Goal: Task Accomplishment & Management: Manage account settings

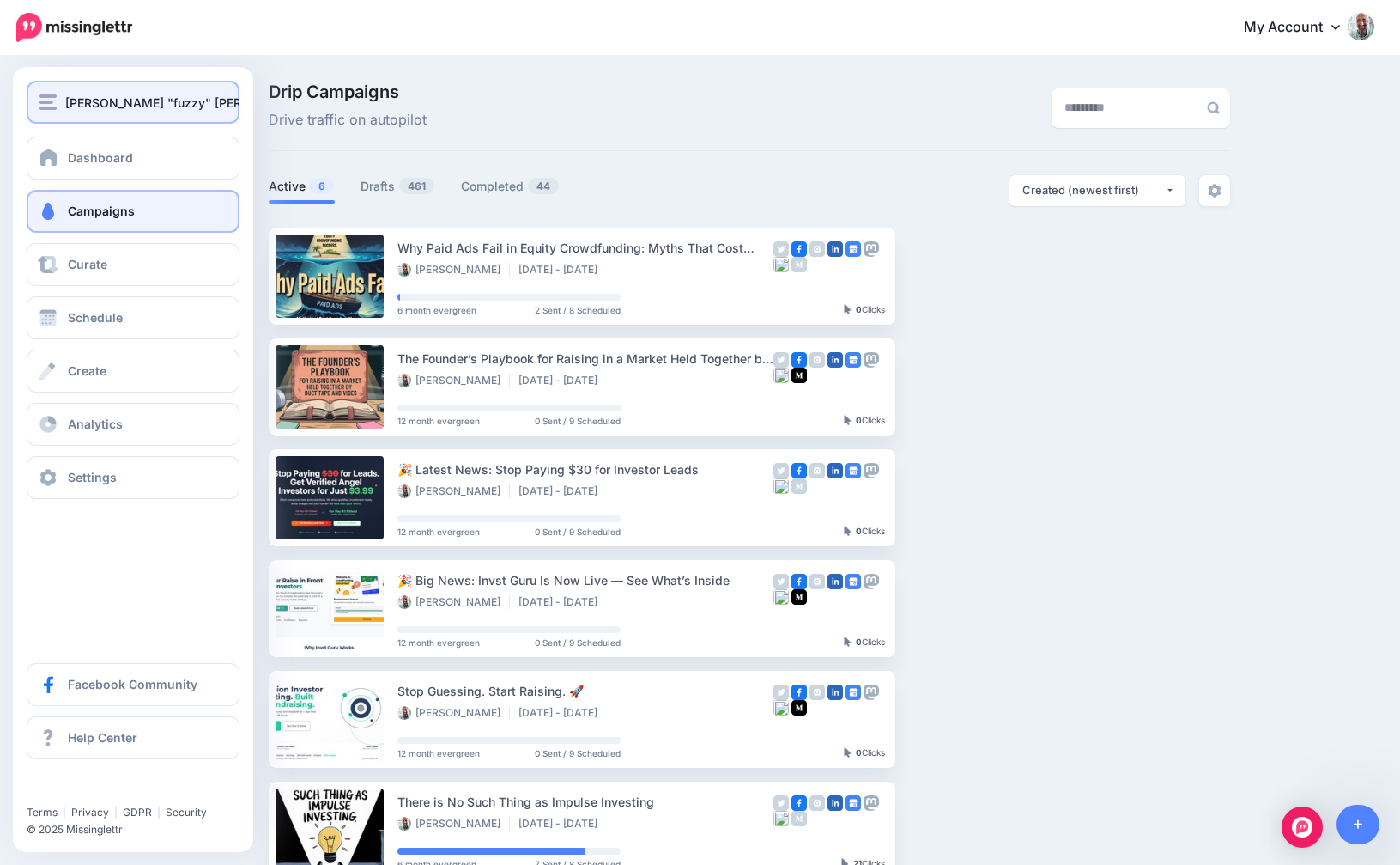
click at [75, 102] on span "[PERSON_NAME] "fuzzy" [PERSON_NAME]" at bounding box center [189, 103] width 248 height 20
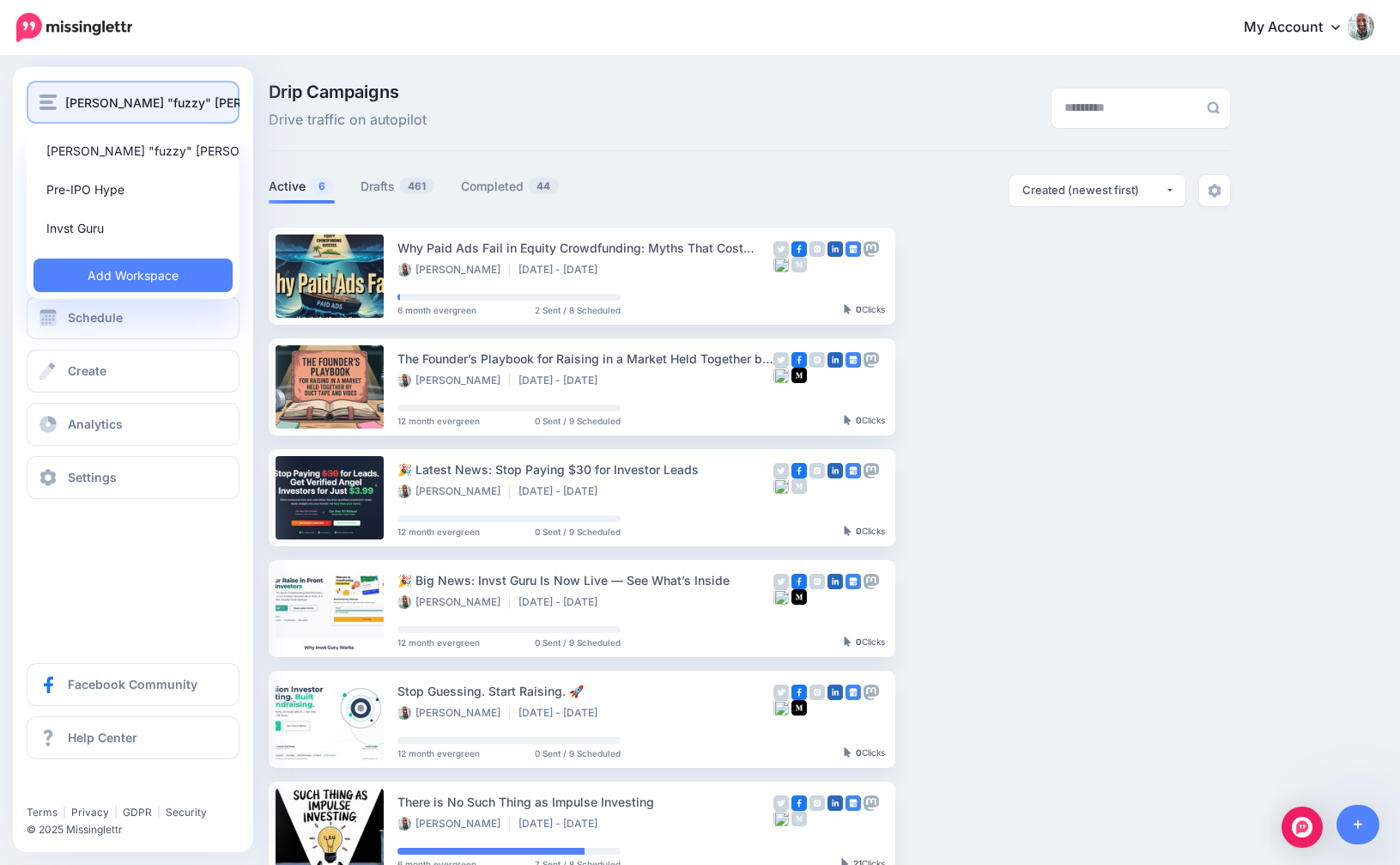
click at [75, 102] on span "[PERSON_NAME] "fuzzy" [PERSON_NAME]" at bounding box center [189, 103] width 248 height 20
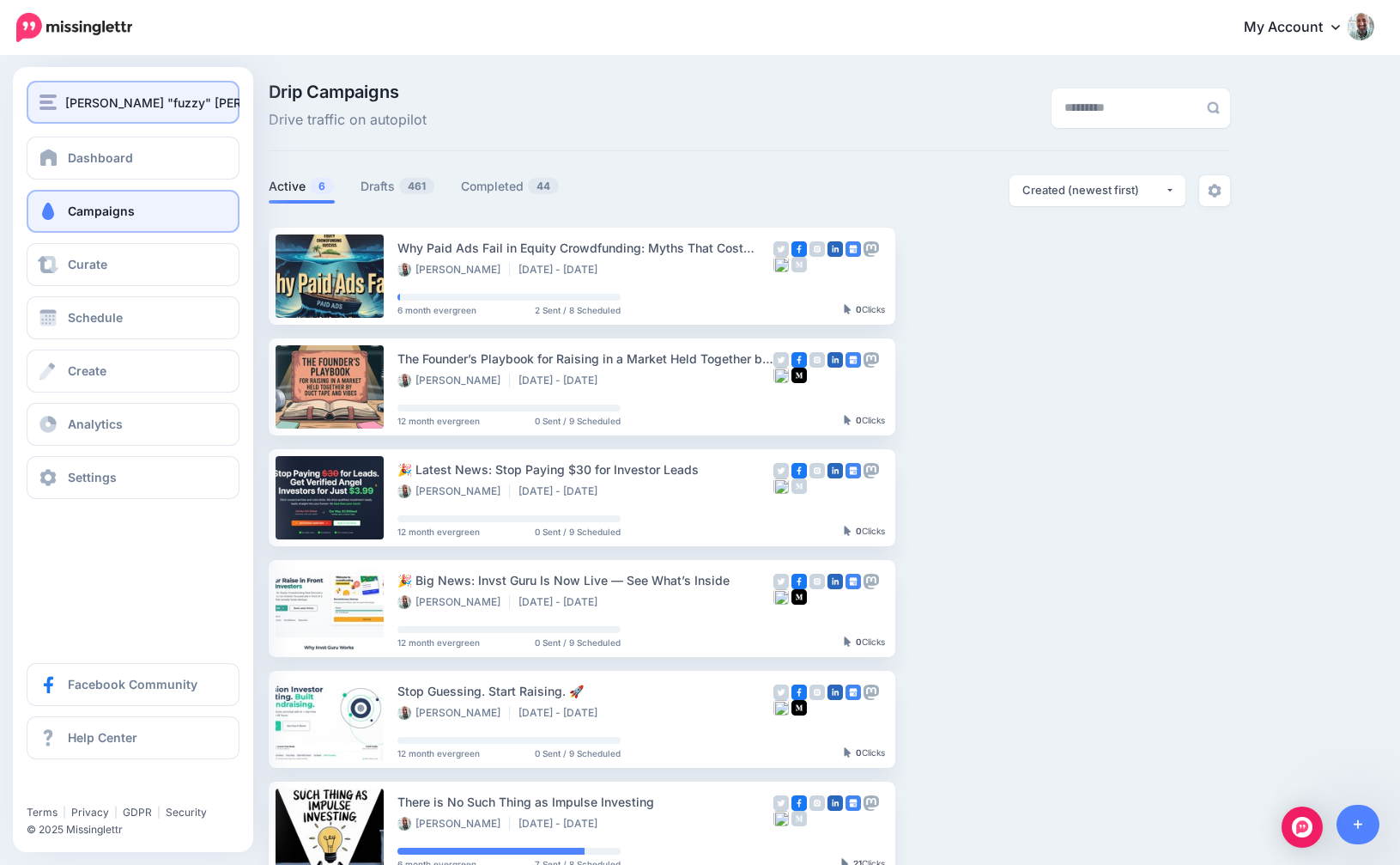
click at [75, 102] on span "[PERSON_NAME] "fuzzy" [PERSON_NAME]" at bounding box center [189, 103] width 248 height 20
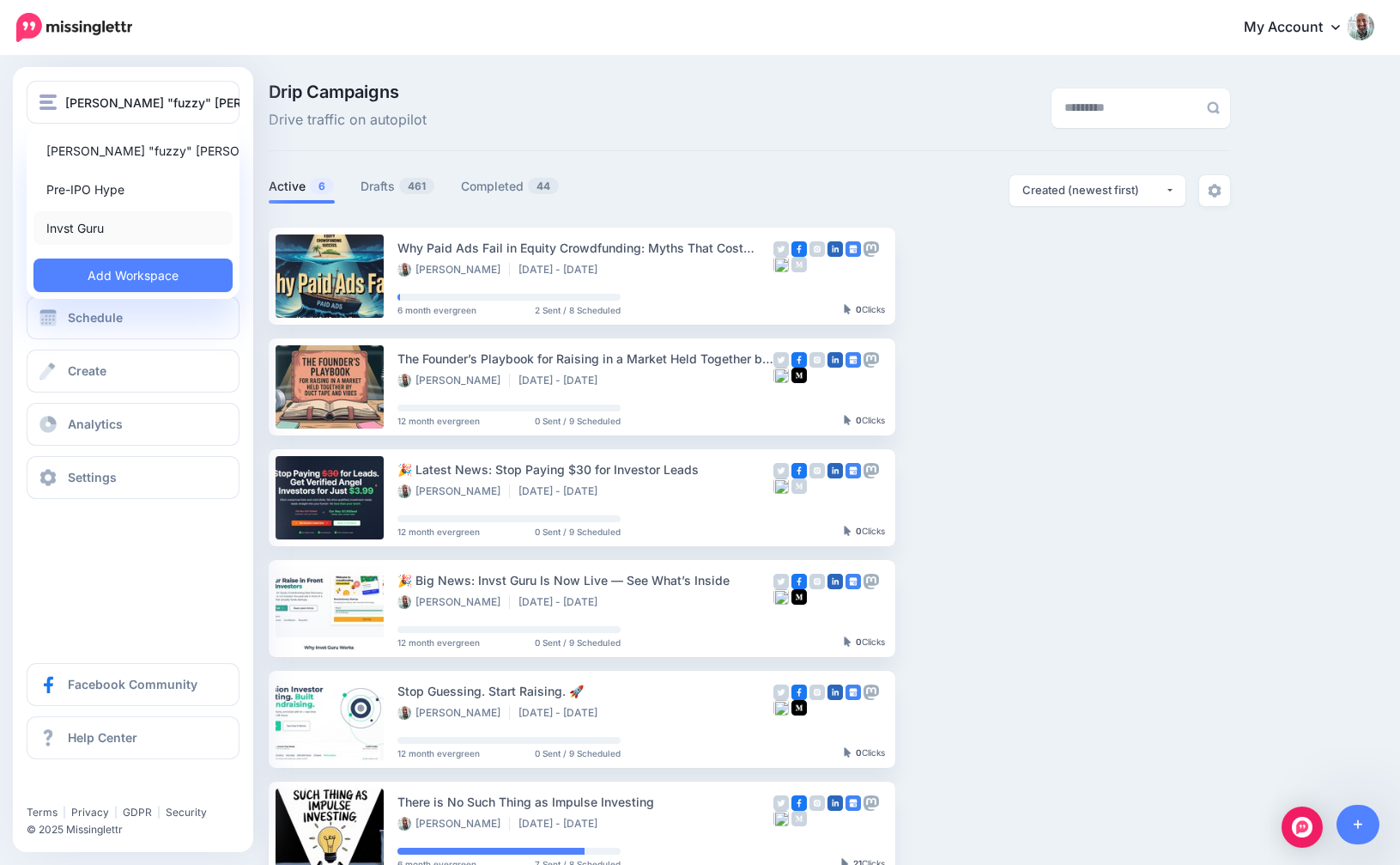
click at [93, 229] on link "Invst Guru" at bounding box center [133, 227] width 200 height 33
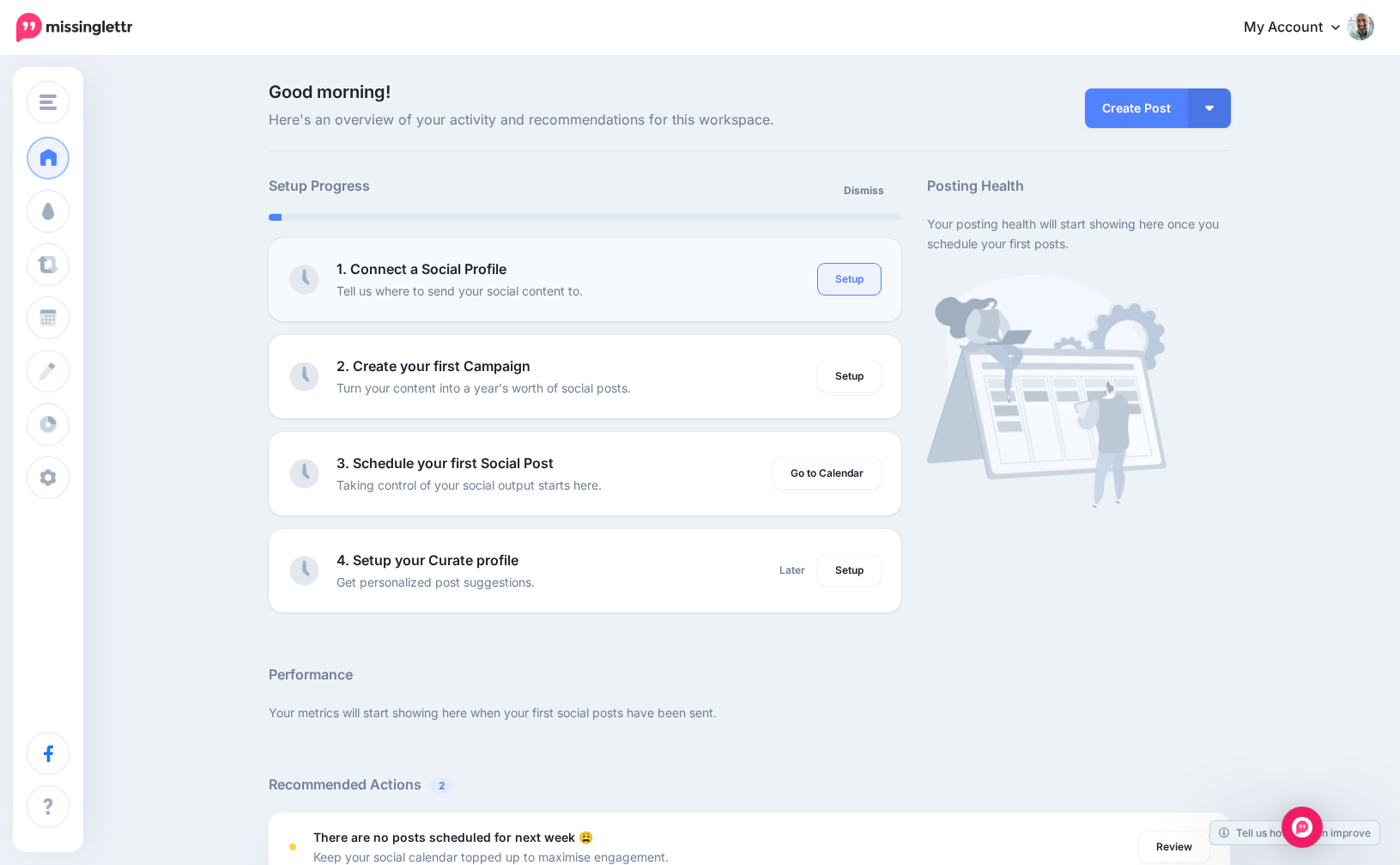
click at [864, 289] on link "Setup" at bounding box center [850, 279] width 63 height 31
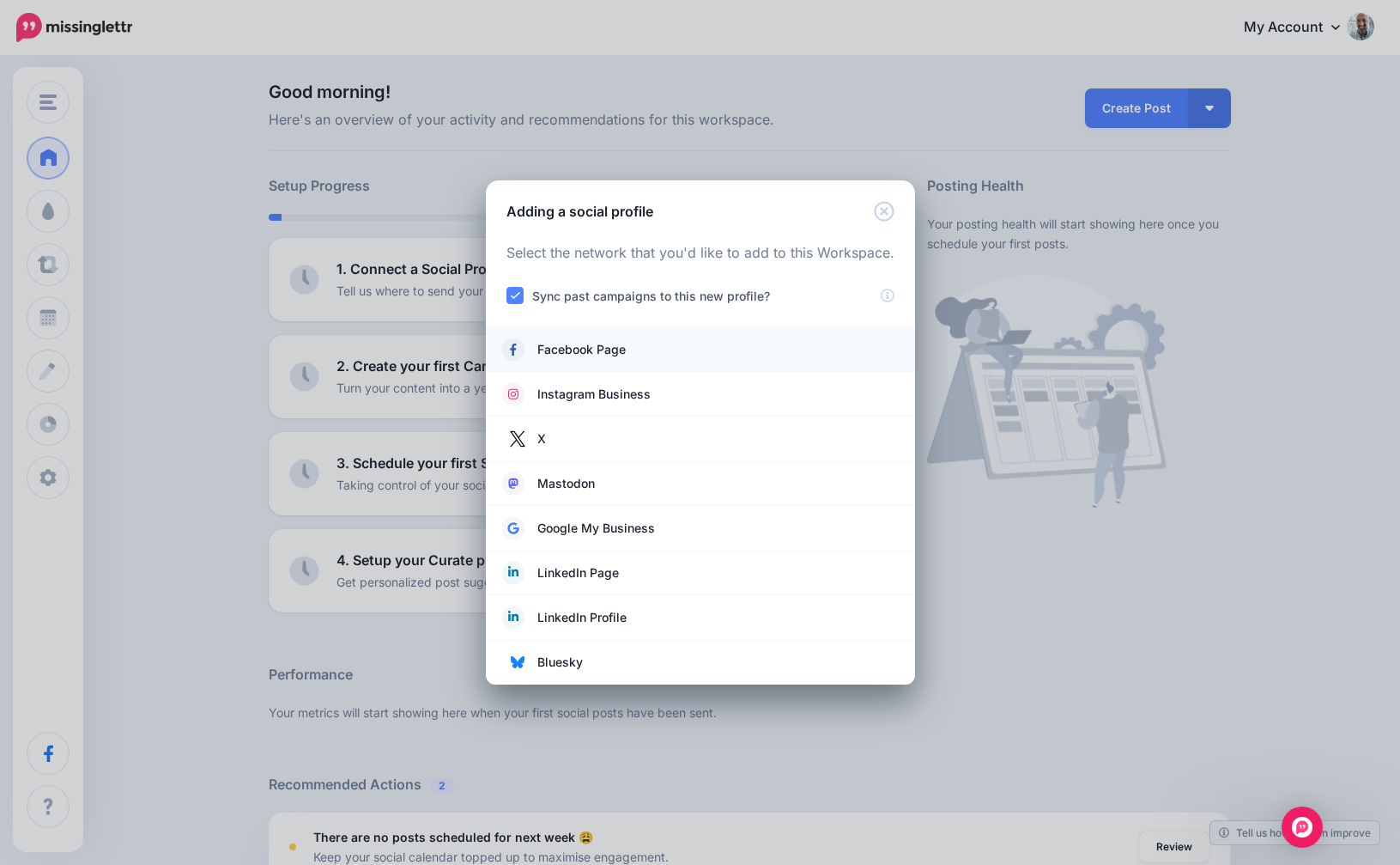
click at [607, 353] on span "Facebook Page" at bounding box center [582, 350] width 88 height 21
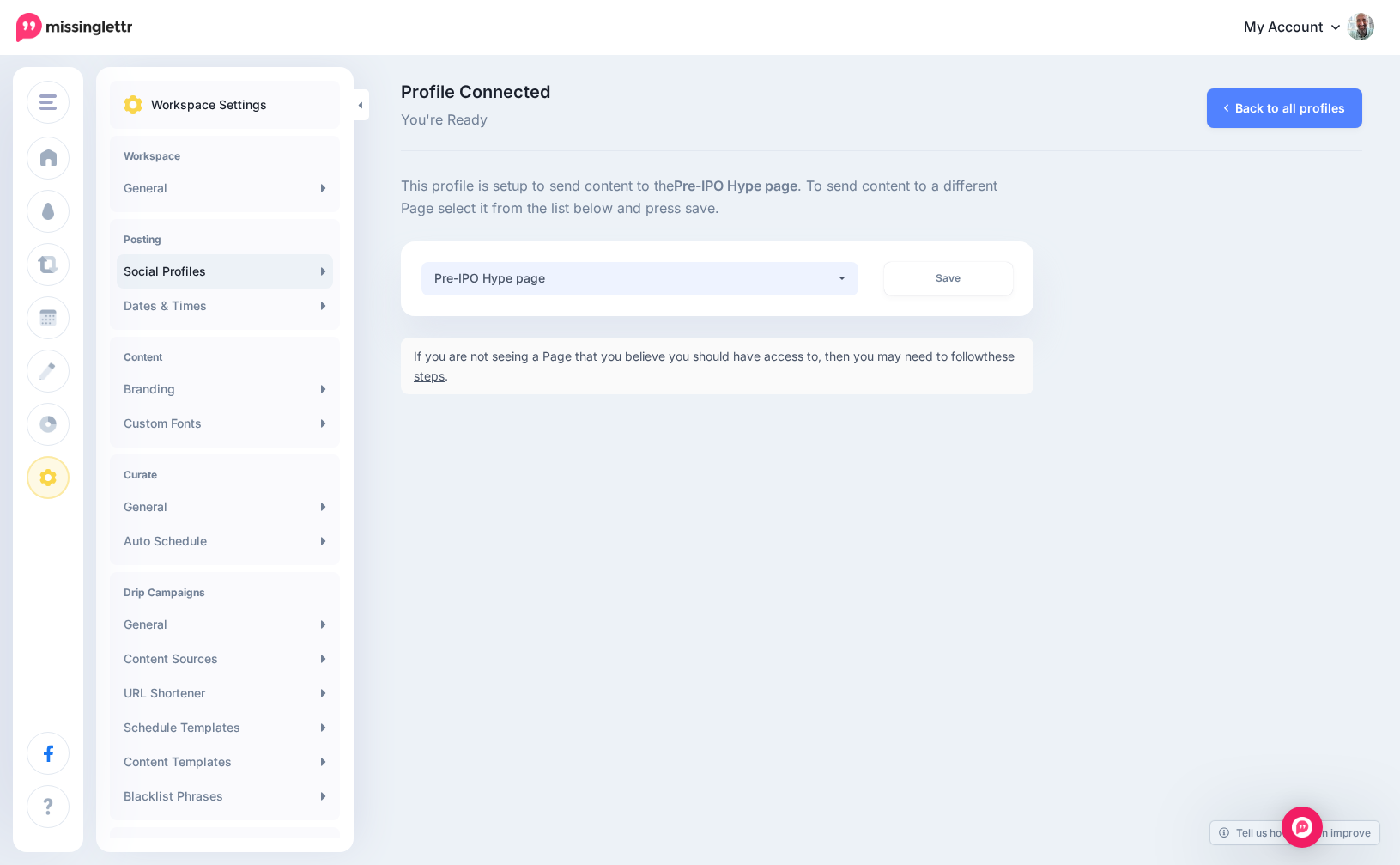
click at [835, 273] on div "Pre-IPO Hype page" at bounding box center [635, 279] width 401 height 21
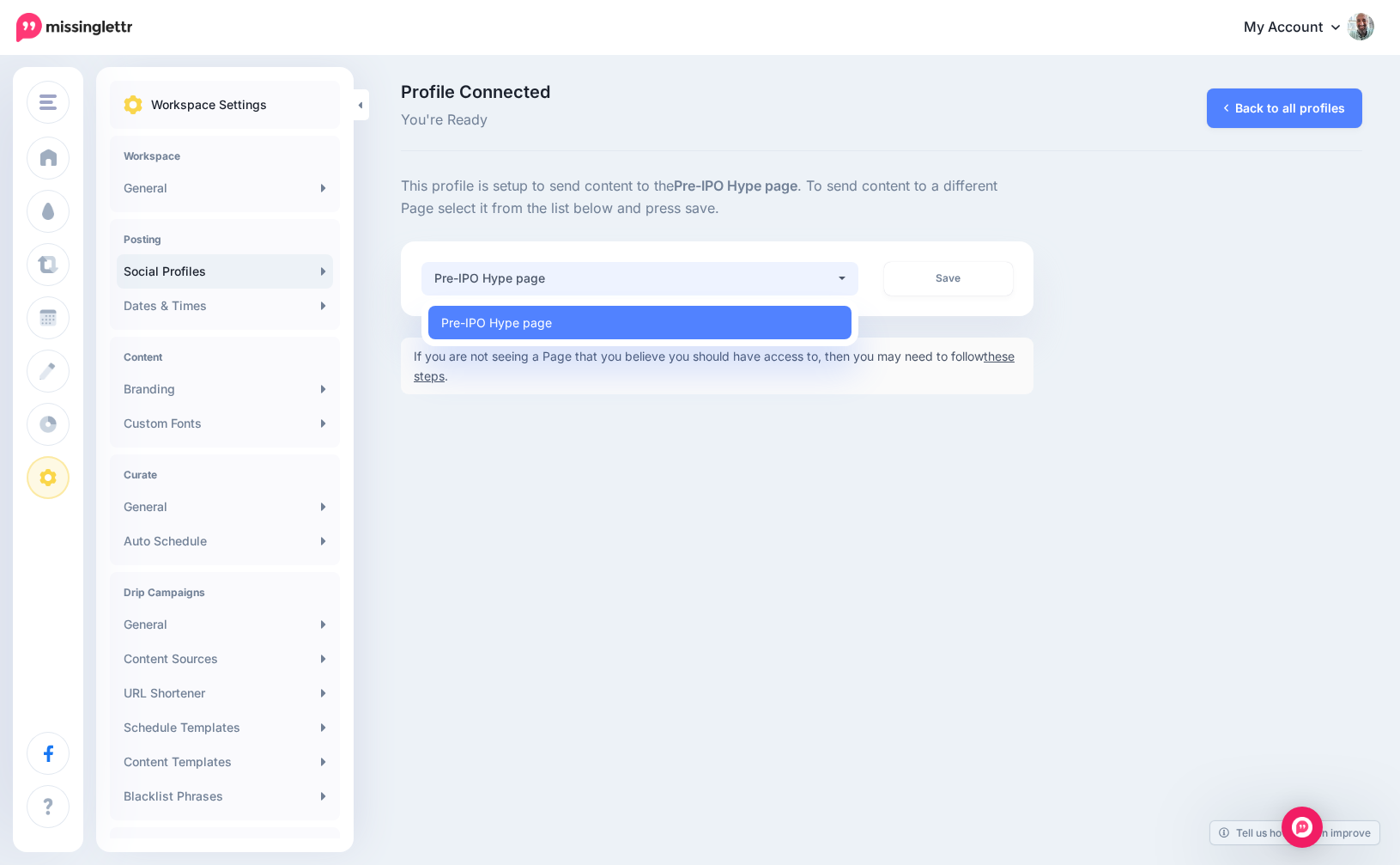
click at [518, 440] on div "Invst Guru Jeff "fuzzy" Wenzel Pre-IPO Hype Invst Guru Add Workspace Dashboard …" at bounding box center [700, 432] width 1400 height 865
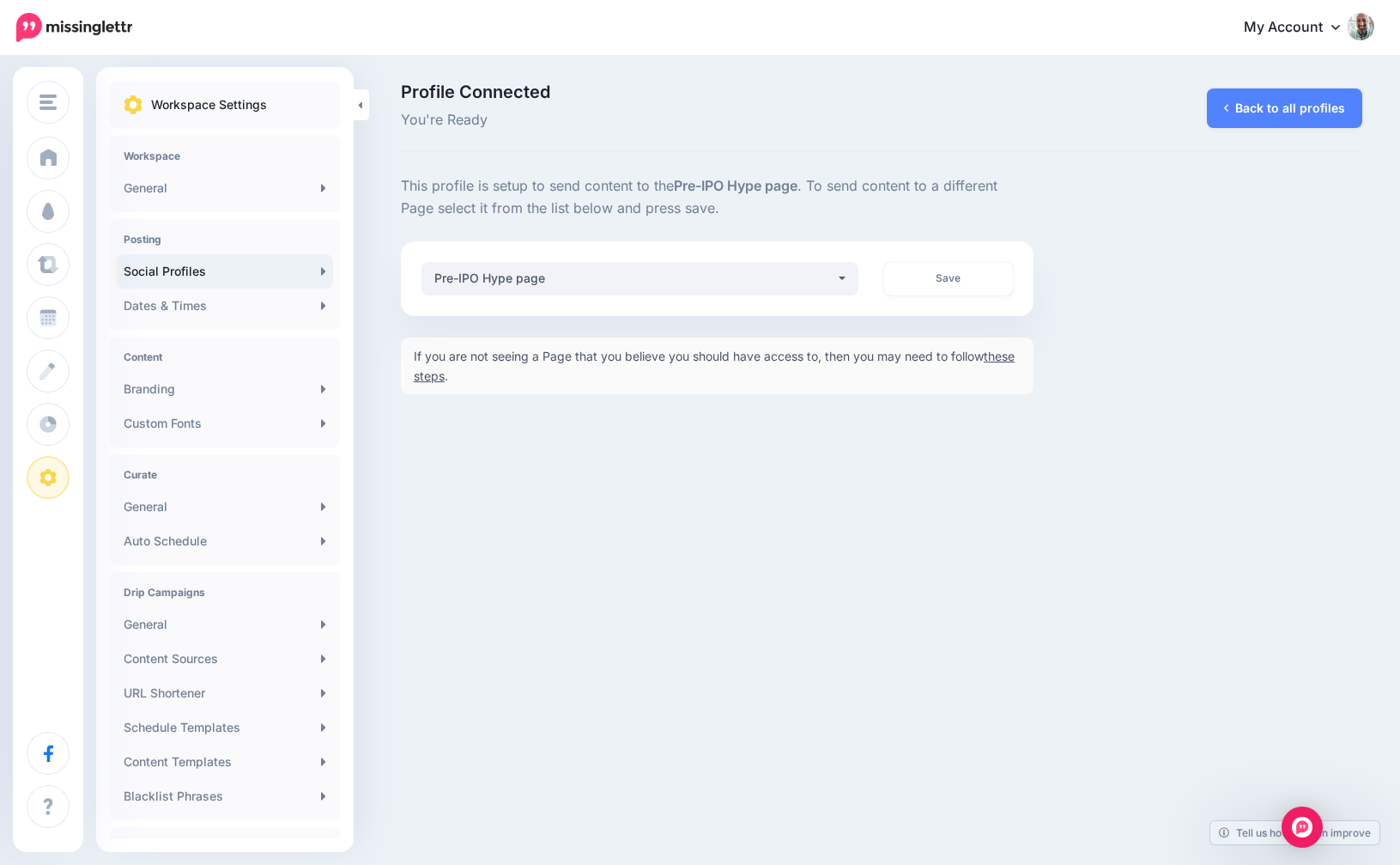
click at [457, 377] on link "these steps" at bounding box center [714, 366] width 601 height 34
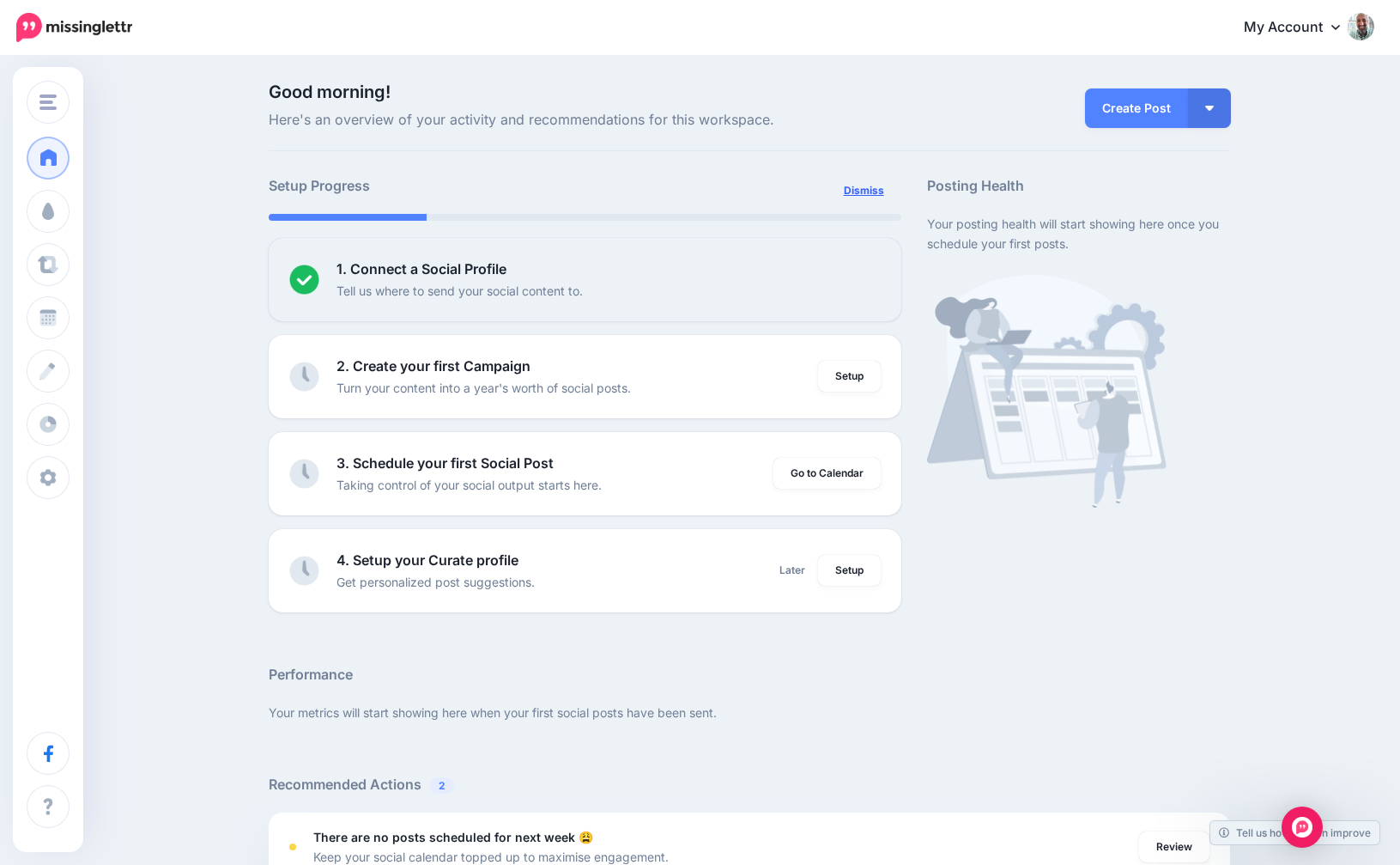
click at [840, 193] on link "Dismiss" at bounding box center [864, 190] width 61 height 31
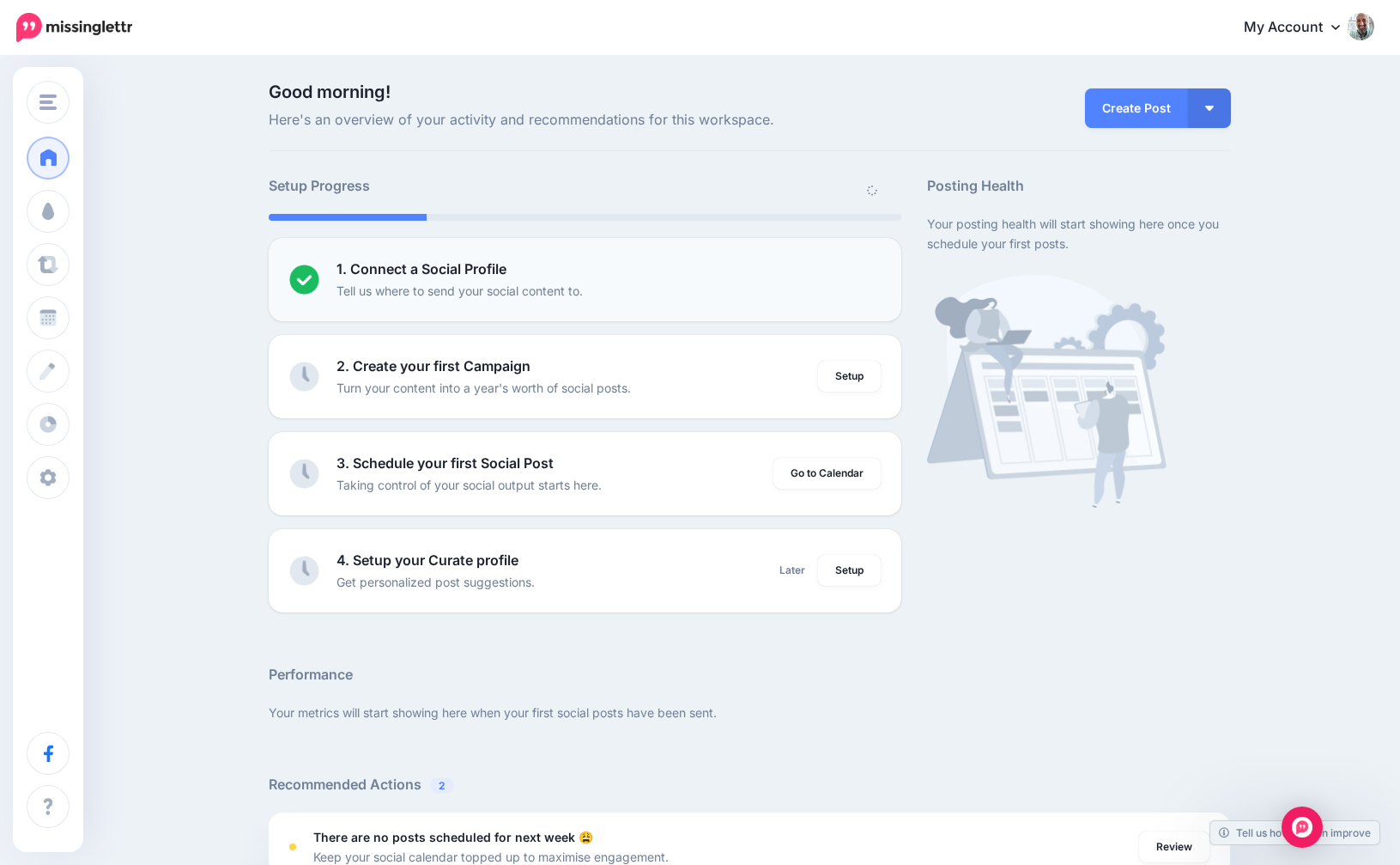
click at [507, 289] on p "Tell us where to send your social content to." at bounding box center [459, 290] width 246 height 20
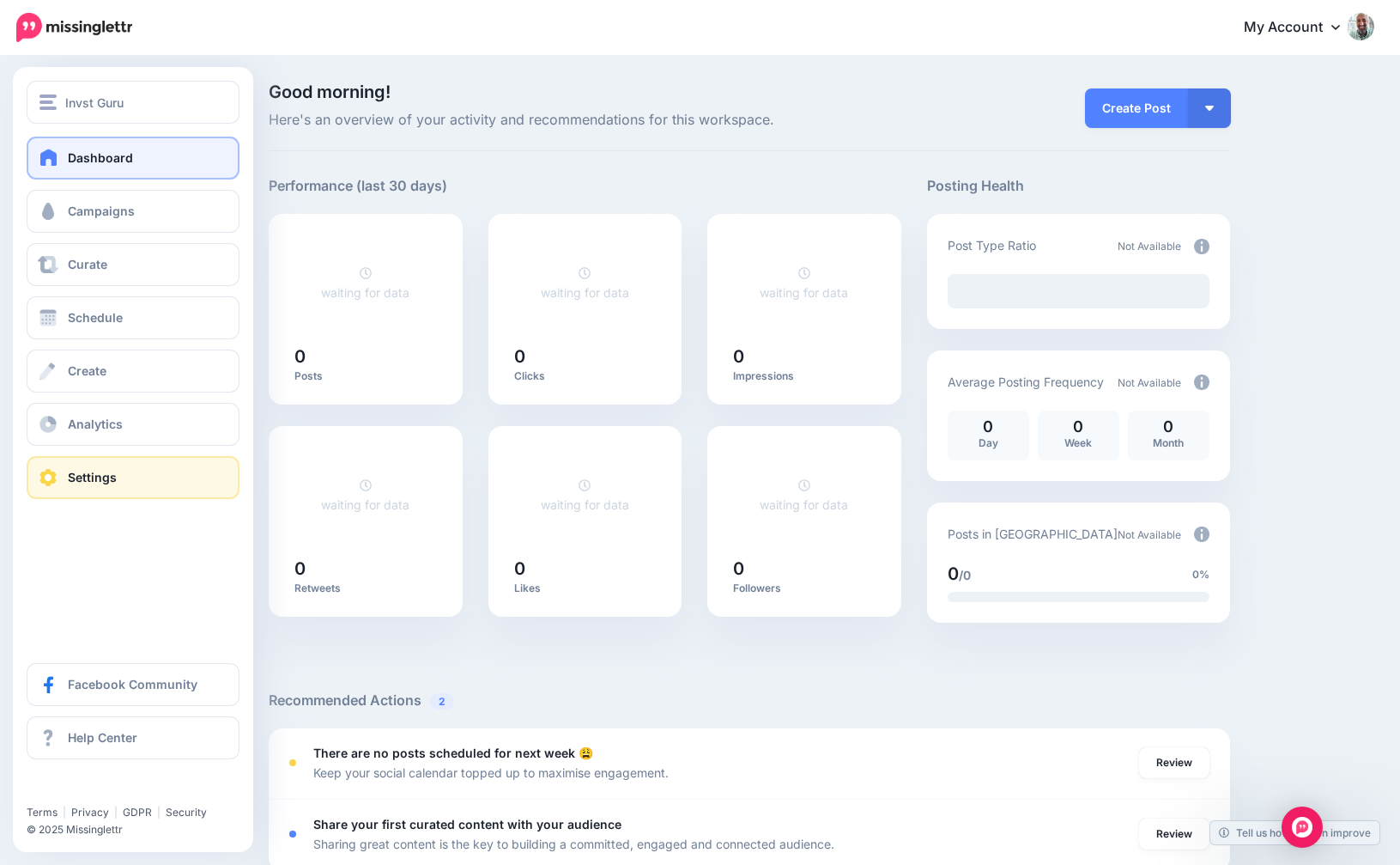
click at [112, 474] on span "Settings" at bounding box center [91, 476] width 48 height 14
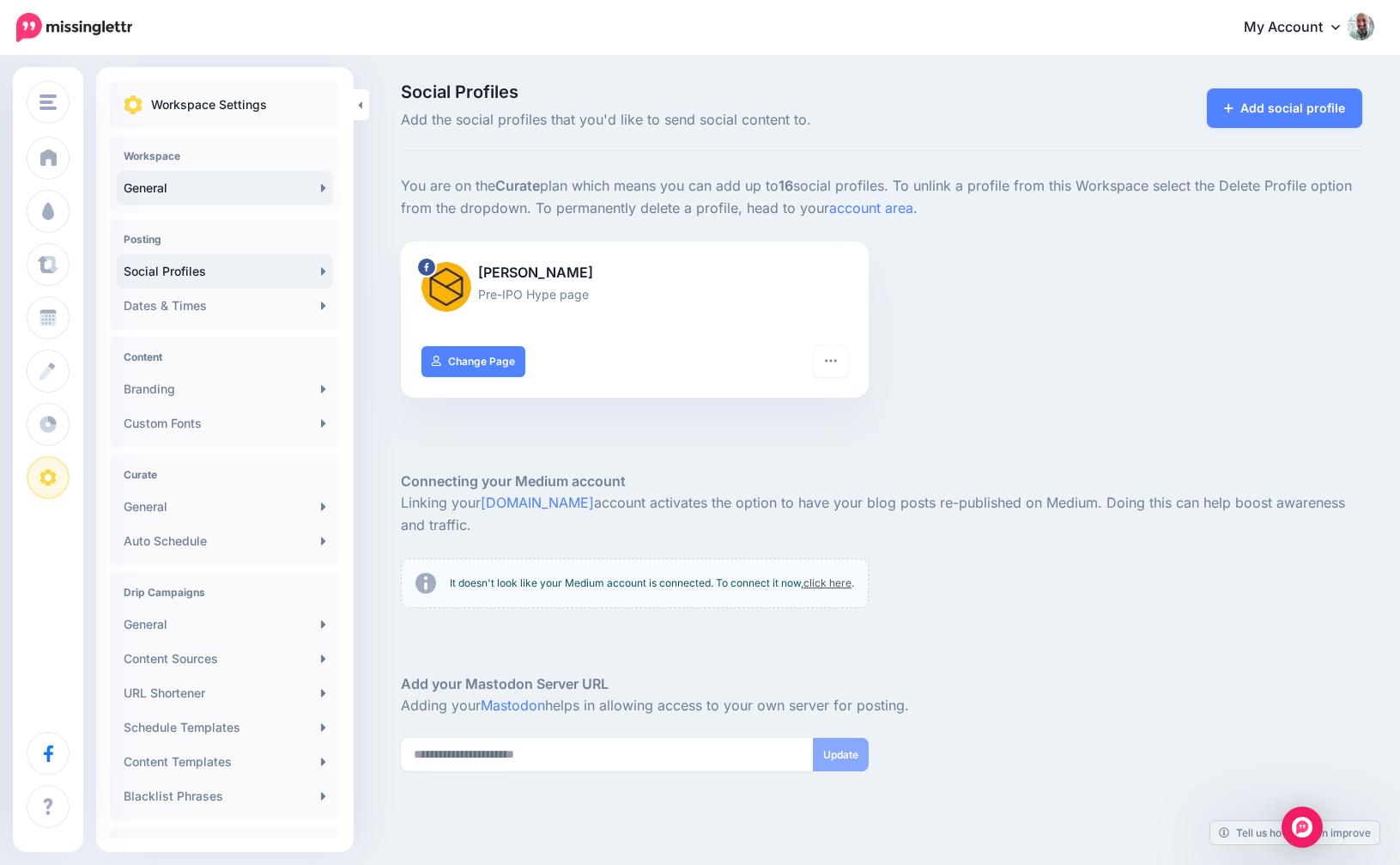
click at [289, 182] on link "General" at bounding box center [225, 188] width 217 height 34
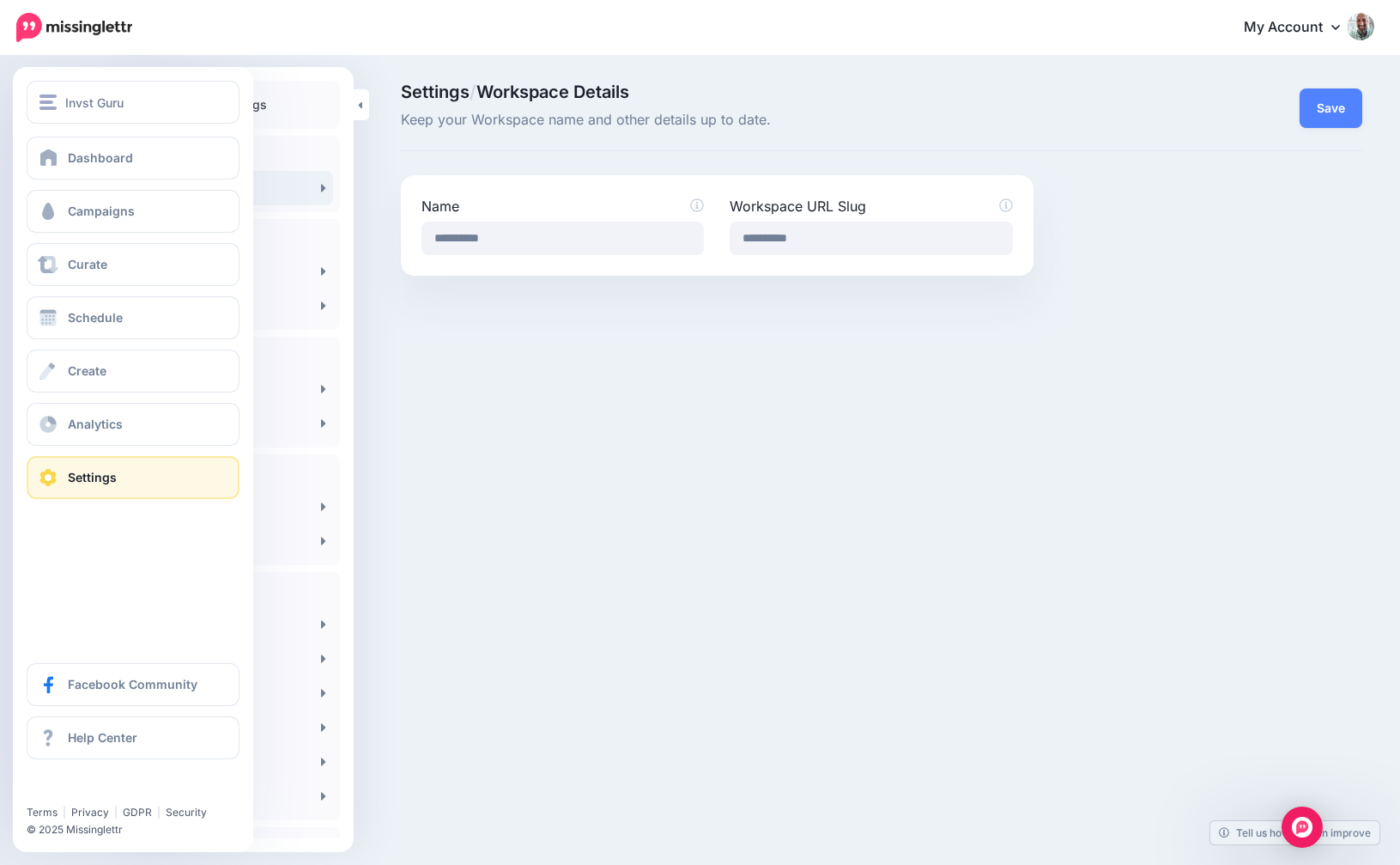
click at [77, 479] on span "Settings" at bounding box center [91, 476] width 48 height 14
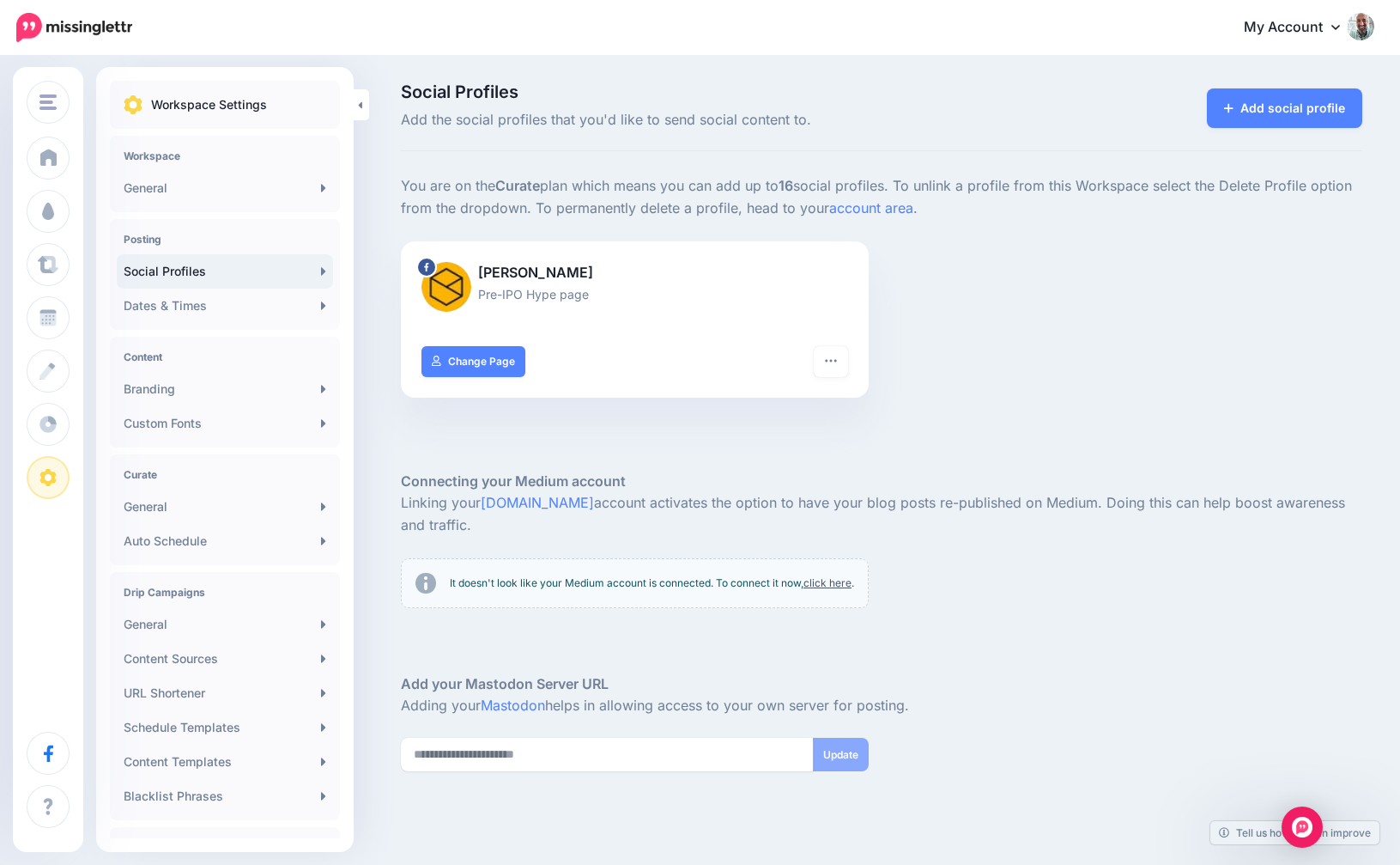
scroll to position [6, 0]
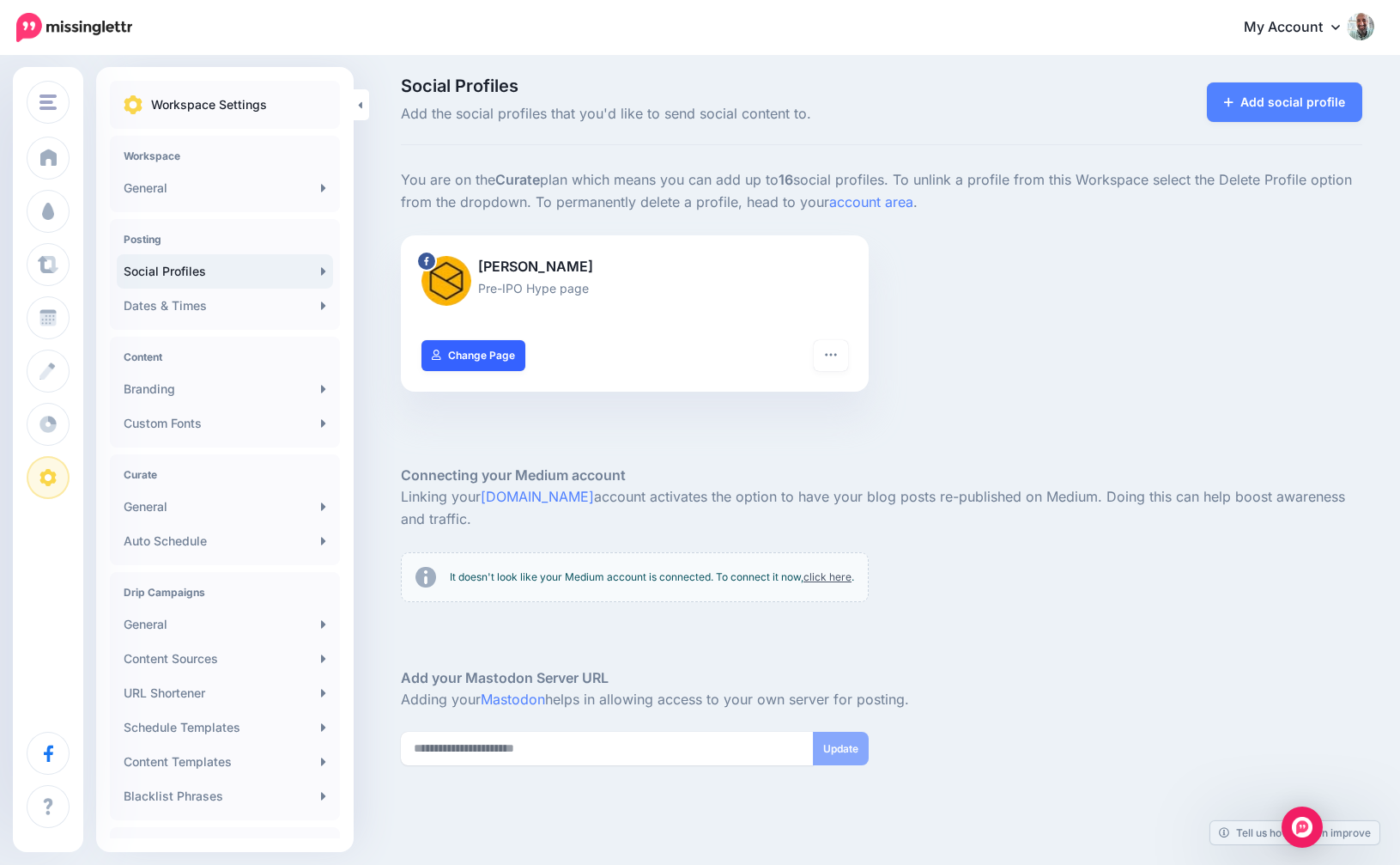
click at [496, 360] on link "Change Page" at bounding box center [473, 356] width 104 height 31
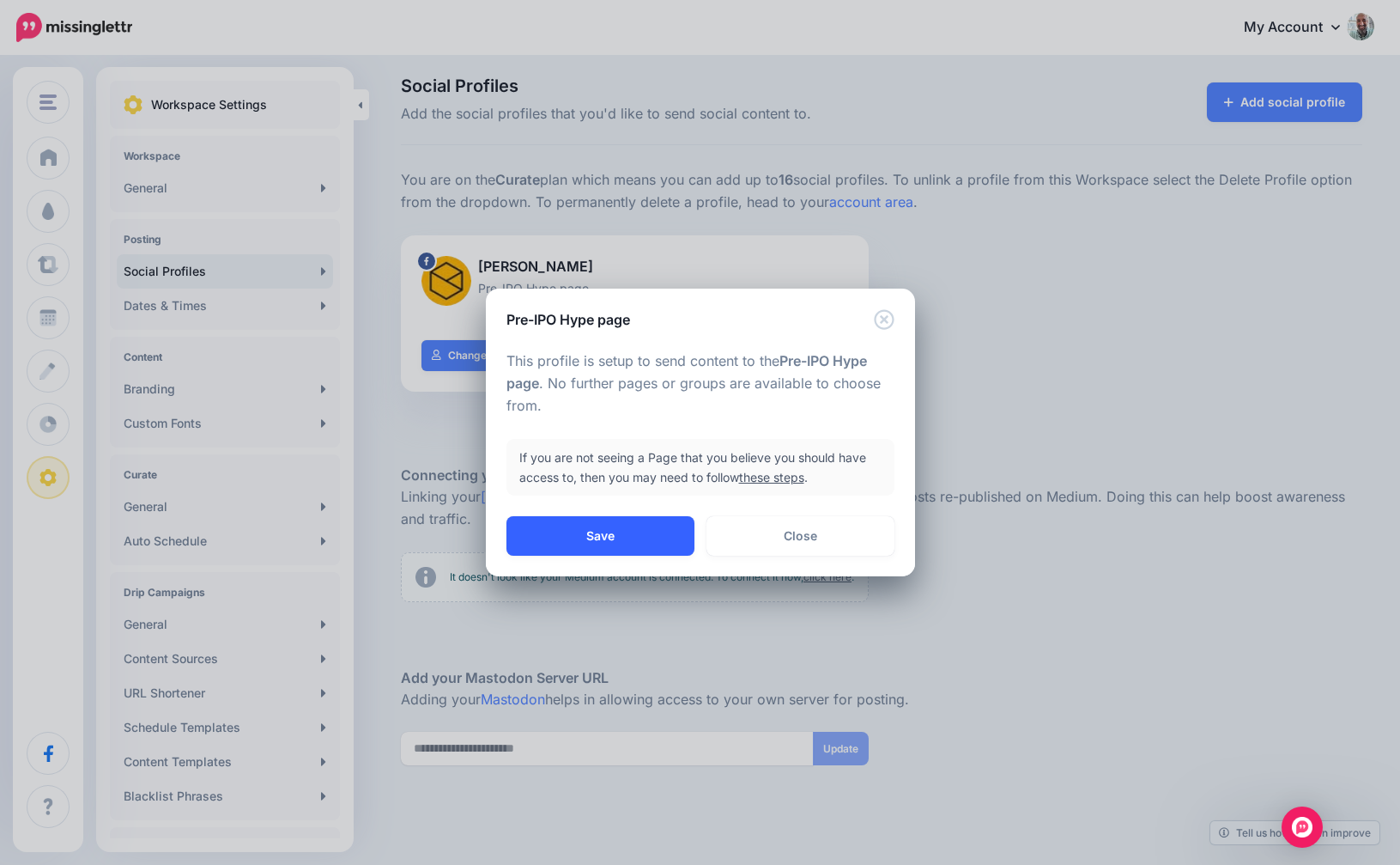
click at [630, 533] on button "Save" at bounding box center [601, 536] width 188 height 40
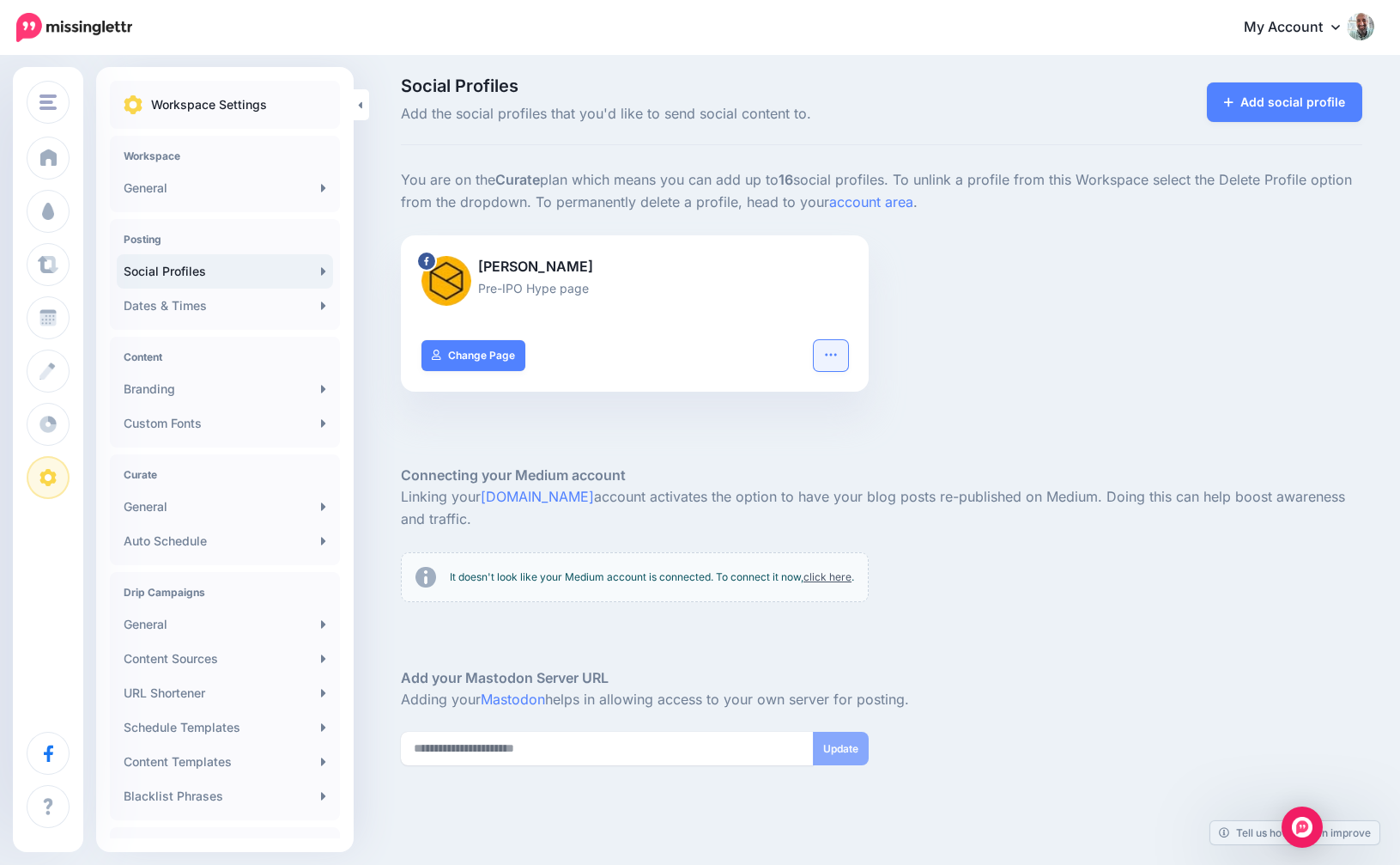
click at [840, 361] on button "button" at bounding box center [831, 356] width 34 height 31
click at [494, 350] on link "Change Page" at bounding box center [473, 356] width 104 height 31
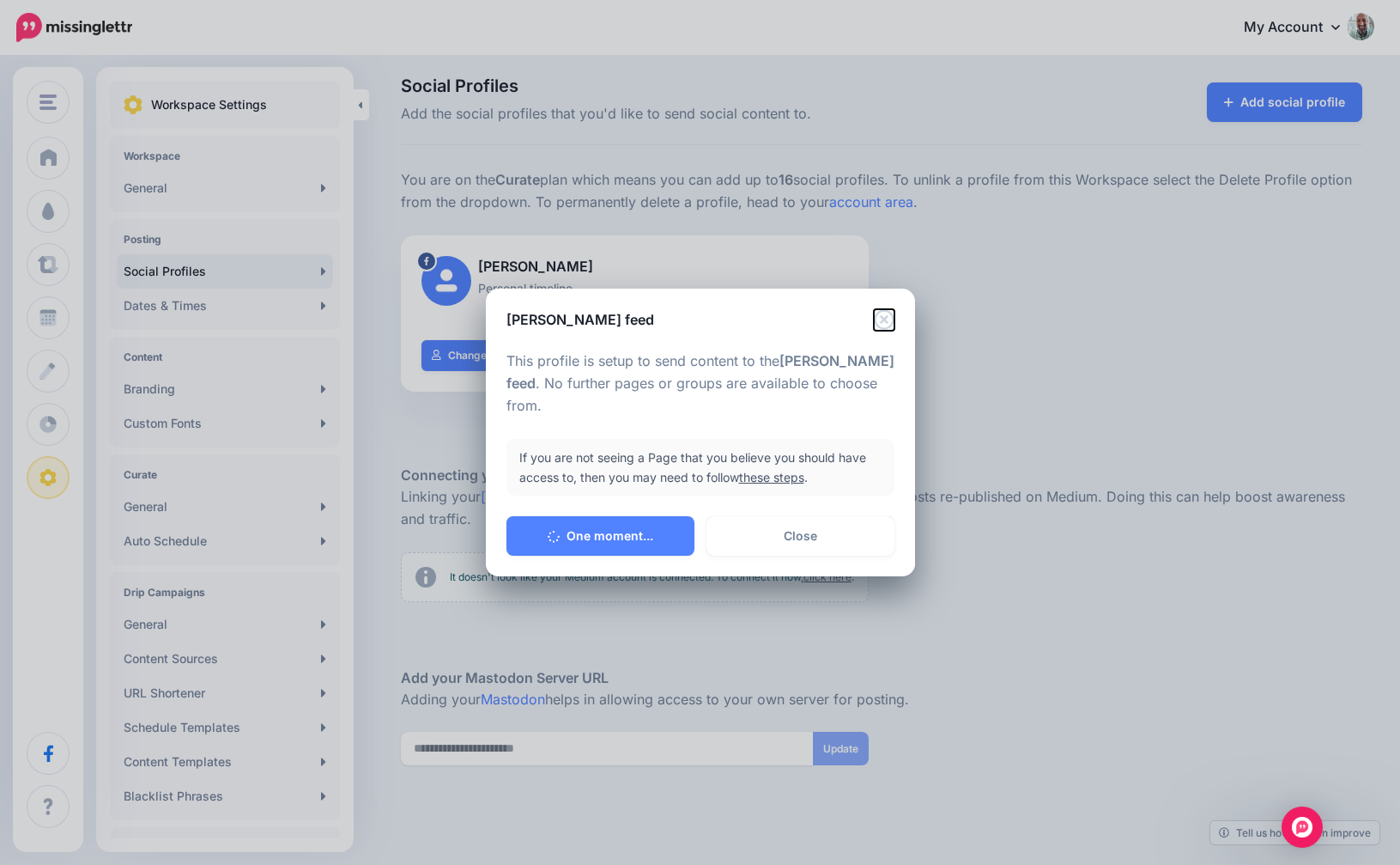
click at [884, 323] on icon "Close" at bounding box center [885, 319] width 21 height 21
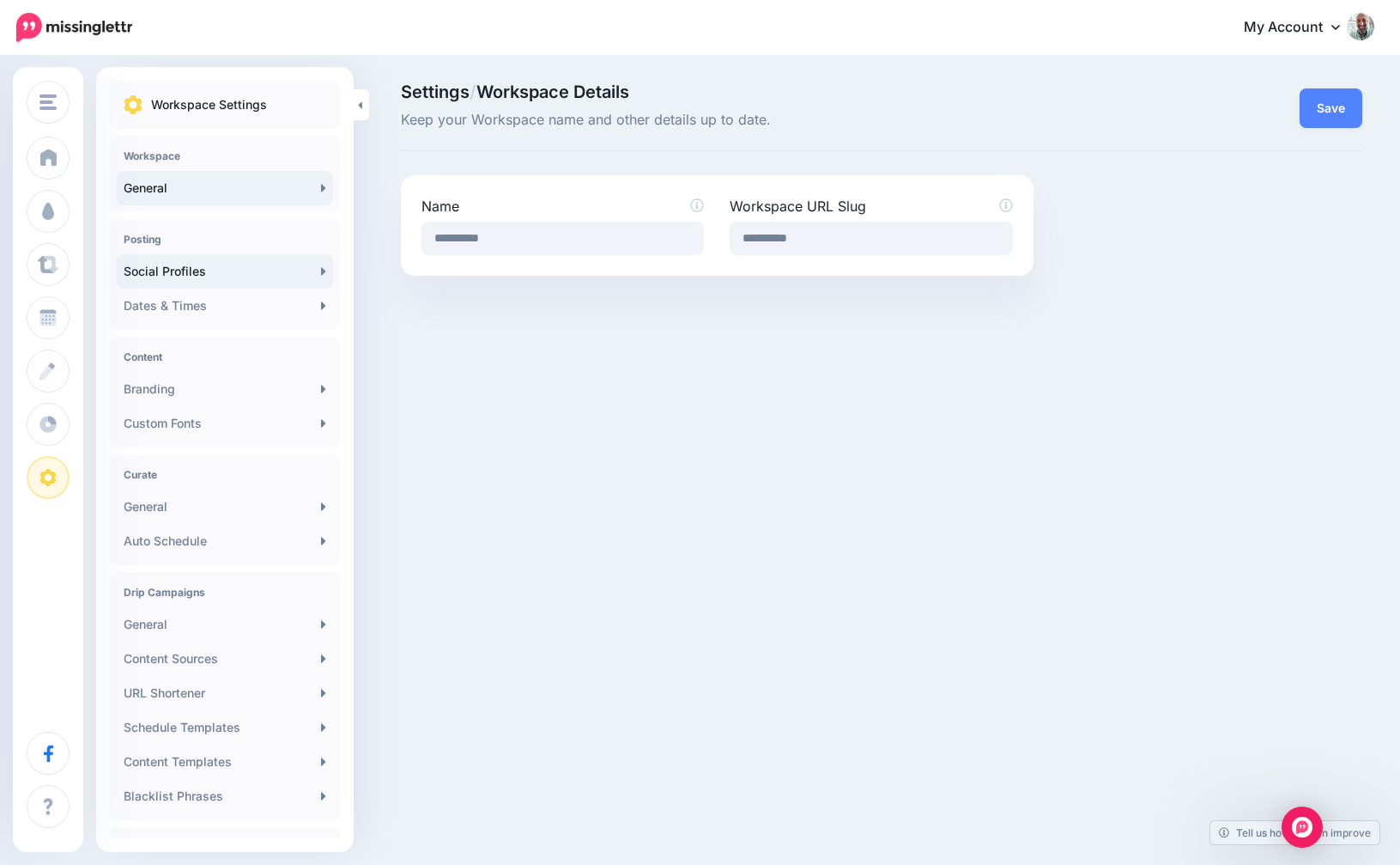
click at [190, 260] on link "Social Profiles" at bounding box center [225, 271] width 217 height 34
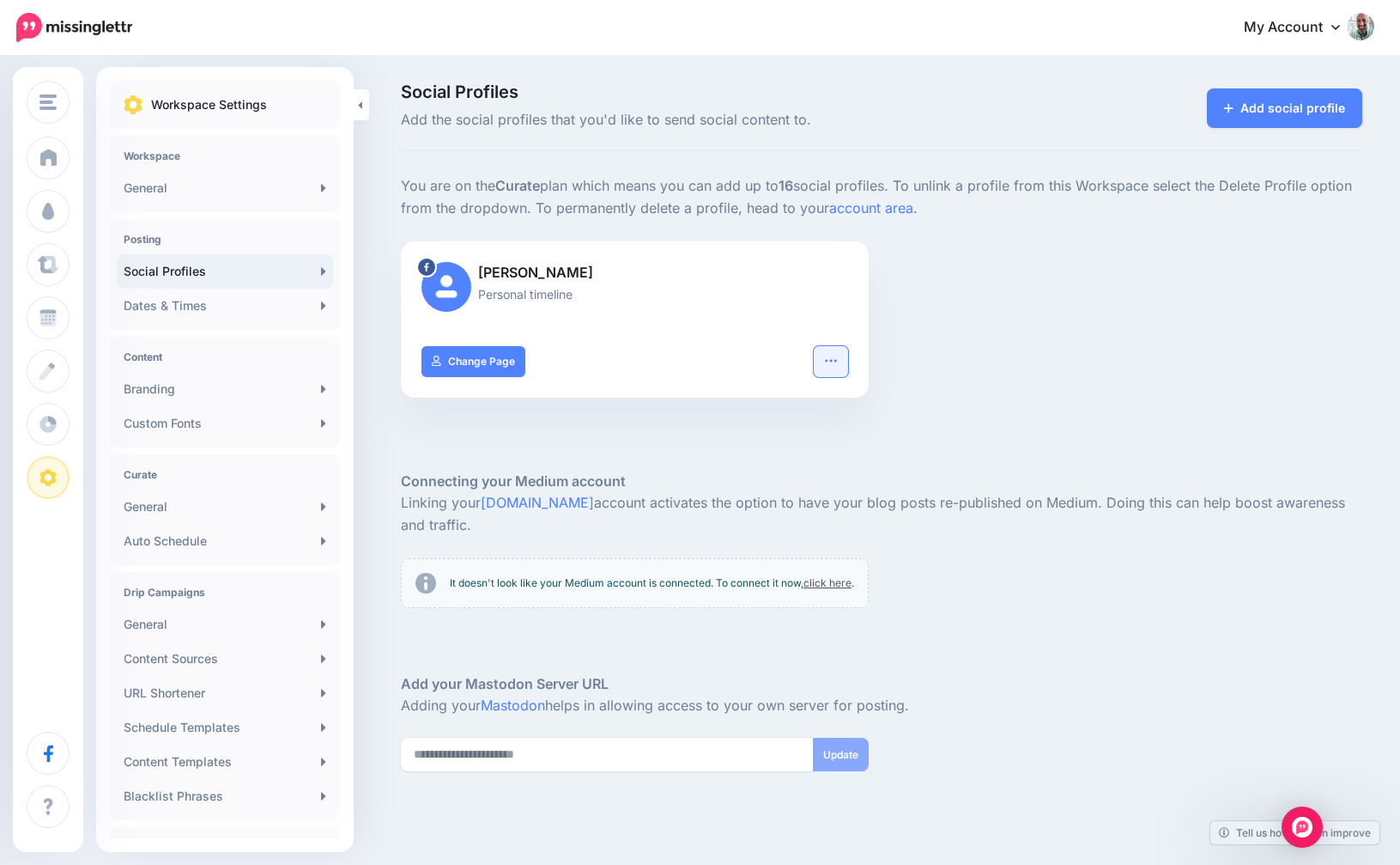
click at [817, 360] on button "button" at bounding box center [831, 361] width 34 height 31
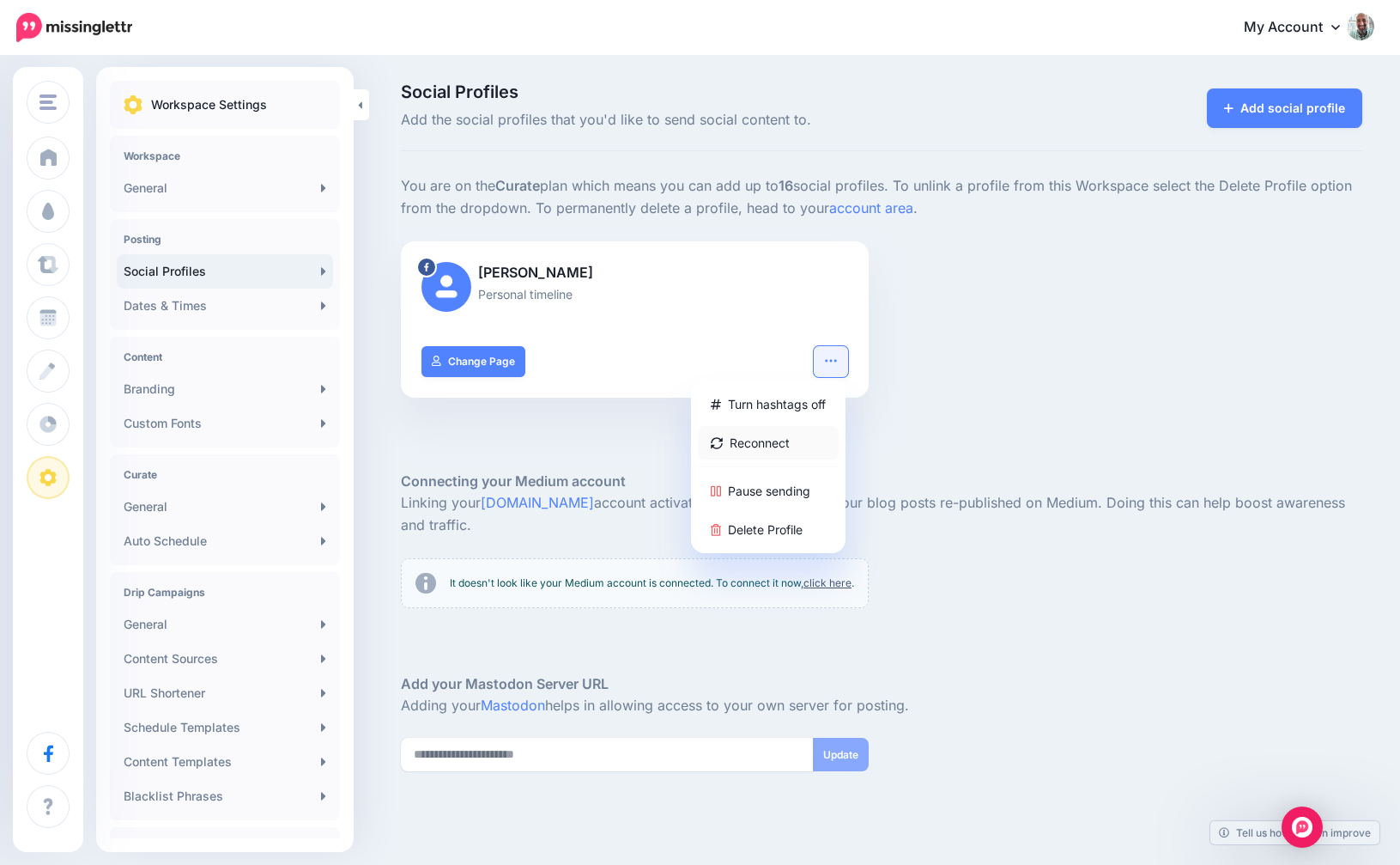
click at [742, 452] on link "Reconnect" at bounding box center [768, 442] width 141 height 33
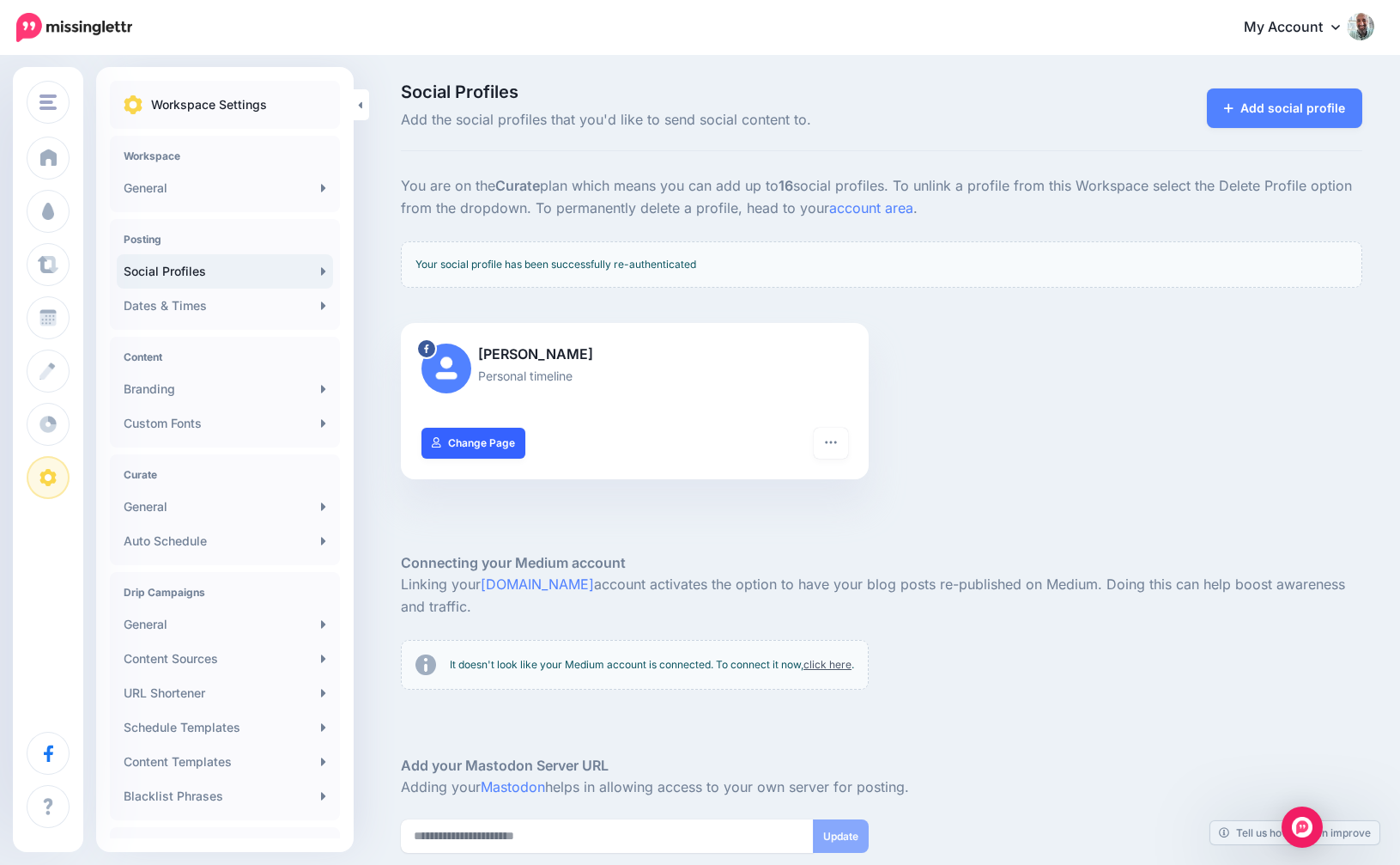
click at [502, 432] on link "Change Page" at bounding box center [473, 443] width 104 height 31
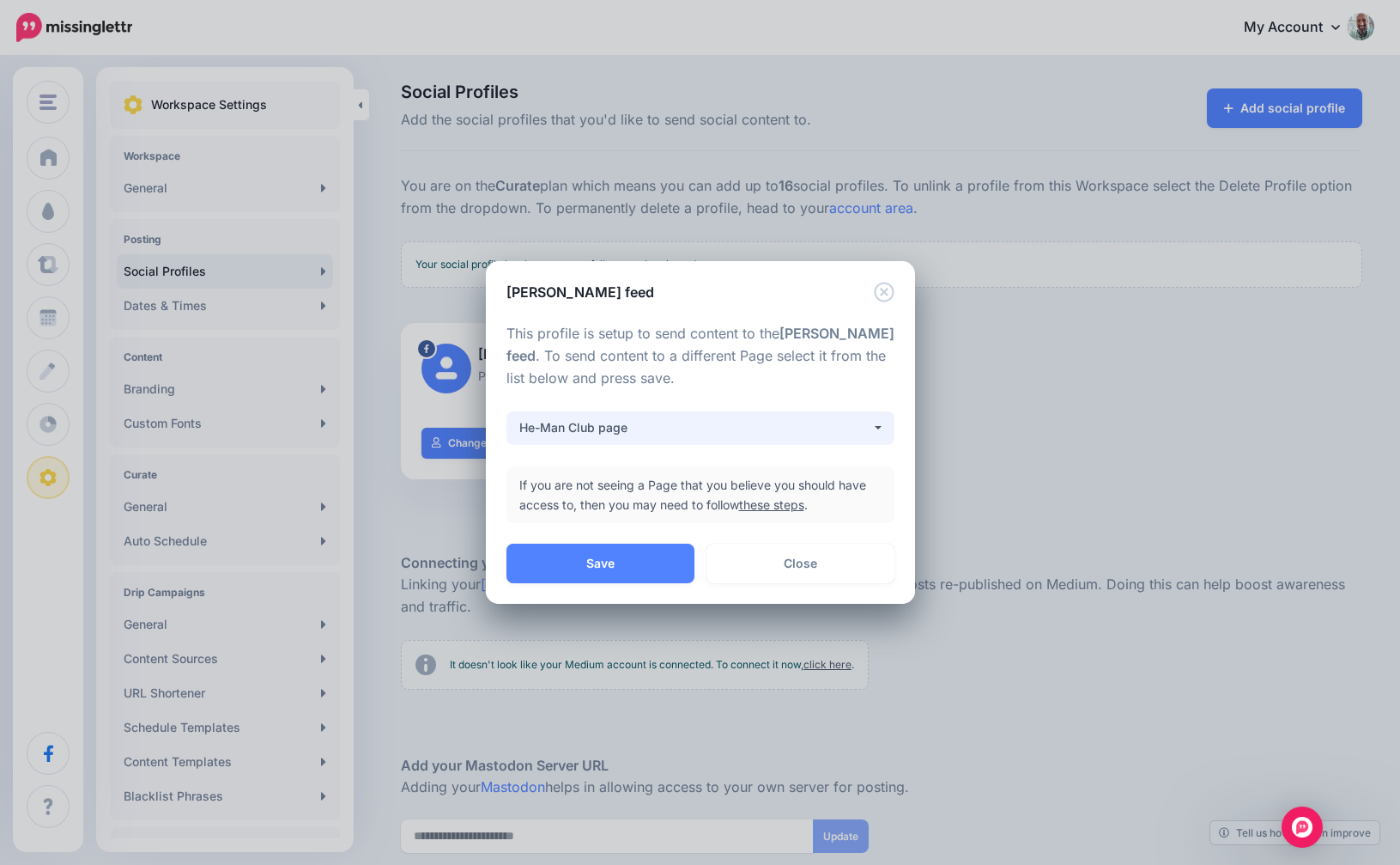
click at [718, 414] on button "He-Man Club page" at bounding box center [700, 428] width 388 height 33
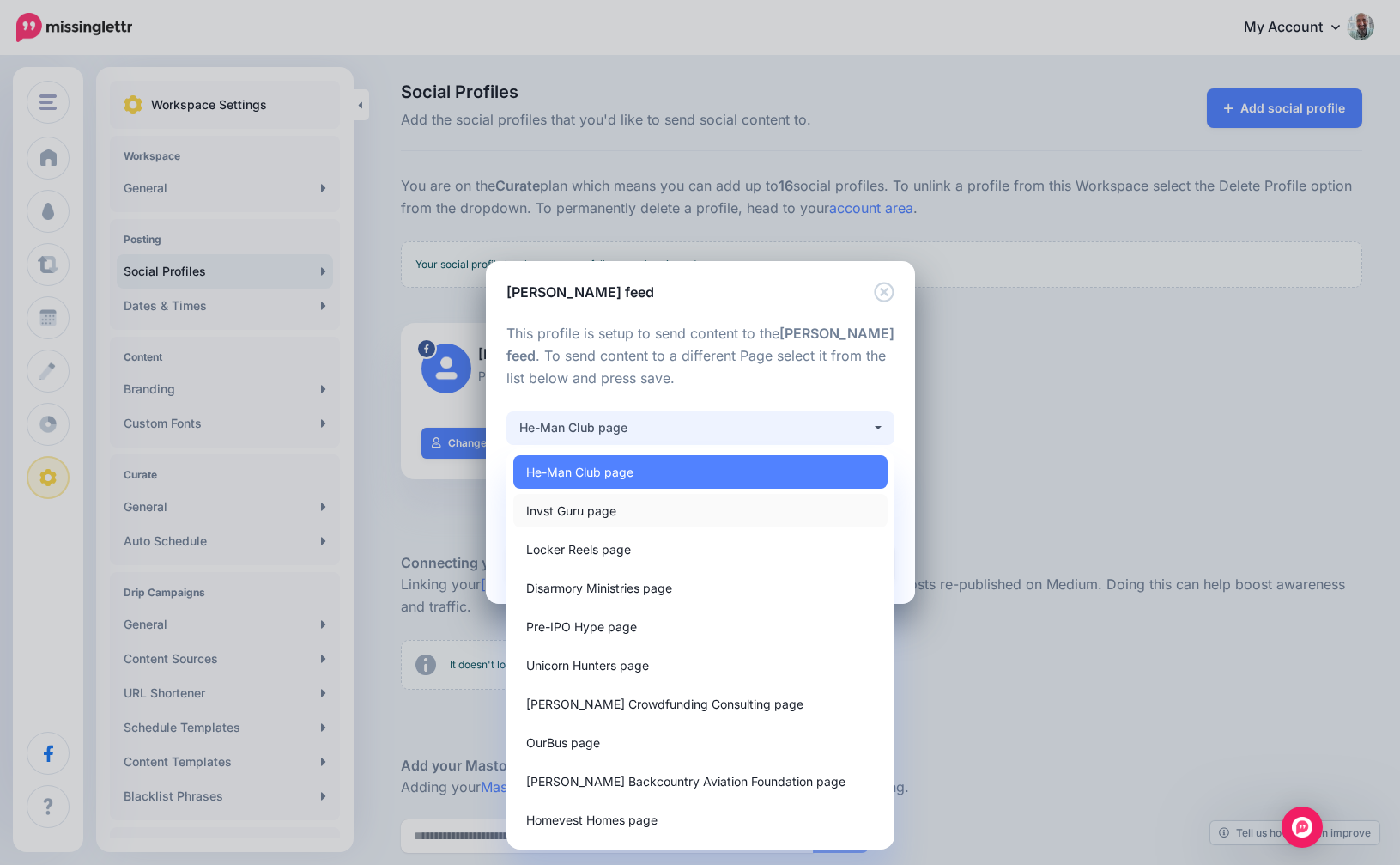
click at [658, 509] on link "Invst Guru page" at bounding box center [700, 509] width 374 height 33
select select "**********"
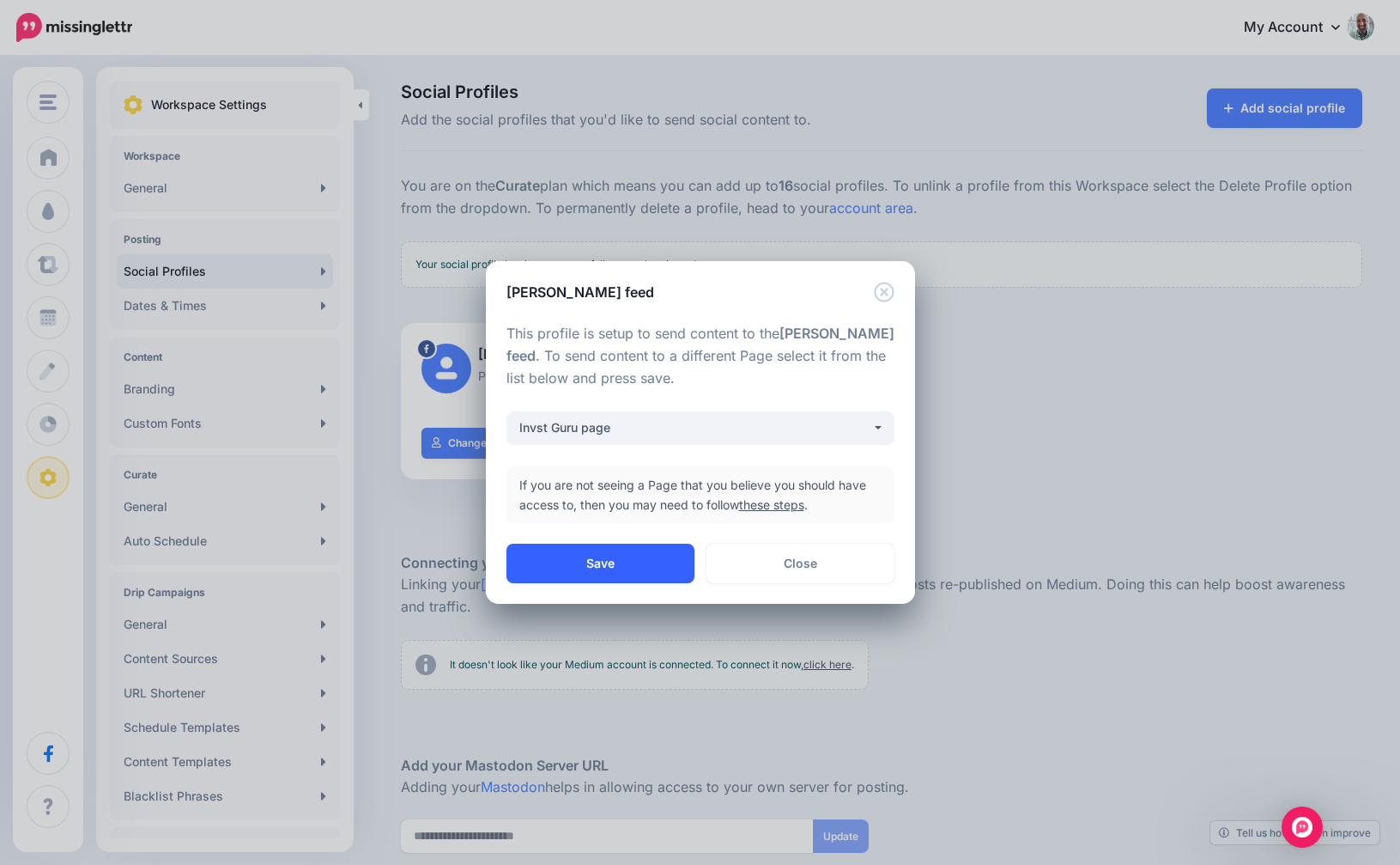
click at [625, 555] on button "Save" at bounding box center [601, 564] width 188 height 40
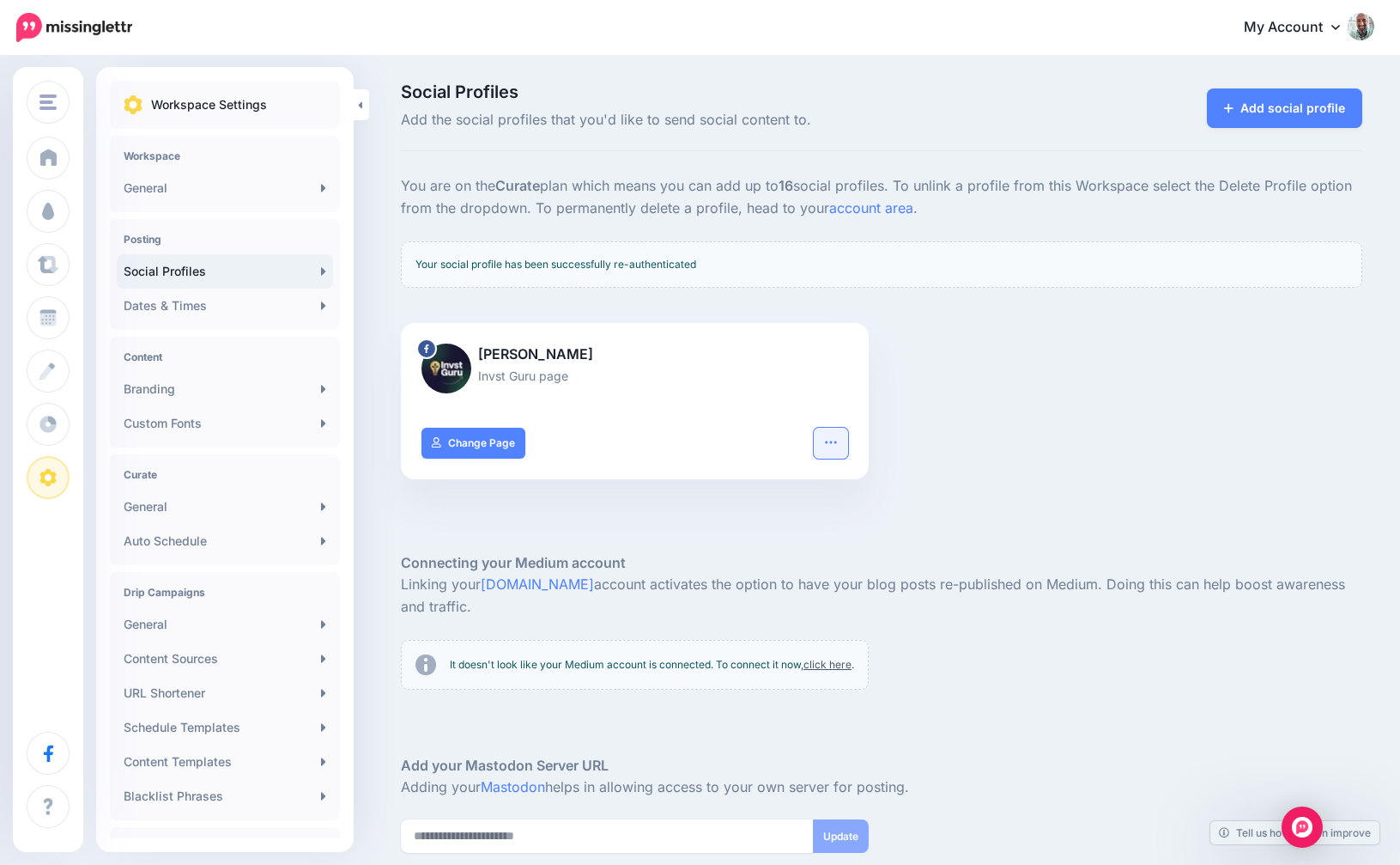
click at [831, 440] on icon "button" at bounding box center [831, 441] width 11 height 3
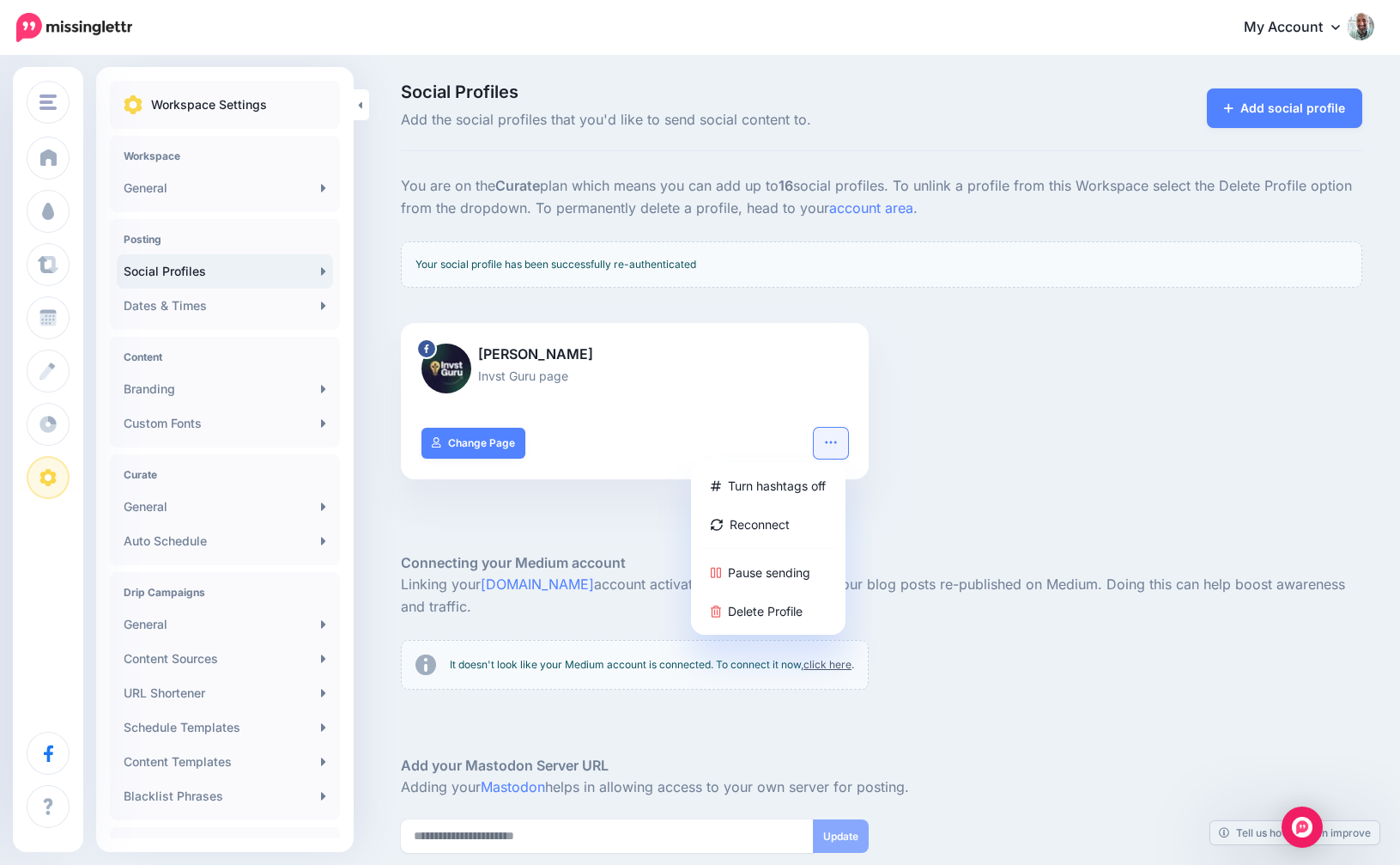
click at [500, 552] on h5 "Connecting your Medium account" at bounding box center [882, 563] width 962 height 22
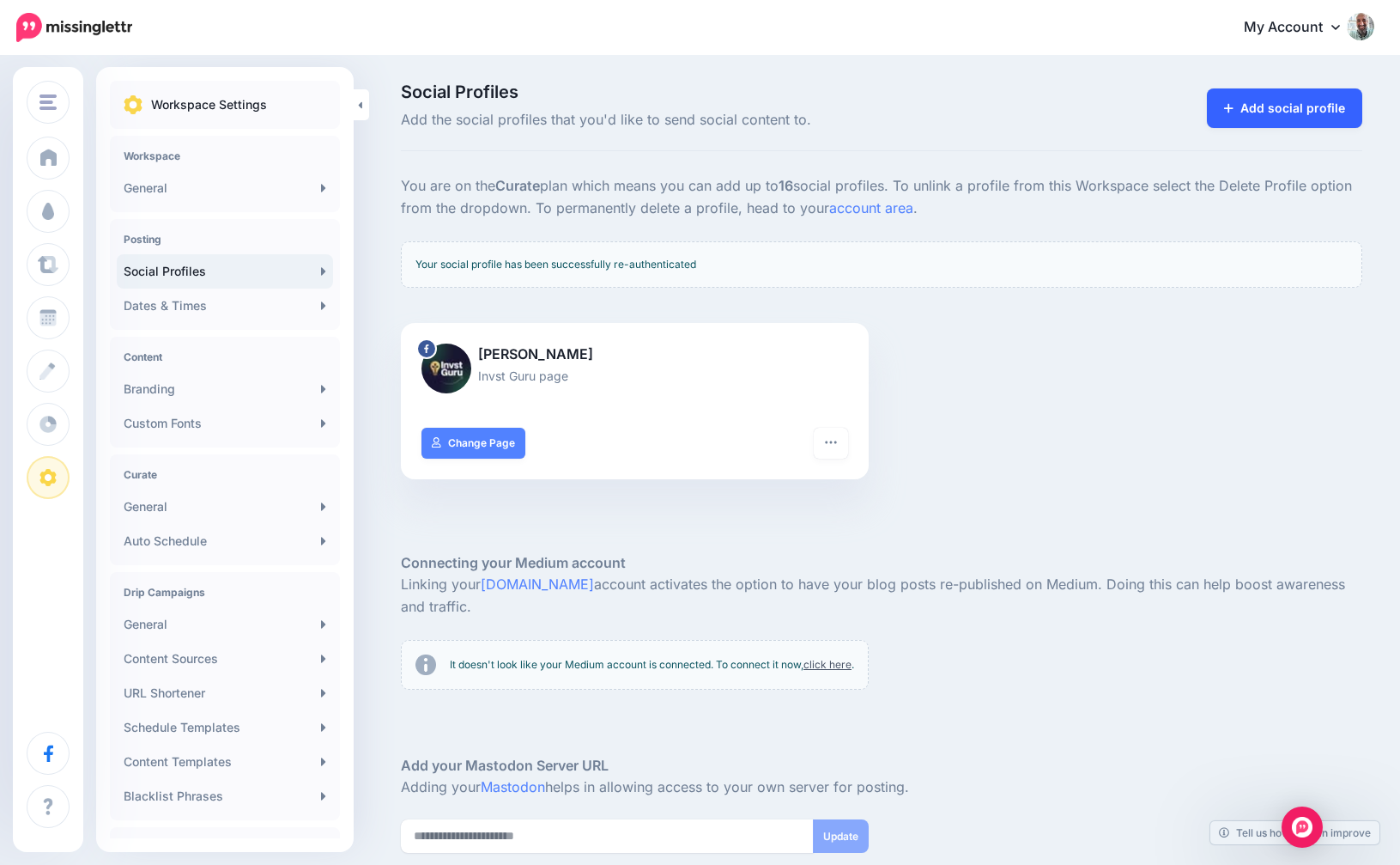
click at [1297, 90] on link "Add social profile" at bounding box center [1285, 108] width 156 height 40
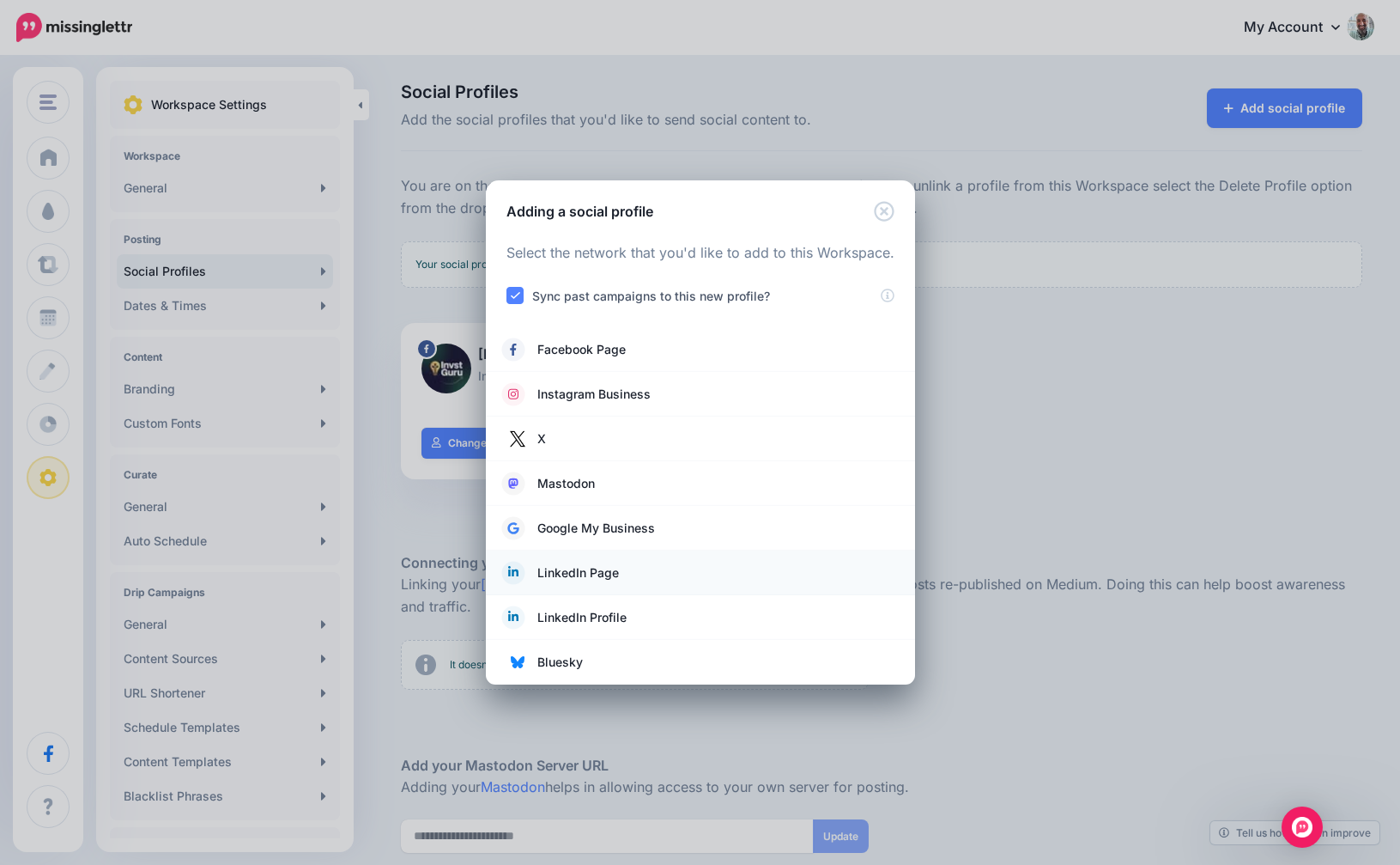
click at [578, 574] on span "LinkedIn Page" at bounding box center [579, 573] width 82 height 21
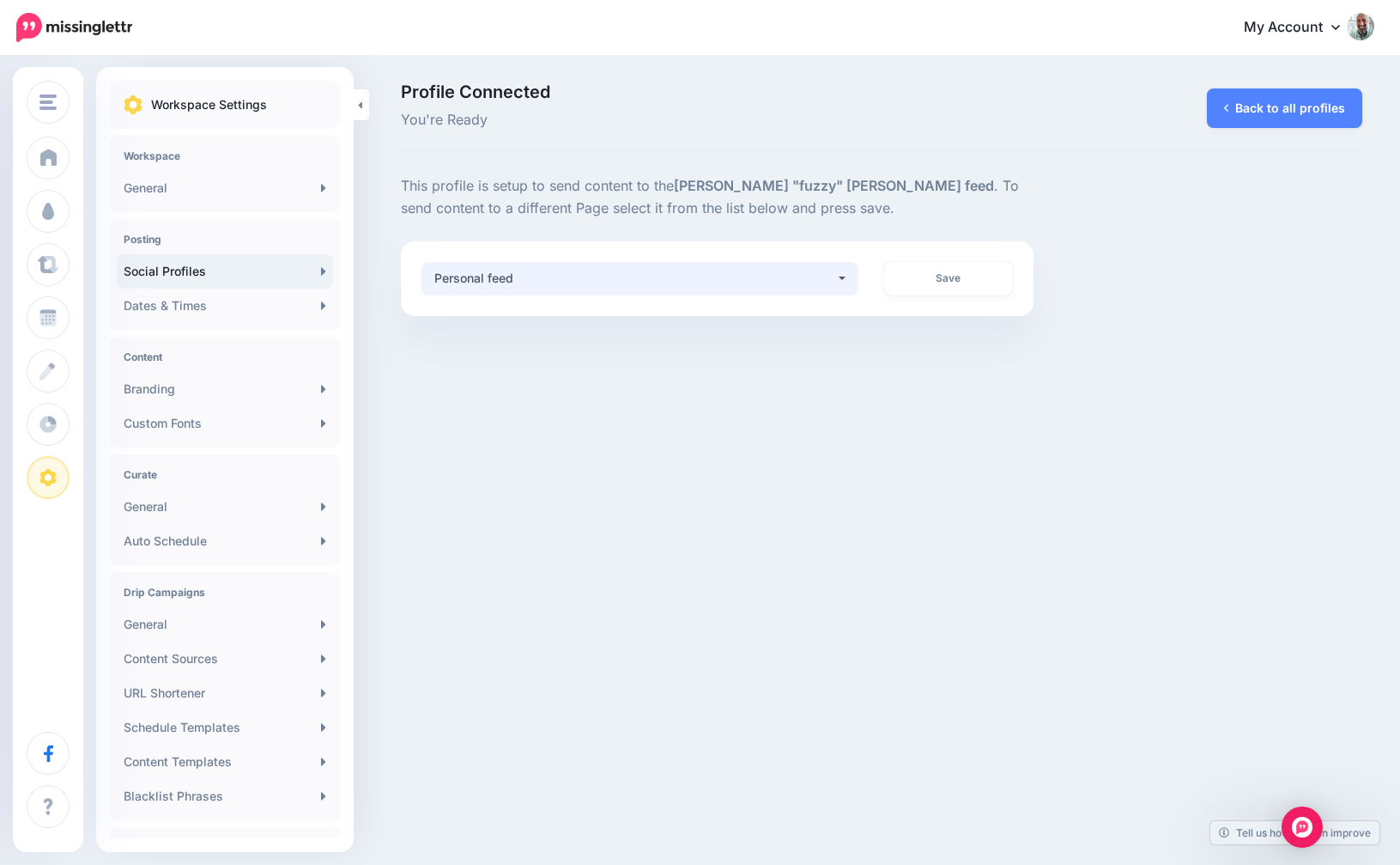
click at [827, 279] on div "Personal feed" at bounding box center [635, 279] width 401 height 21
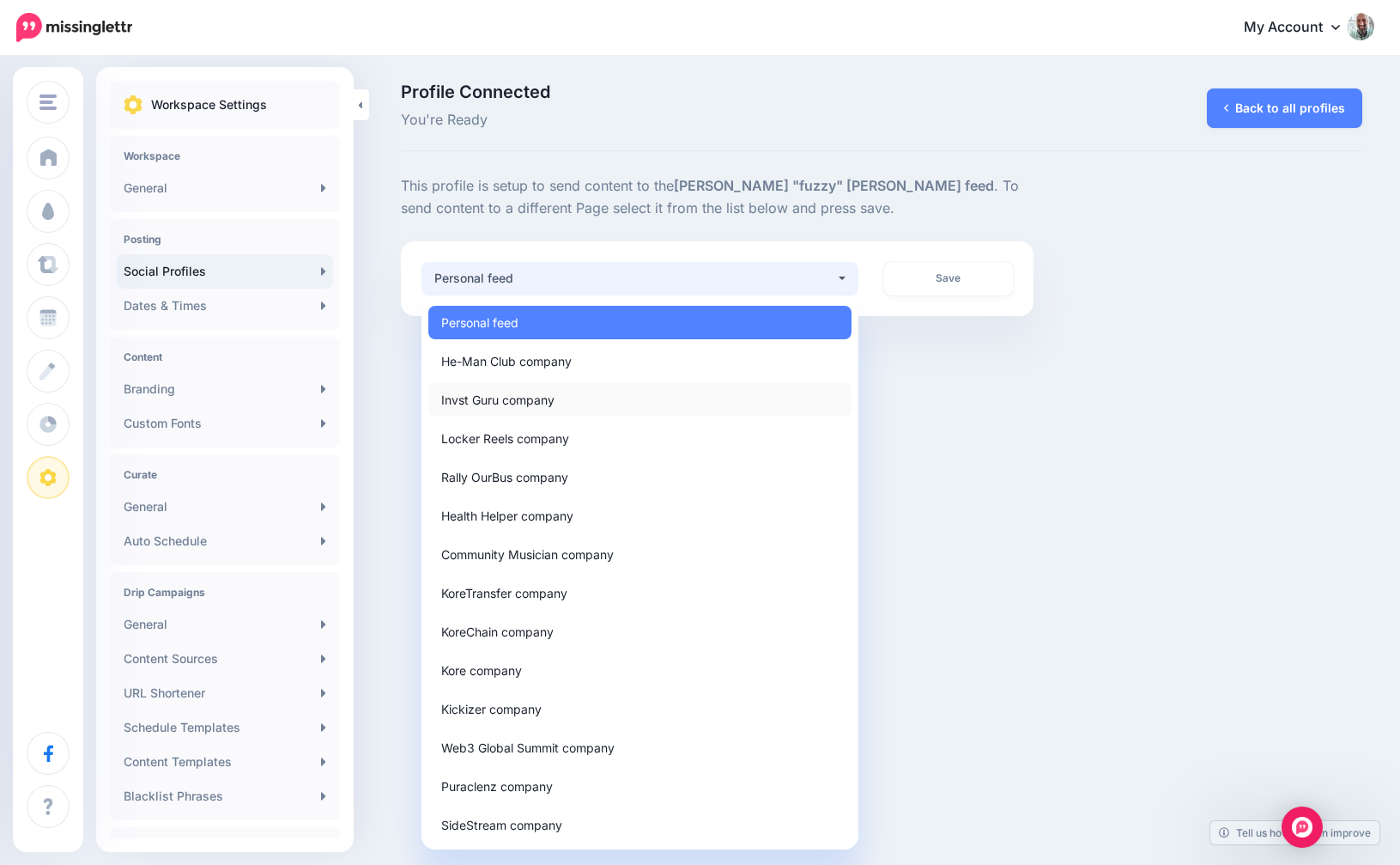
click at [622, 387] on link "Invst Guru company" at bounding box center [640, 399] width 423 height 33
select select "**********"
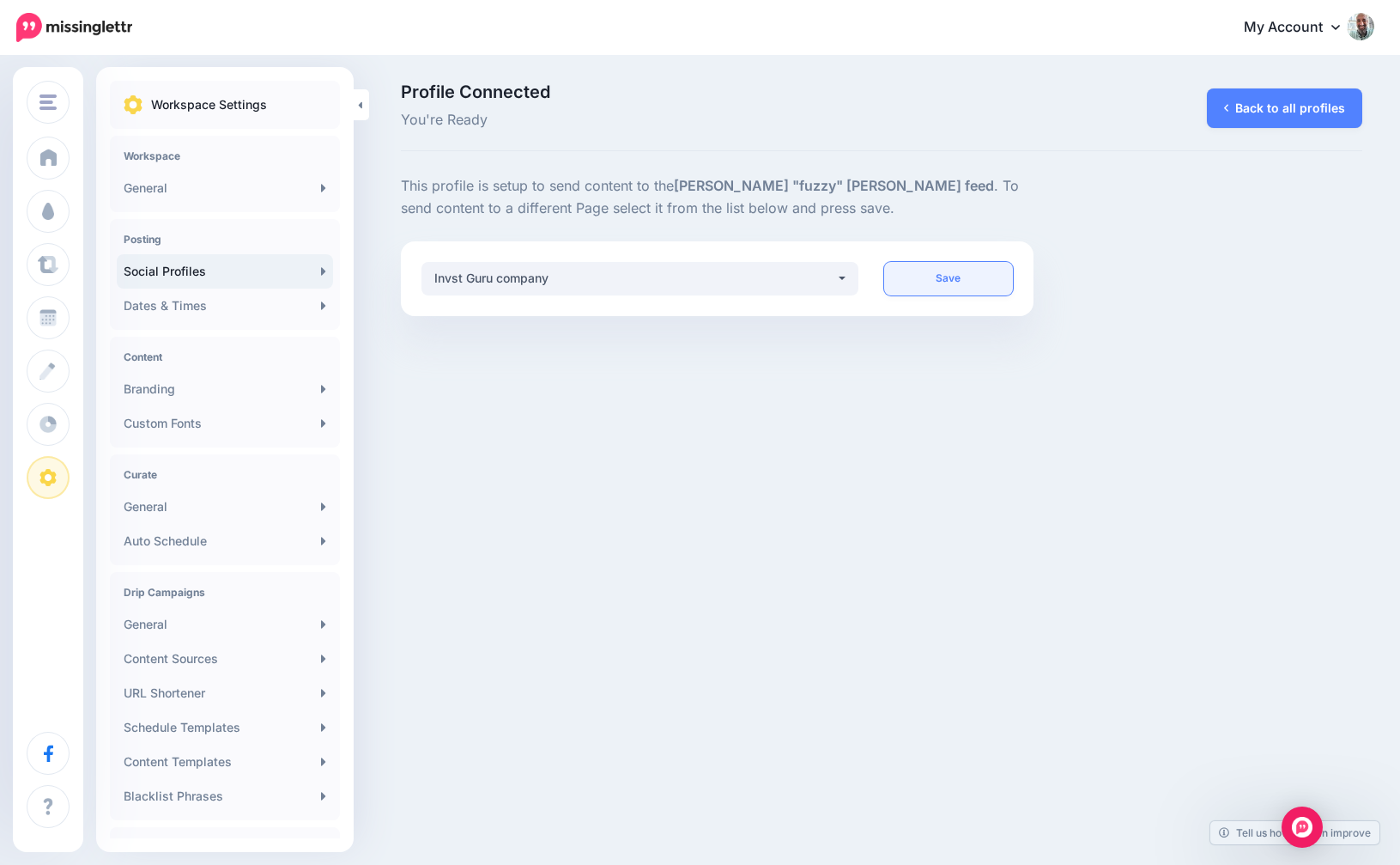
click at [982, 280] on link "Save" at bounding box center [949, 279] width 129 height 33
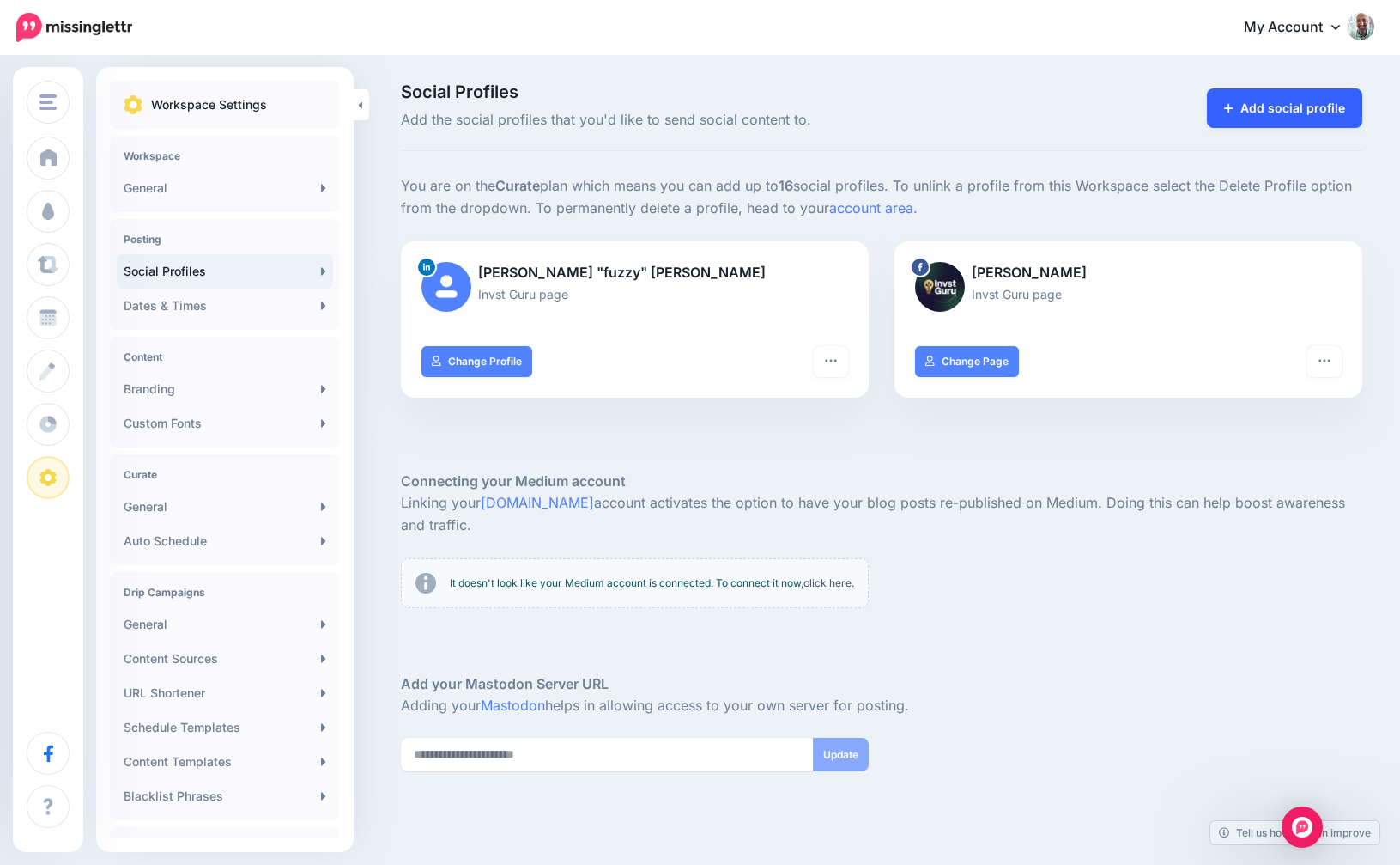
click at [1275, 109] on link "Add social profile" at bounding box center [1285, 108] width 156 height 40
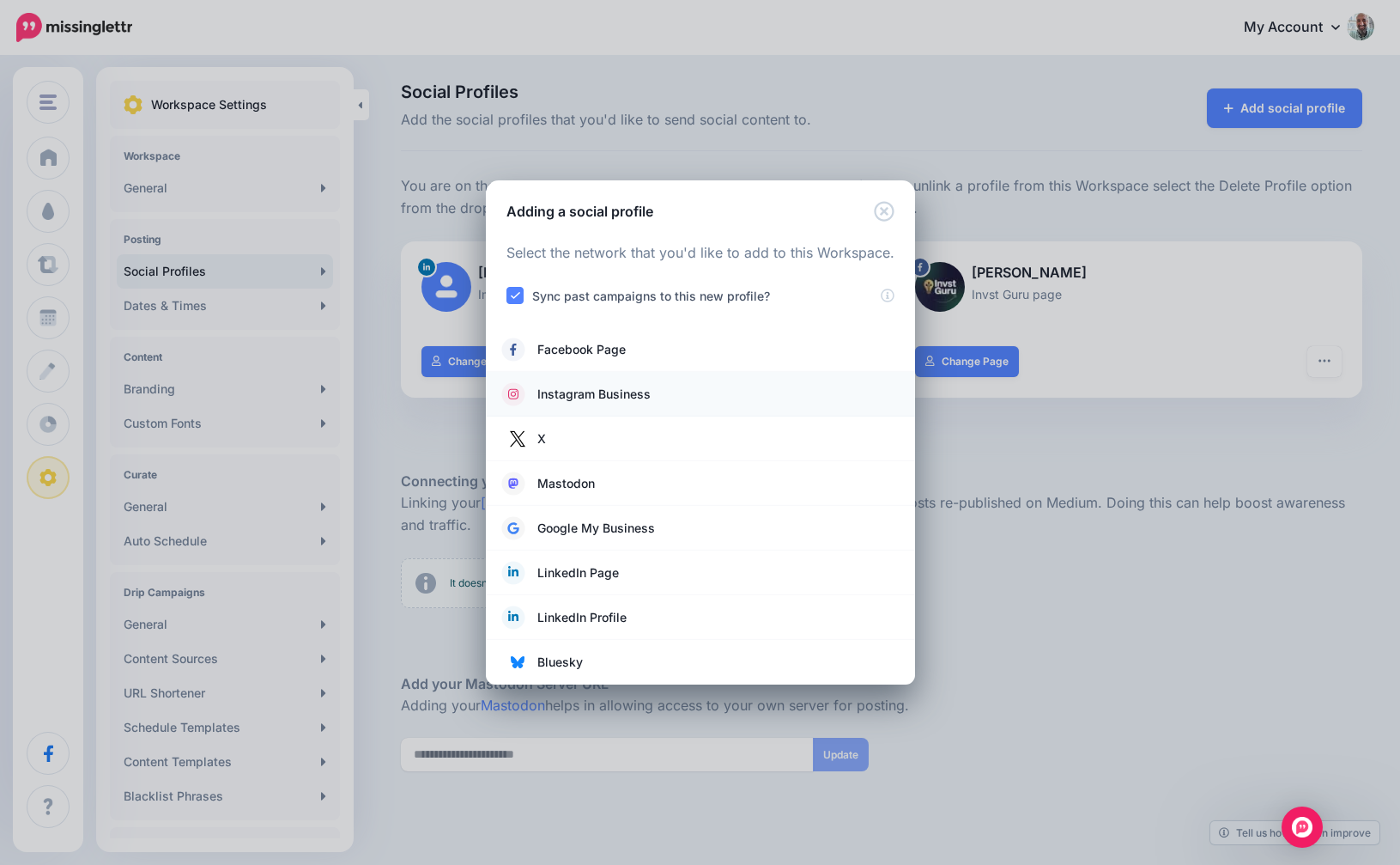
click at [601, 390] on span "Instagram Business" at bounding box center [594, 394] width 113 height 21
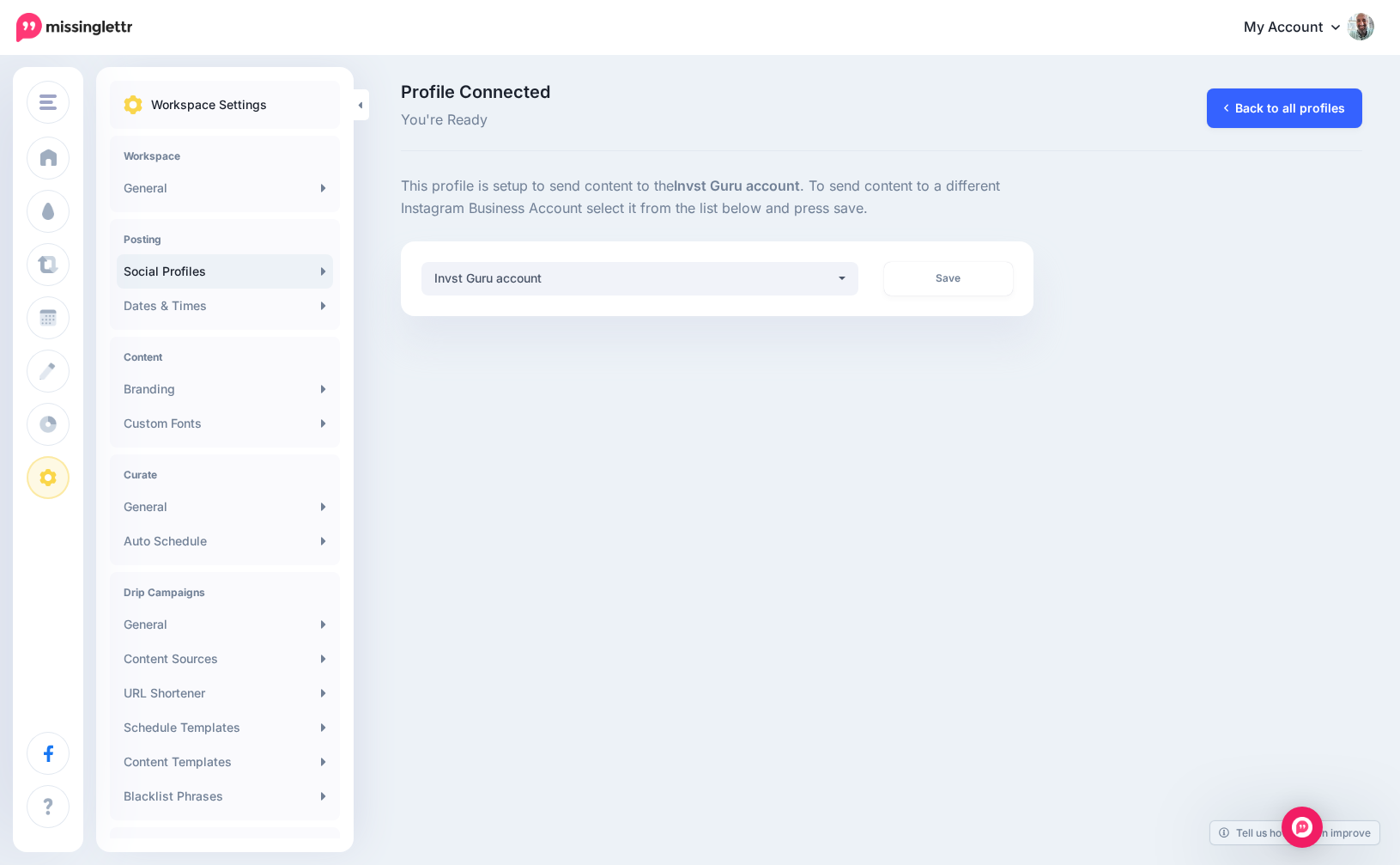
click at [1266, 102] on link "Back to all profiles" at bounding box center [1285, 108] width 156 height 40
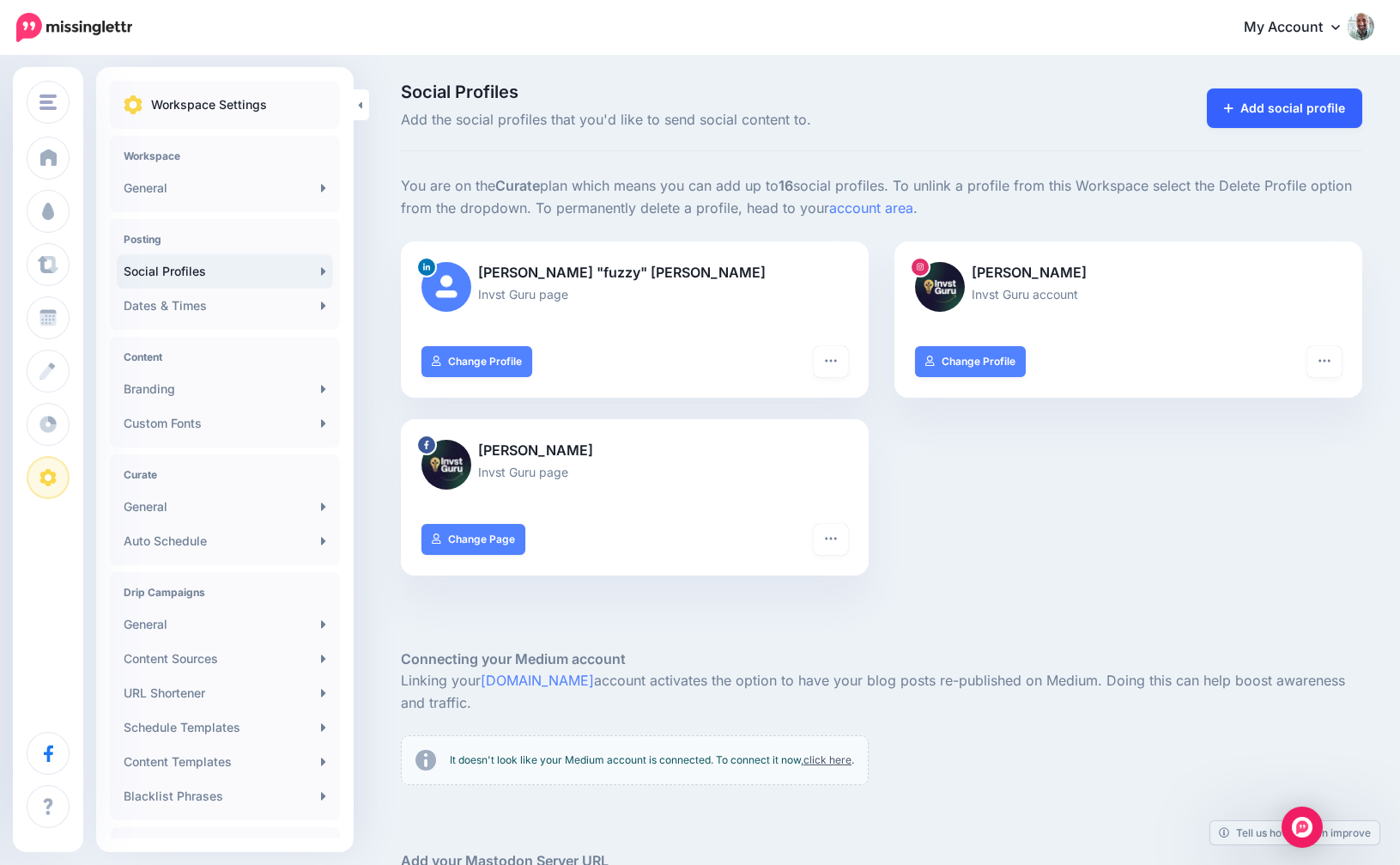
click at [1250, 116] on link "Add social profile" at bounding box center [1285, 108] width 156 height 40
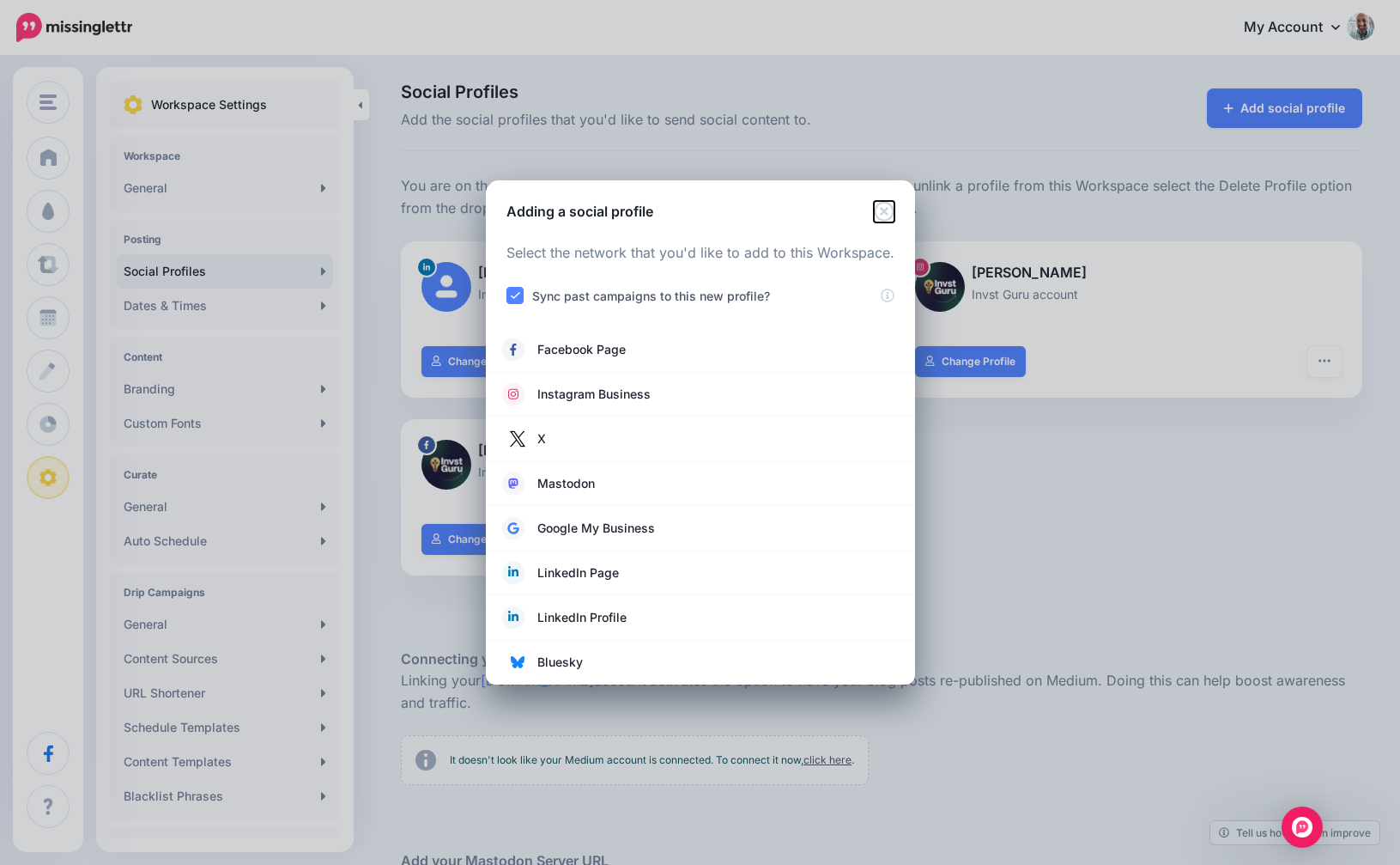
click at [883, 215] on icon "Close" at bounding box center [885, 211] width 21 height 21
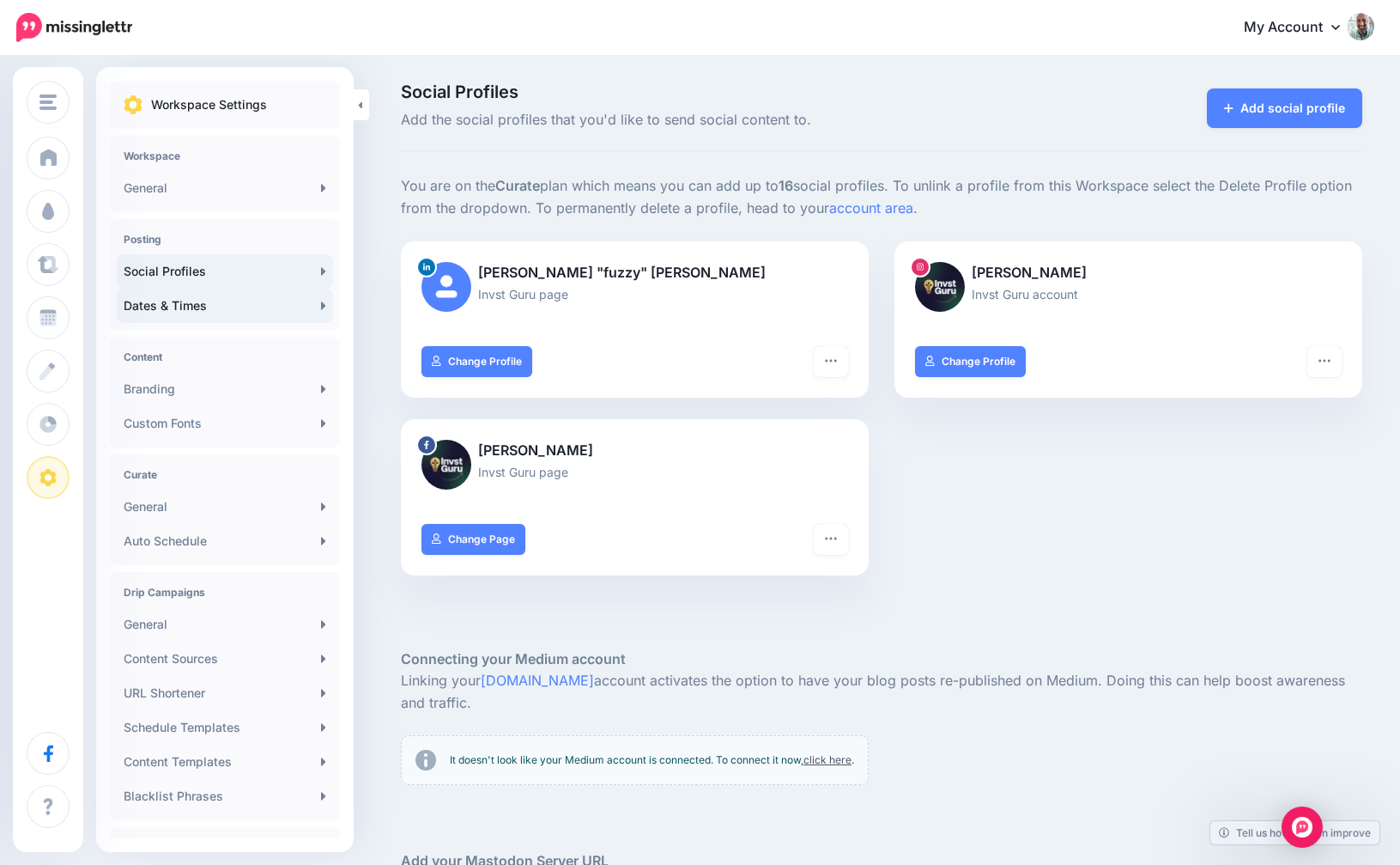
click at [252, 308] on link "Dates & Times" at bounding box center [225, 306] width 217 height 34
click at [275, 297] on link "Dates & Times" at bounding box center [225, 306] width 217 height 34
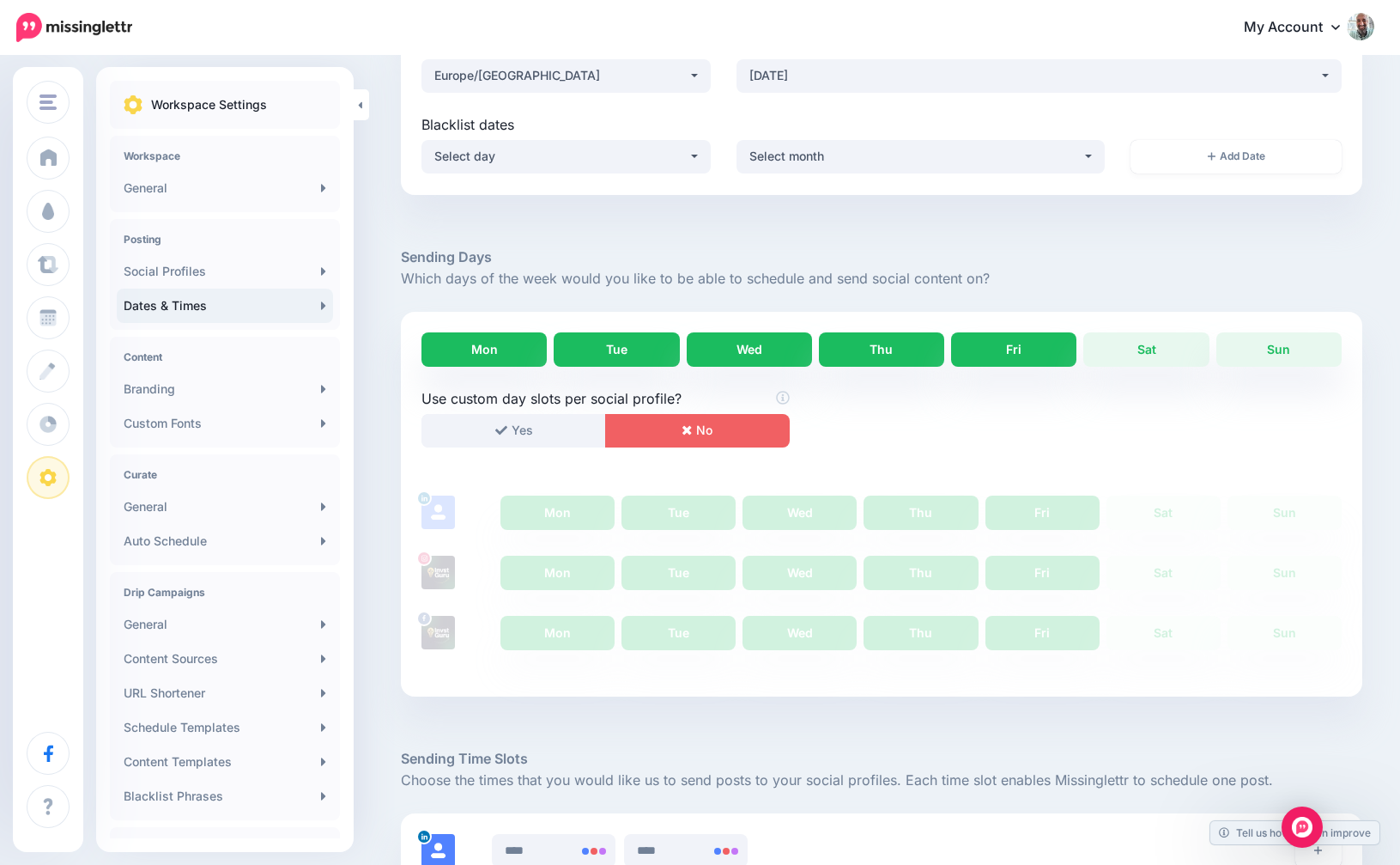
scroll to position [162, 0]
click at [1142, 342] on link "Sat" at bounding box center [1146, 351] width 125 height 34
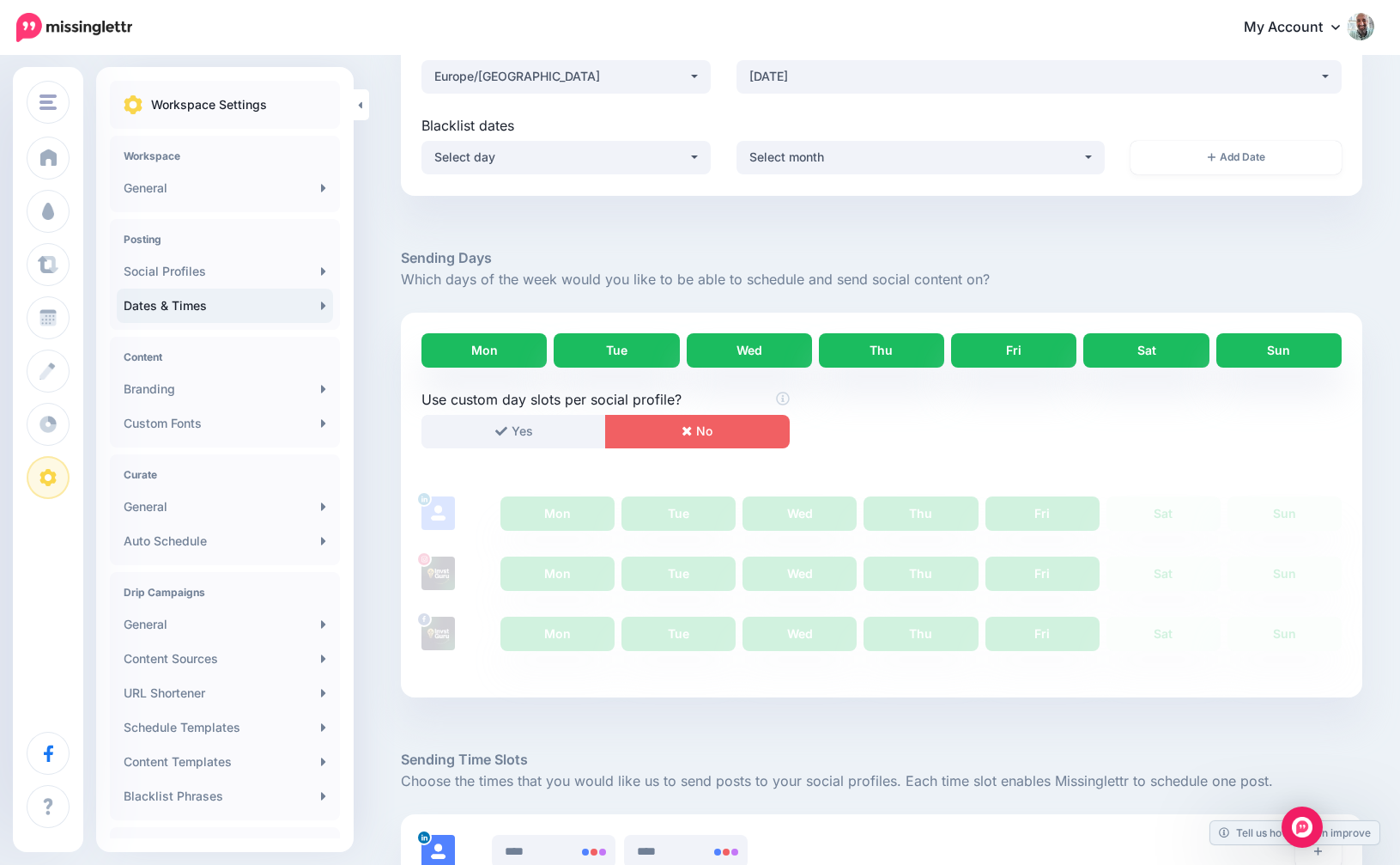
click at [1275, 342] on link "Sun" at bounding box center [1279, 351] width 125 height 34
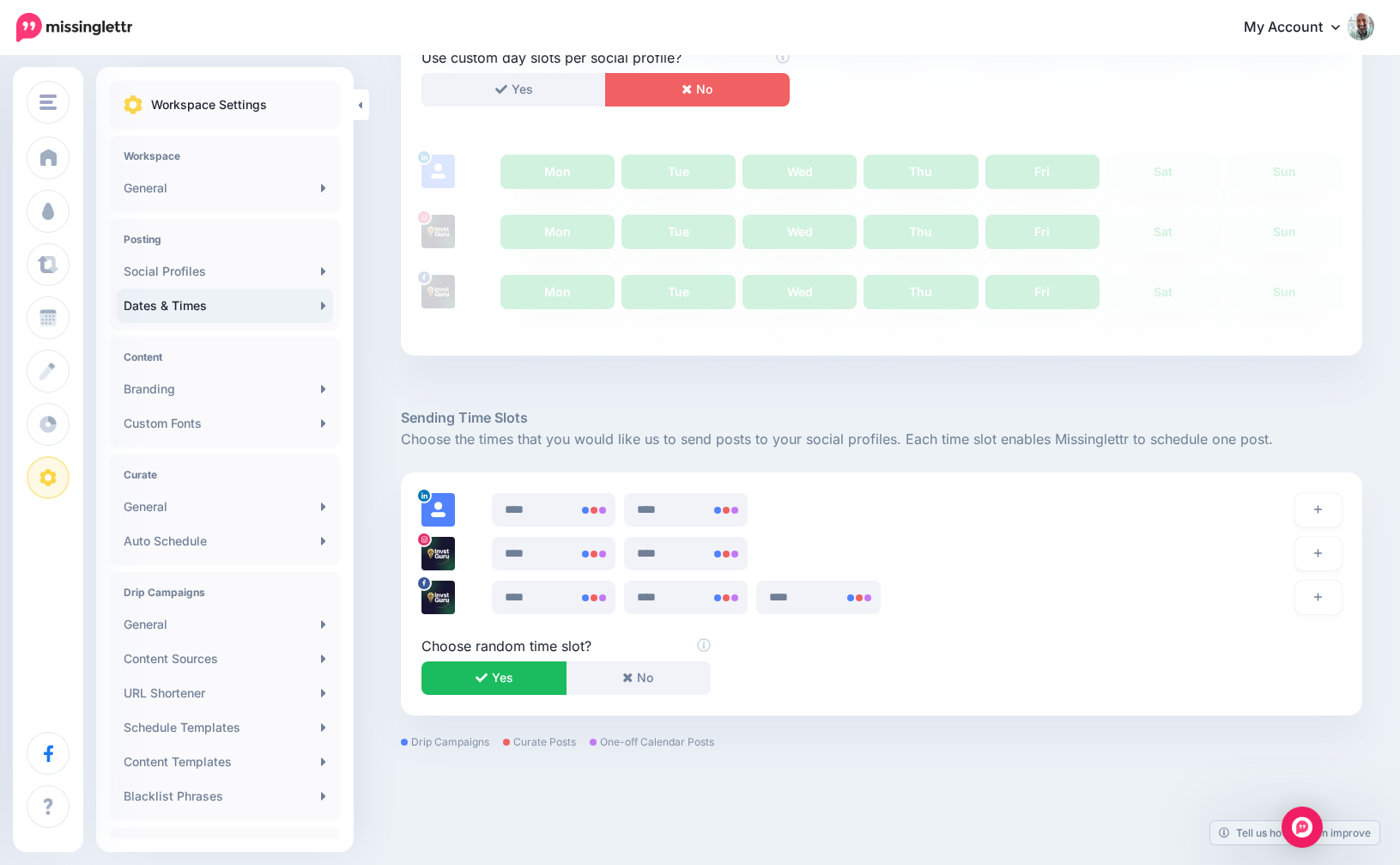
scroll to position [539, 0]
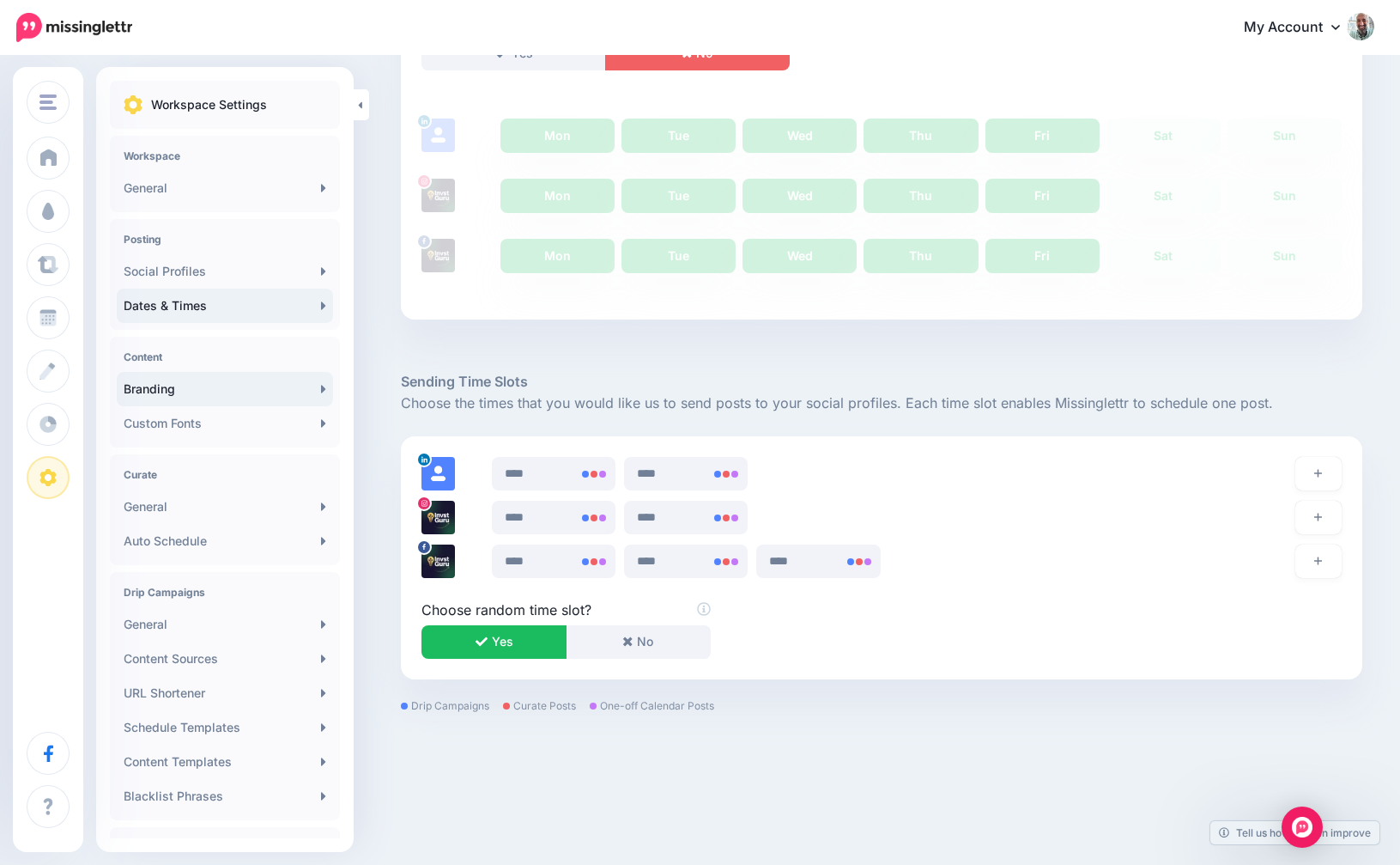
click at [171, 378] on link "Branding" at bounding box center [225, 389] width 217 height 34
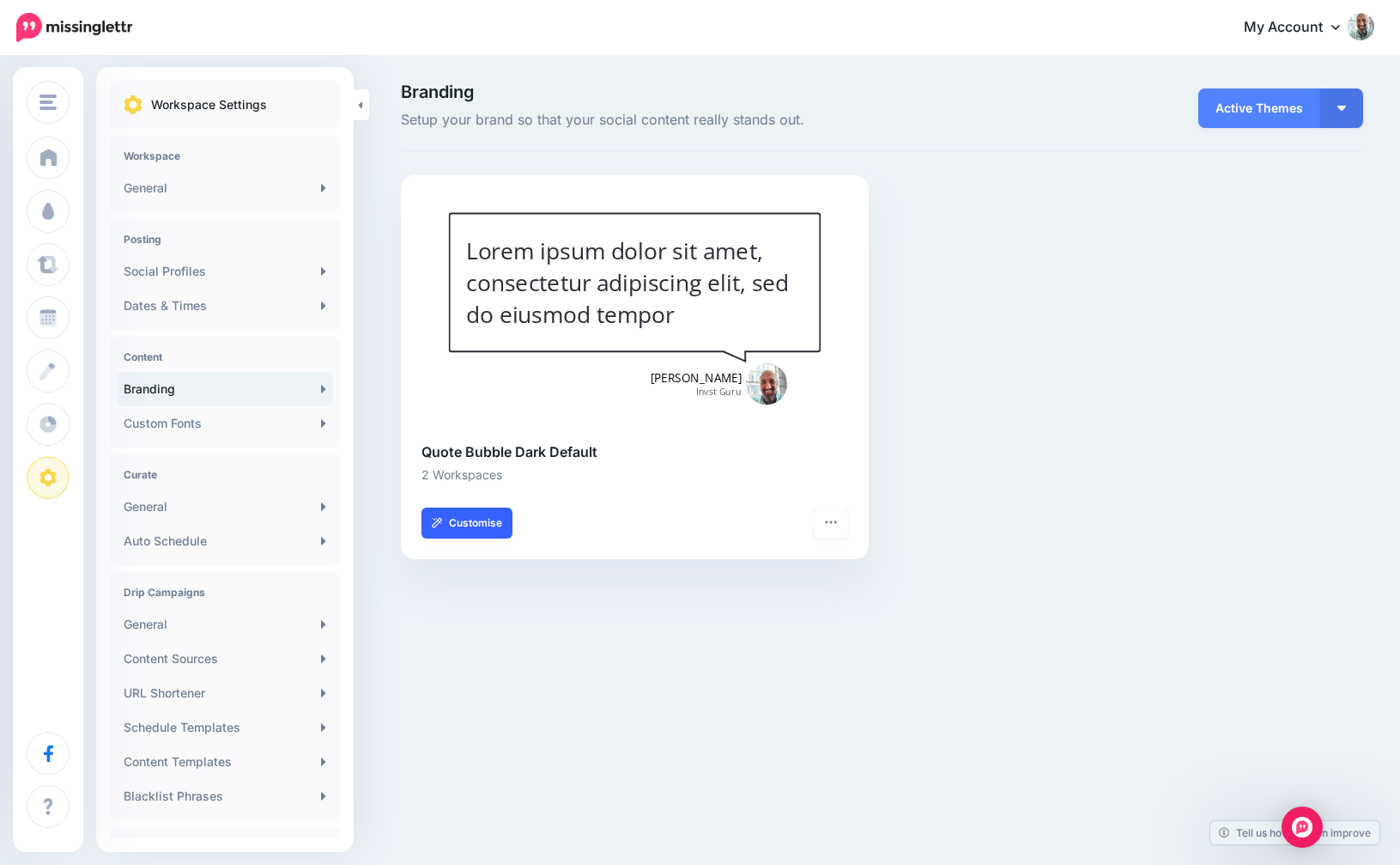
click at [474, 533] on link "Customise" at bounding box center [468, 523] width 91 height 31
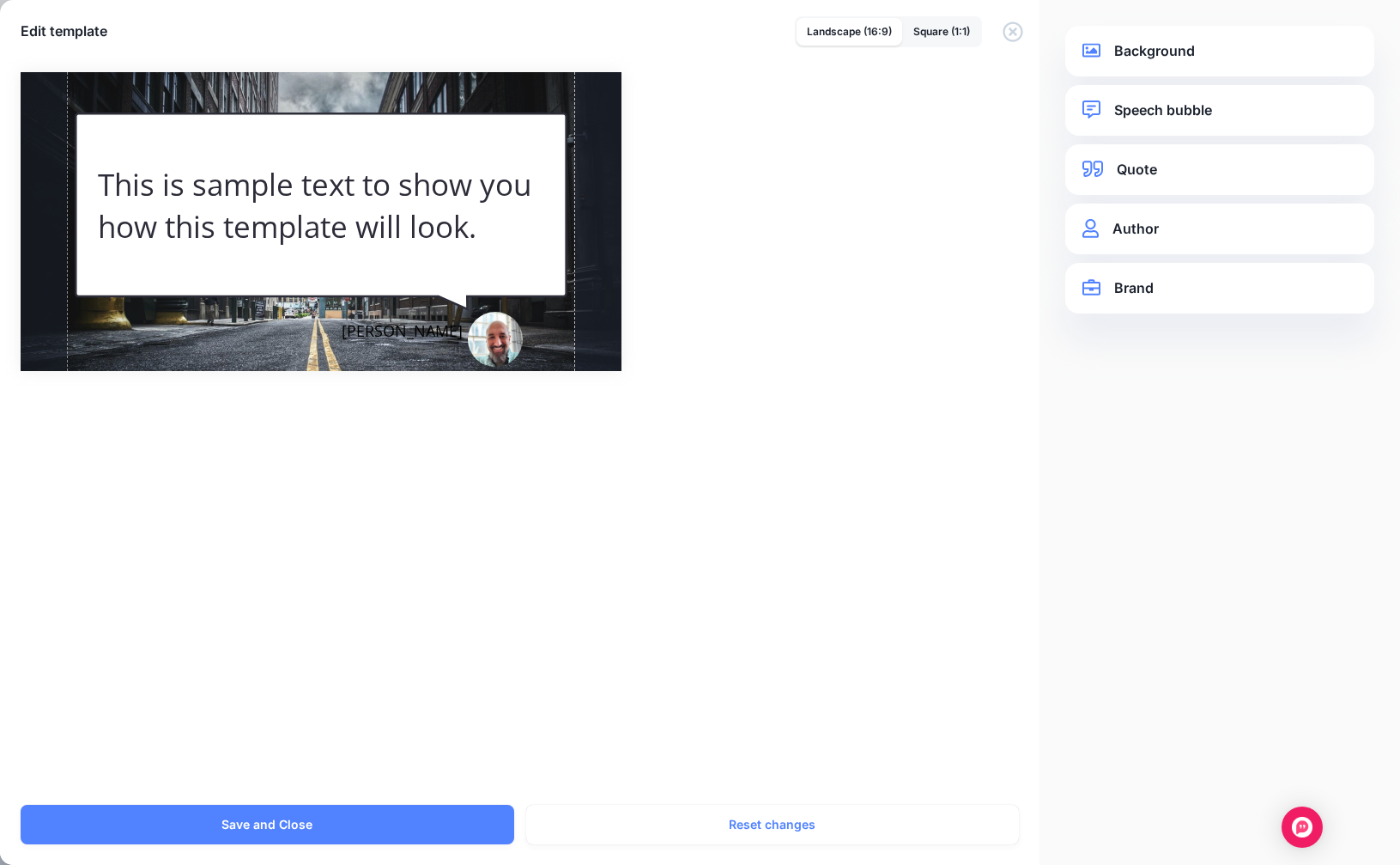
click at [1161, 29] on div "Background Background type Original Custom image Background image / Opacity" at bounding box center [1219, 50] width 309 height 50
click at [1160, 45] on link "Background" at bounding box center [1219, 51] width 275 height 23
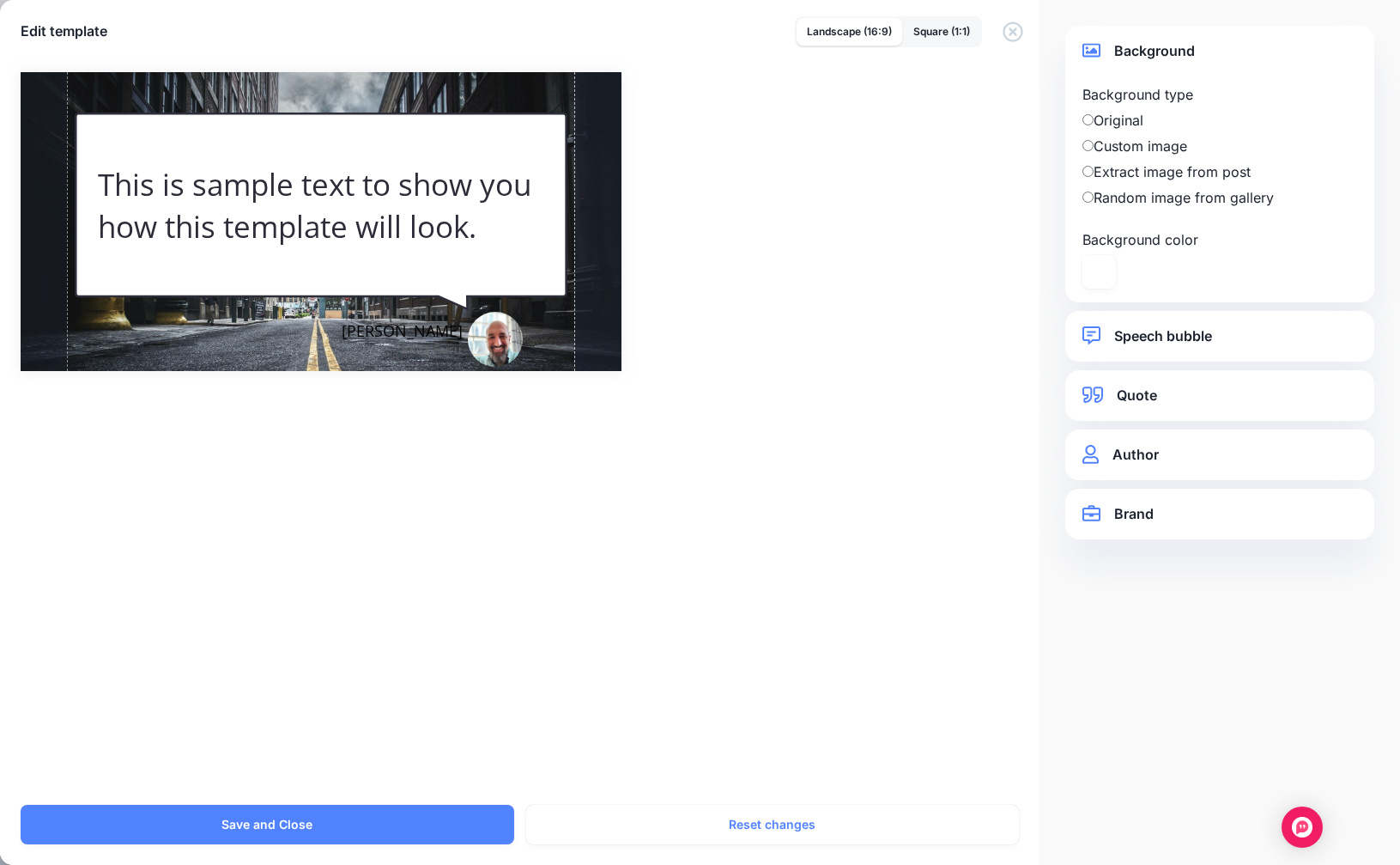
click at [1139, 453] on link "Author" at bounding box center [1219, 454] width 275 height 23
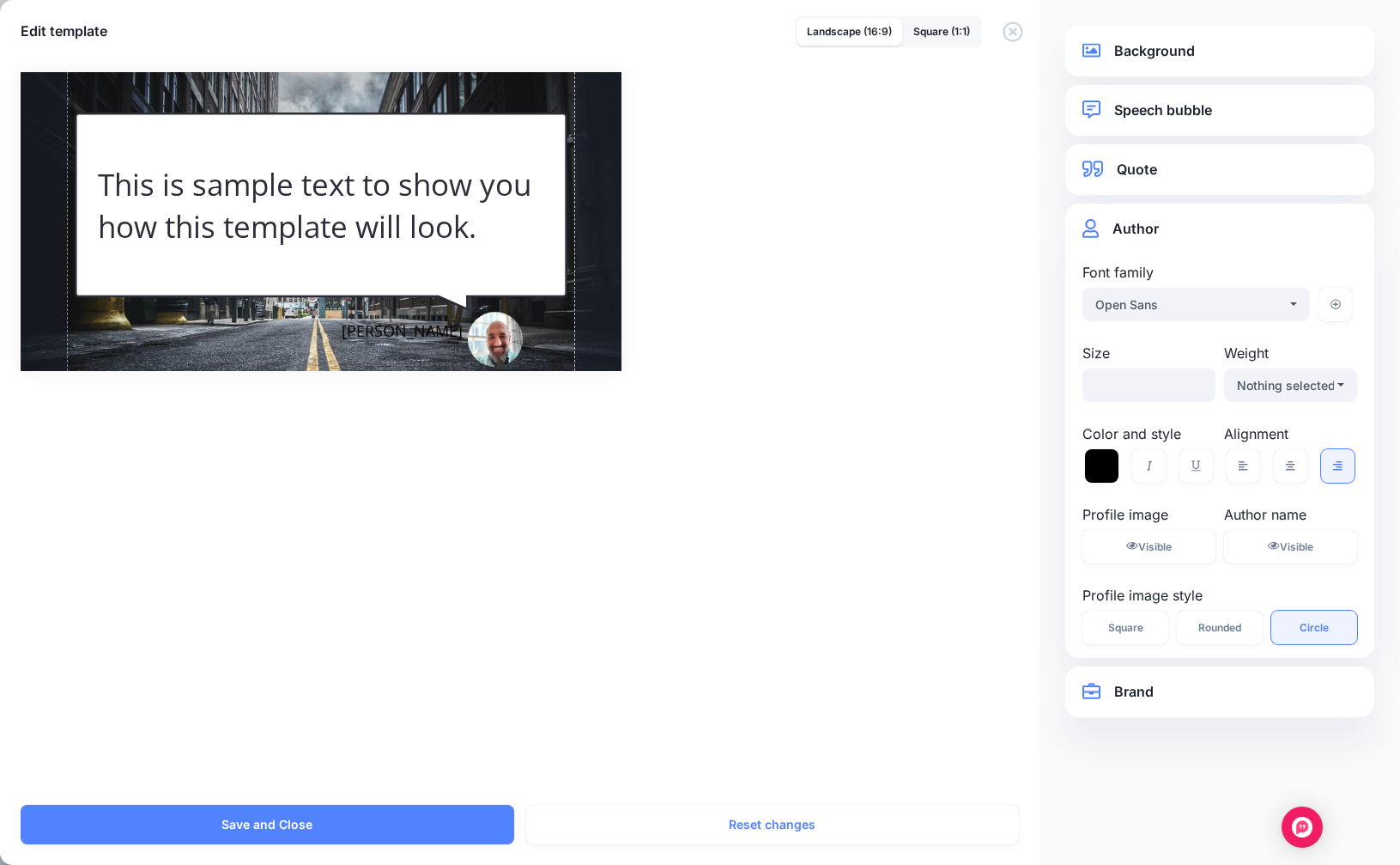
click at [1133, 172] on link "Quote" at bounding box center [1219, 169] width 275 height 23
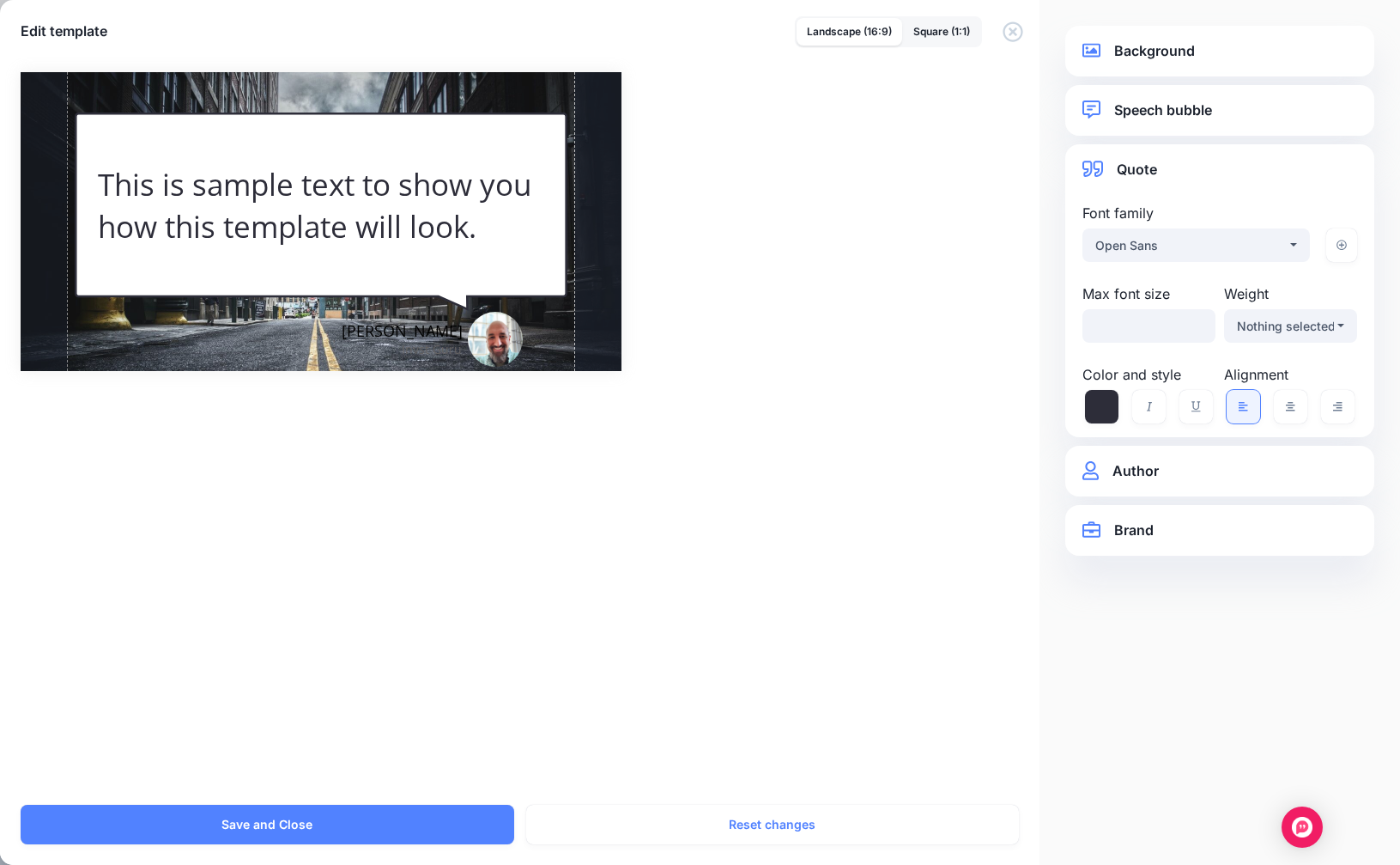
click at [1134, 103] on link "Speech bubble" at bounding box center [1219, 110] width 275 height 23
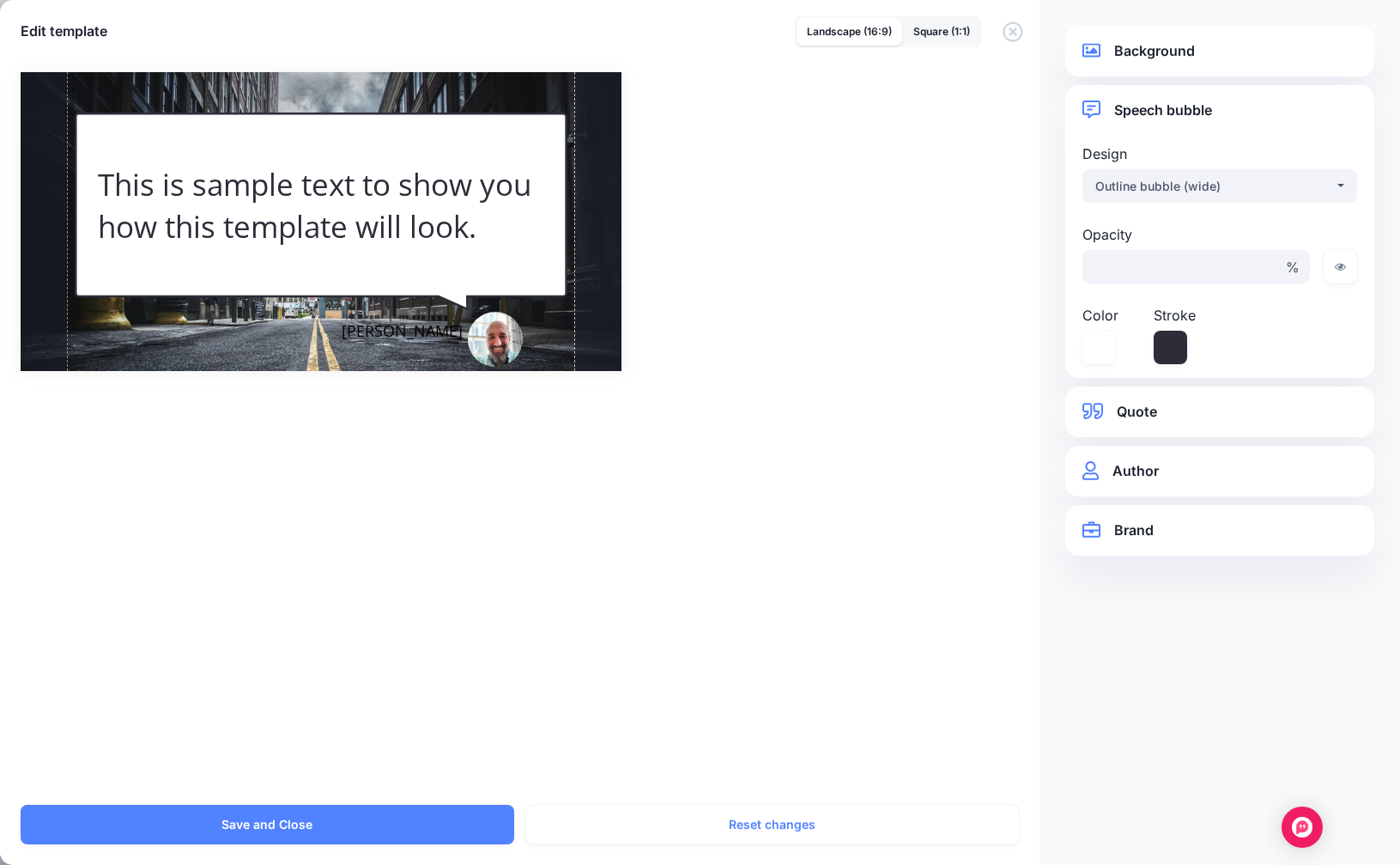
click at [1125, 540] on link "Brand" at bounding box center [1219, 530] width 275 height 23
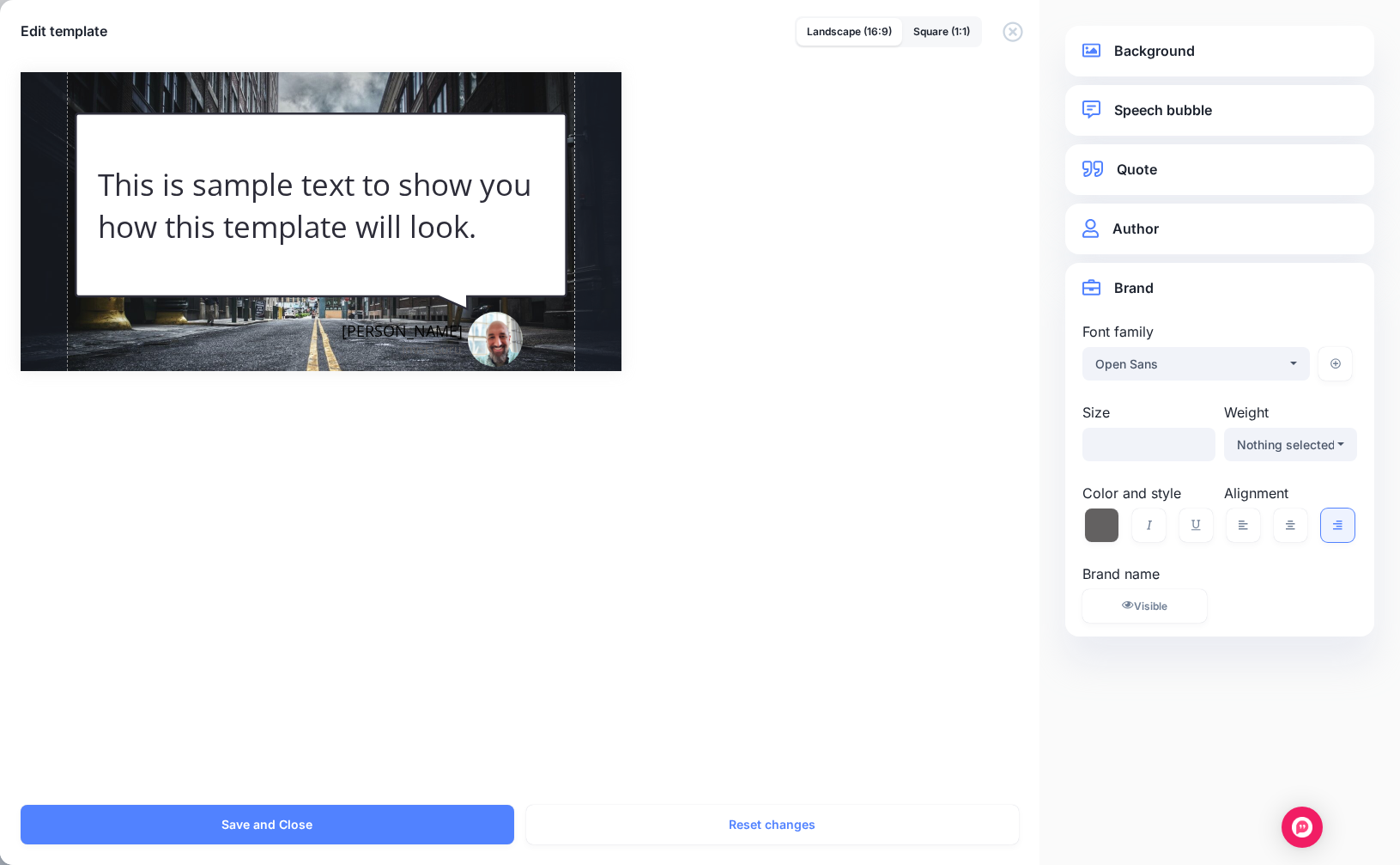
click at [1124, 181] on link "Quote" at bounding box center [1219, 169] width 275 height 23
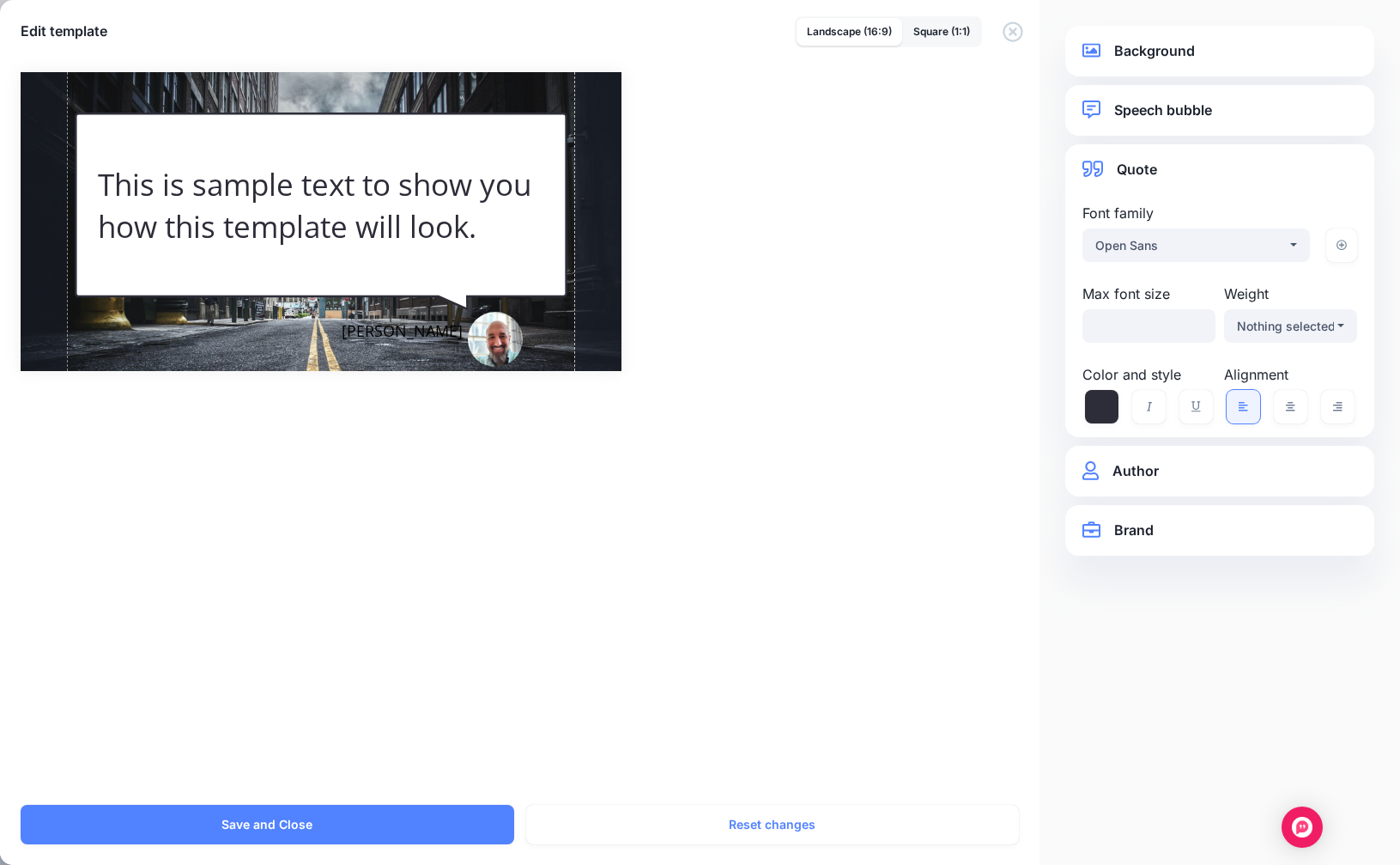
click at [1116, 50] on link "Background" at bounding box center [1219, 51] width 275 height 23
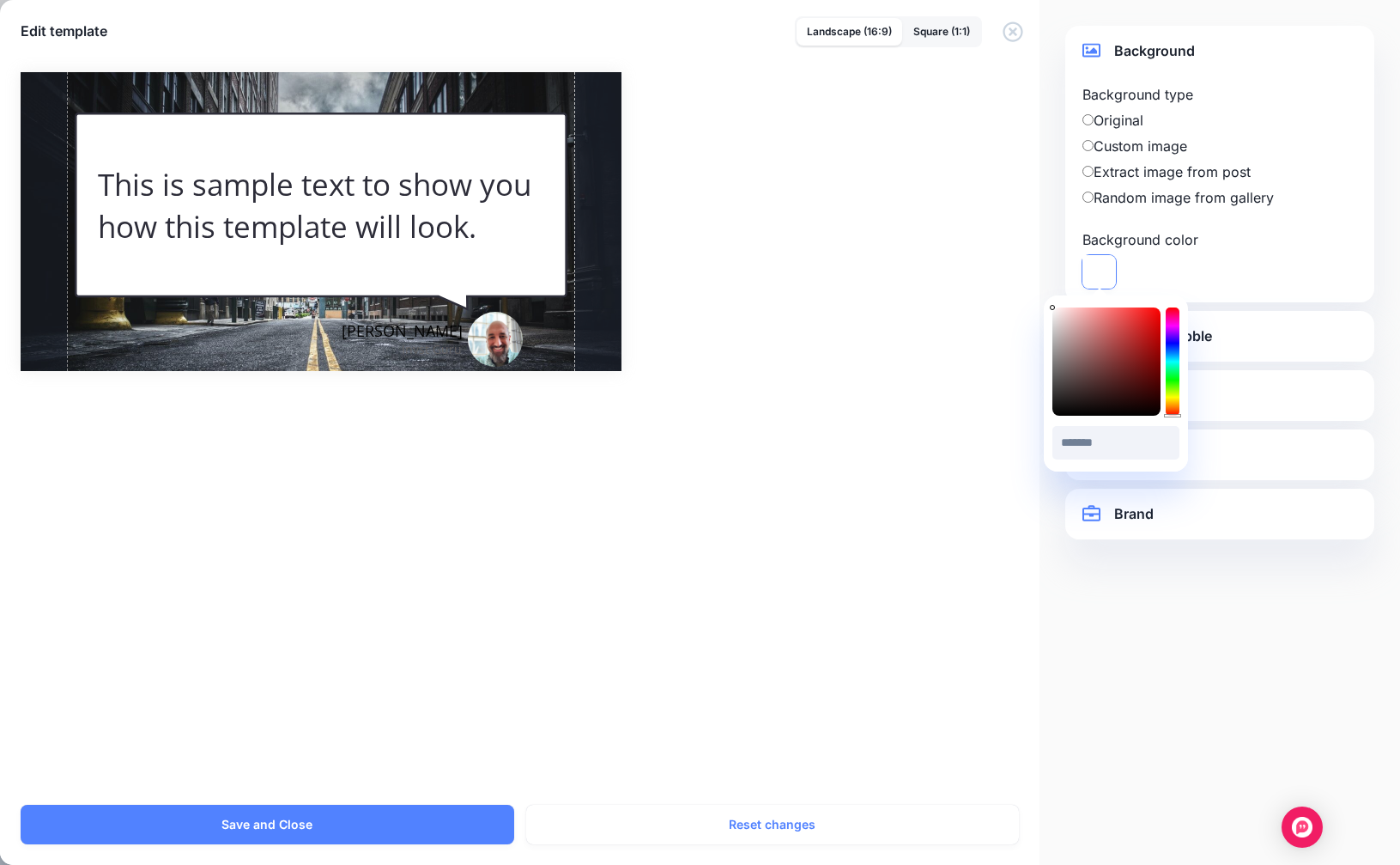
click at [1104, 272] on icon at bounding box center [1099, 271] width 33 height 33
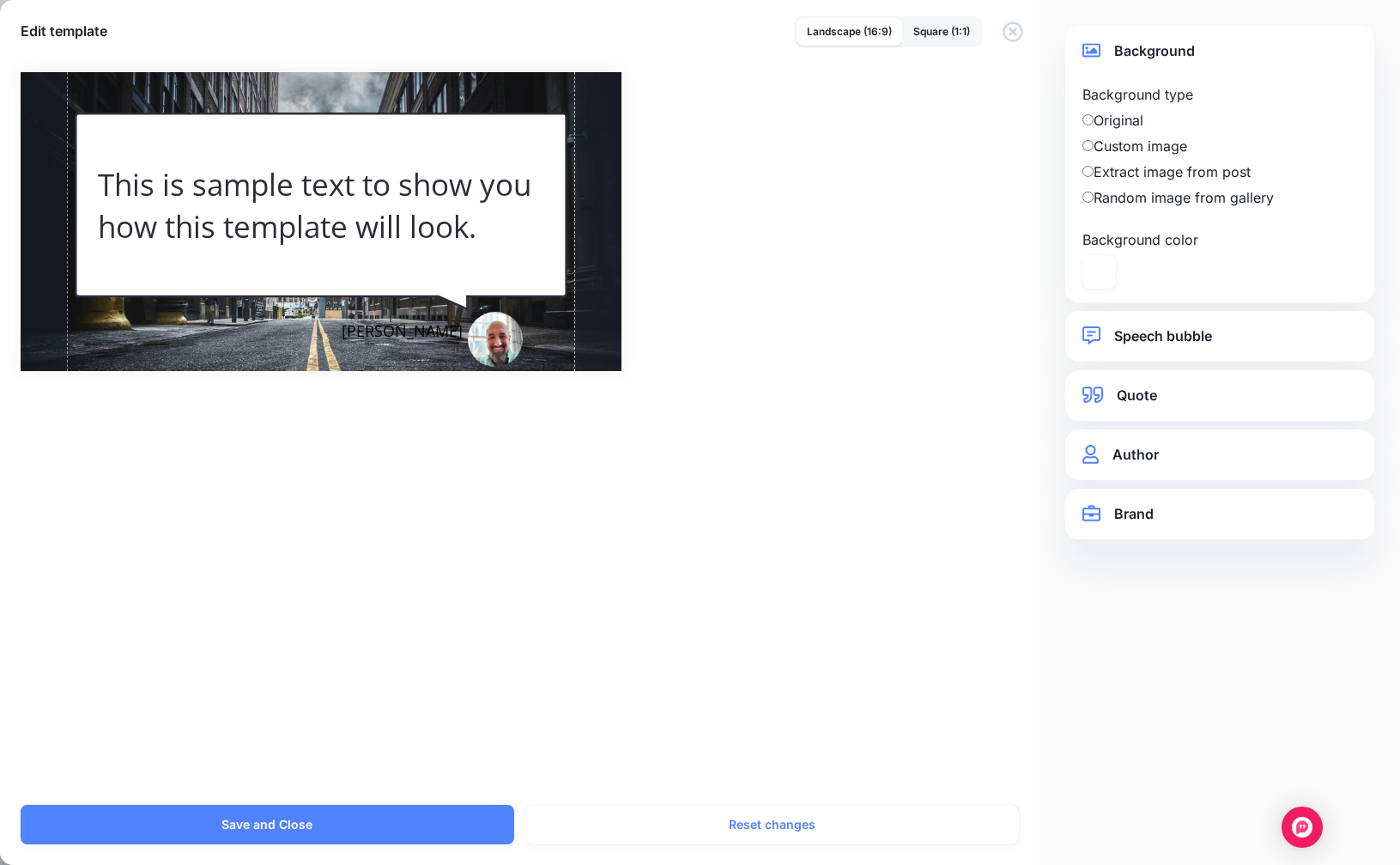
click at [1023, 208] on div "Combined-Shape Created with Sketch. [PERSON_NAME] Invst Guru /" at bounding box center [700, 221] width 1359 height 298
click at [947, 40] on link "Square (1:1)" at bounding box center [941, 31] width 77 height 28
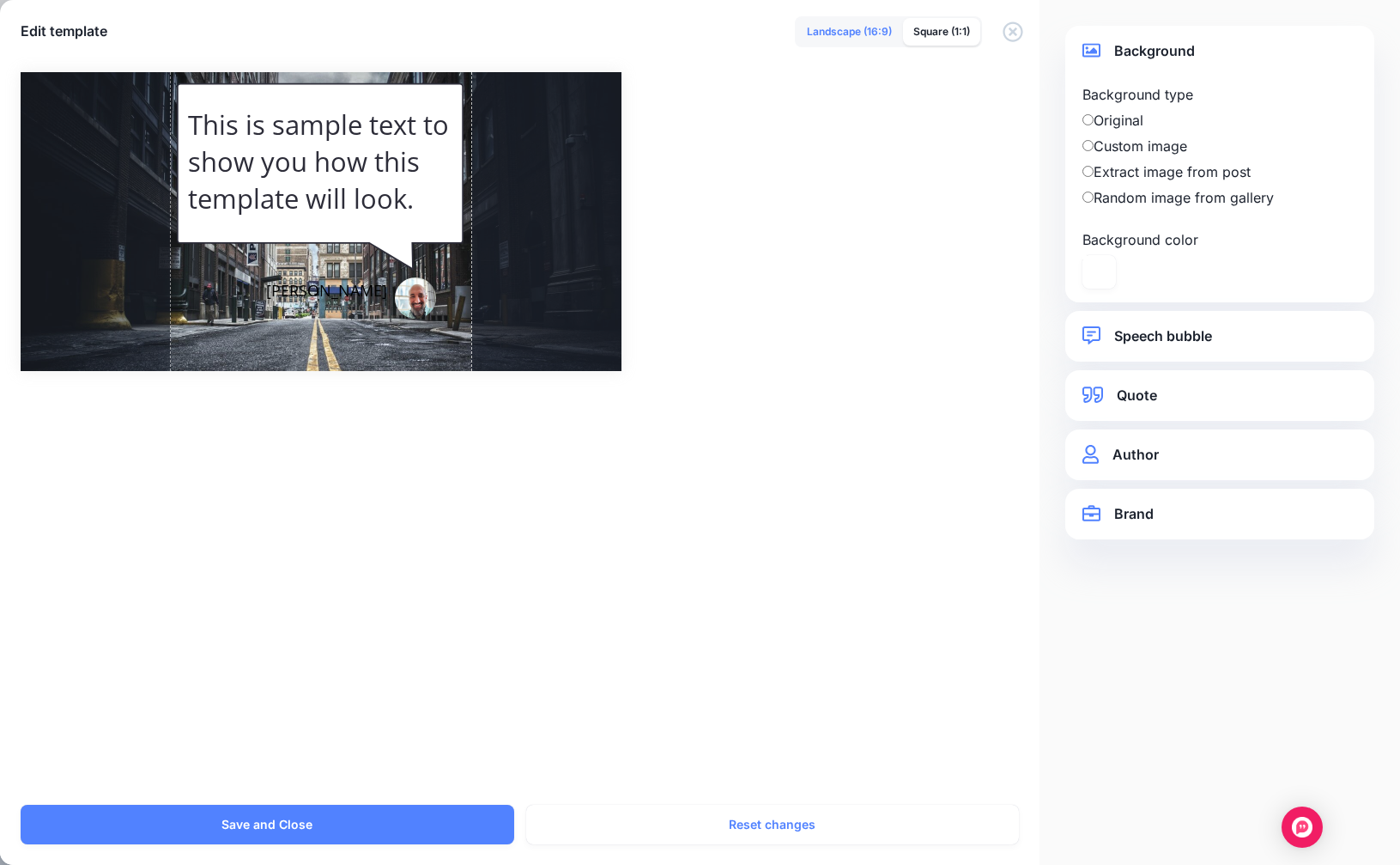
click at [814, 32] on link "Landscape (16:9)" at bounding box center [849, 31] width 105 height 28
select select "*"
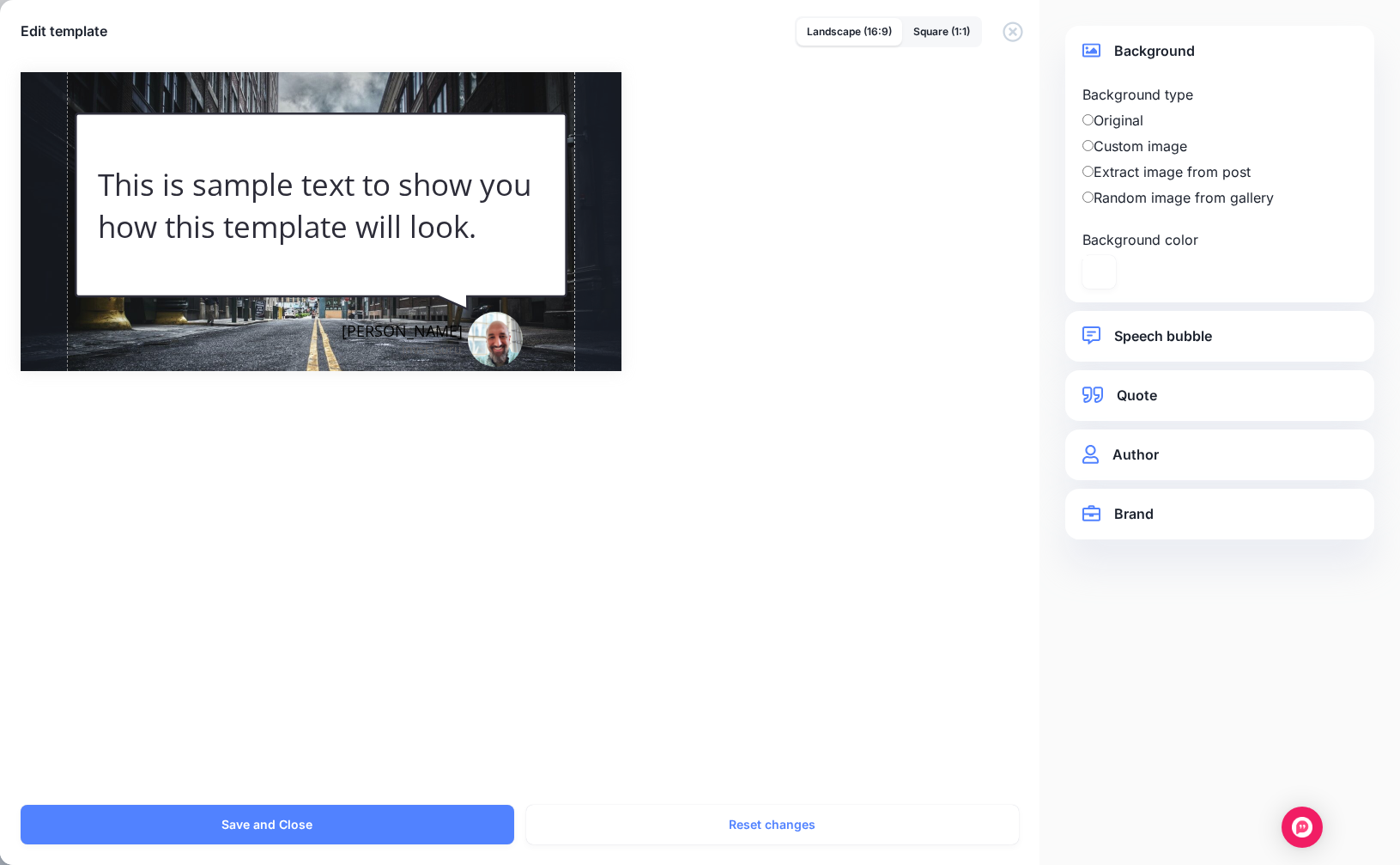
click at [1144, 335] on link "Speech bubble" at bounding box center [1219, 336] width 275 height 23
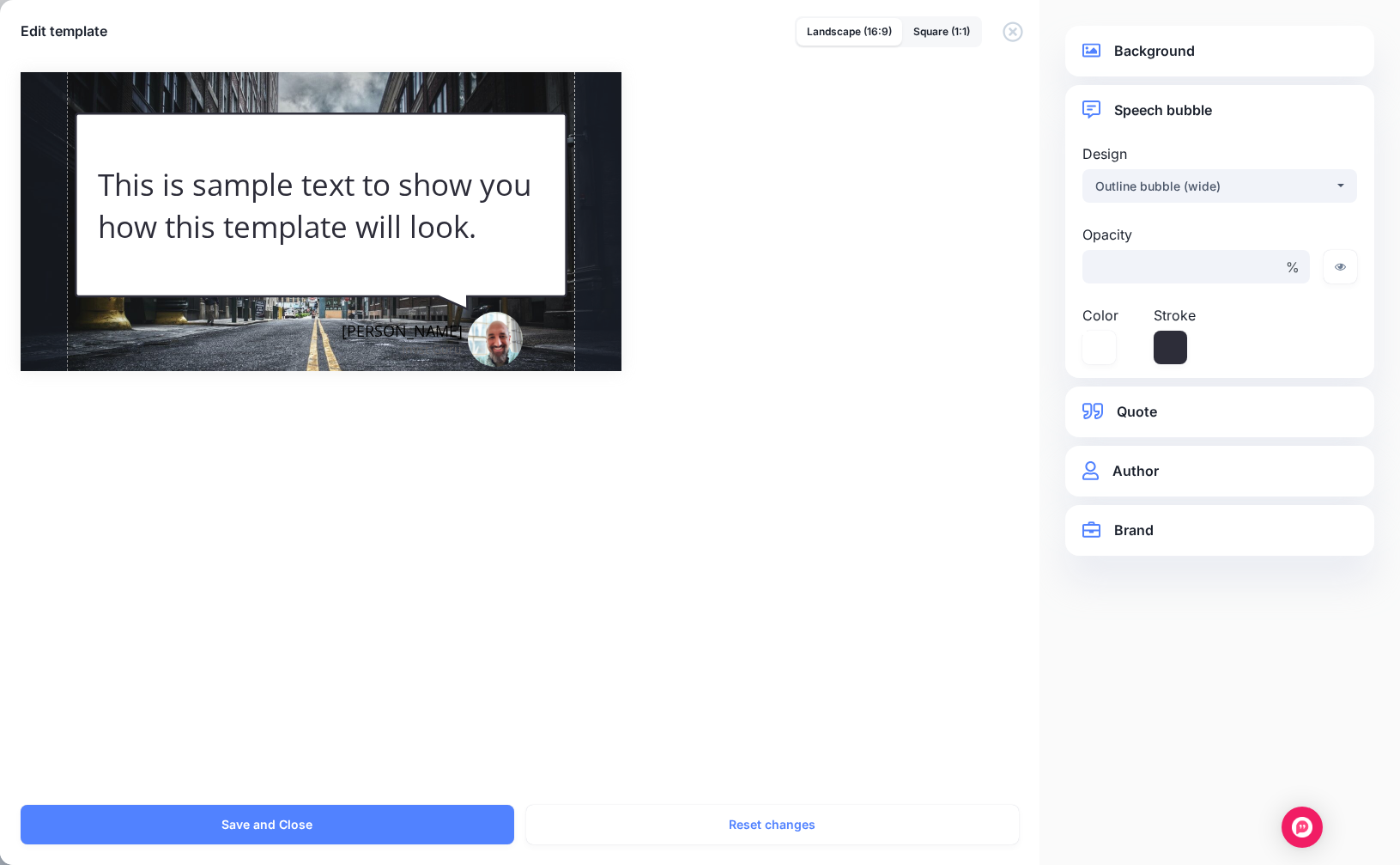
click at [1135, 407] on link "Quote" at bounding box center [1219, 412] width 275 height 23
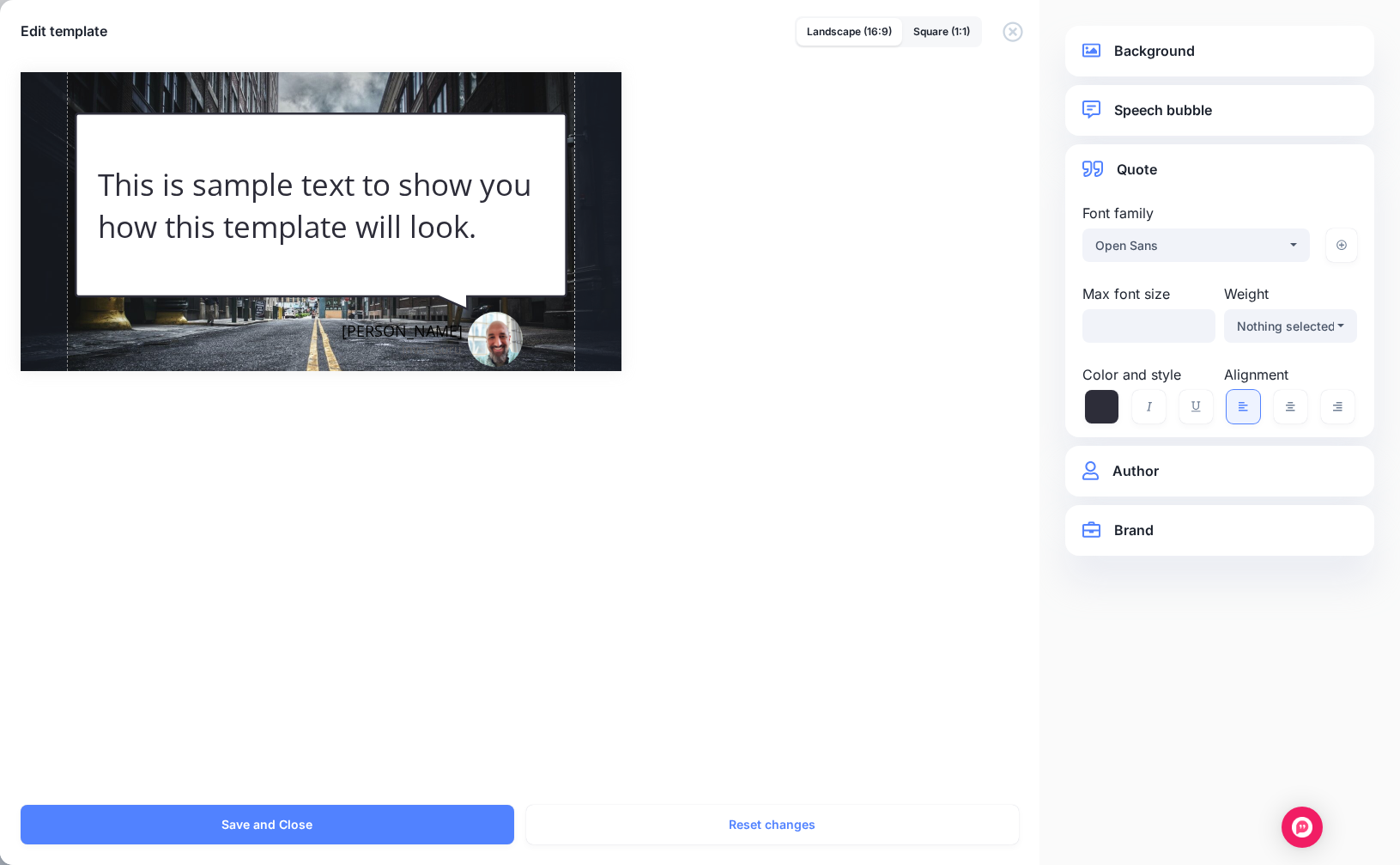
click at [1147, 473] on link "Author" at bounding box center [1219, 471] width 275 height 23
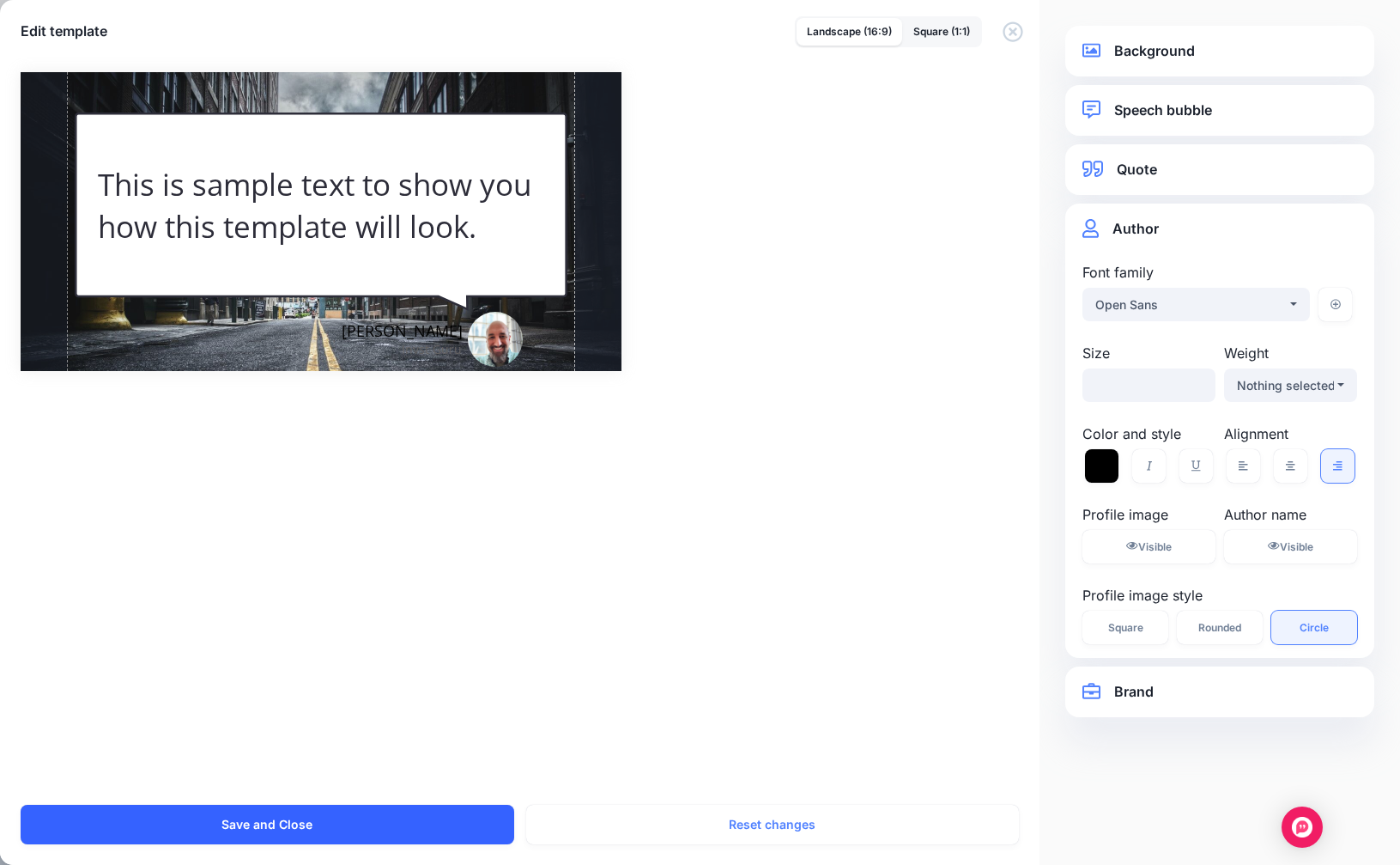
click at [365, 826] on button "Save and Close" at bounding box center [267, 824] width 493 height 40
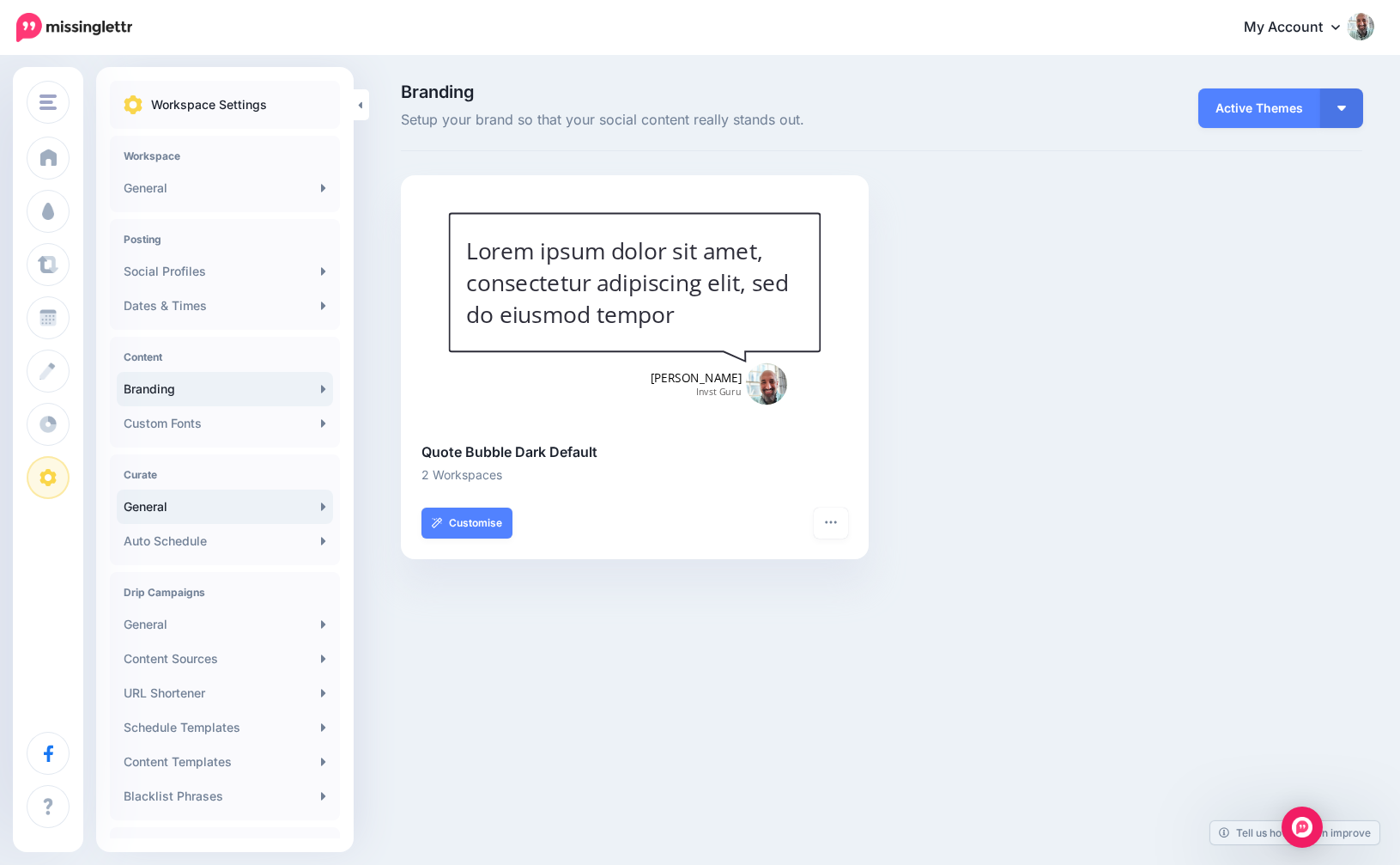
click at [182, 491] on link "General" at bounding box center [225, 507] width 217 height 34
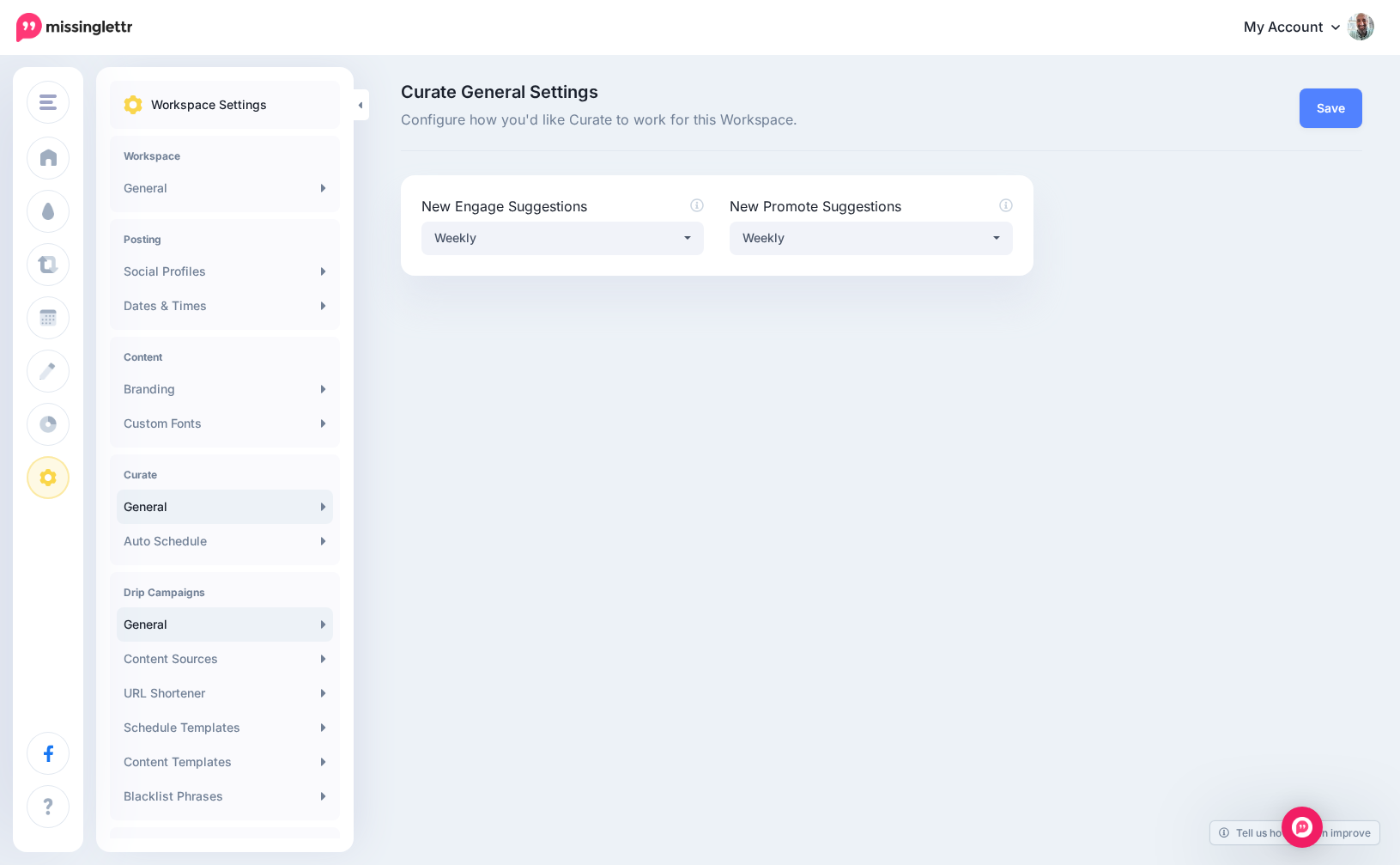
click at [209, 626] on link "General" at bounding box center [225, 625] width 217 height 34
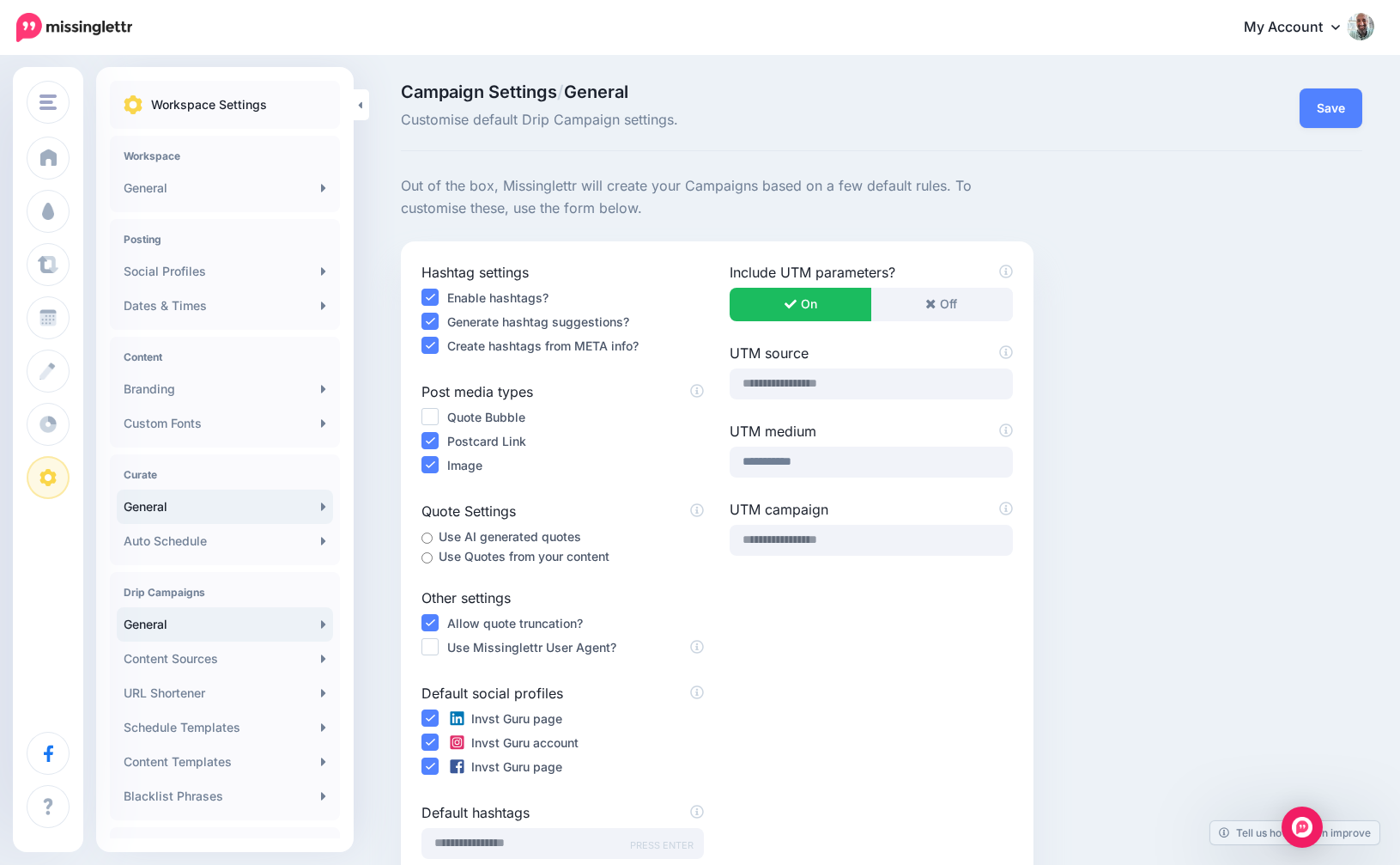
click at [199, 520] on link "General" at bounding box center [225, 507] width 217 height 34
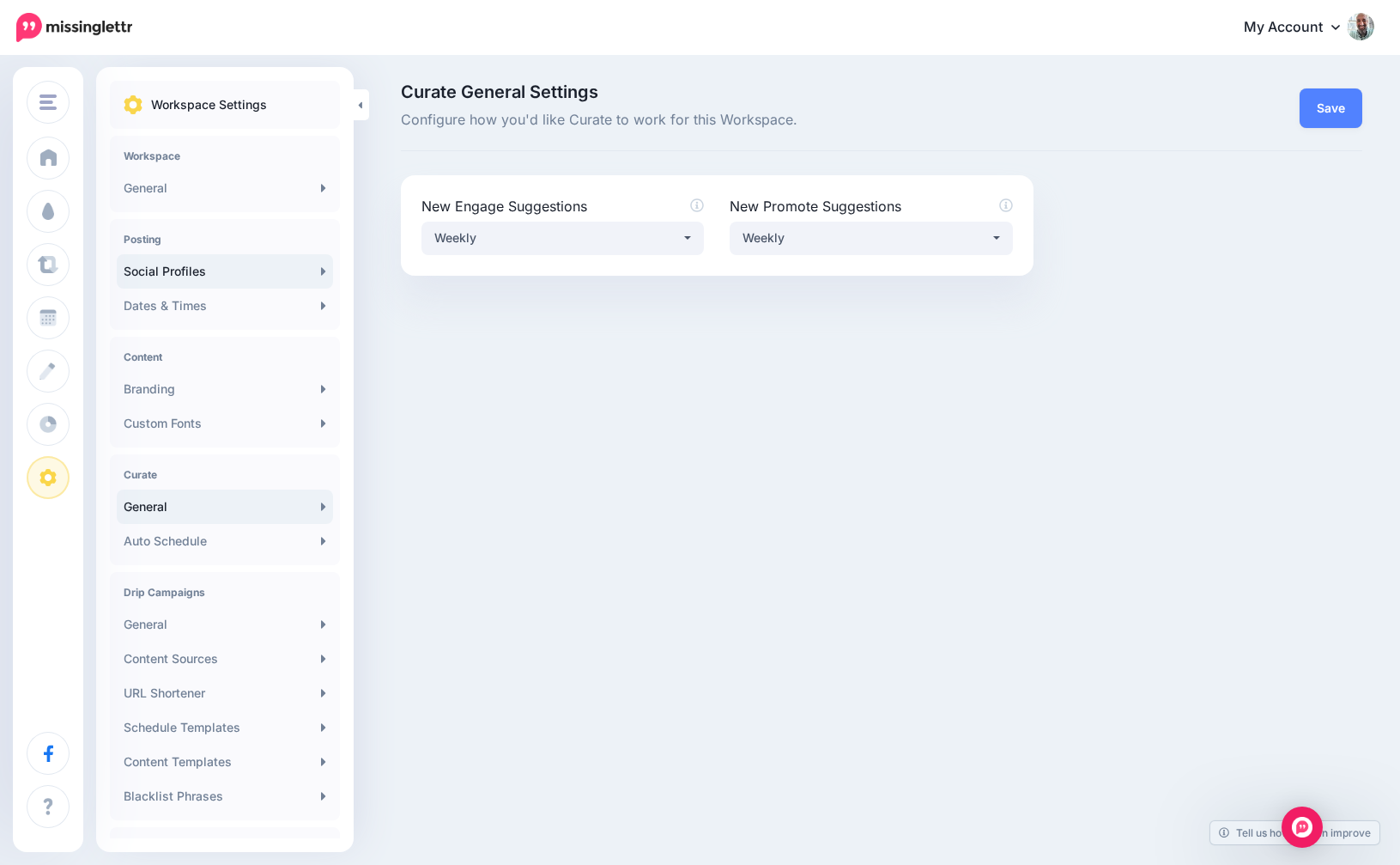
click at [198, 268] on link "Social Profiles" at bounding box center [225, 271] width 217 height 34
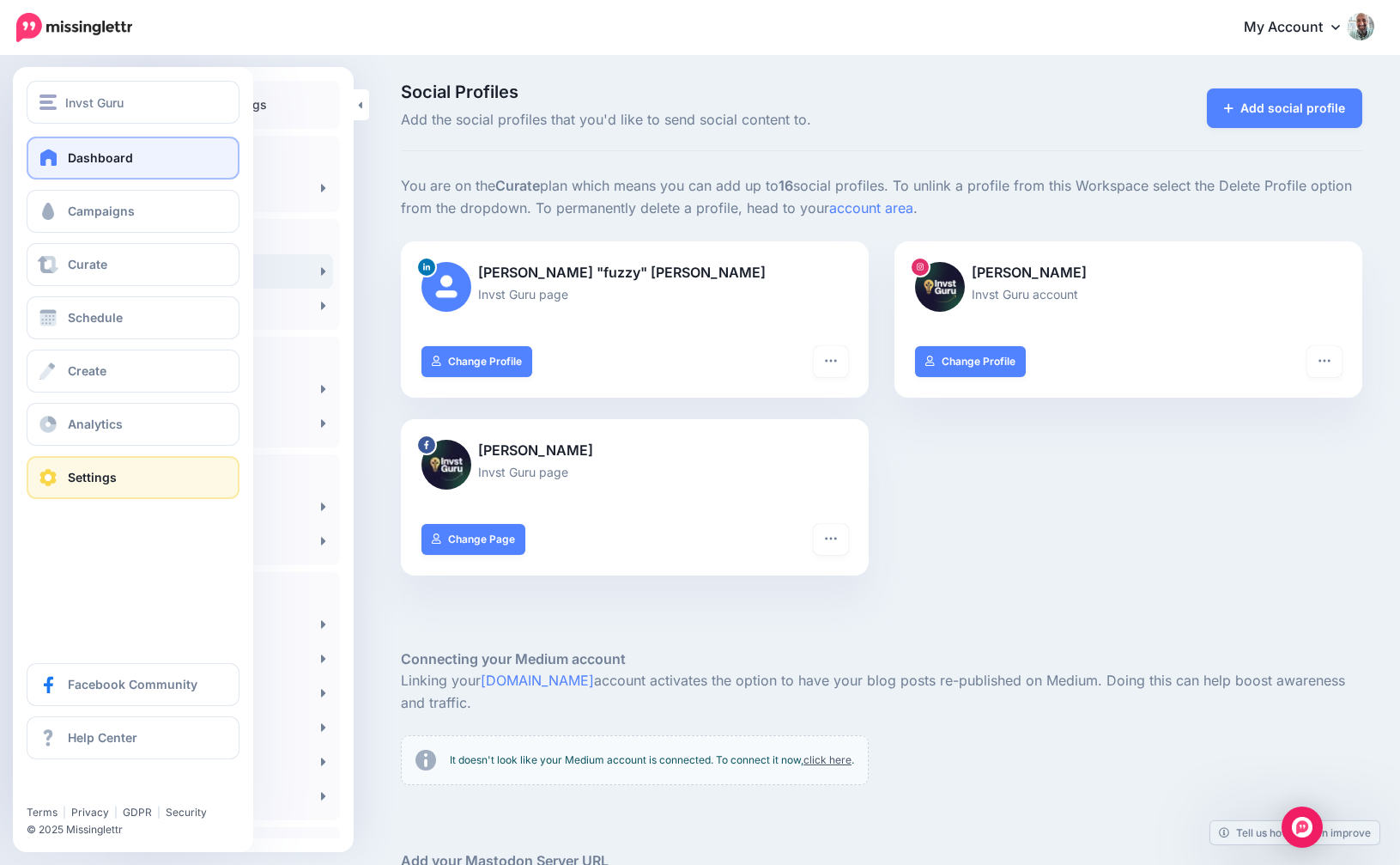
click at [85, 166] on link "Dashboard" at bounding box center [133, 158] width 213 height 43
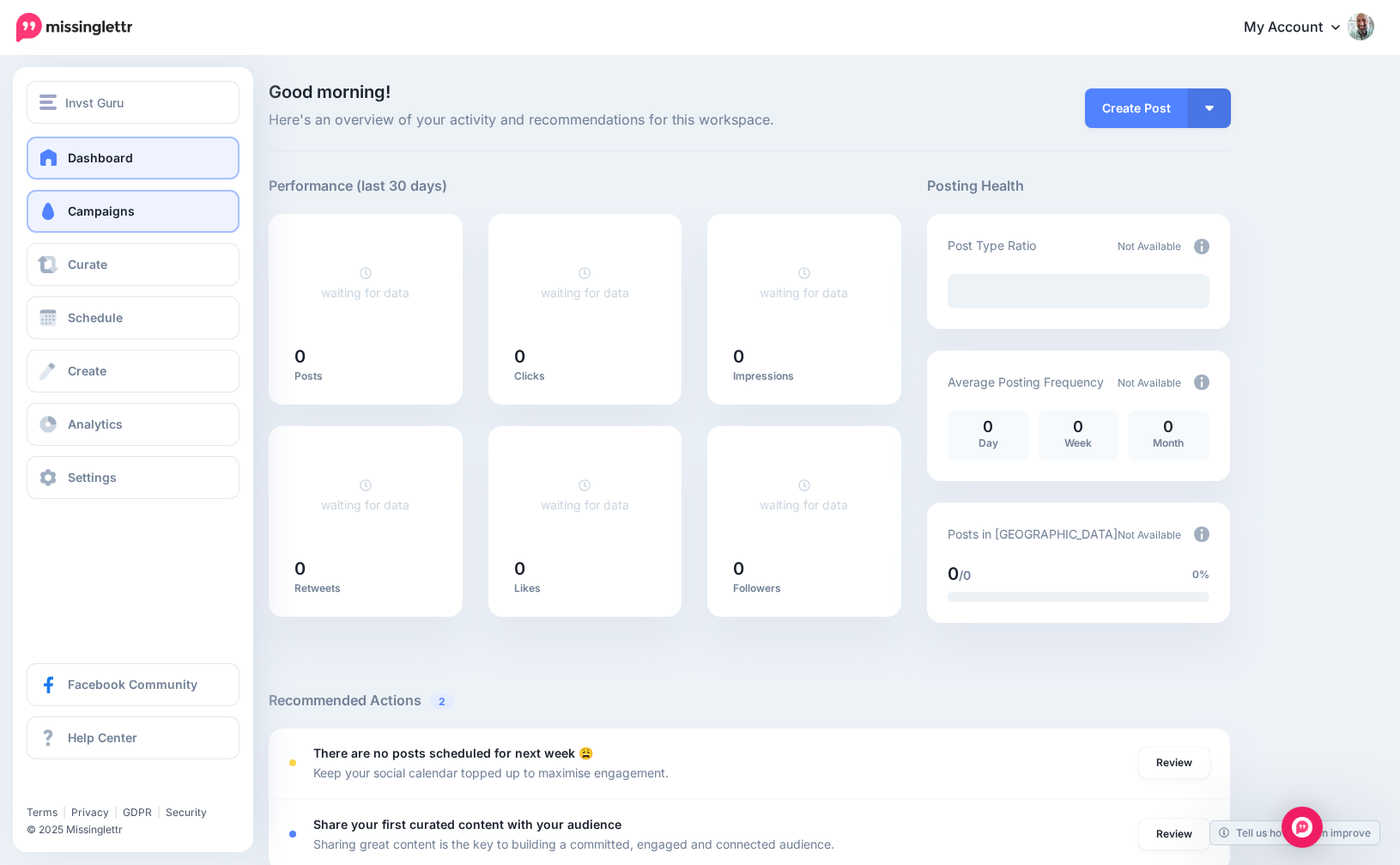
click at [78, 226] on link "Campaigns" at bounding box center [133, 211] width 213 height 43
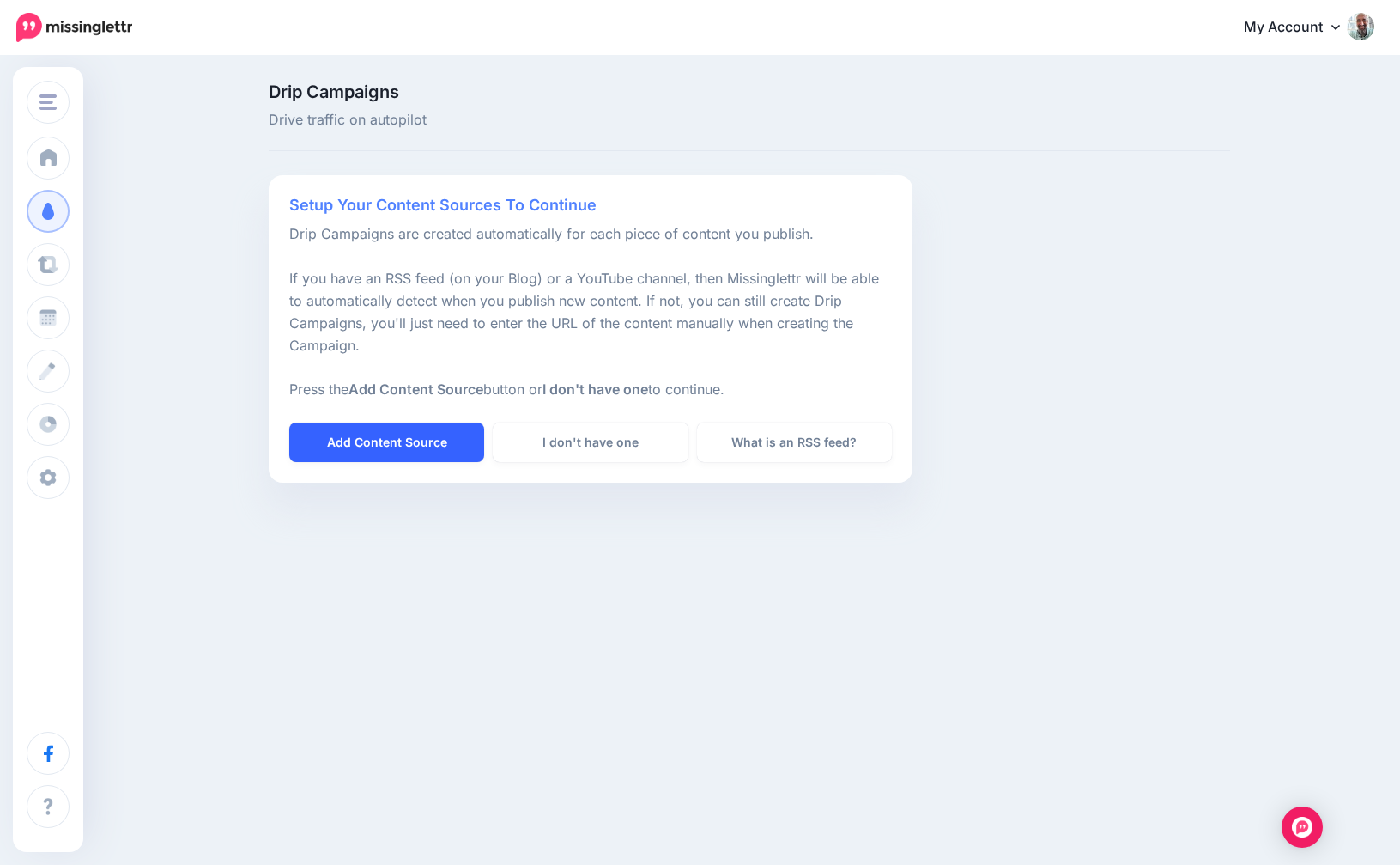
click at [395, 432] on link "Add Content Source" at bounding box center [386, 442] width 195 height 40
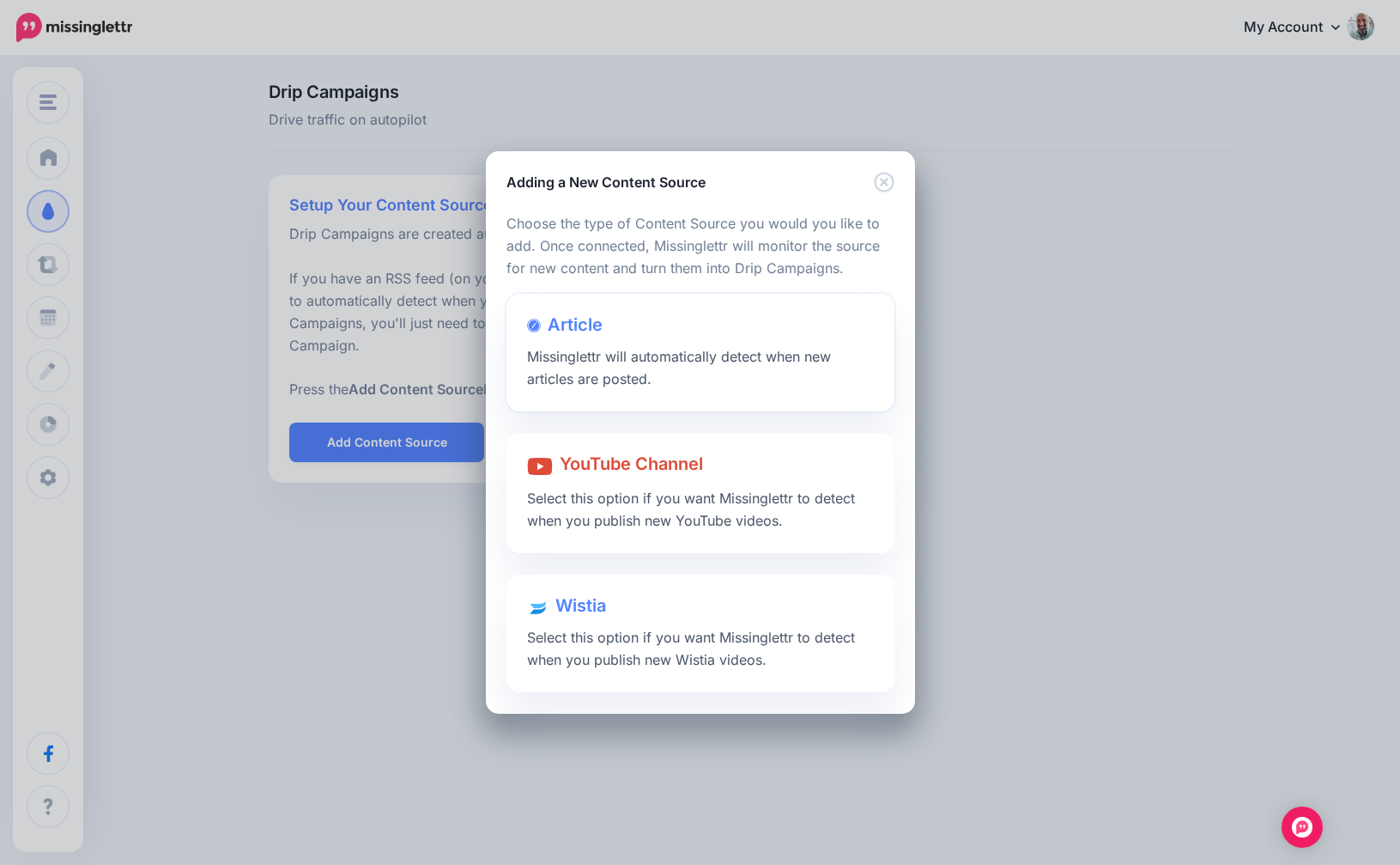
click at [593, 337] on div at bounding box center [700, 341] width 347 height 9
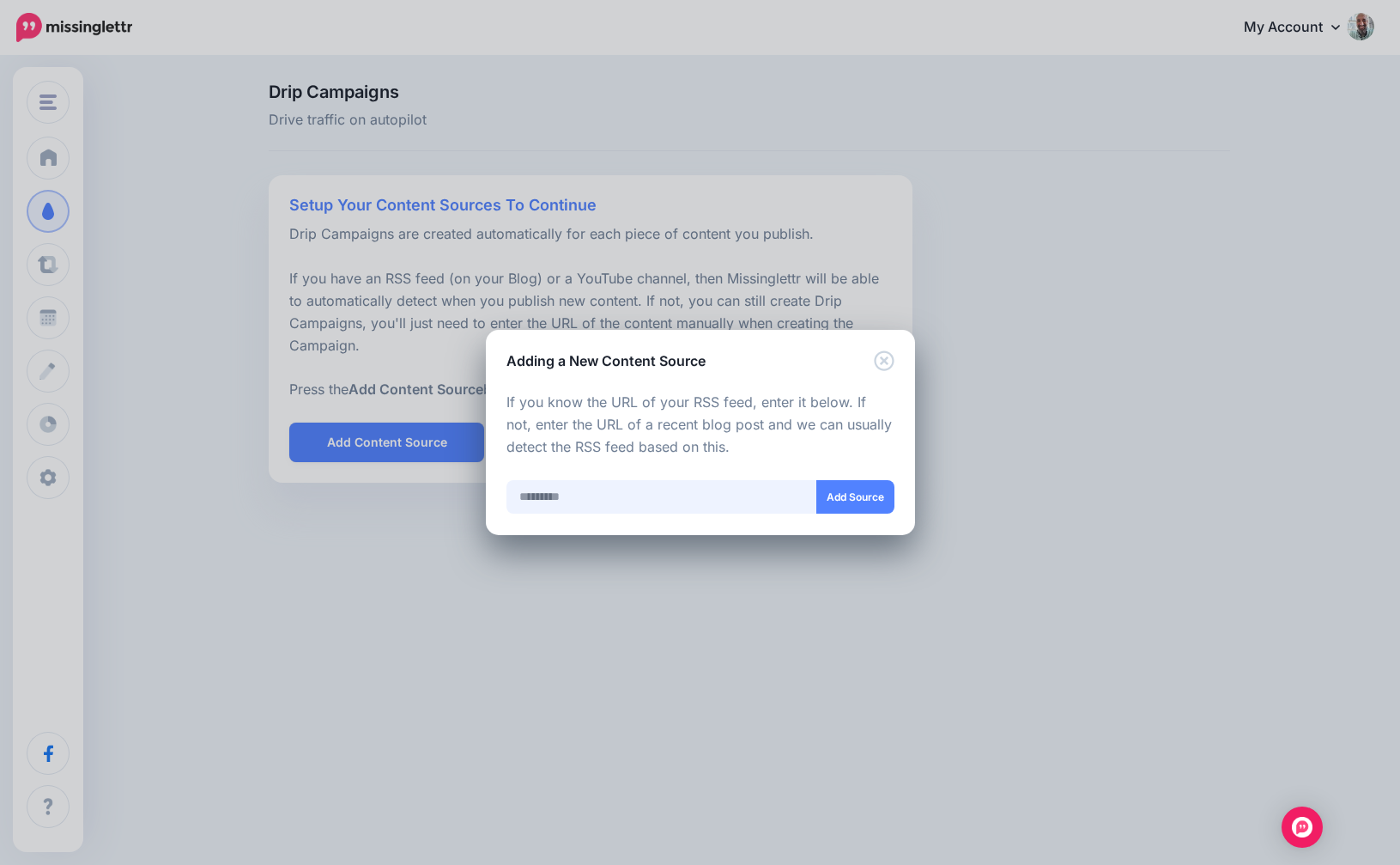
click at [591, 502] on input "text" at bounding box center [662, 496] width 311 height 33
paste input "**********"
type input "**********"
click at [850, 501] on button "Add Source" at bounding box center [855, 496] width 78 height 33
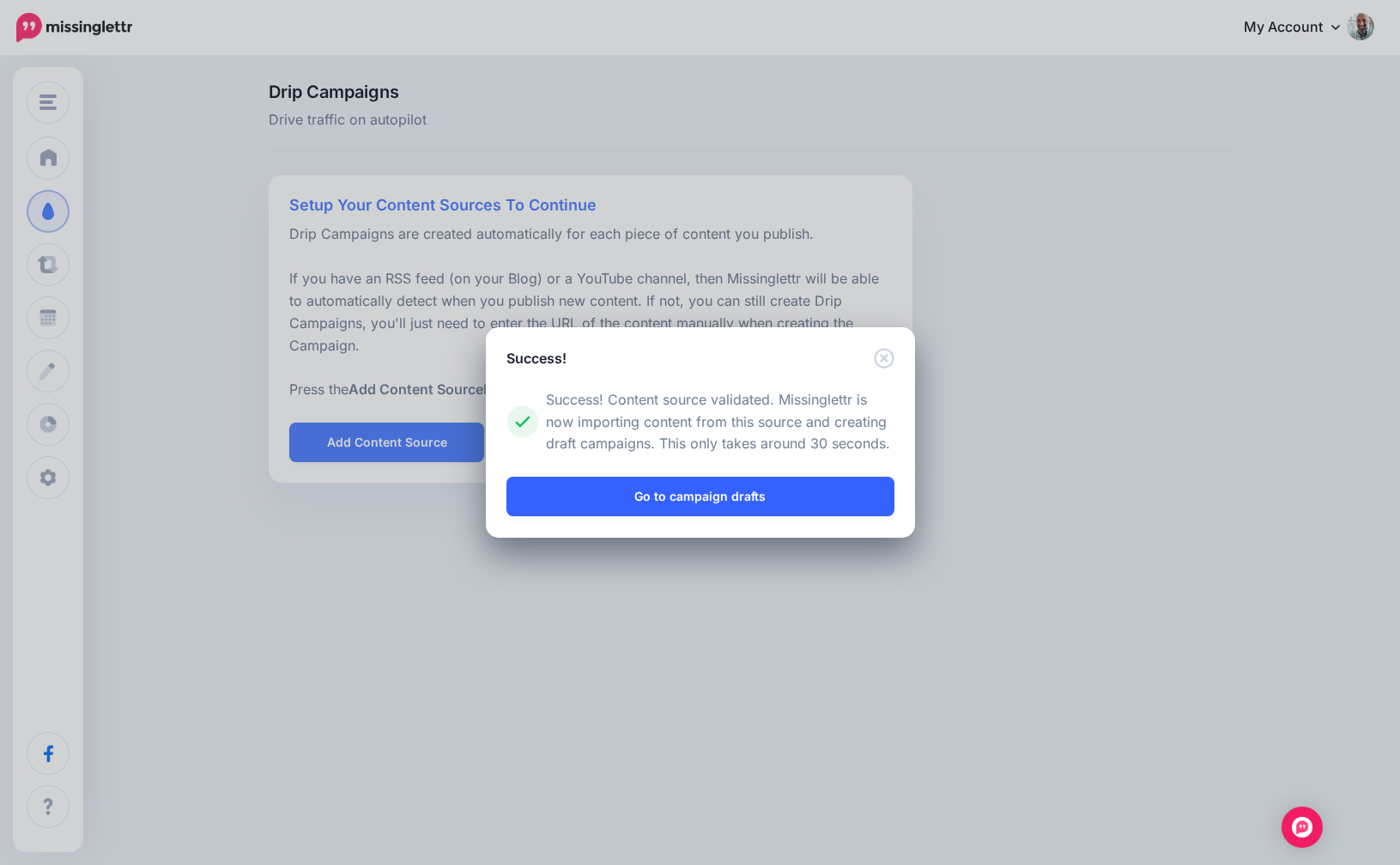
click at [782, 493] on link "Go to campaign drafts" at bounding box center [700, 496] width 388 height 40
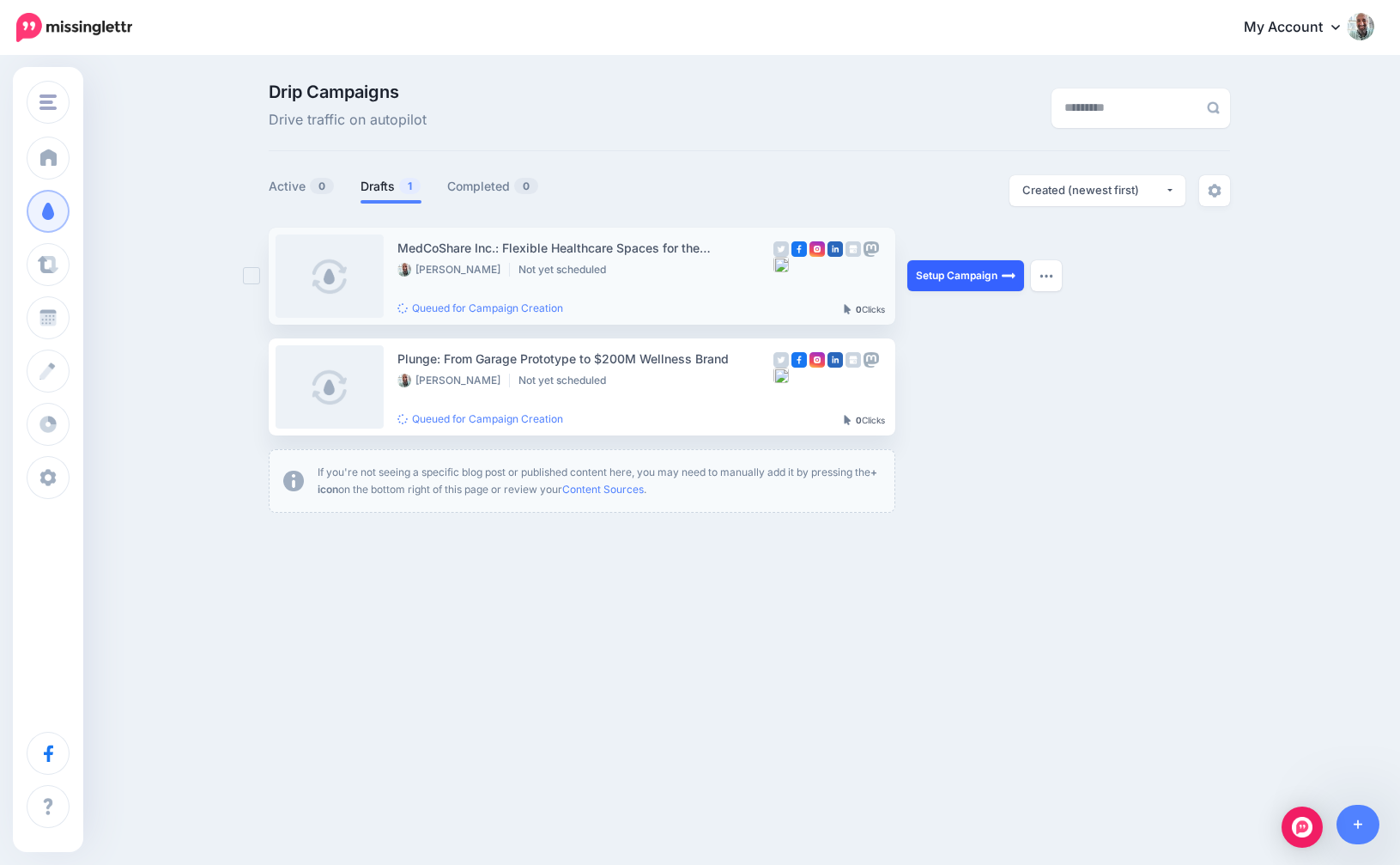
click at [959, 273] on link "Setup Campaign" at bounding box center [966, 276] width 117 height 31
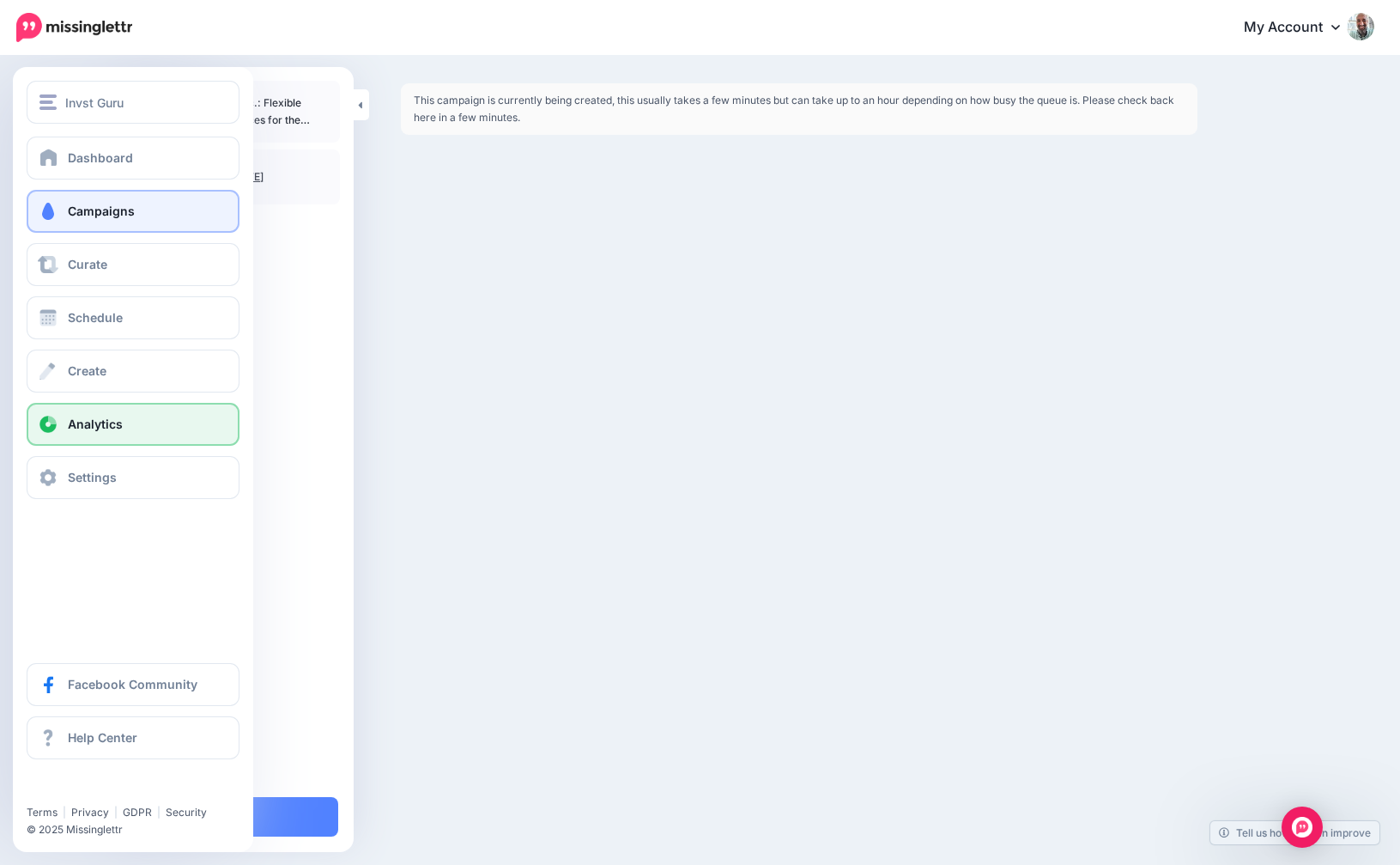
click at [92, 413] on link "Analytics" at bounding box center [133, 424] width 213 height 43
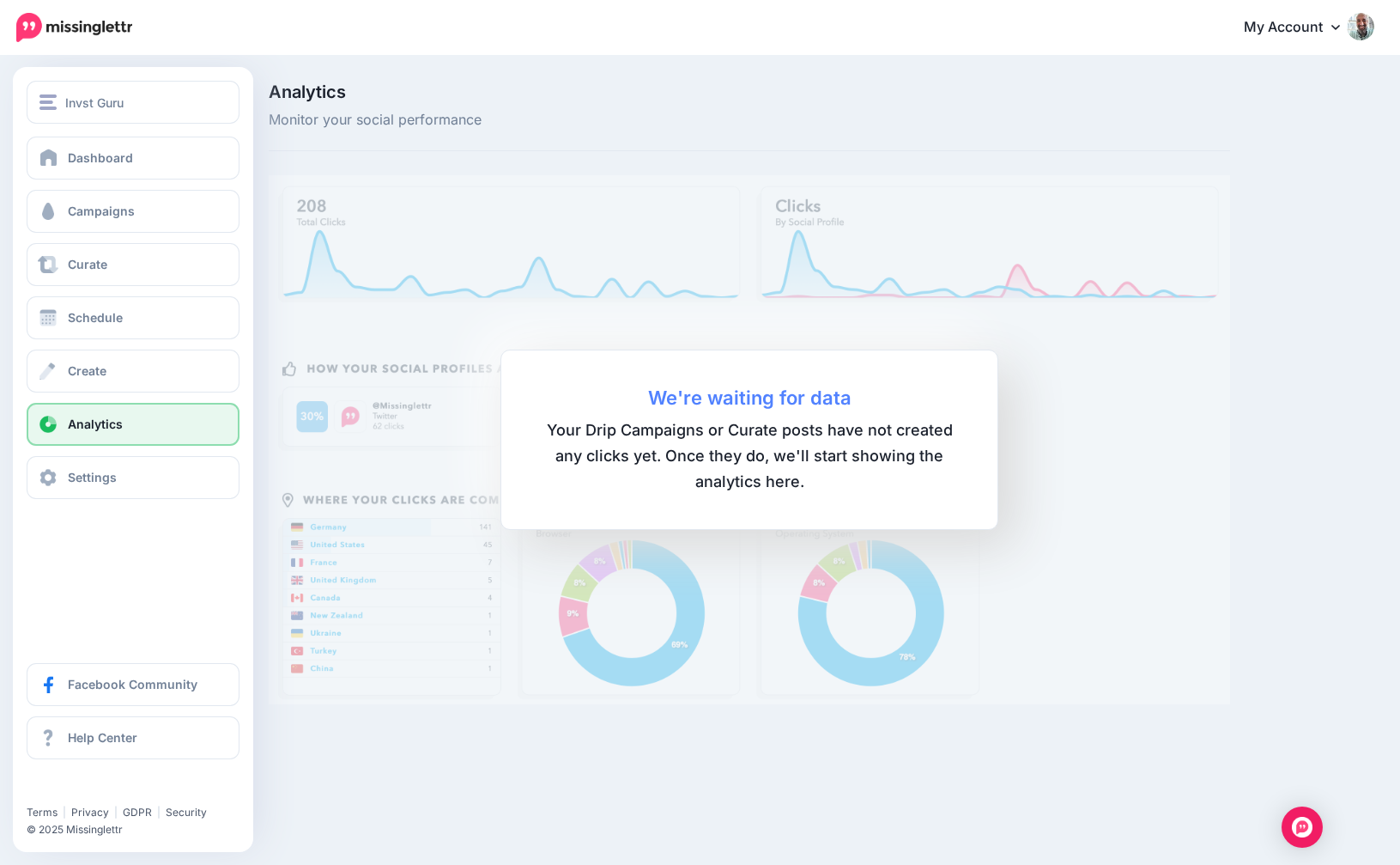
click at [56, 233] on div "Dashboard Campaigns Curate Schedule Create Analytics Settings Facebook Communit…" at bounding box center [133, 317] width 240 height 362
click at [62, 221] on link "Campaigns" at bounding box center [133, 211] width 213 height 43
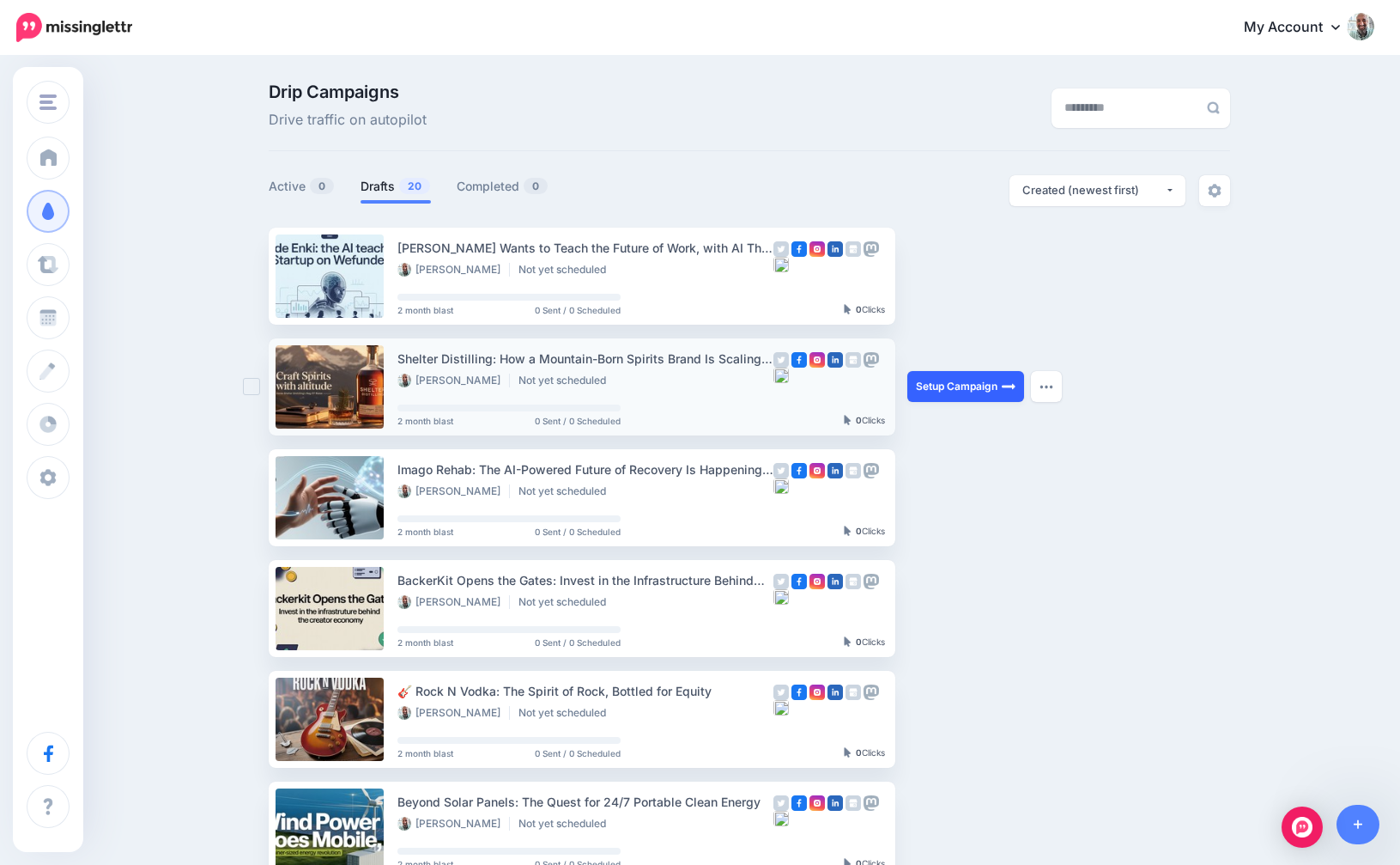
click at [947, 380] on link "Setup Campaign" at bounding box center [966, 386] width 117 height 31
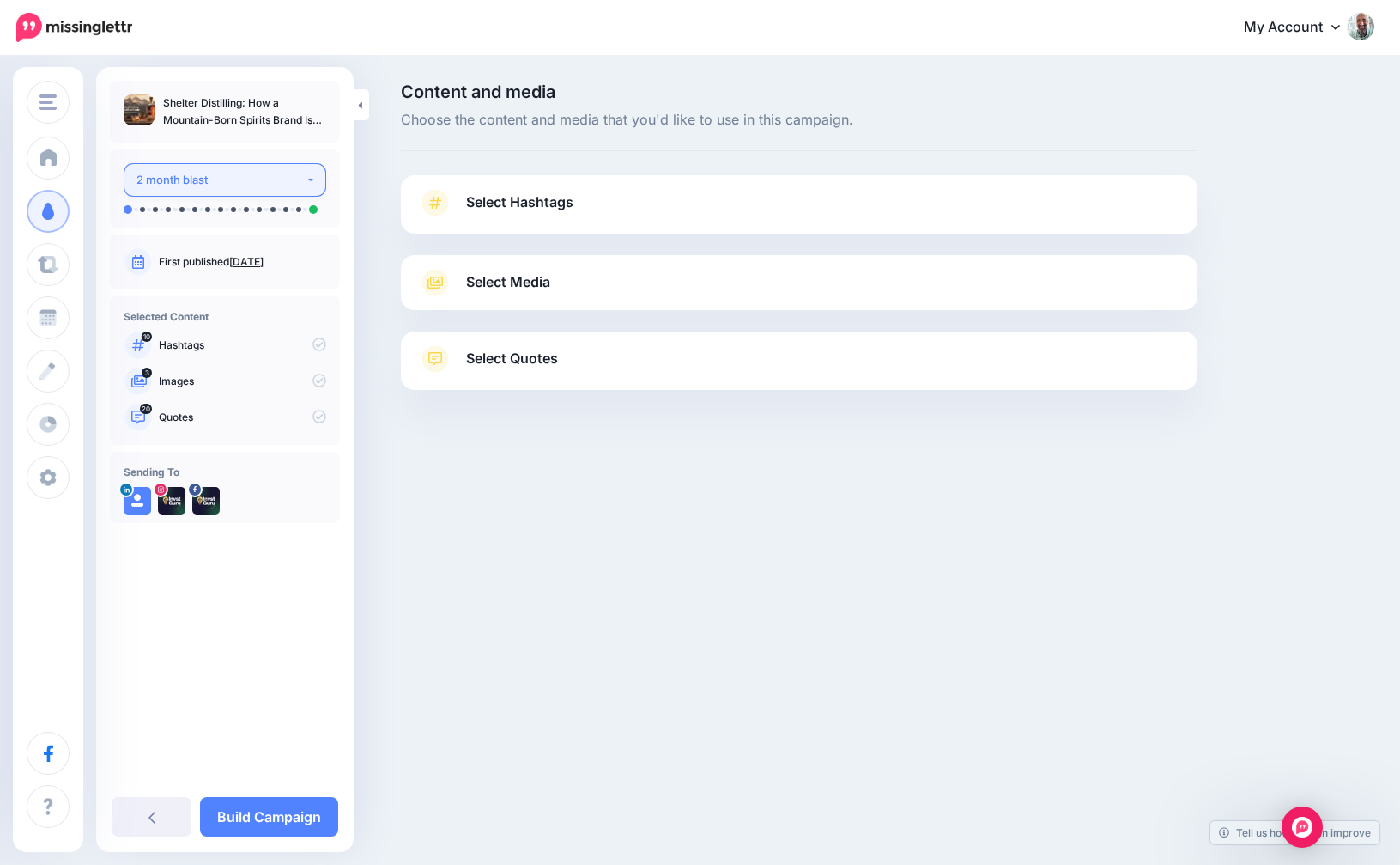
click at [252, 177] on div "2 month blast" at bounding box center [221, 180] width 169 height 20
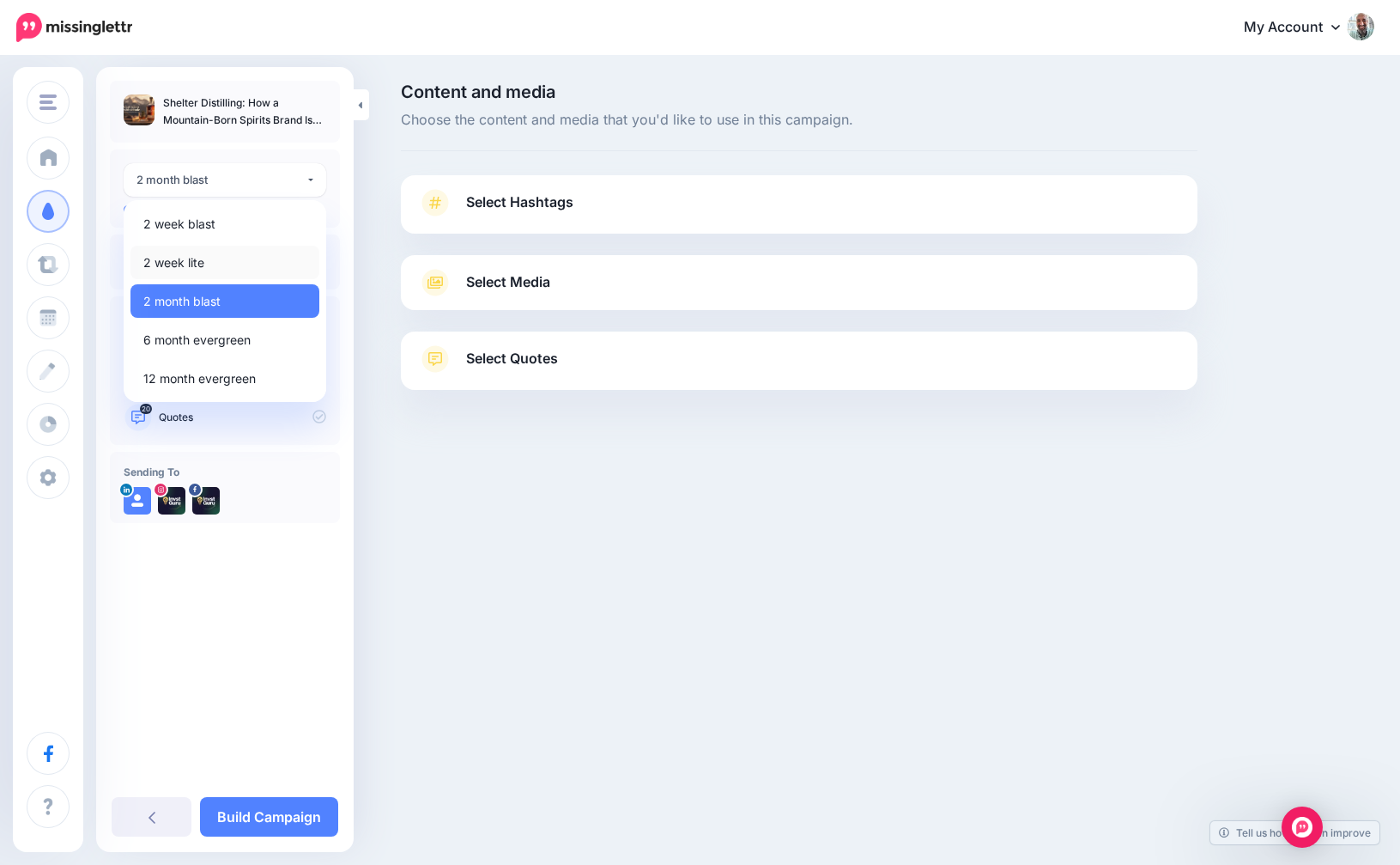
click at [202, 263] on span "2 week lite" at bounding box center [174, 263] width 61 height 21
select select "******"
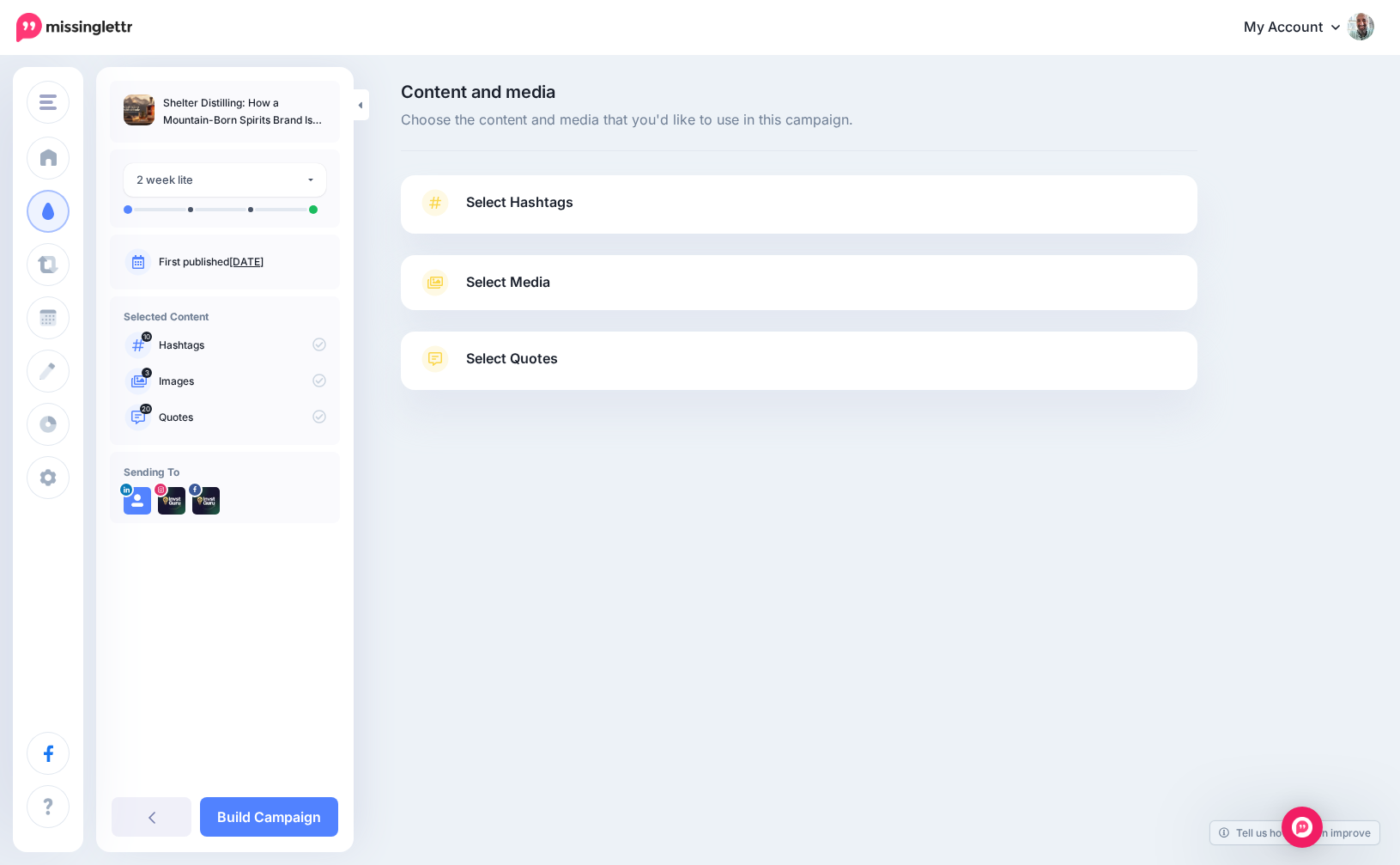
click at [569, 193] on span "Select Hashtags" at bounding box center [520, 202] width 107 height 23
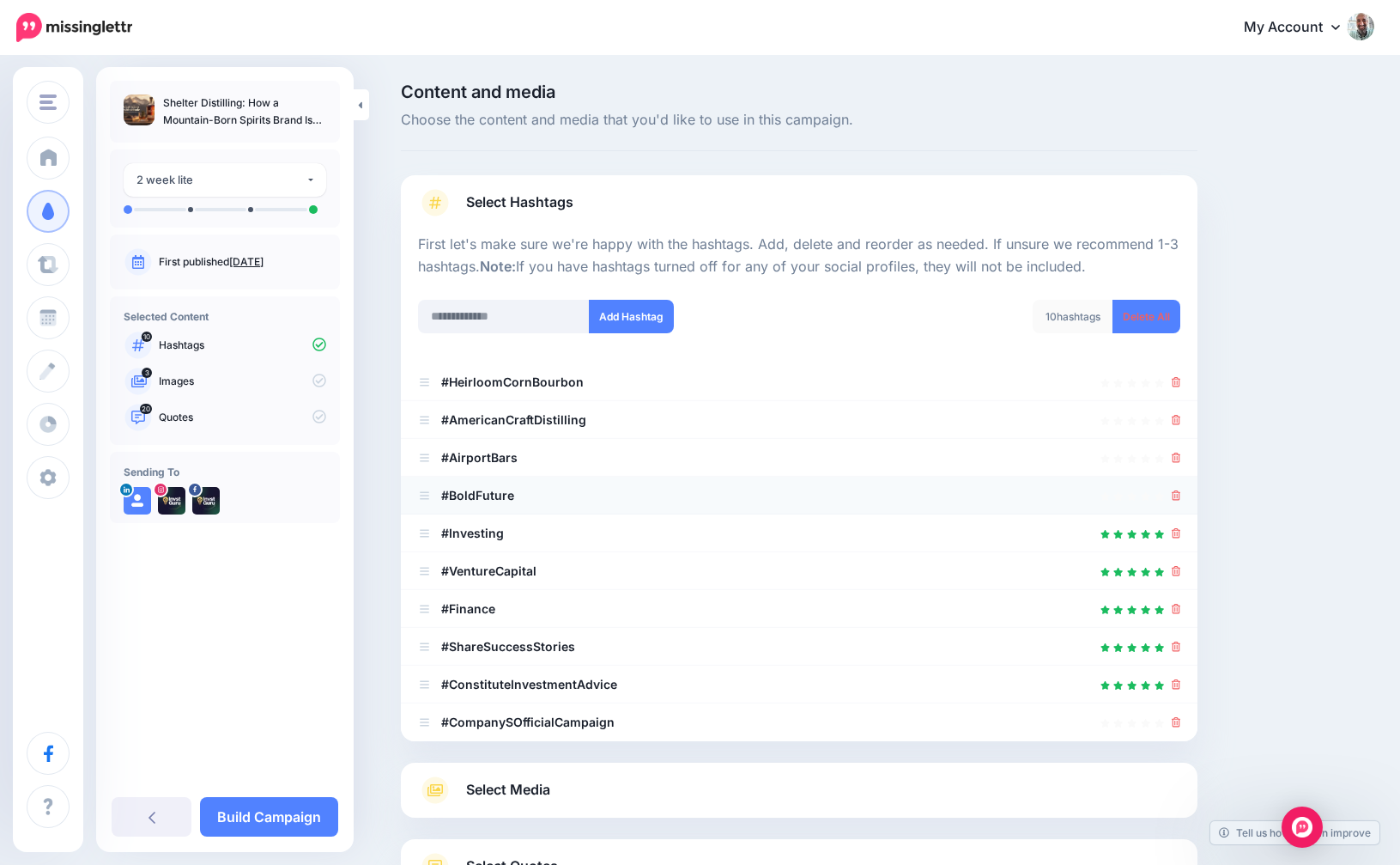
scroll to position [144, 0]
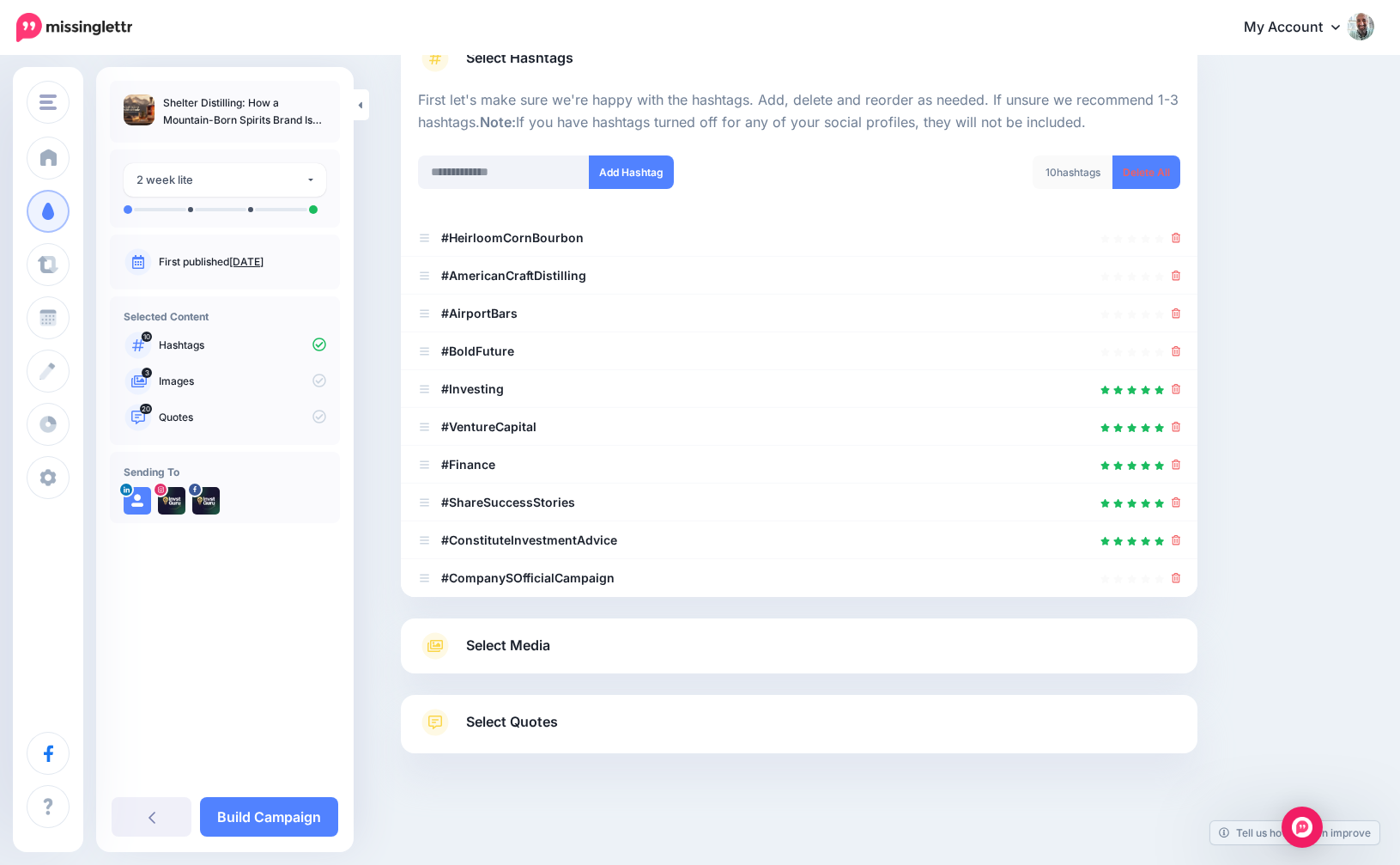
click at [492, 642] on span "Select Media" at bounding box center [508, 645] width 85 height 23
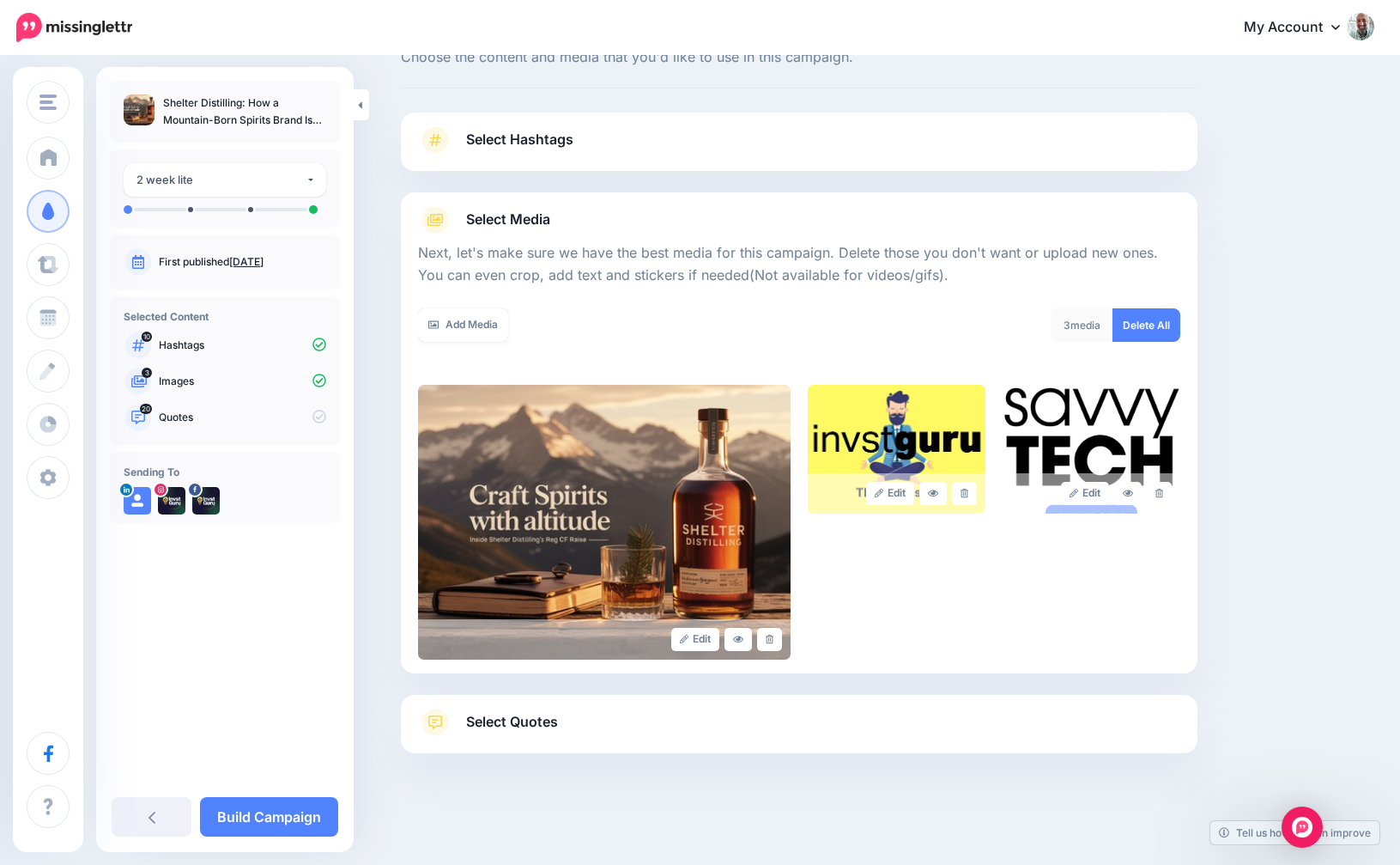
scroll to position [63, 0]
click at [1160, 496] on icon at bounding box center [1160, 493] width 8 height 10
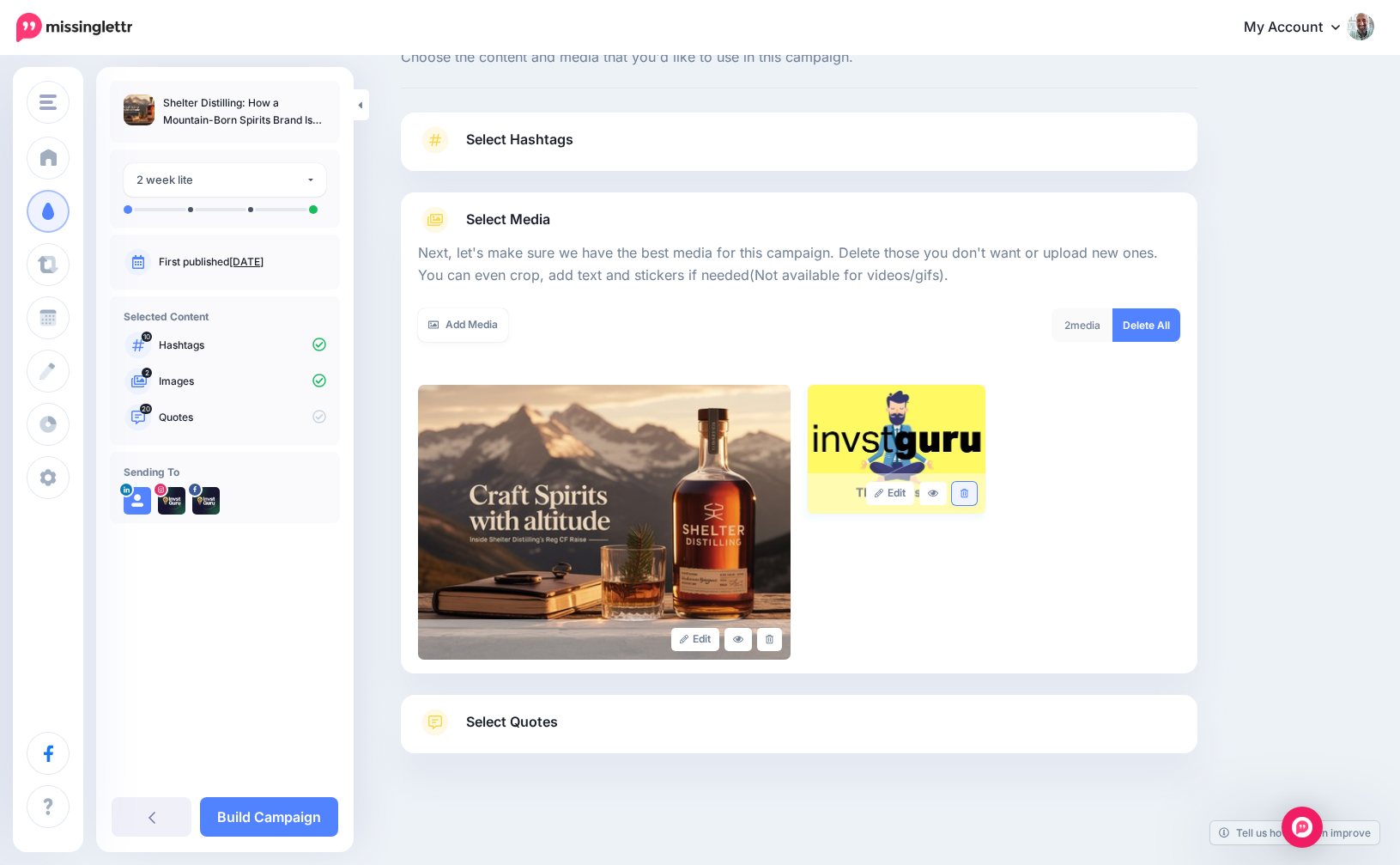
click at [970, 493] on link at bounding box center [965, 493] width 25 height 23
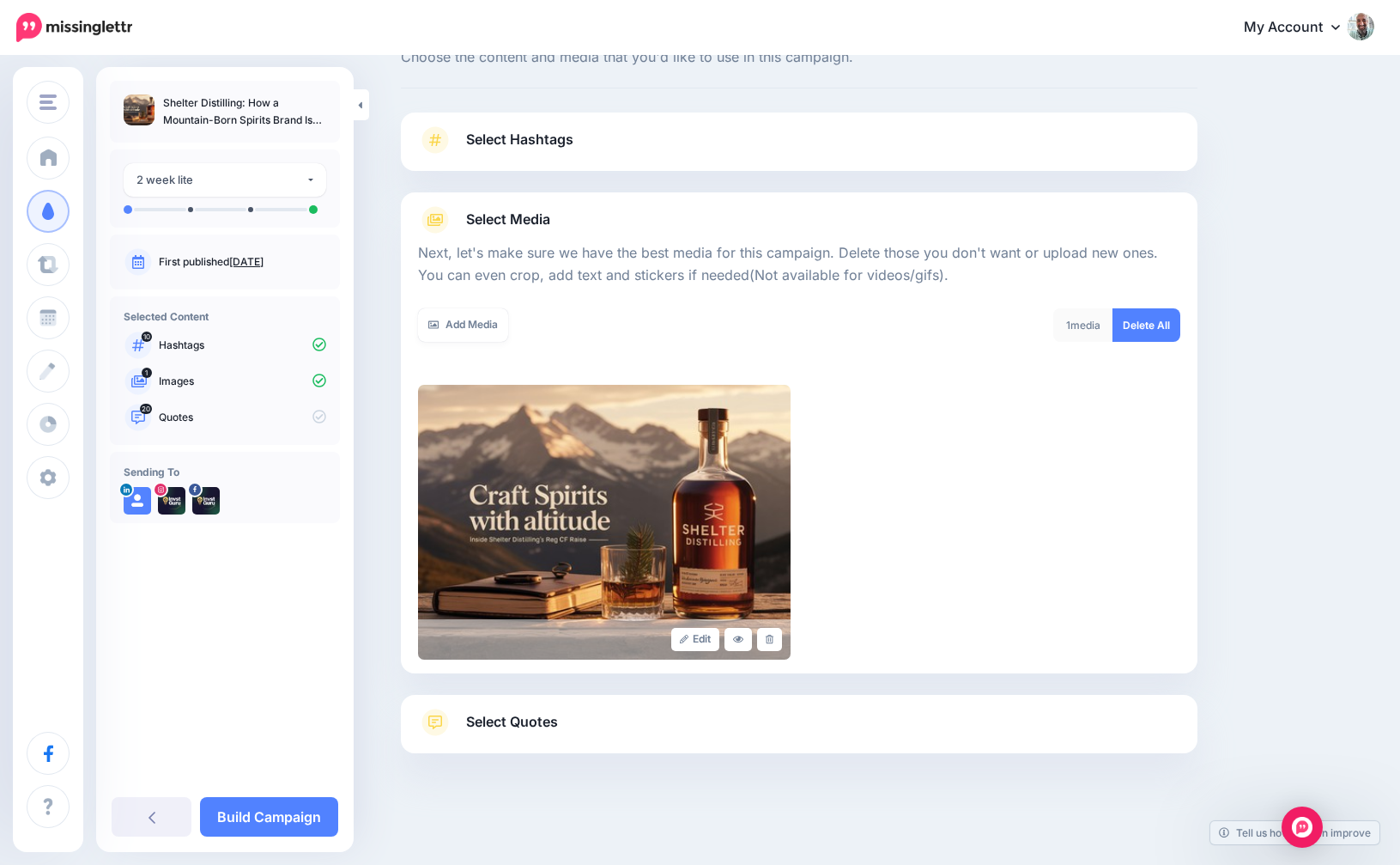
click at [536, 746] on link "Select Quotes" at bounding box center [799, 730] width 762 height 45
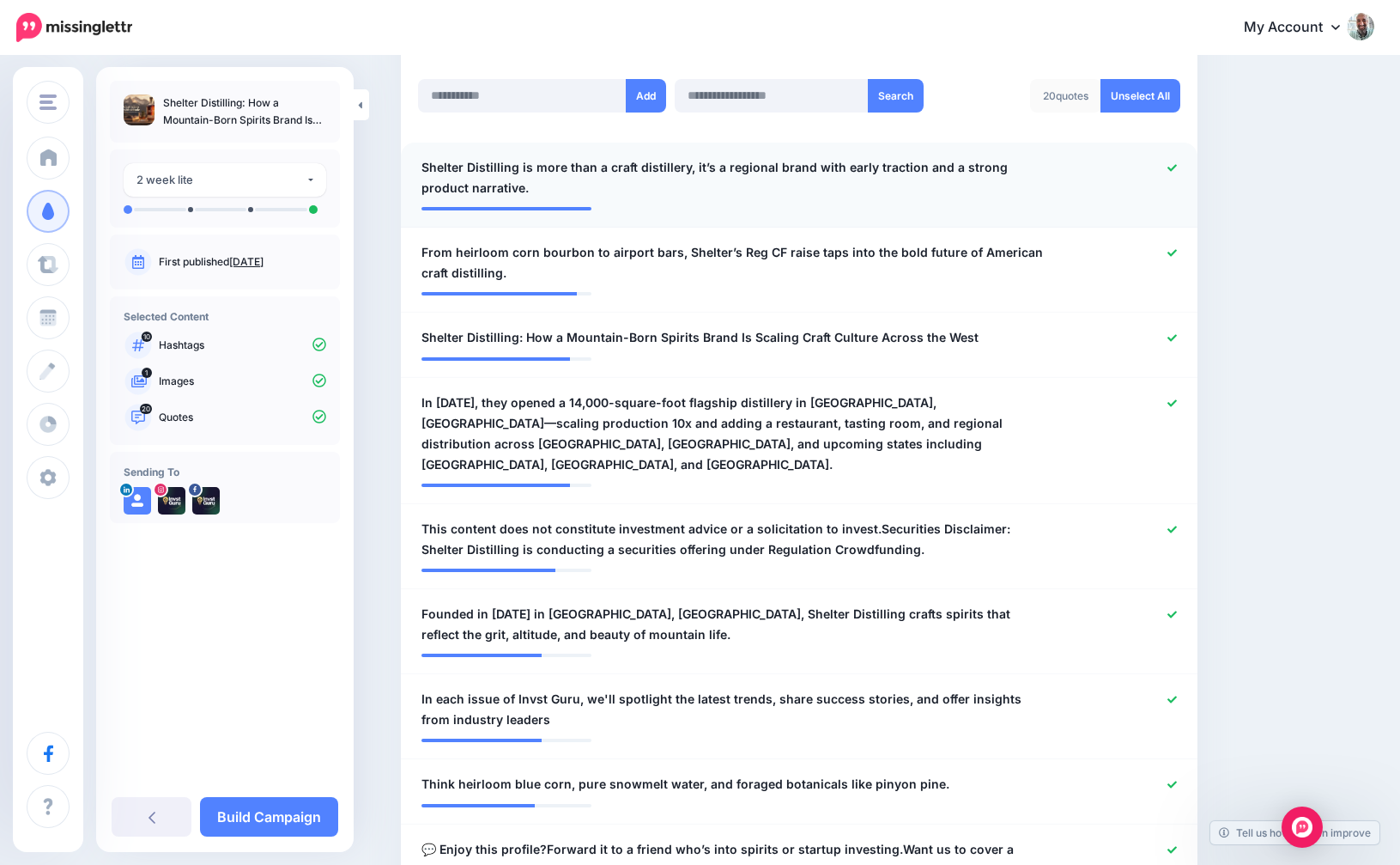
scroll to position [457, 0]
click at [273, 816] on link "Build Campaign" at bounding box center [268, 817] width 138 height 40
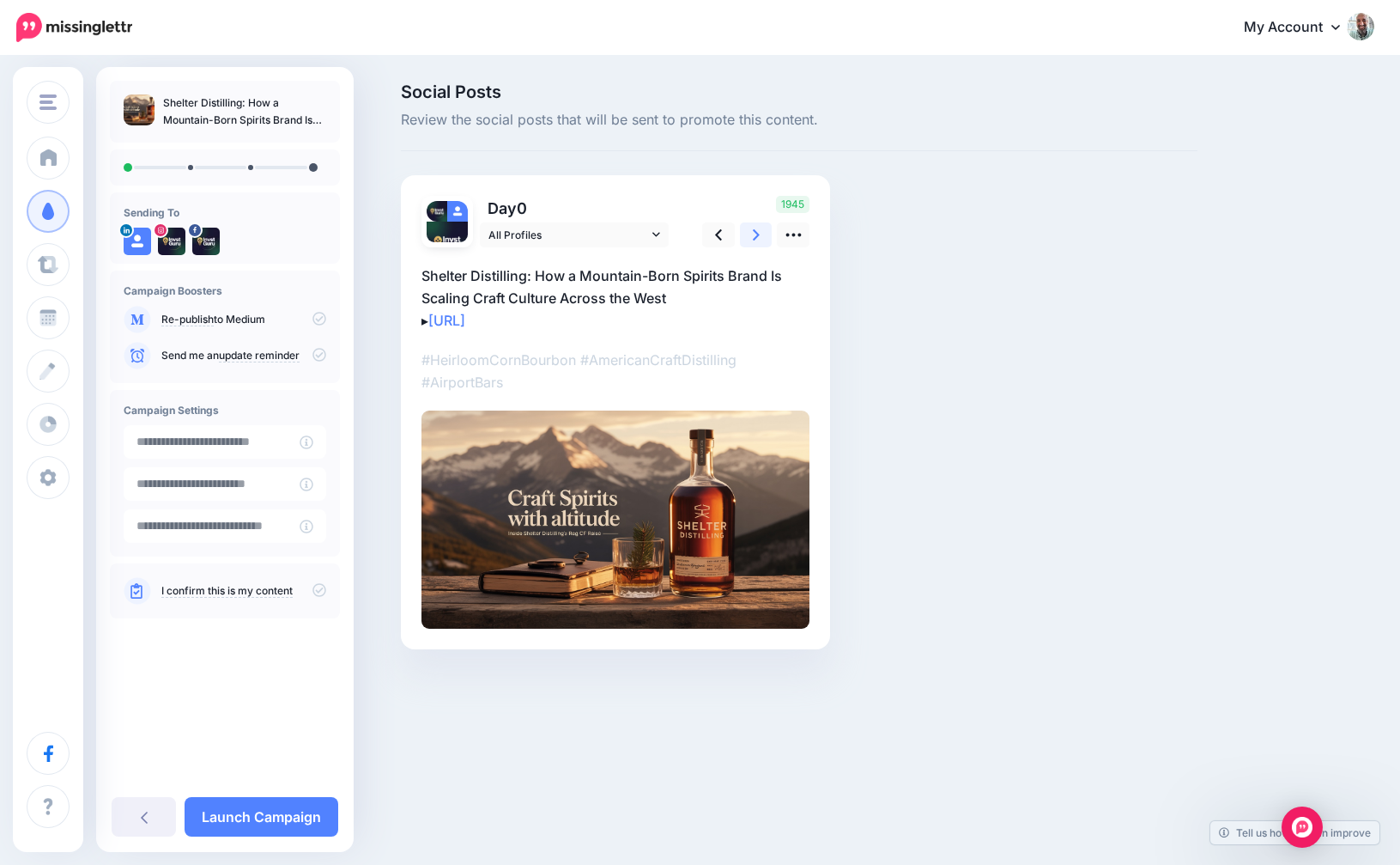
click at [751, 234] on link at bounding box center [757, 235] width 32 height 25
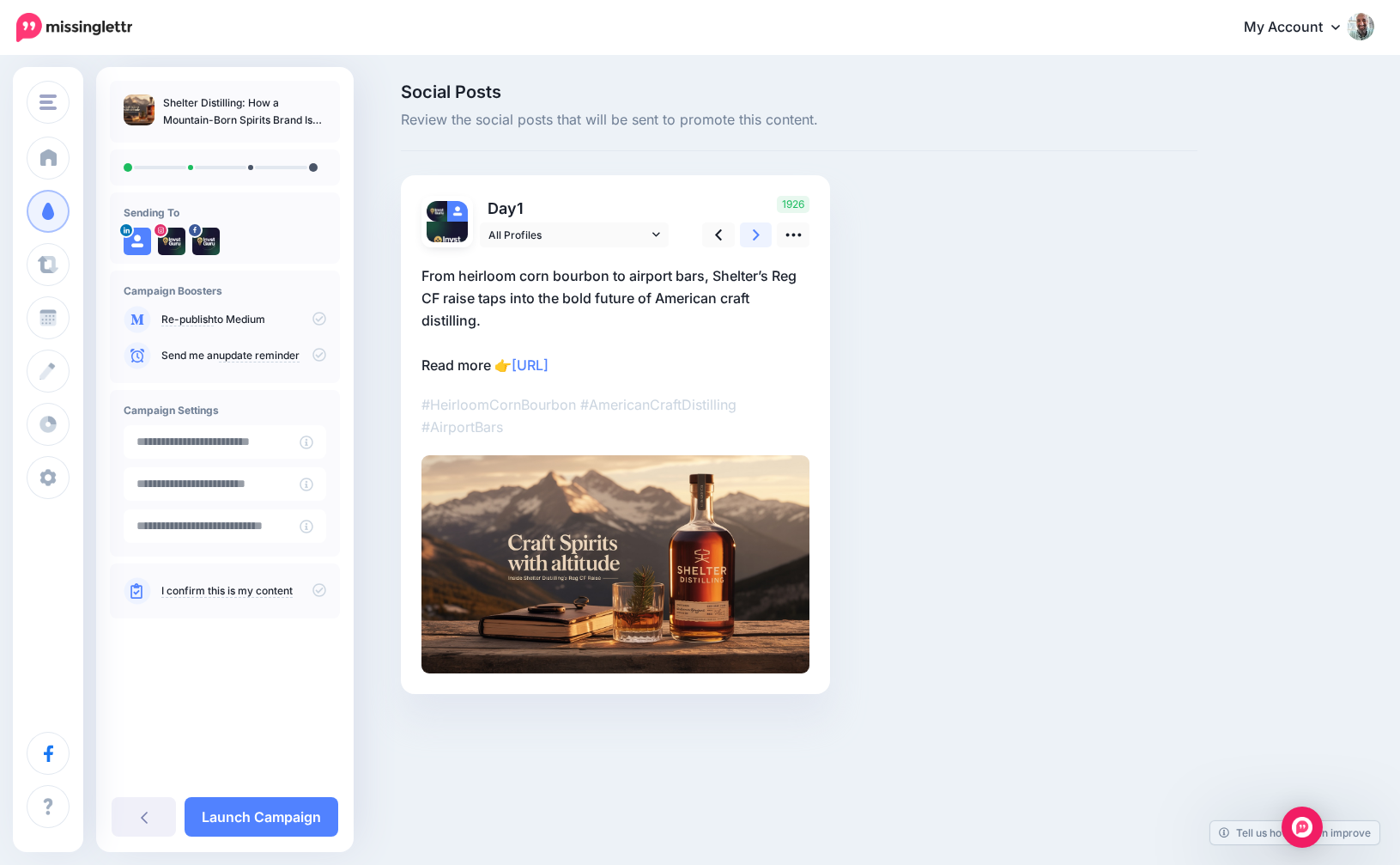
click at [754, 234] on icon at bounding box center [756, 235] width 7 height 18
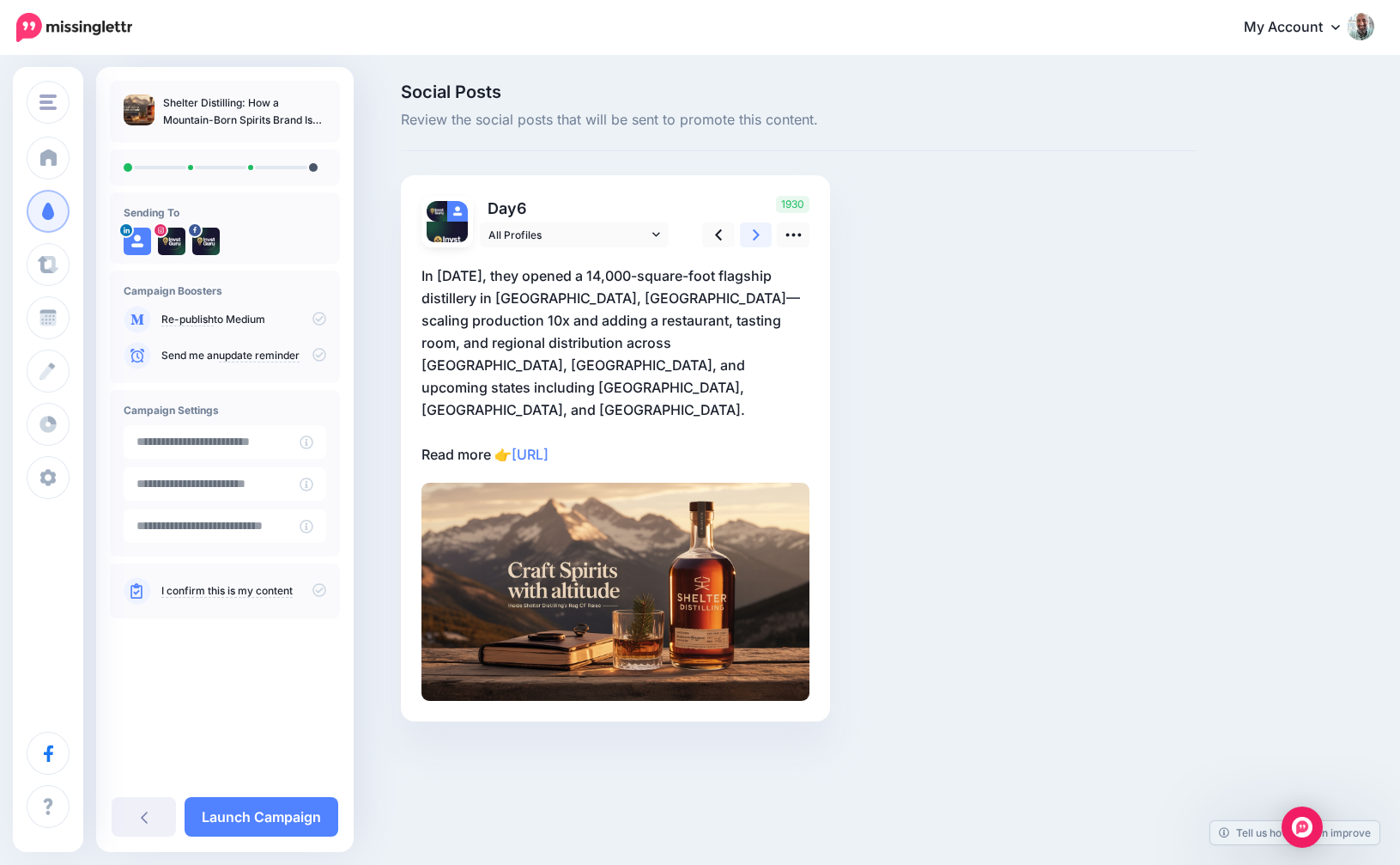
click at [754, 234] on icon at bounding box center [756, 235] width 7 height 18
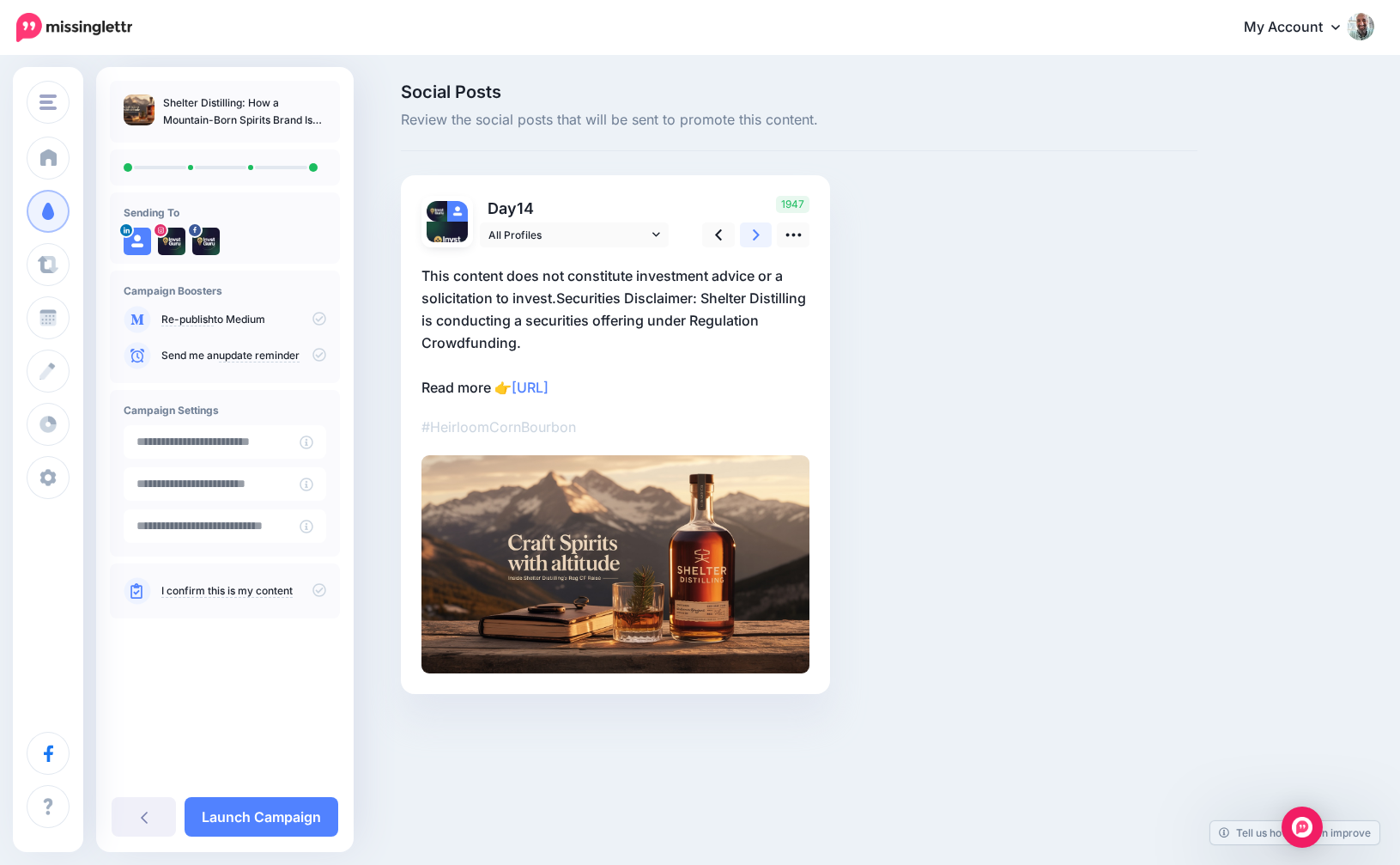
click at [754, 234] on icon at bounding box center [756, 235] width 7 height 18
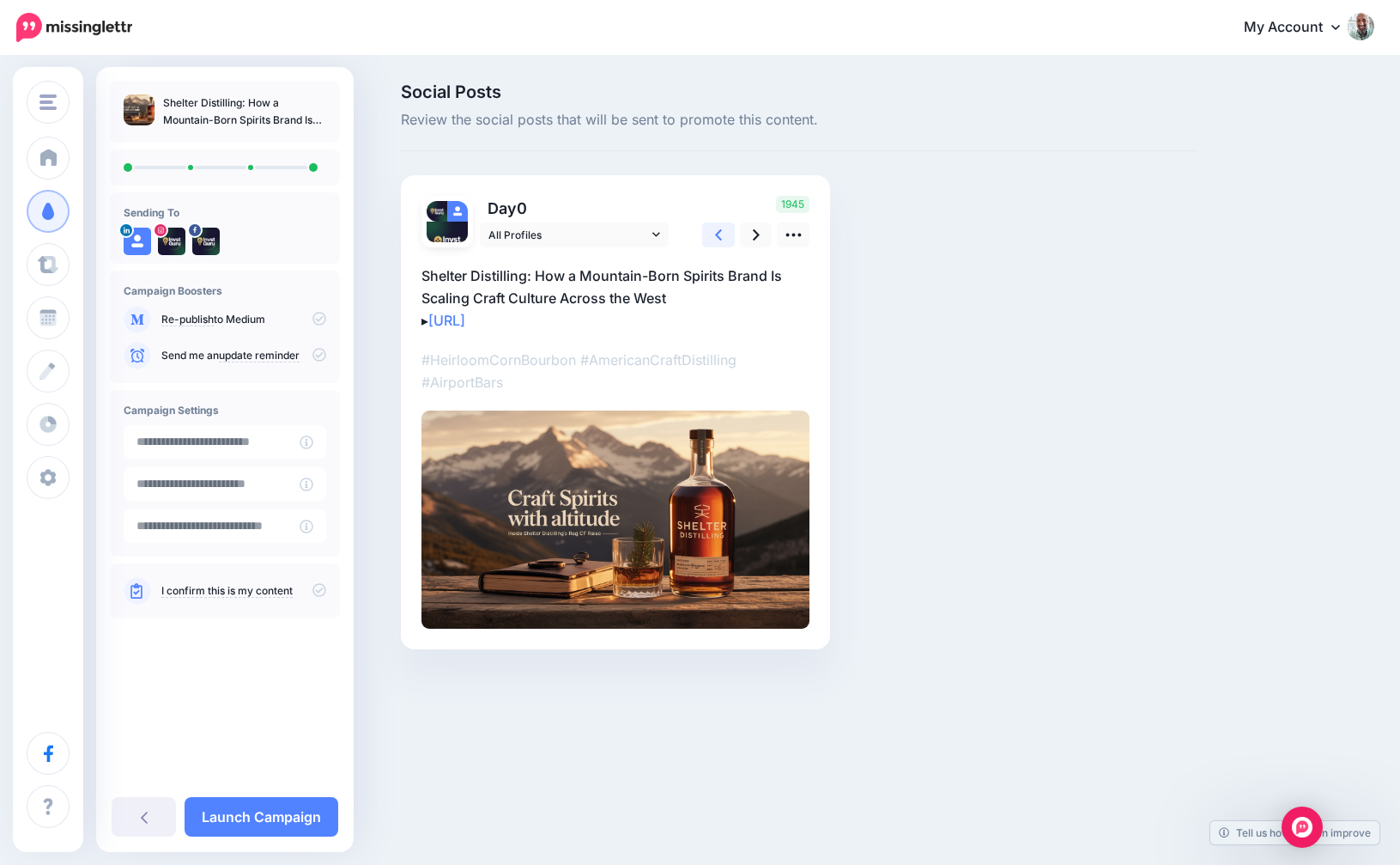
click at [724, 239] on link at bounding box center [719, 235] width 32 height 25
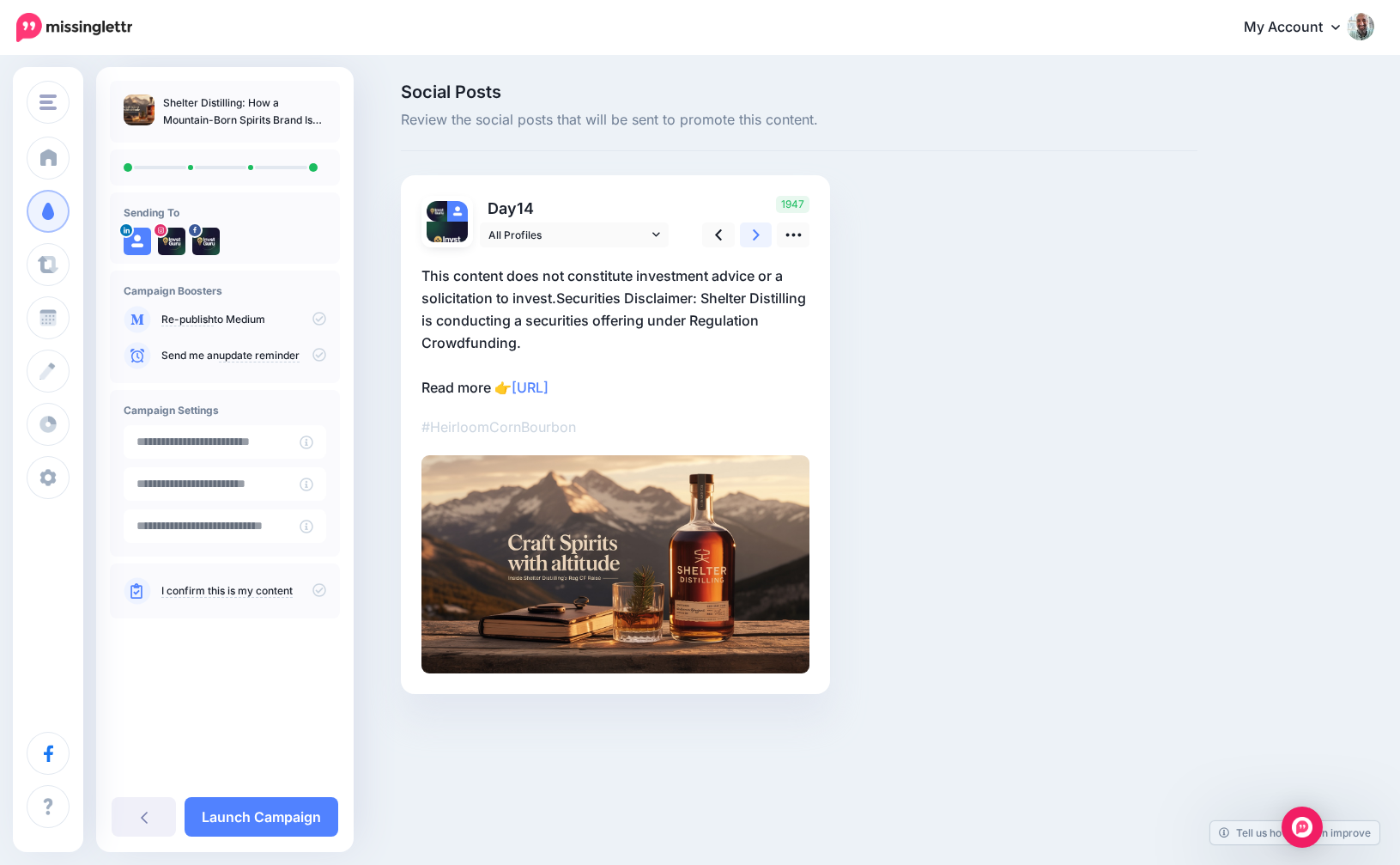
click at [749, 237] on link at bounding box center [757, 235] width 32 height 25
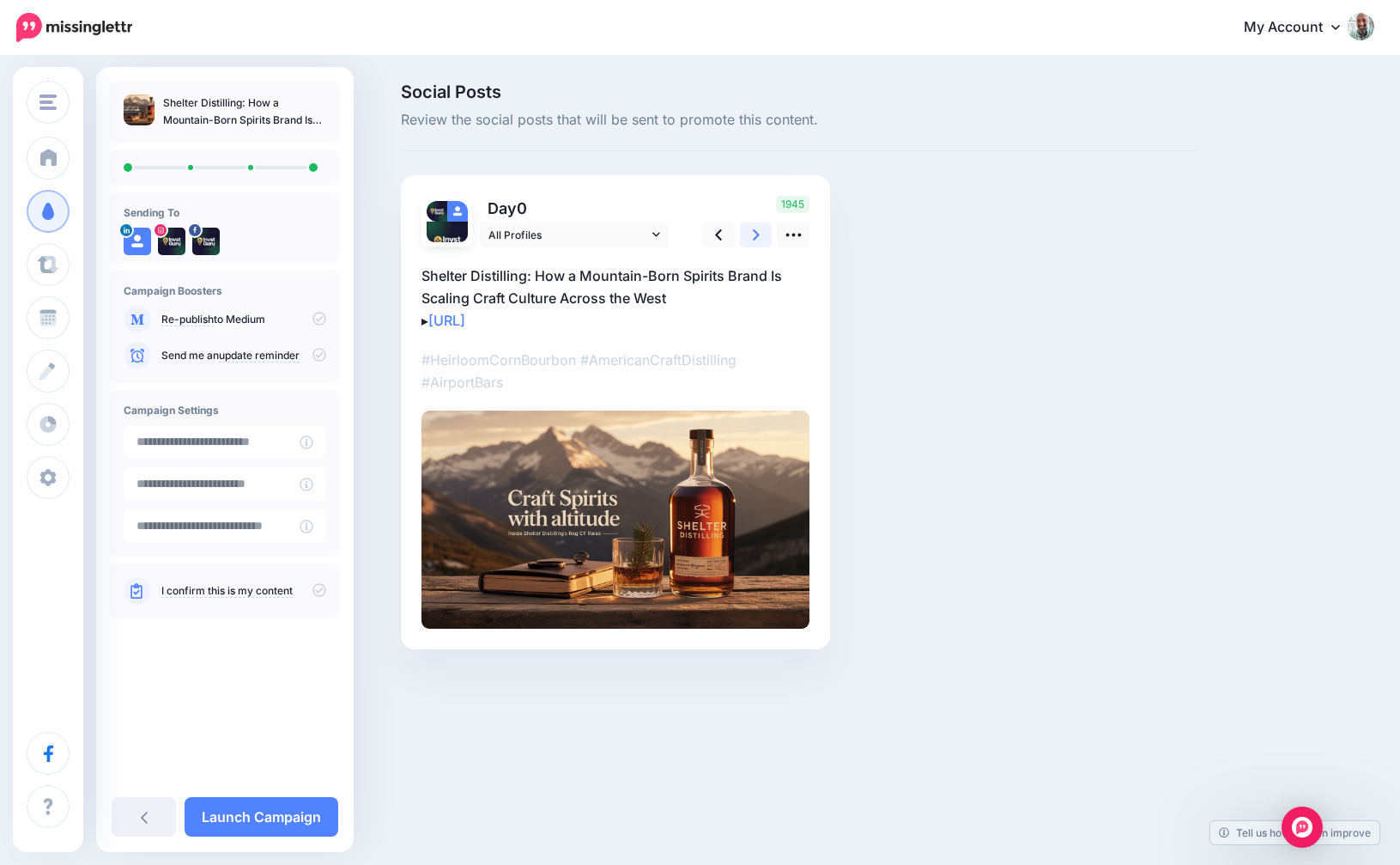
click at [749, 236] on link at bounding box center [757, 235] width 32 height 25
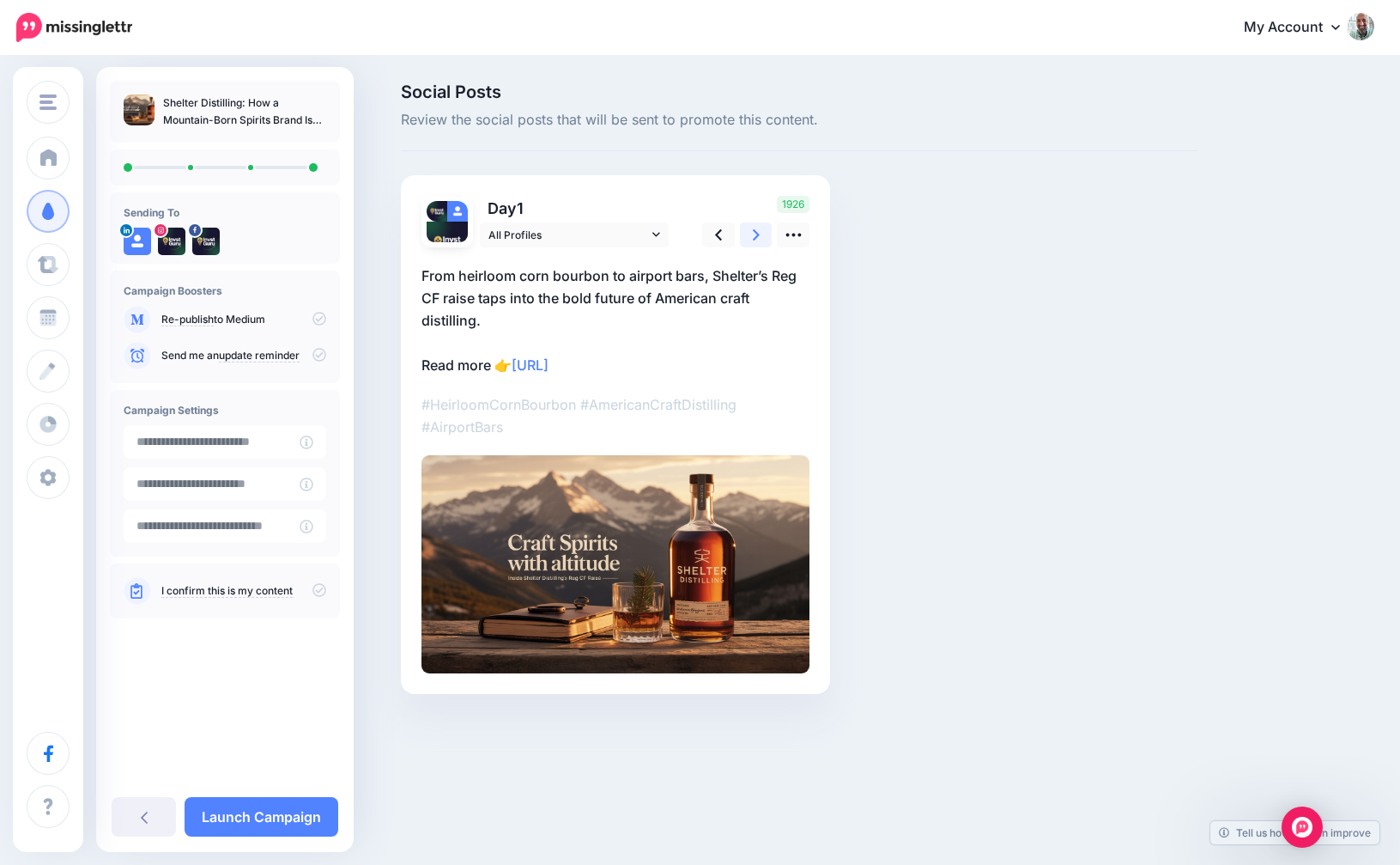
click at [749, 236] on link at bounding box center [757, 235] width 32 height 25
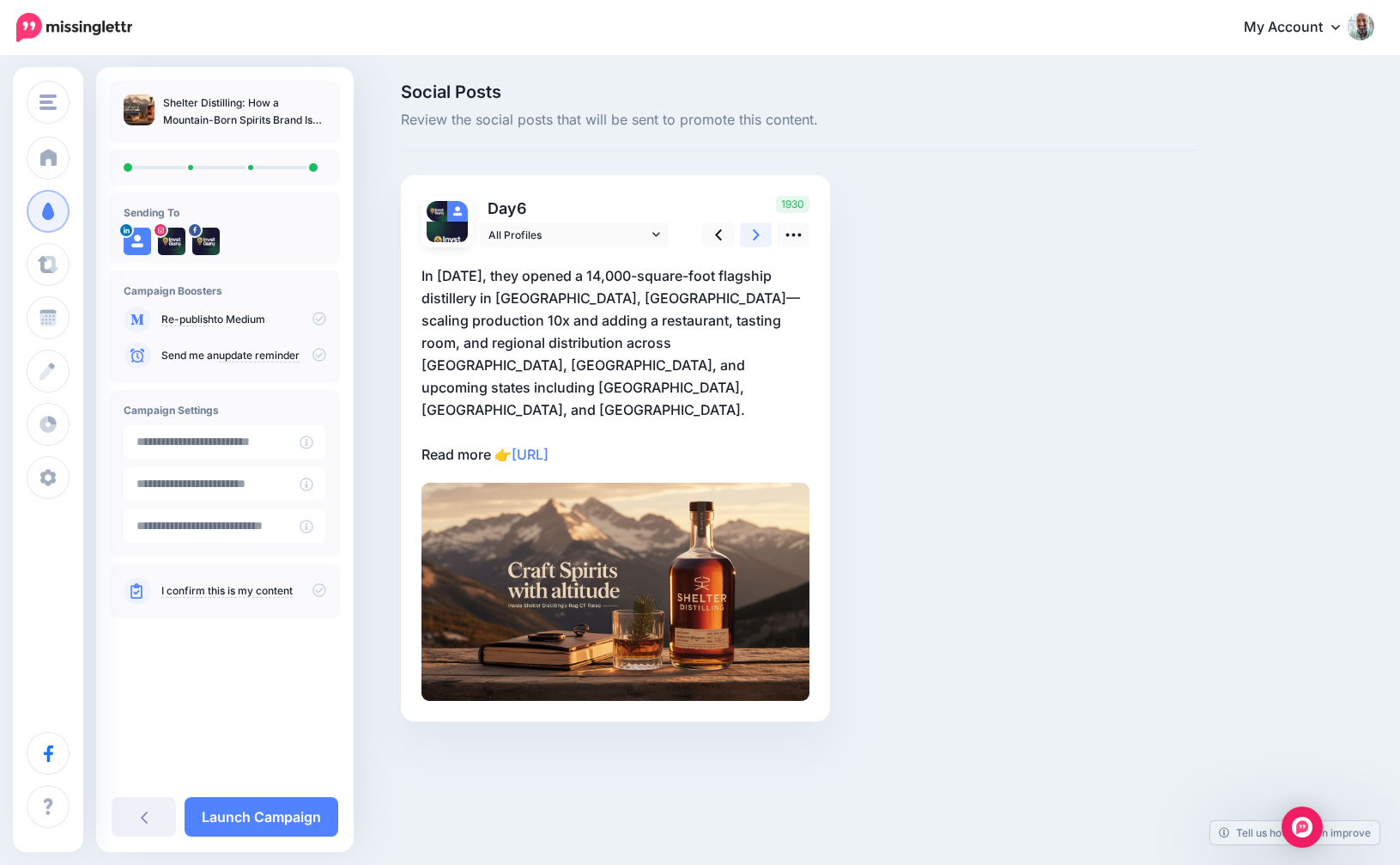
click at [749, 236] on link at bounding box center [757, 235] width 32 height 25
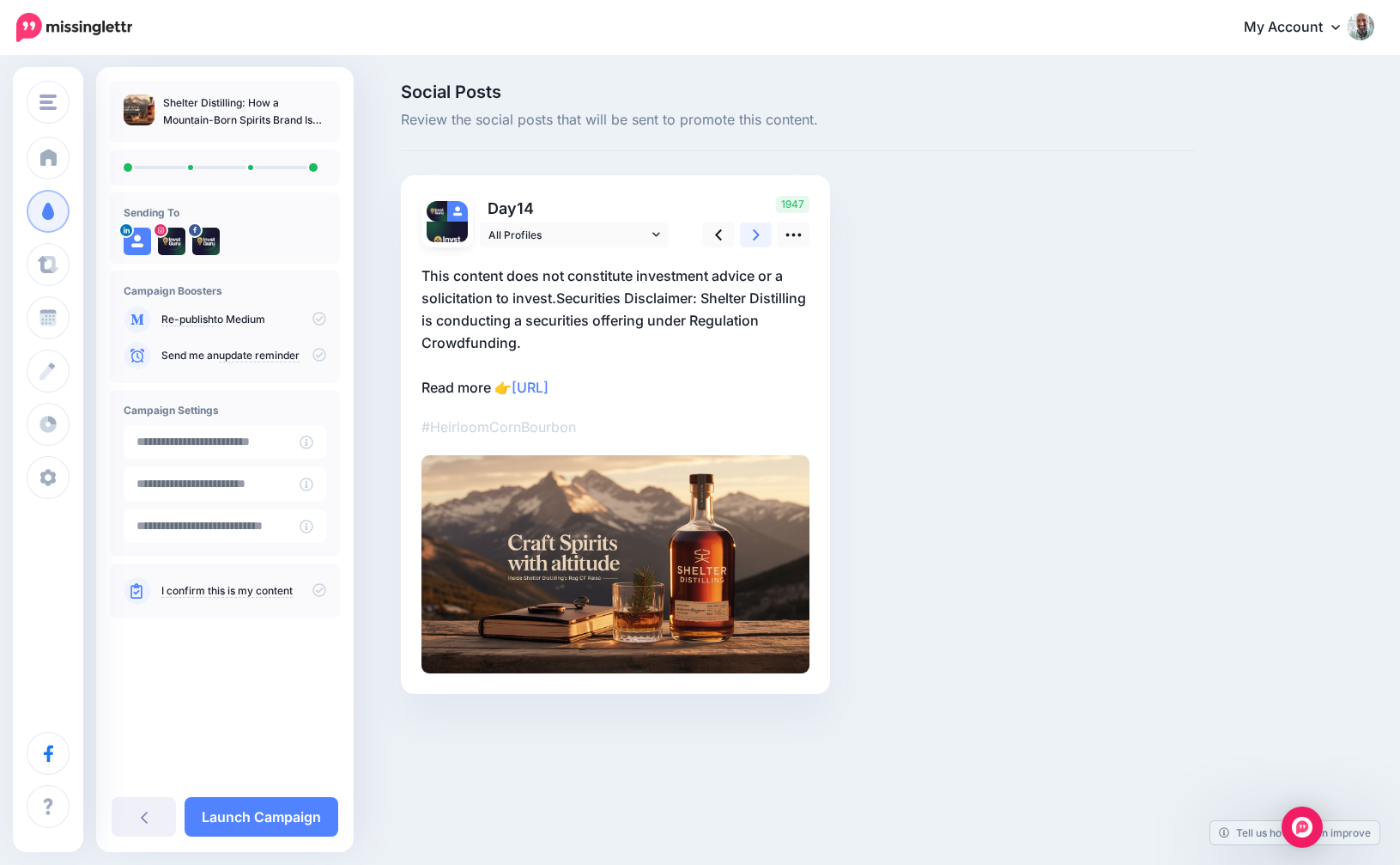
click at [749, 236] on link at bounding box center [757, 235] width 32 height 25
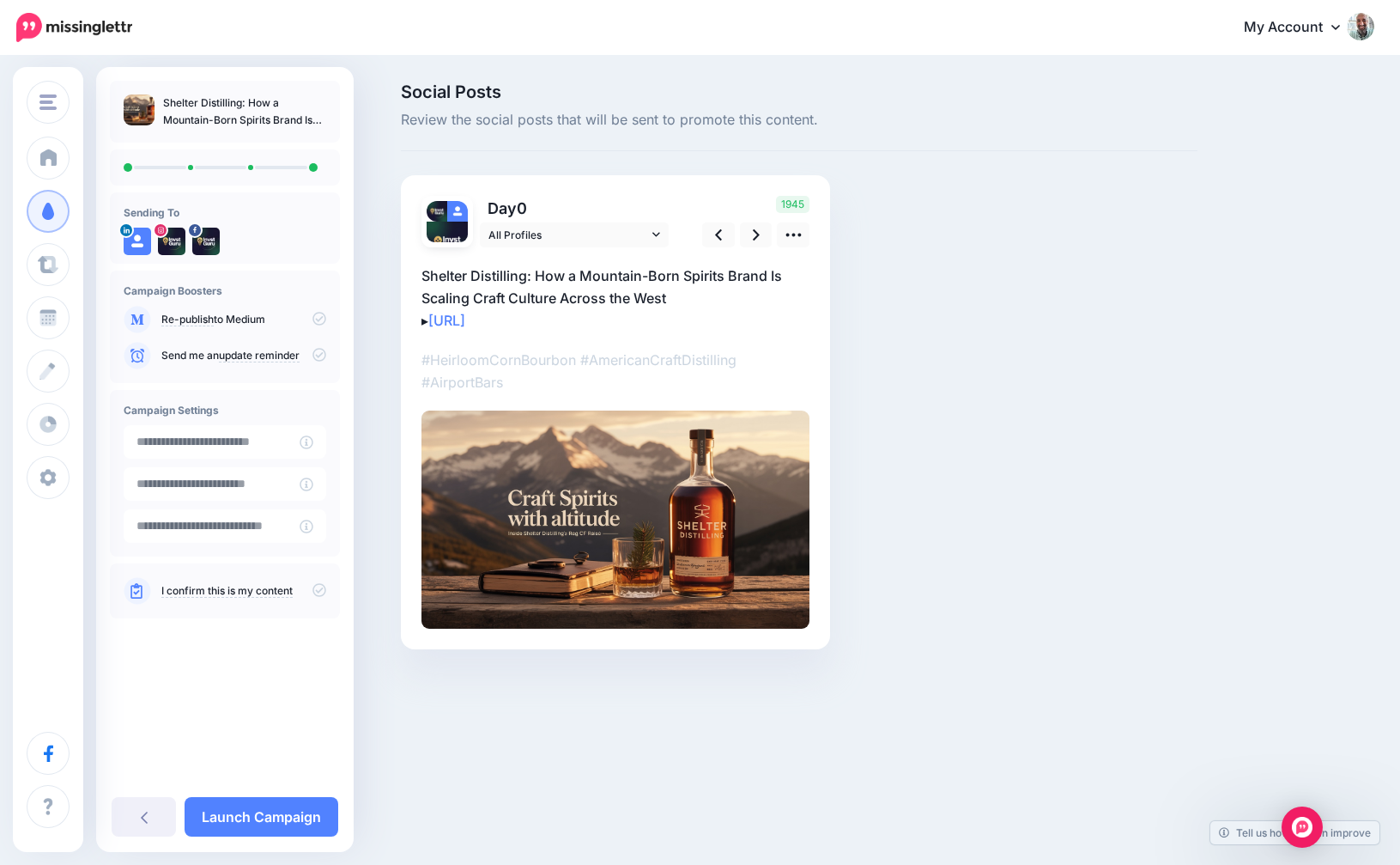
click at [316, 593] on icon at bounding box center [319, 589] width 13 height 13
click at [269, 814] on link "Launch Campaign" at bounding box center [261, 817] width 154 height 40
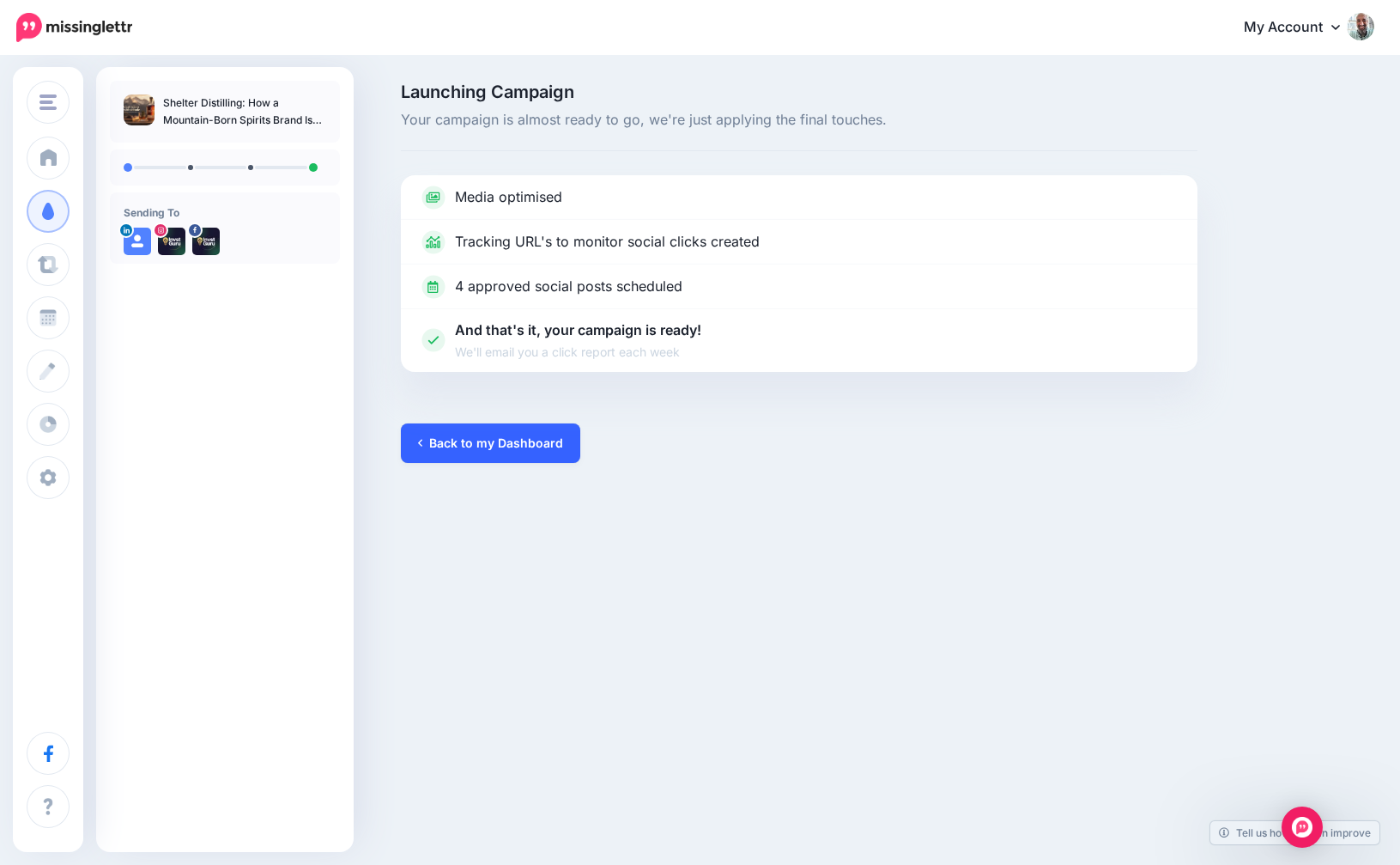
click at [525, 434] on link "Back to my Dashboard" at bounding box center [490, 443] width 180 height 40
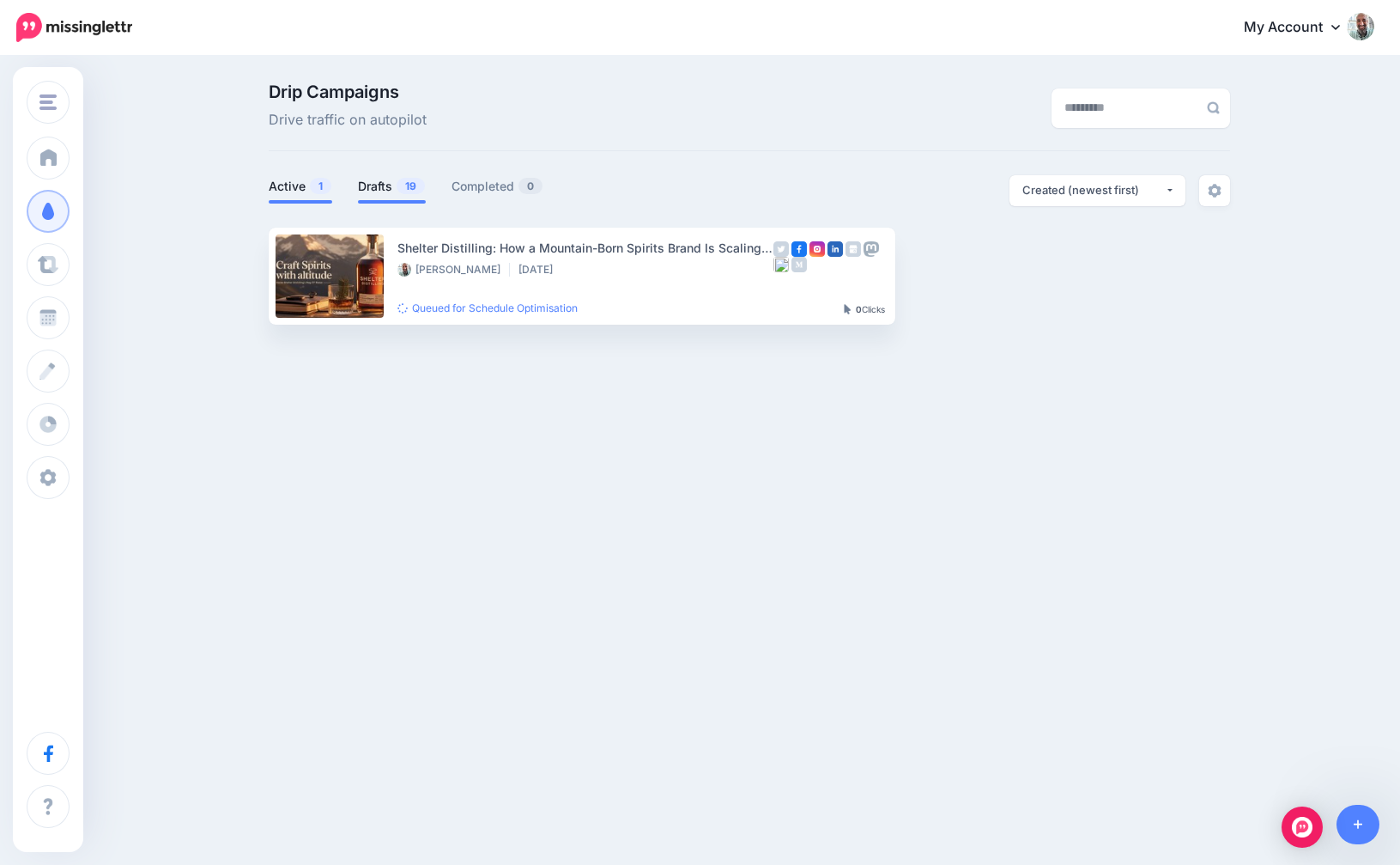
click at [377, 179] on link "Drafts 19" at bounding box center [392, 186] width 67 height 21
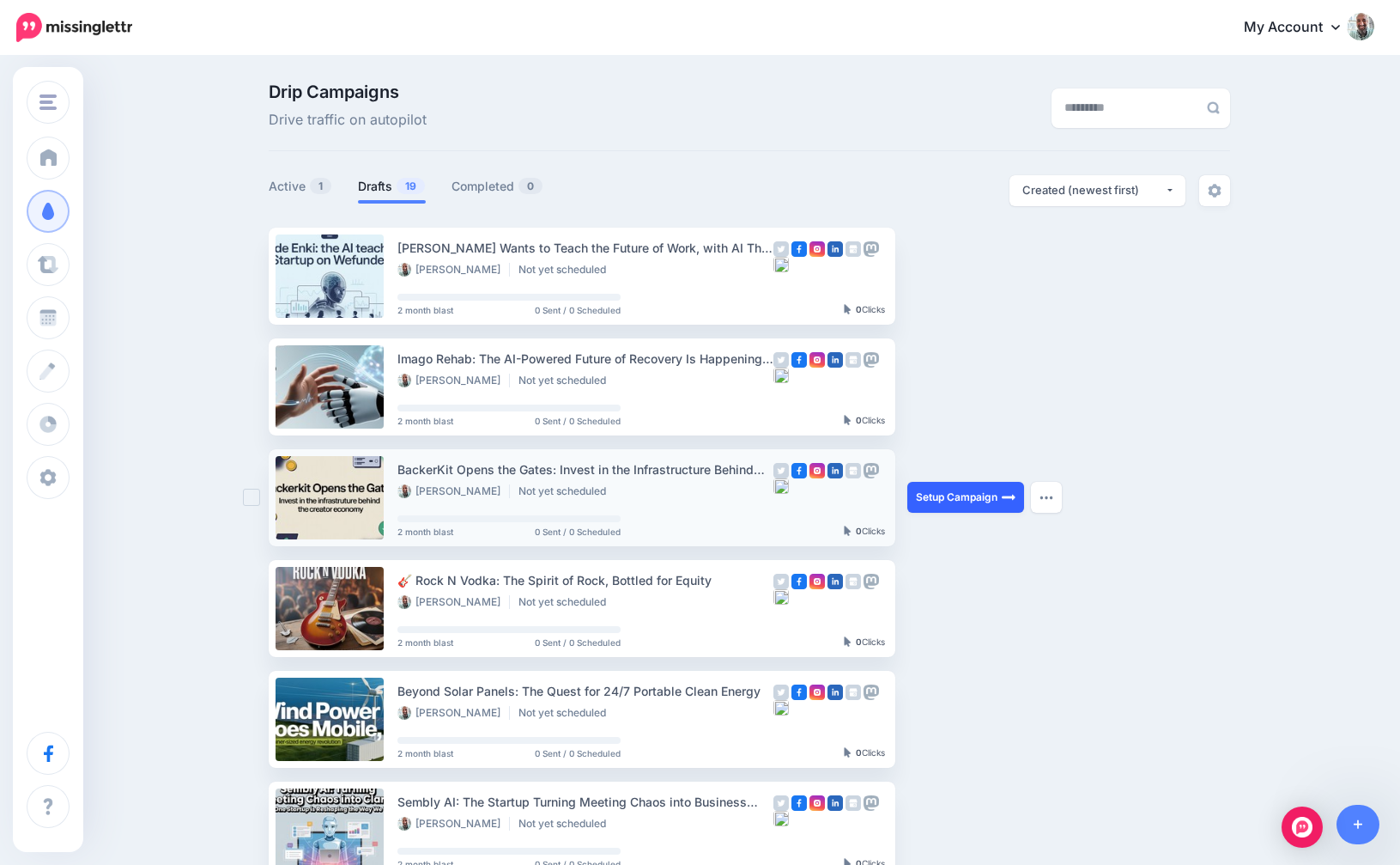
click at [946, 490] on link "Setup Campaign" at bounding box center [966, 497] width 117 height 31
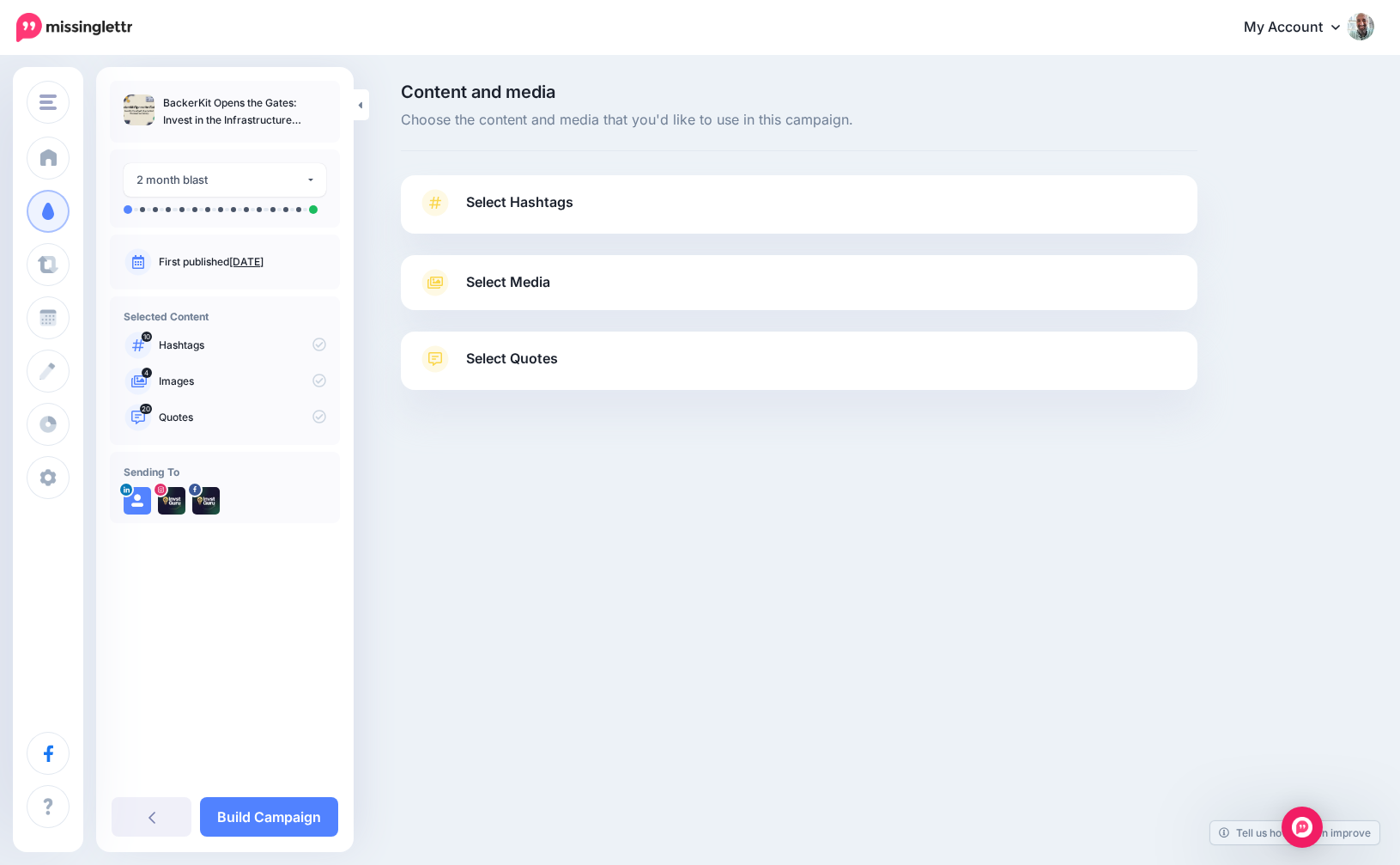
click at [558, 203] on span "Select Hashtags" at bounding box center [520, 202] width 107 height 23
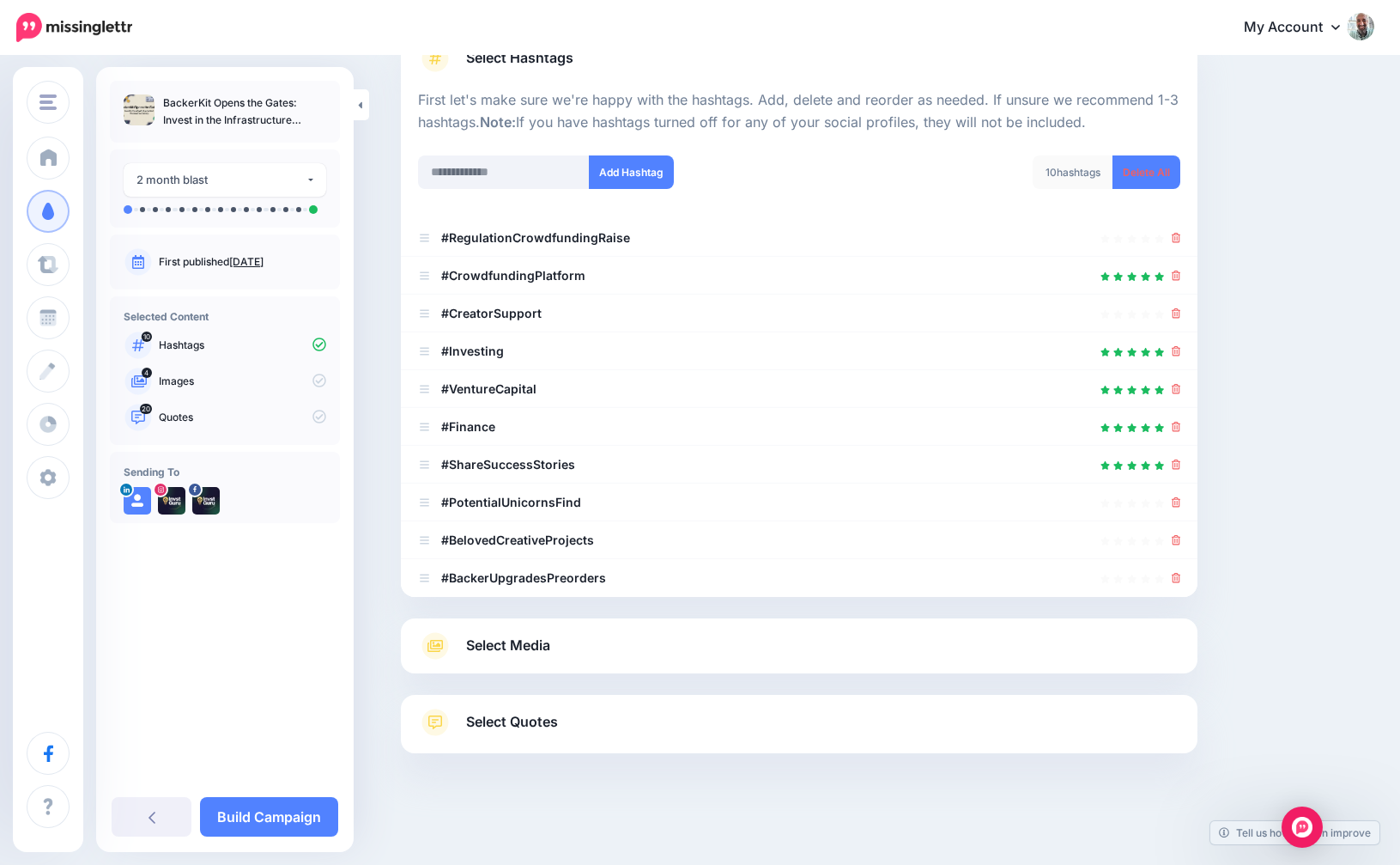
click at [566, 654] on link "Select Media" at bounding box center [799, 645] width 762 height 28
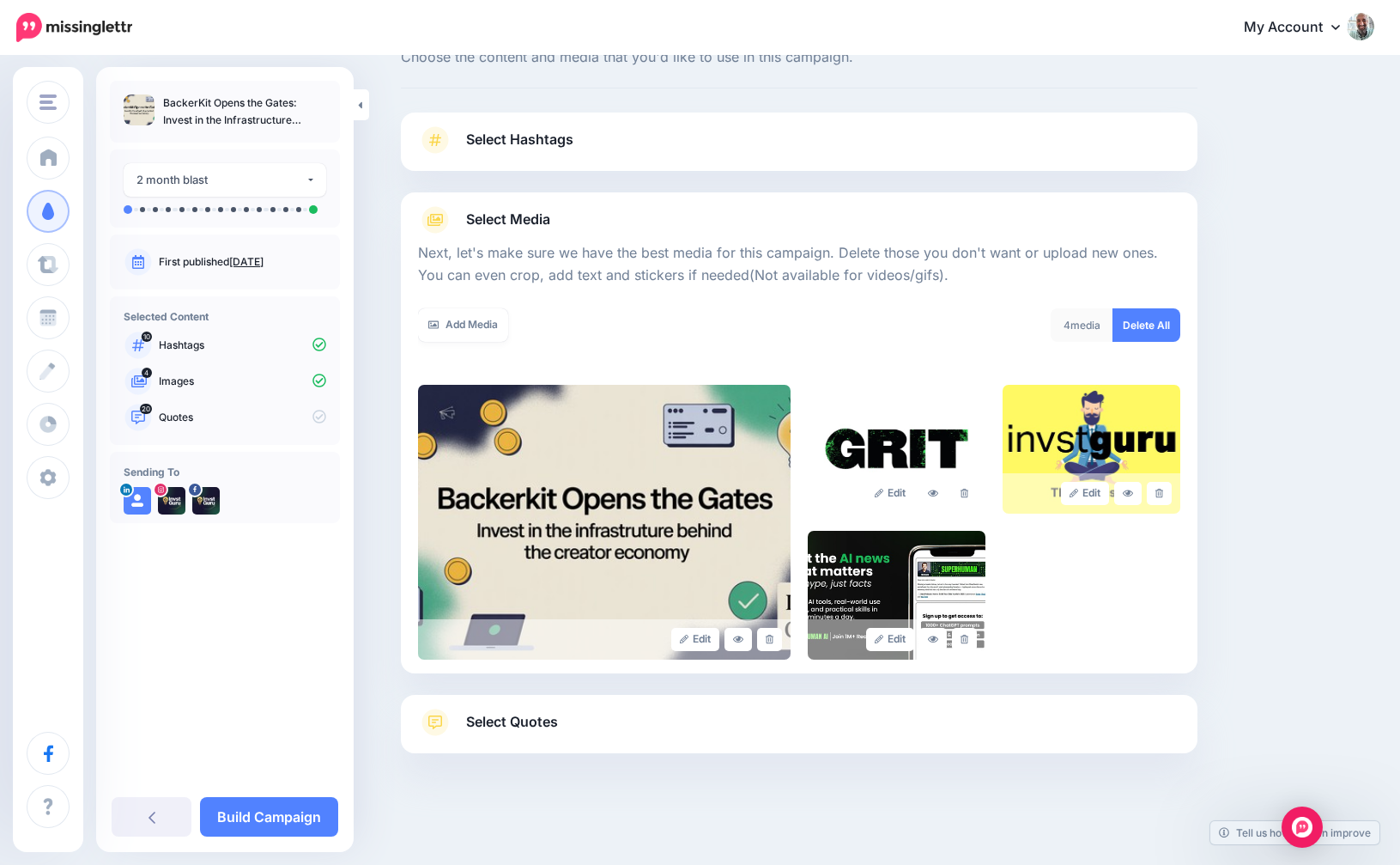
scroll to position [63, 0]
click at [967, 487] on link at bounding box center [965, 493] width 25 height 23
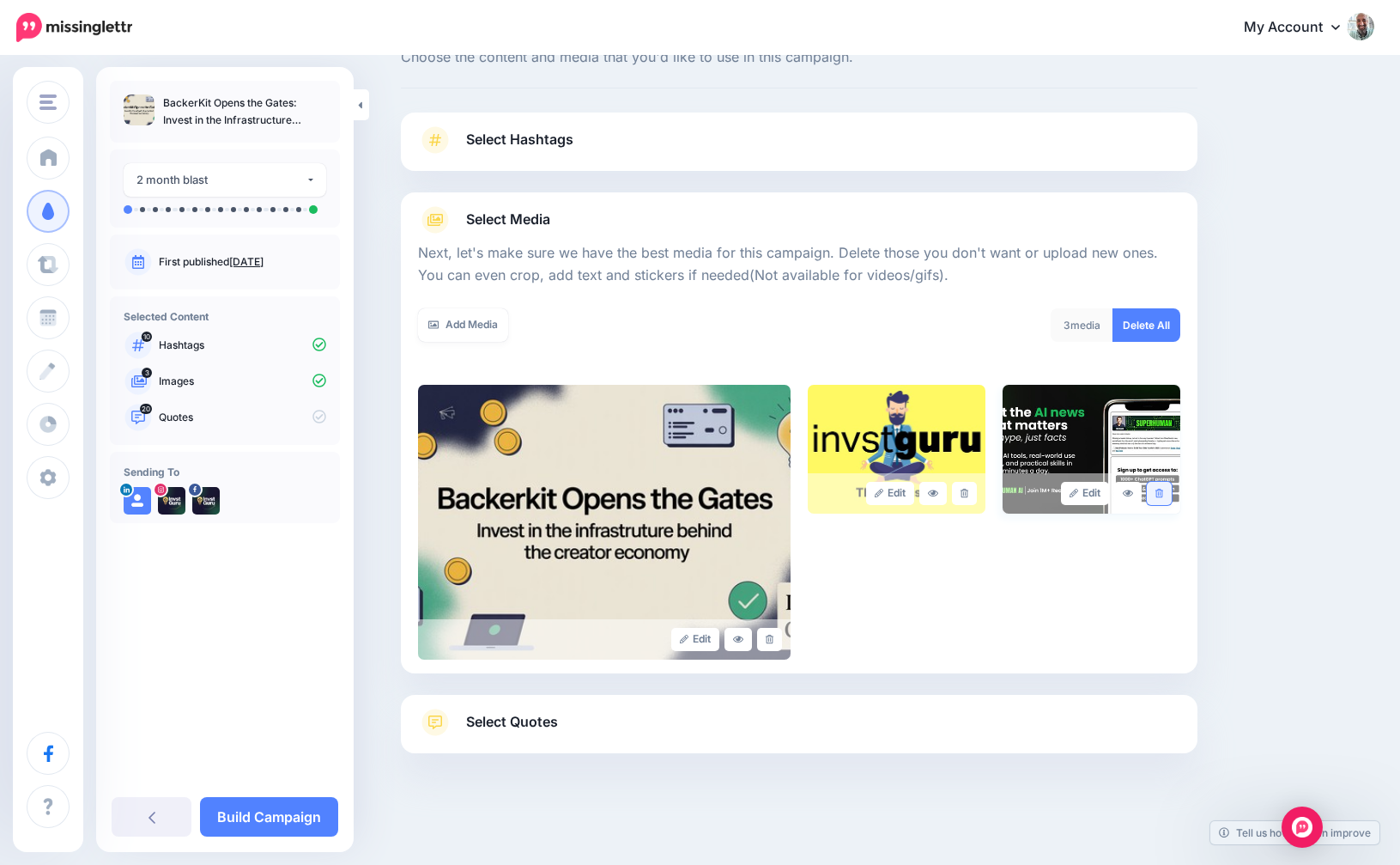
click at [1158, 493] on icon at bounding box center [1160, 493] width 8 height 10
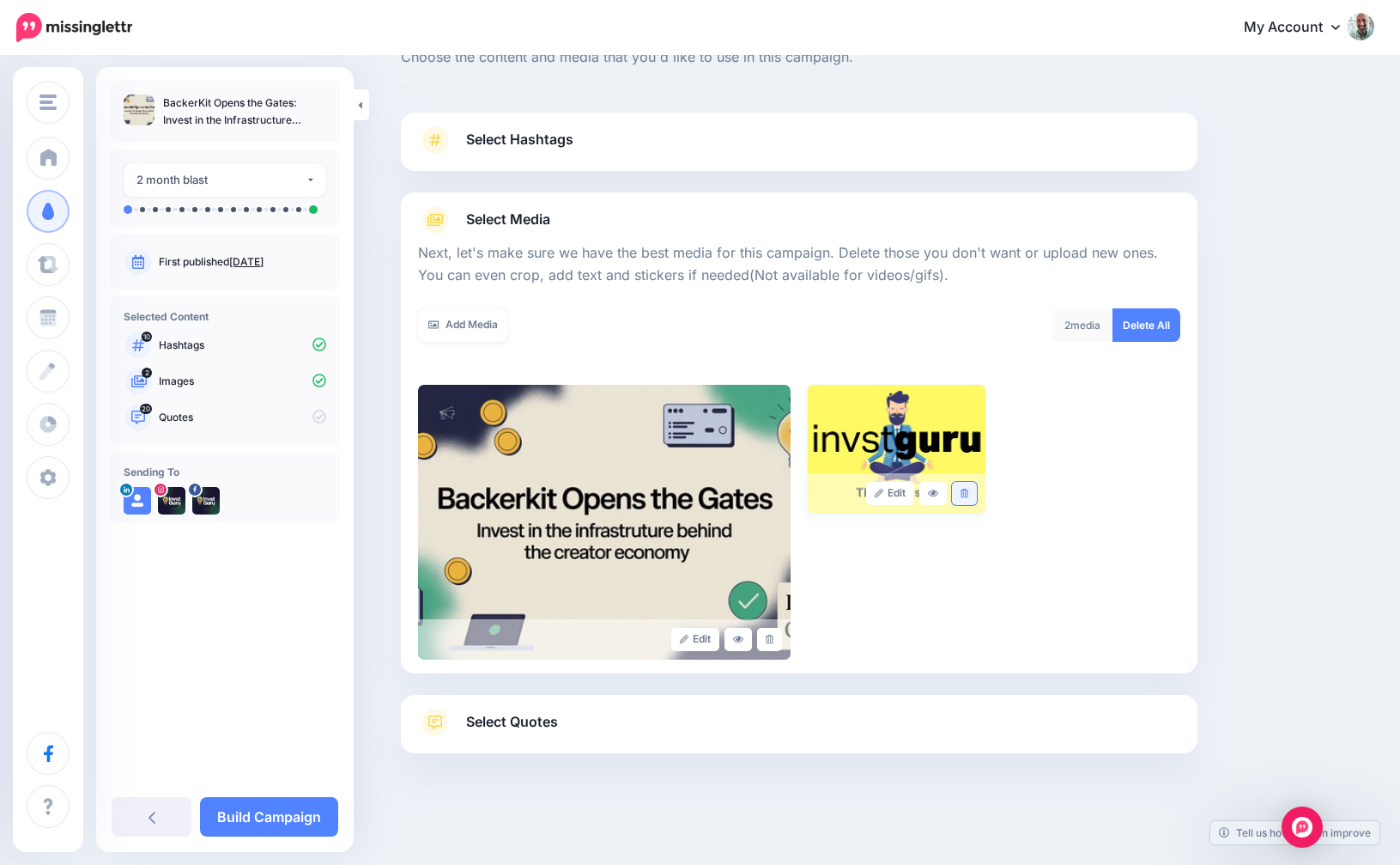
click at [968, 487] on link at bounding box center [965, 493] width 25 height 23
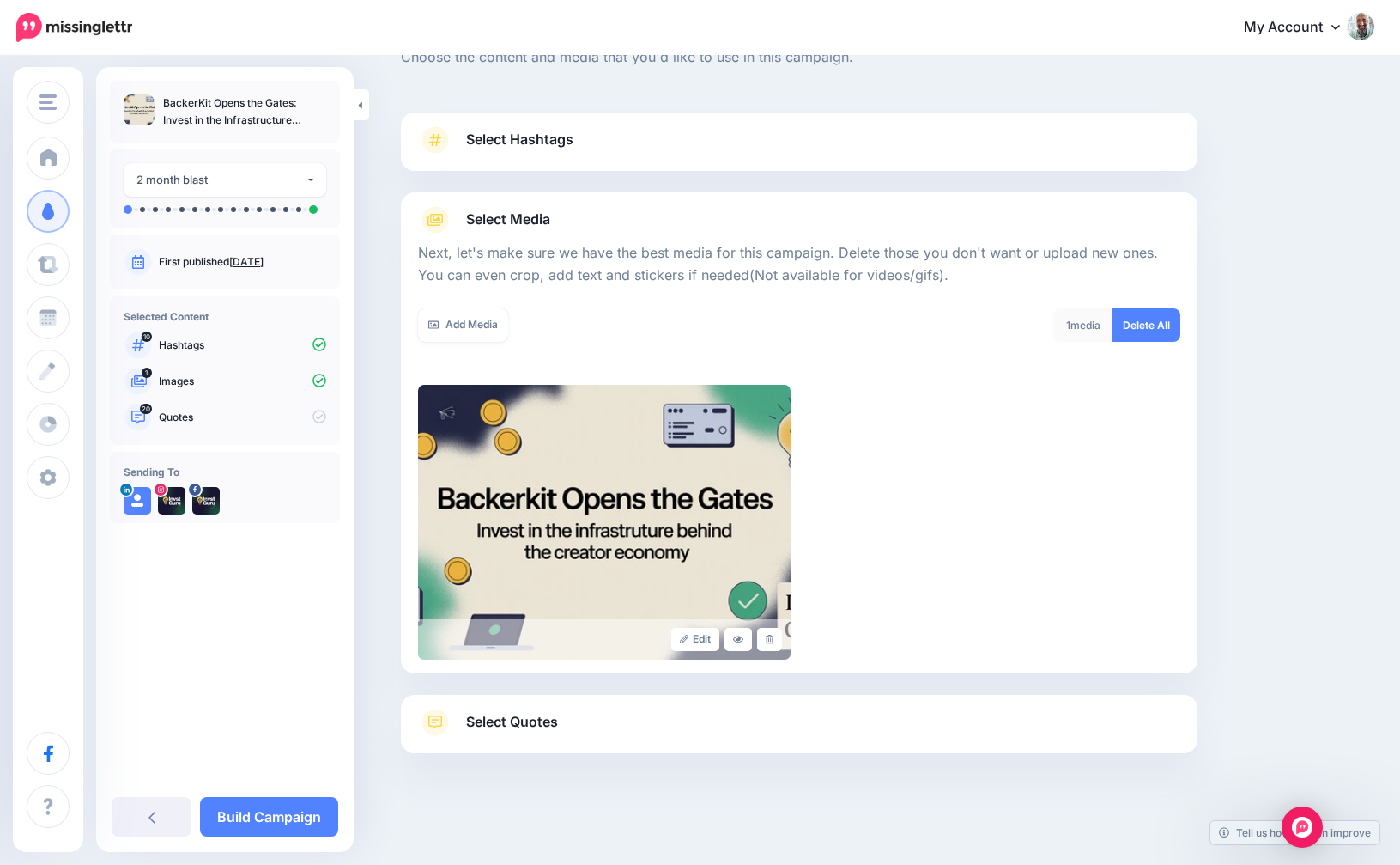
click at [551, 713] on span "Select Quotes" at bounding box center [512, 721] width 92 height 23
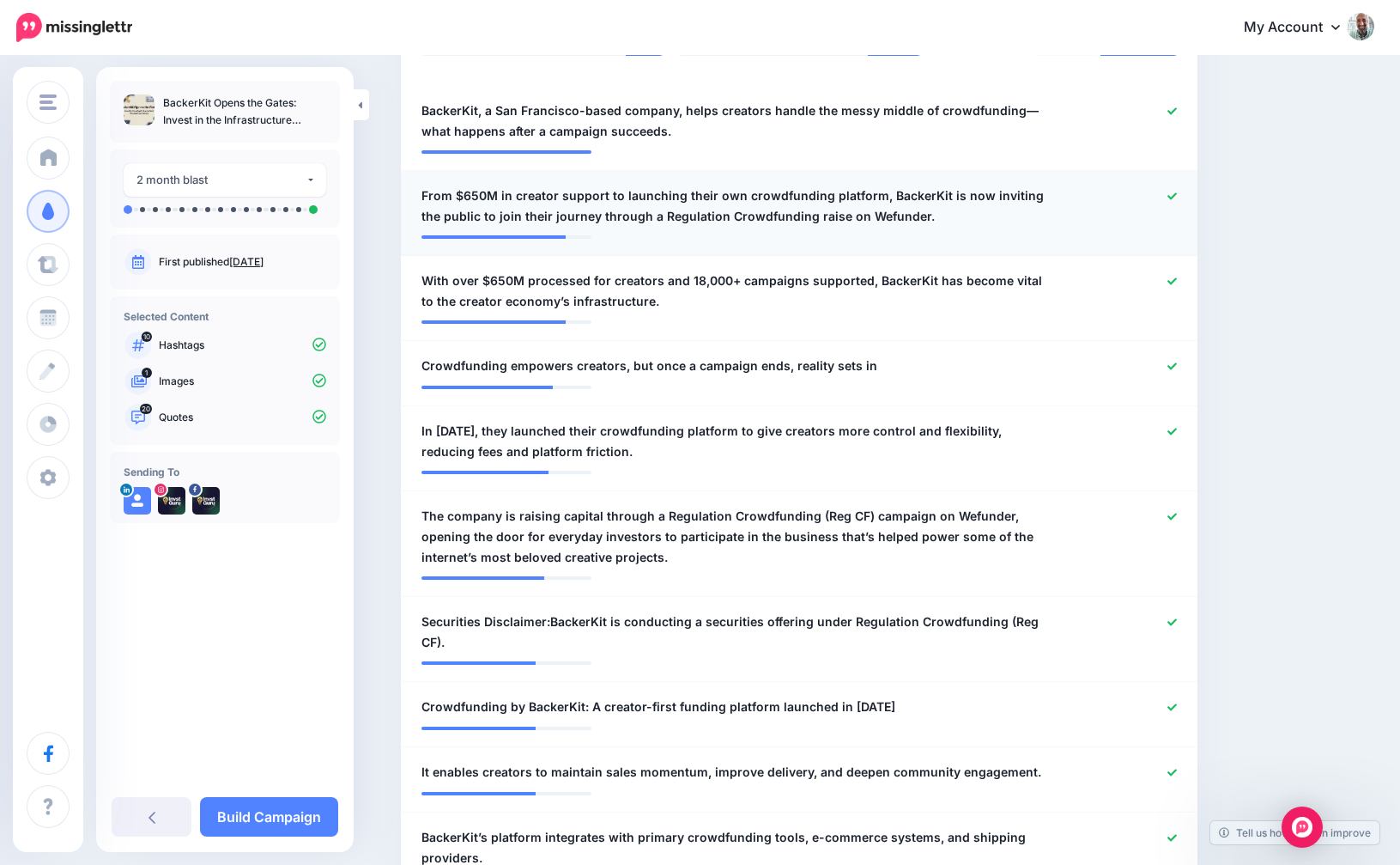
scroll to position [520, 0]
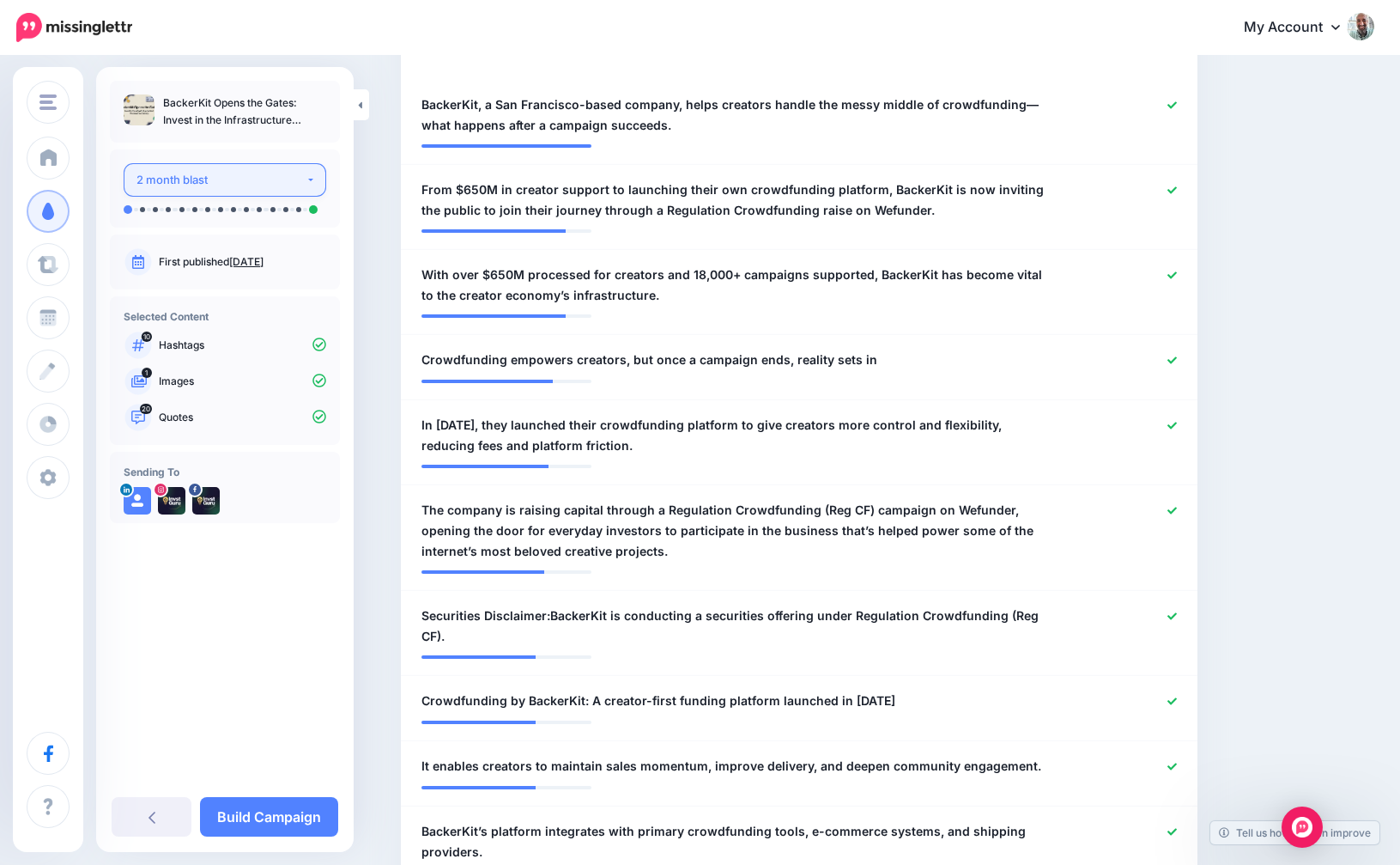
click at [260, 177] on div "2 month blast" at bounding box center [221, 180] width 169 height 20
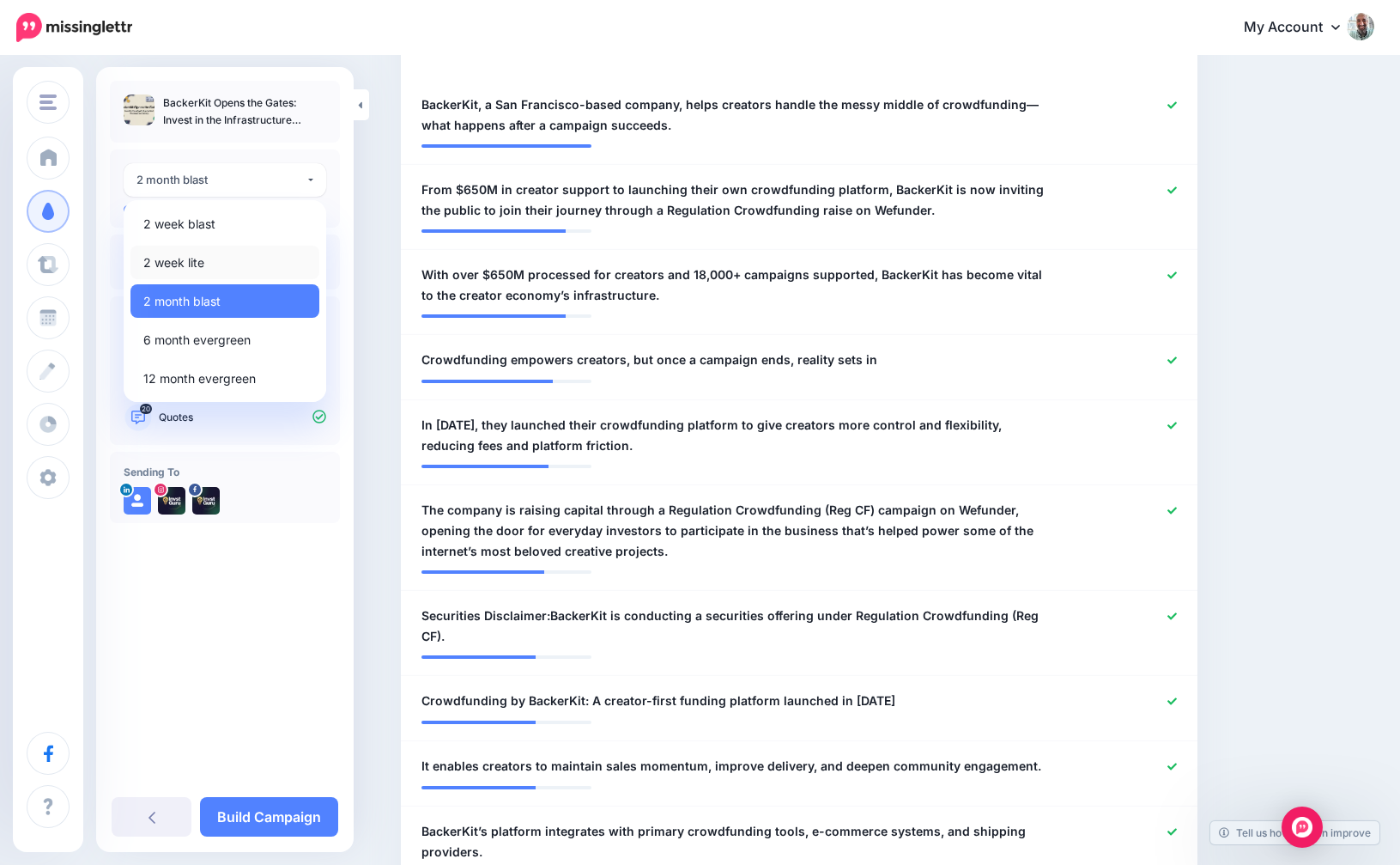
click at [195, 256] on span "2 week lite" at bounding box center [174, 263] width 61 height 21
select select "******"
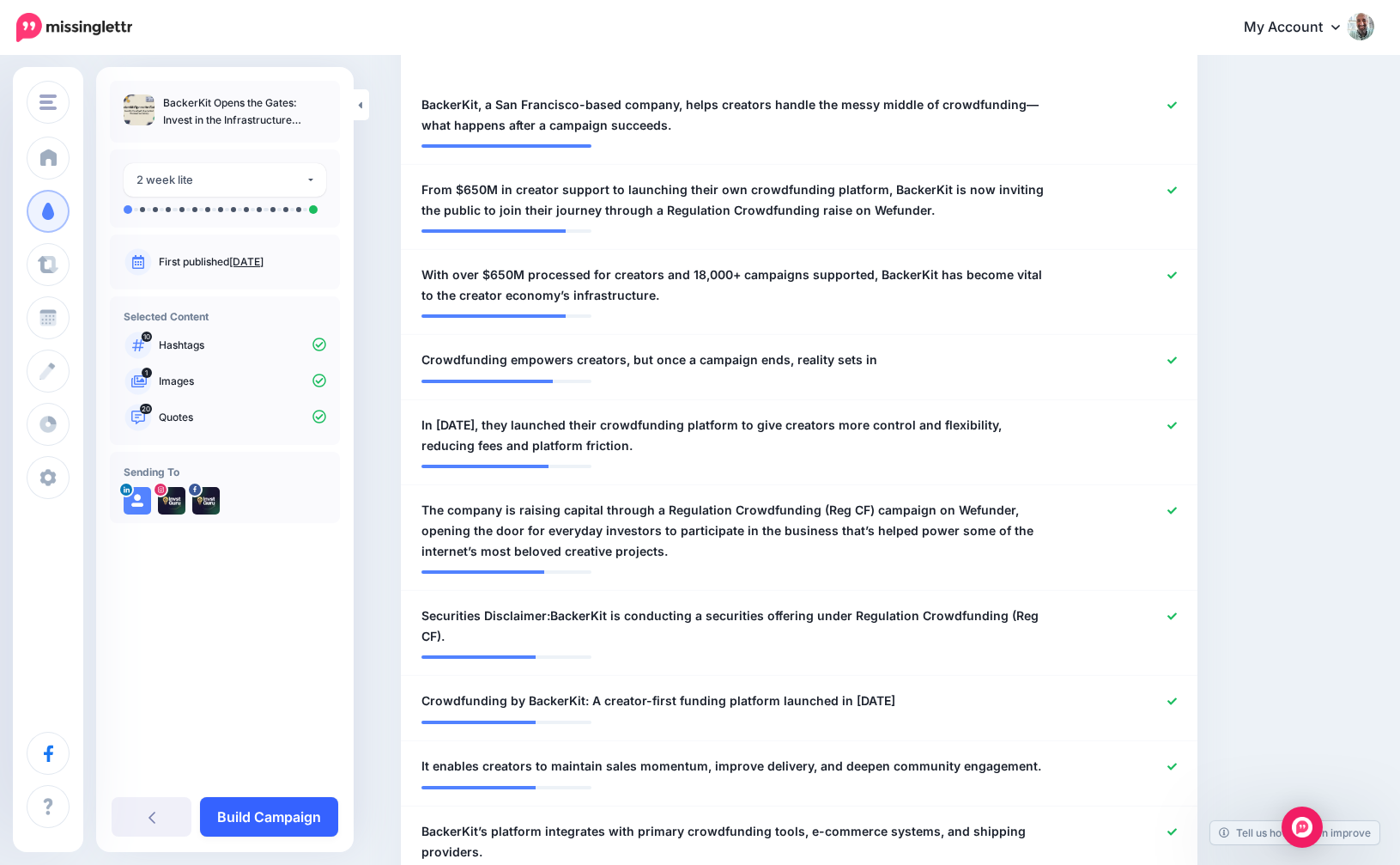
click at [256, 817] on link "Build Campaign" at bounding box center [268, 817] width 138 height 40
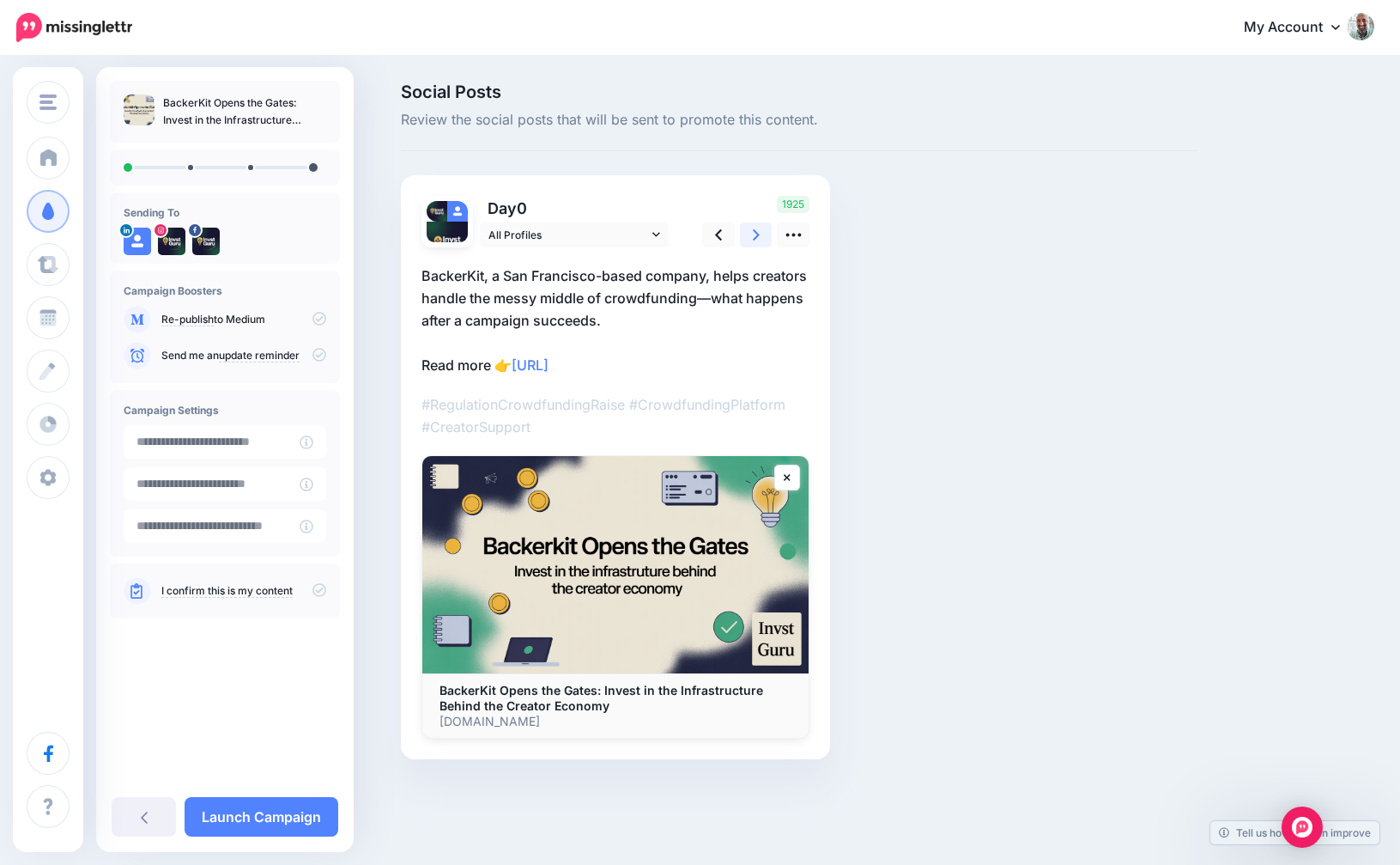
click at [751, 240] on link at bounding box center [757, 235] width 32 height 25
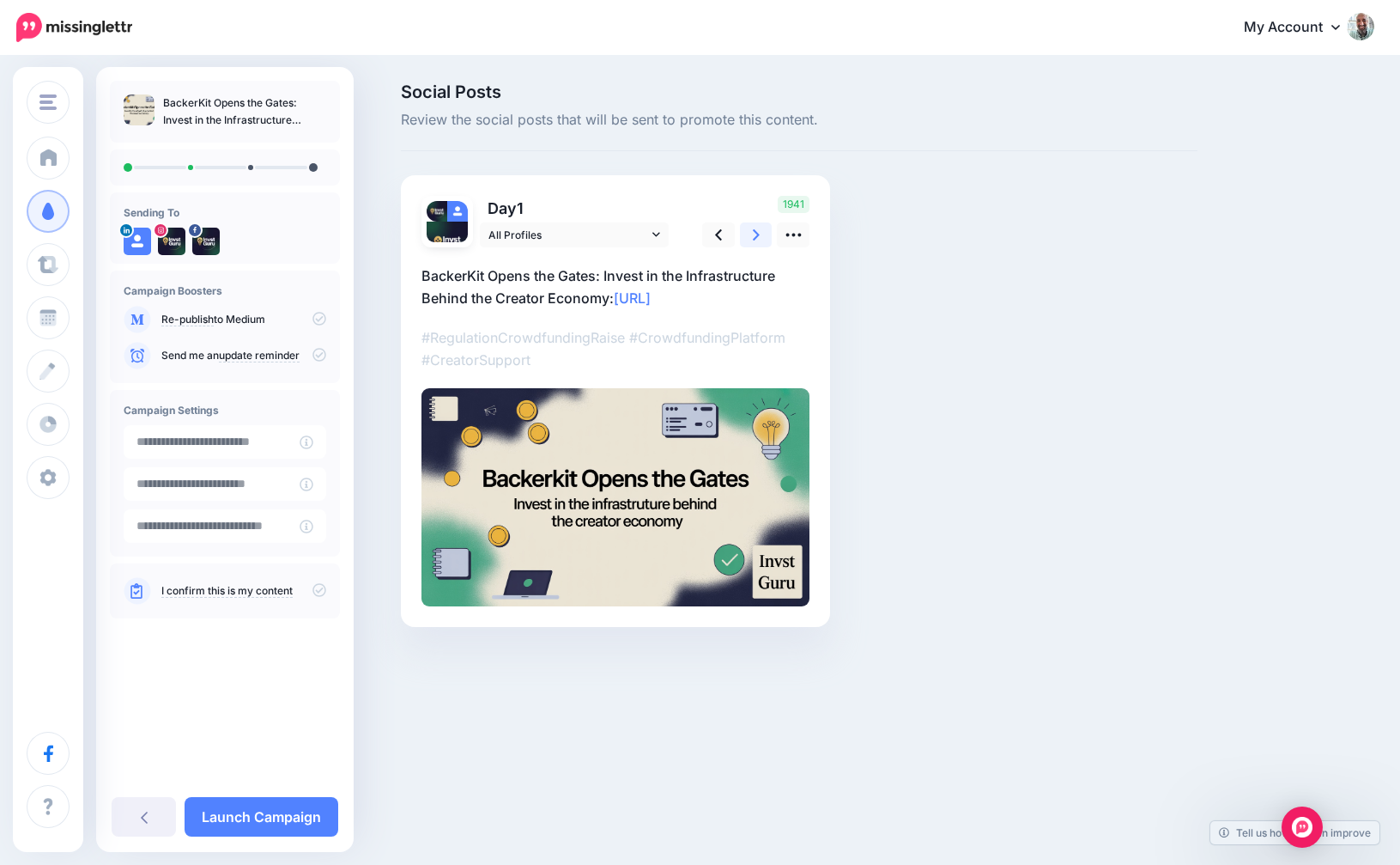
click at [751, 240] on link at bounding box center [757, 235] width 32 height 25
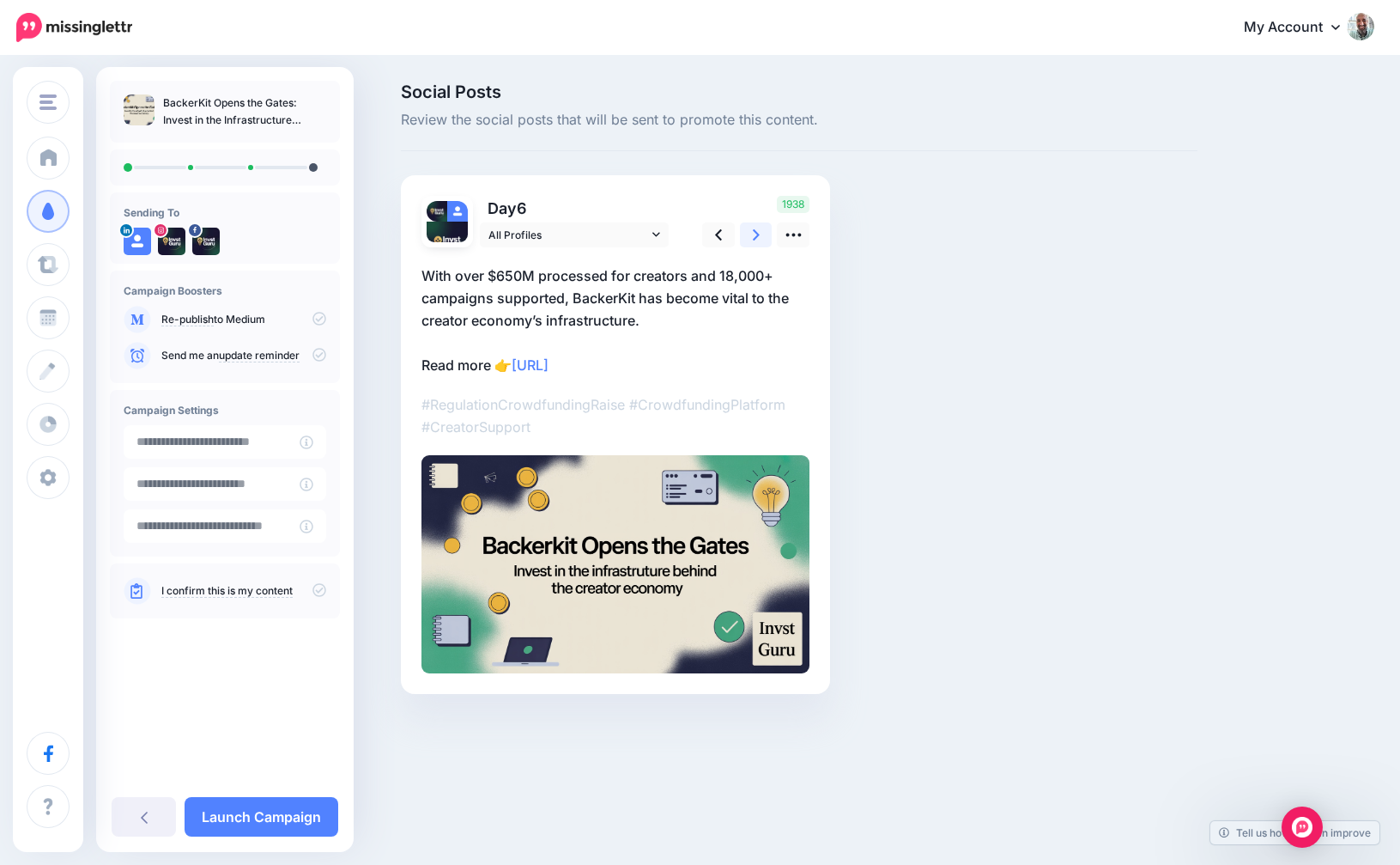
click at [751, 240] on link at bounding box center [757, 235] width 32 height 25
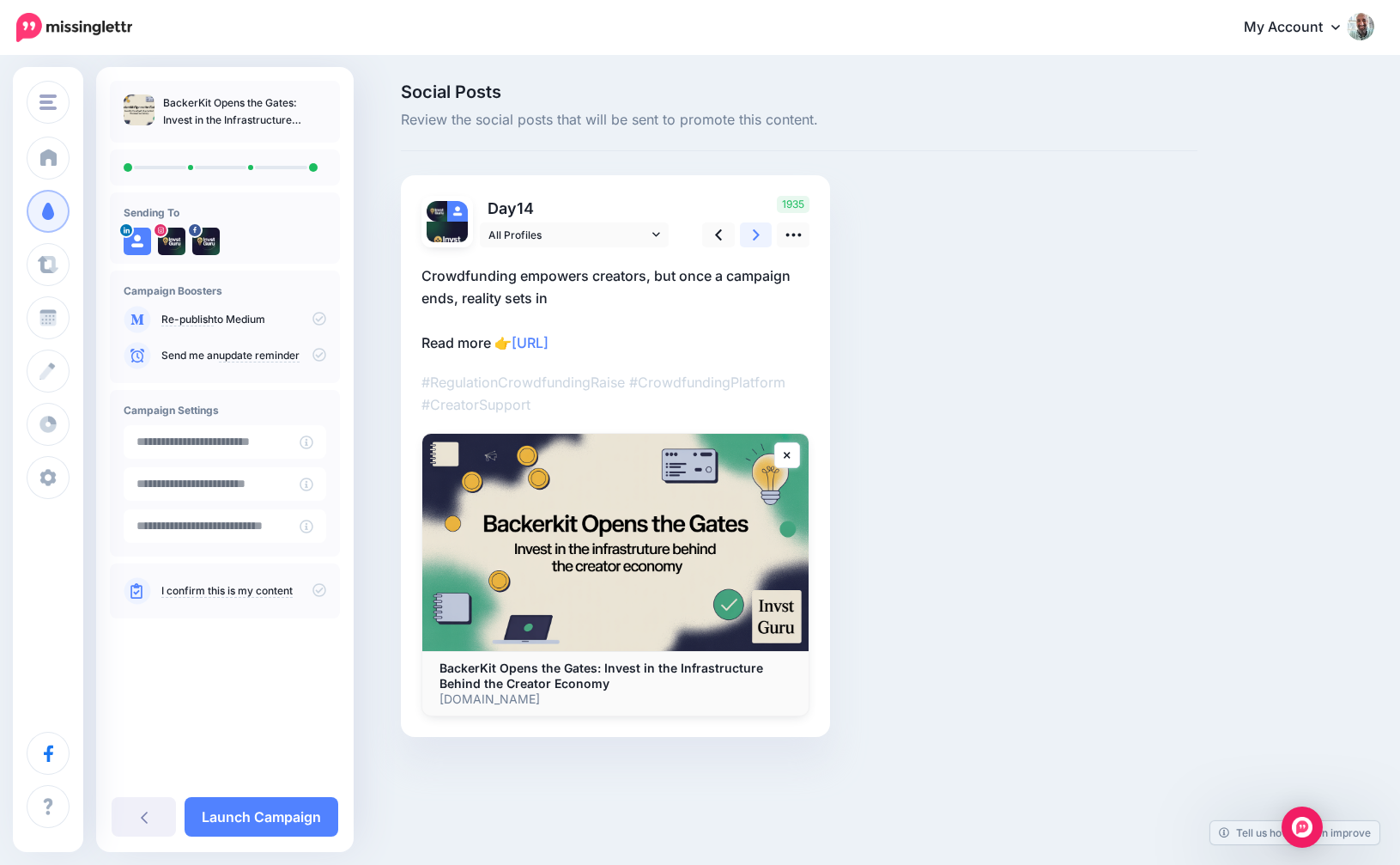
click at [751, 240] on link at bounding box center [757, 235] width 32 height 25
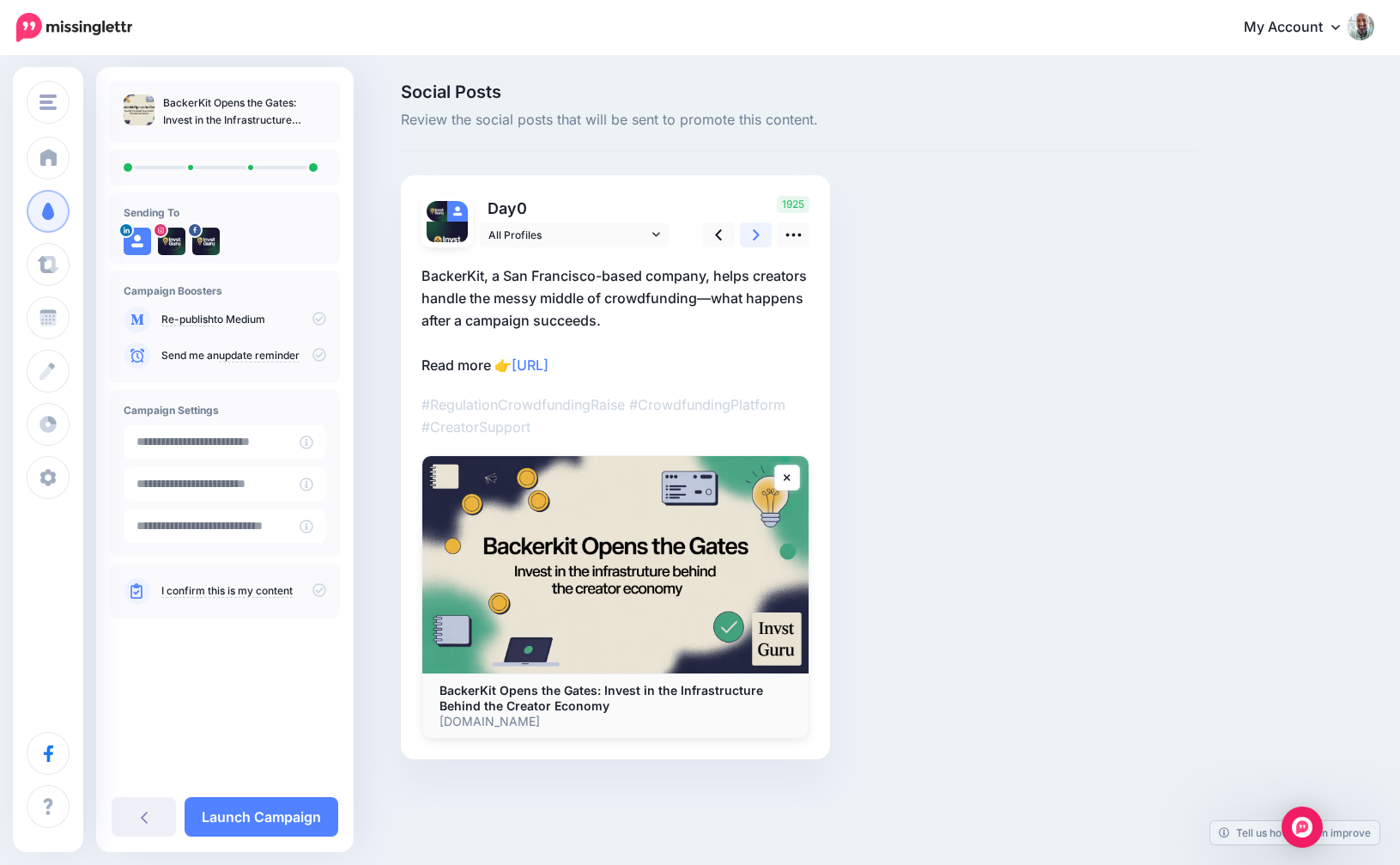
click at [751, 240] on link at bounding box center [757, 235] width 32 height 25
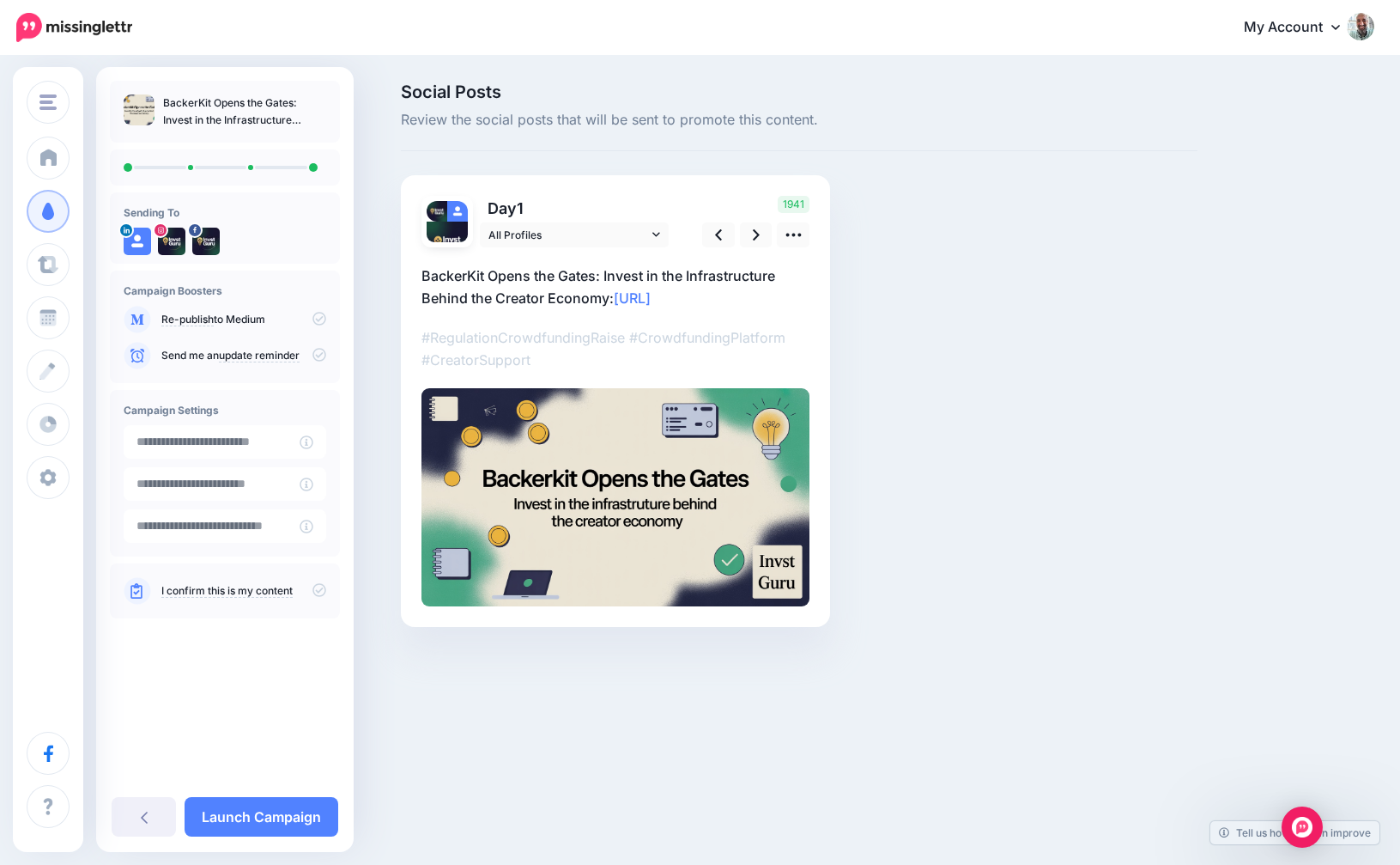
click at [309, 583] on p "I confirm this is my content" at bounding box center [243, 590] width 164 height 15
click at [324, 585] on icon at bounding box center [319, 589] width 13 height 13
click at [192, 456] on input "**********" at bounding box center [211, 441] width 176 height 33
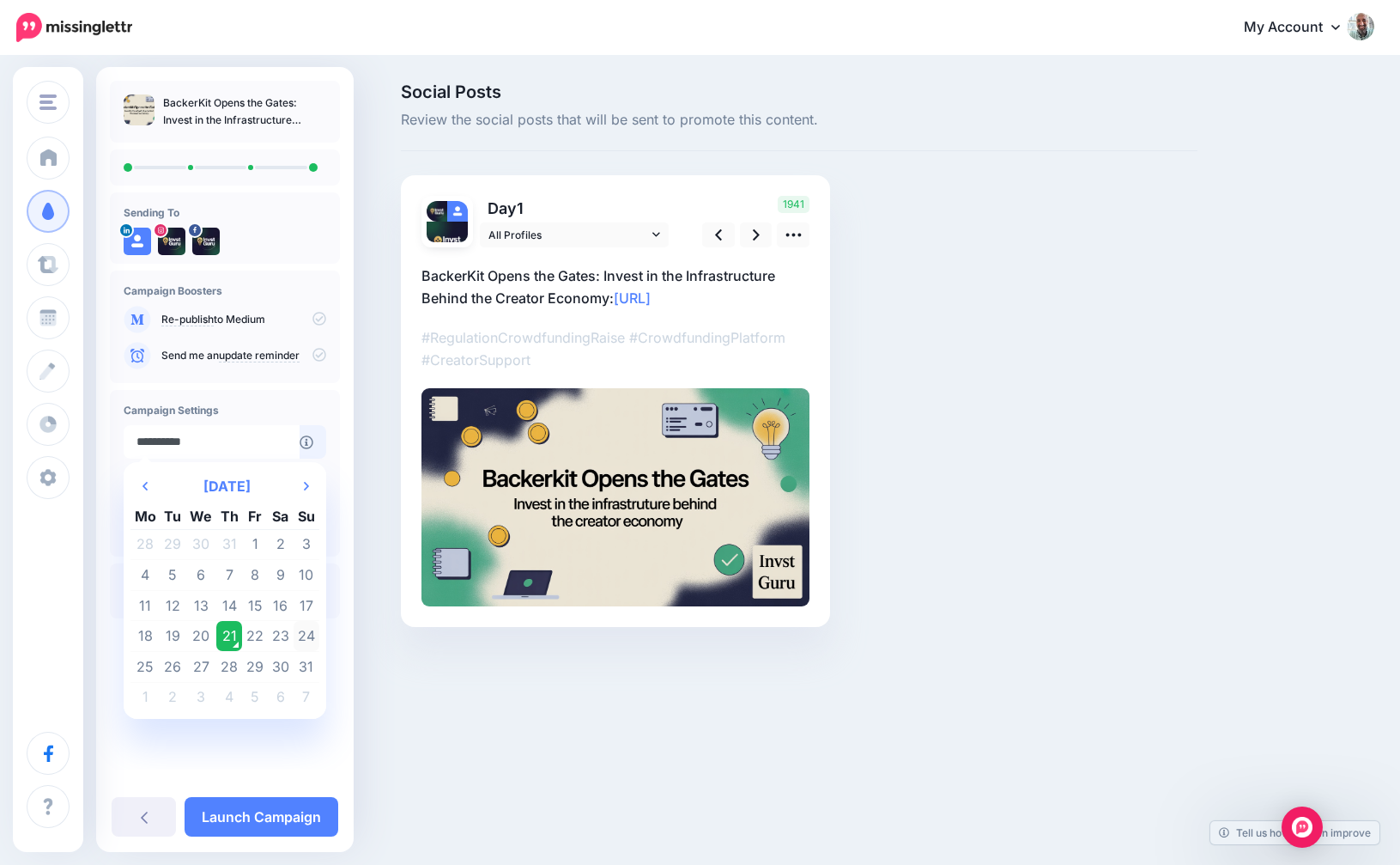
click at [297, 635] on td "24" at bounding box center [306, 636] width 26 height 31
type input "**********"
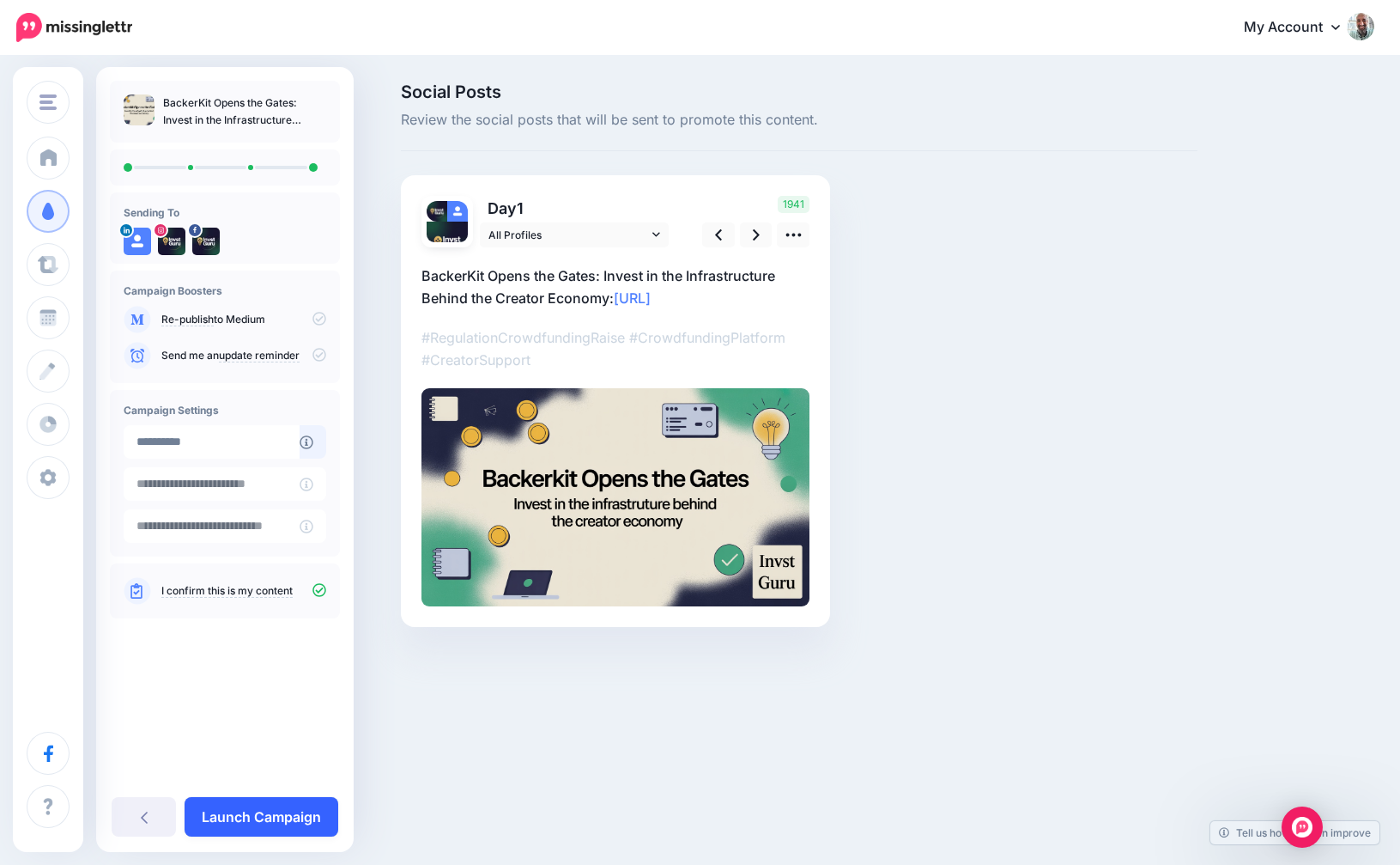
click at [240, 813] on link "Launch Campaign" at bounding box center [261, 817] width 154 height 40
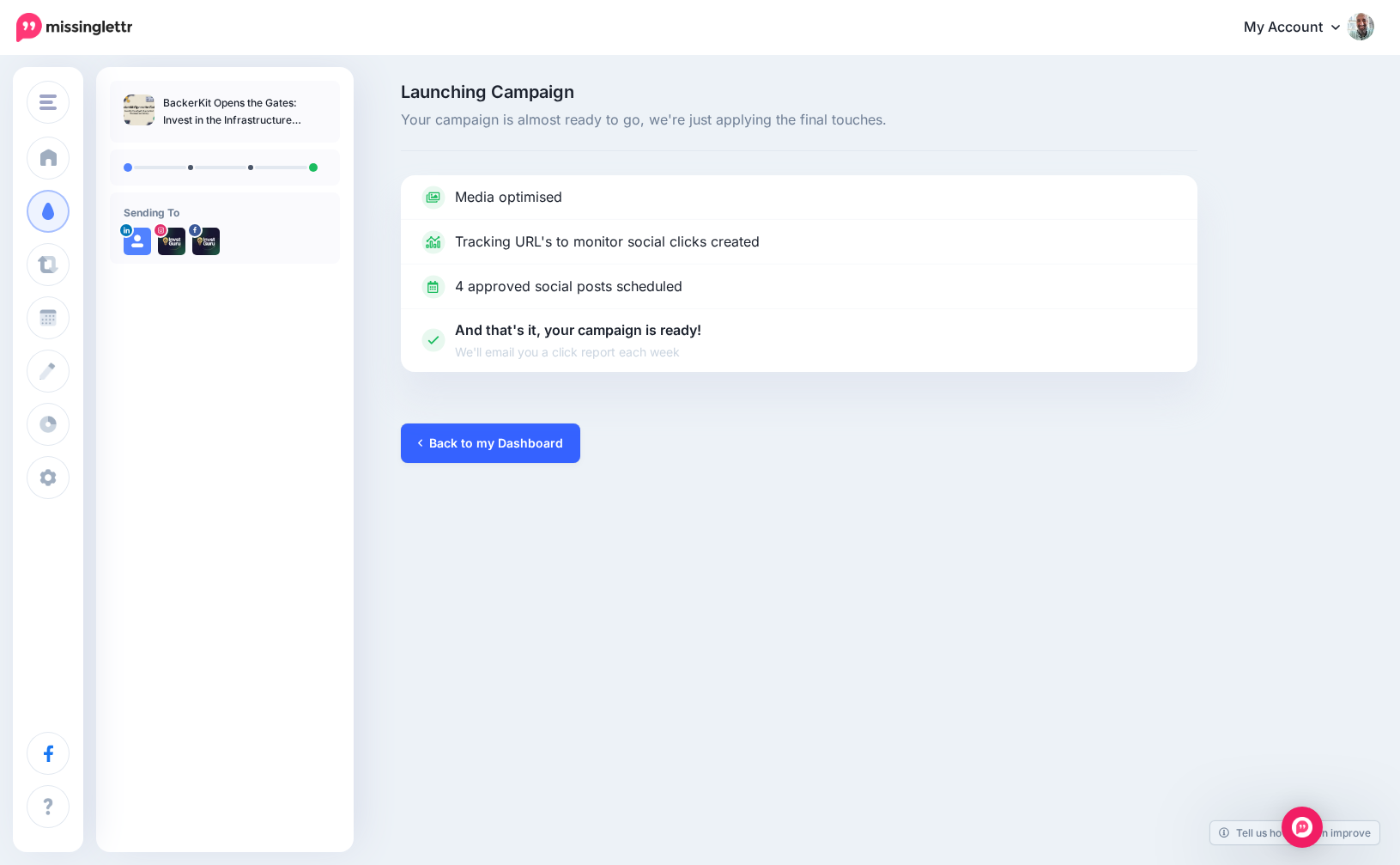
click at [532, 445] on link "Back to my Dashboard" at bounding box center [490, 443] width 180 height 40
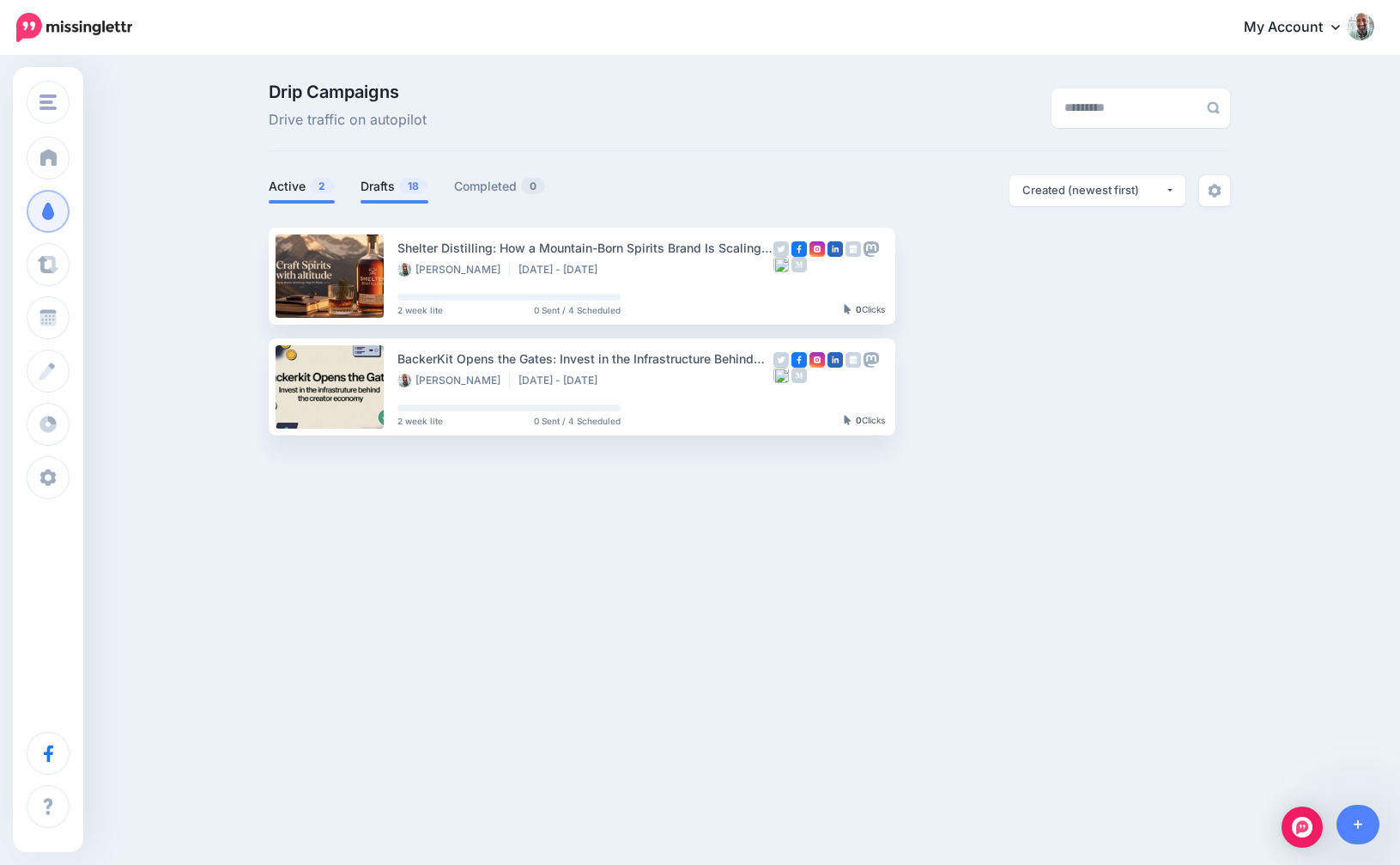
click at [386, 182] on link "Drafts 18" at bounding box center [393, 186] width 67 height 21
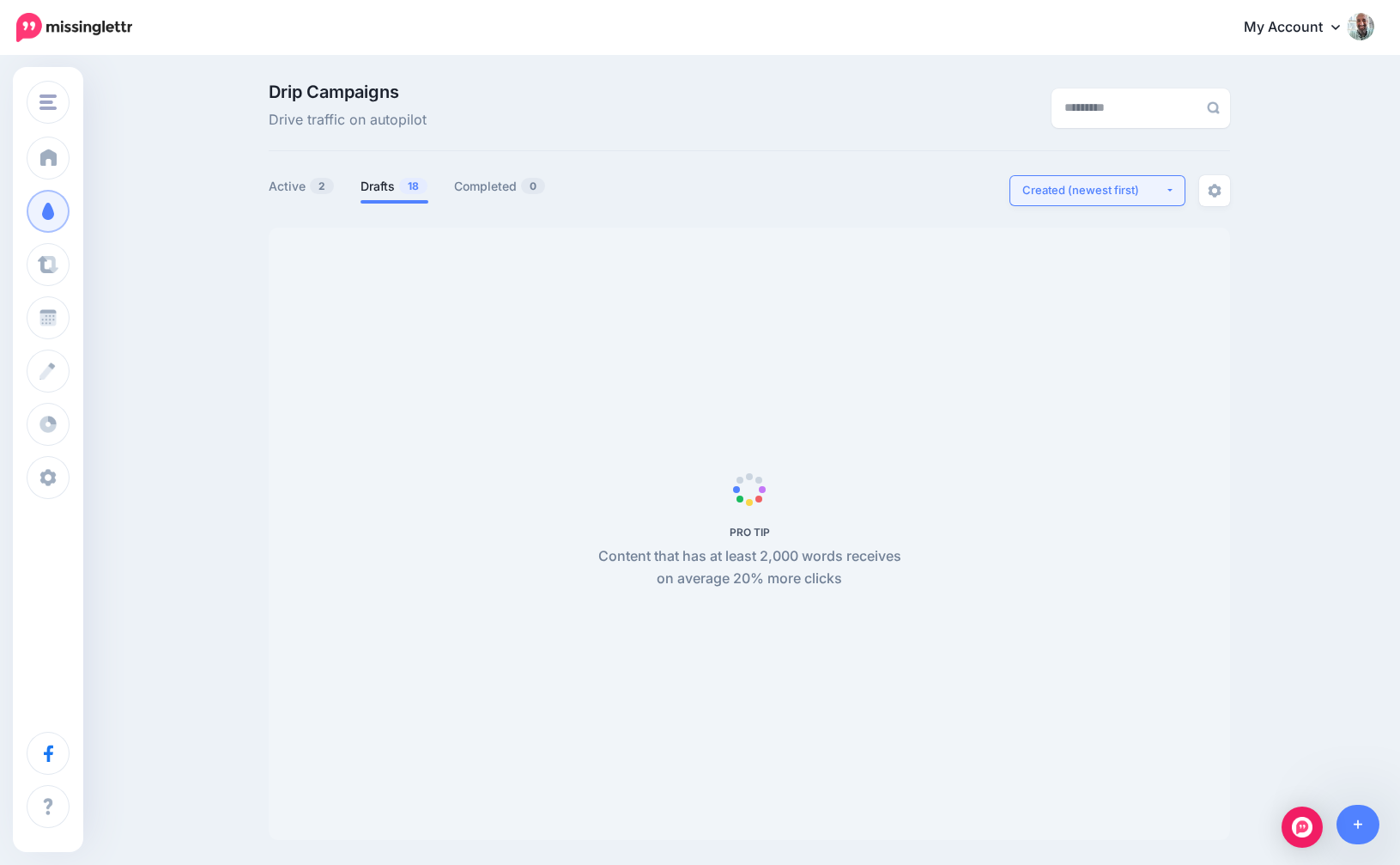
click at [1094, 195] on div "Created (newest first)" at bounding box center [1094, 190] width 143 height 16
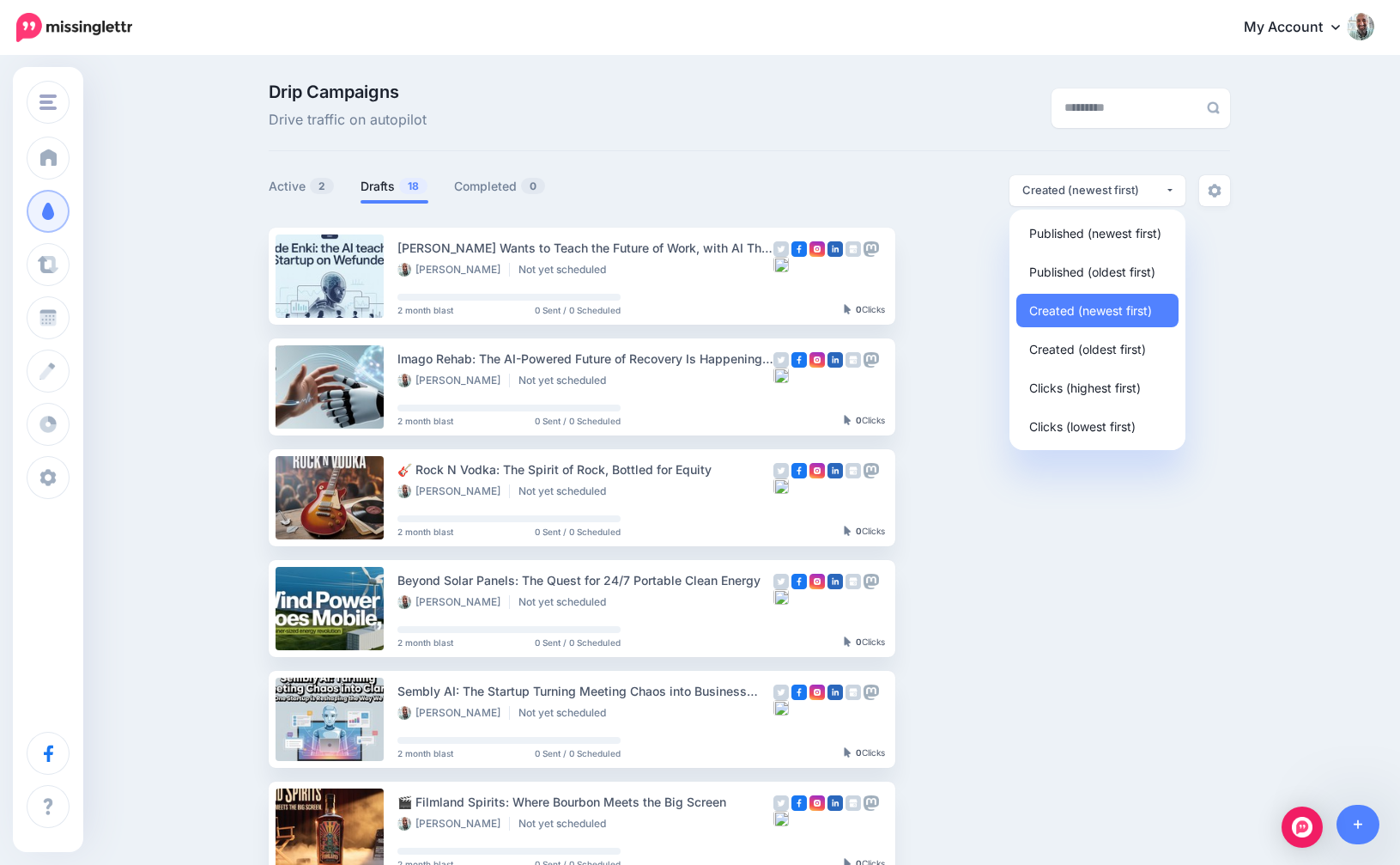
click at [798, 152] on div "Drip Campaigns Drive traffic on autopilot Active 2 18" at bounding box center [749, 782] width 988 height 1398
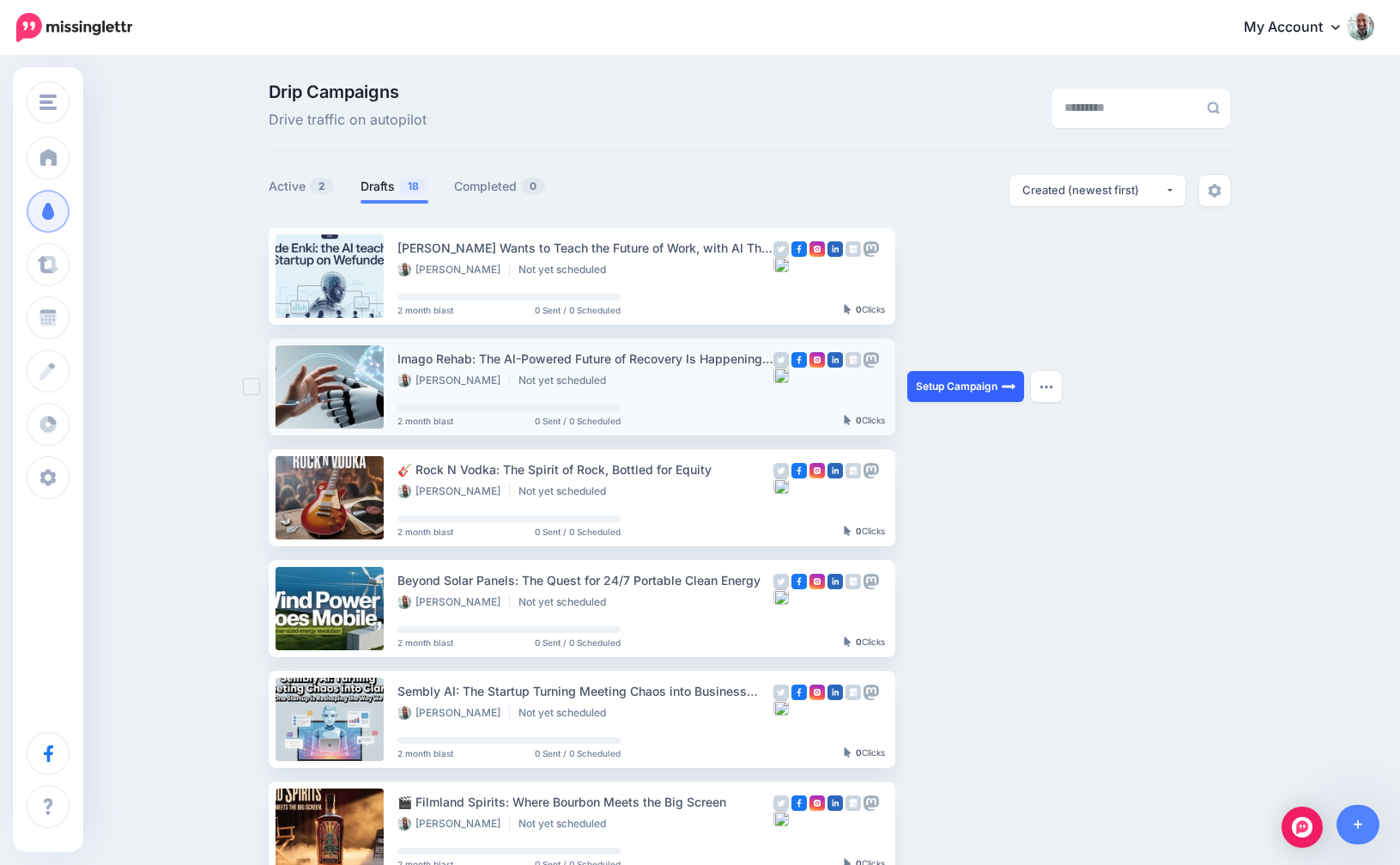
click at [949, 387] on link "Setup Campaign" at bounding box center [966, 386] width 117 height 31
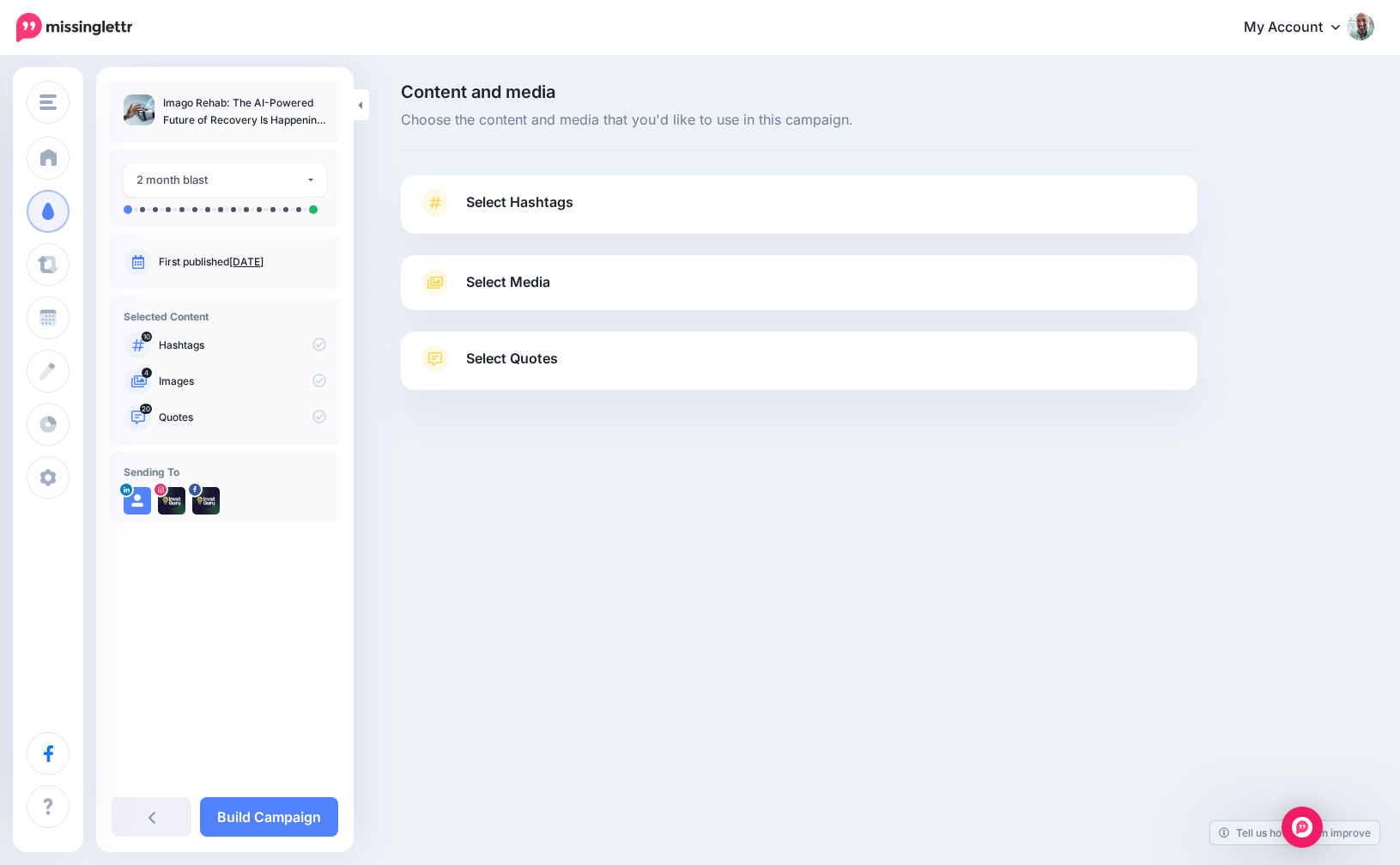
click at [571, 202] on span "Select Hashtags" at bounding box center [520, 202] width 107 height 23
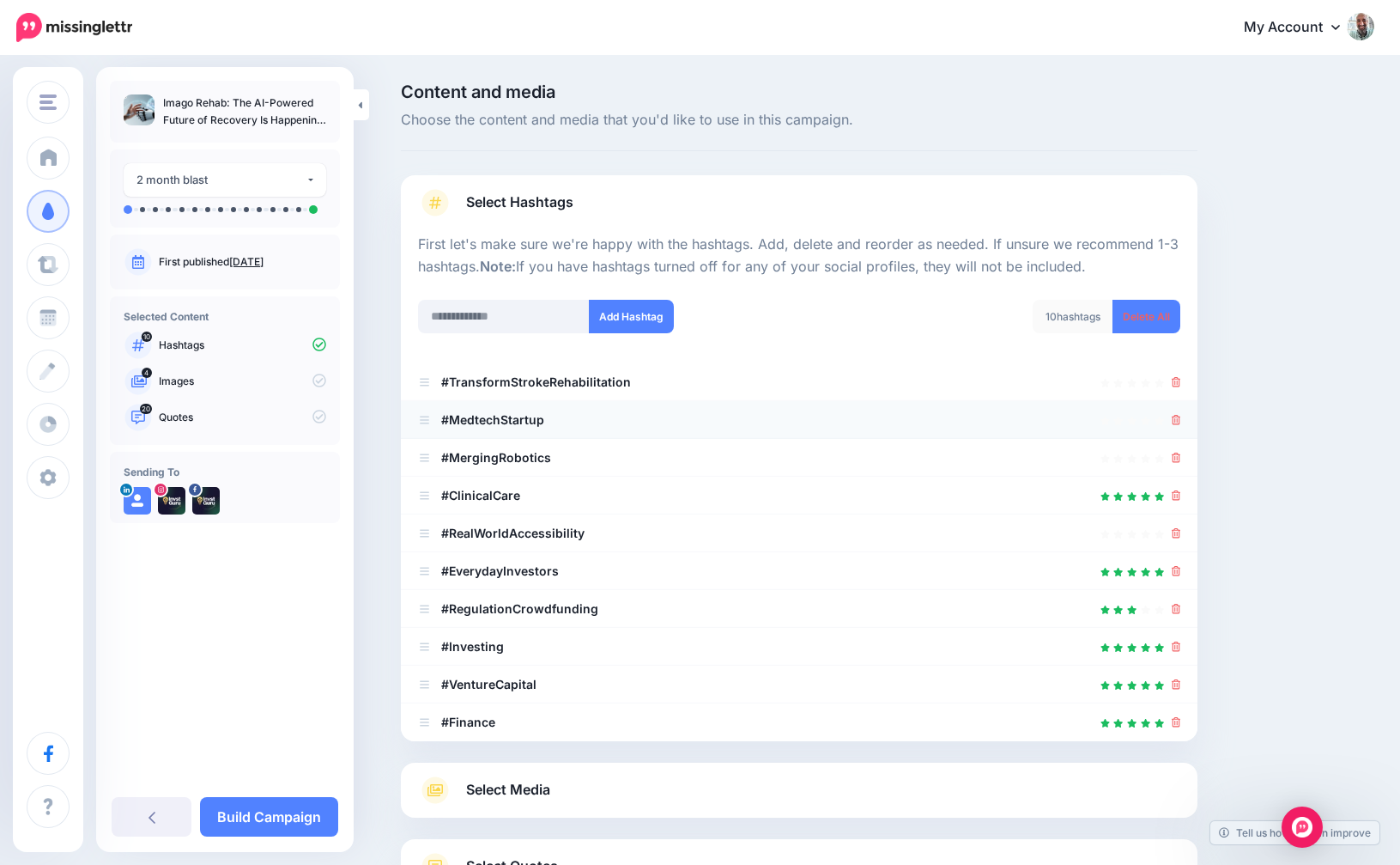
scroll to position [144, 0]
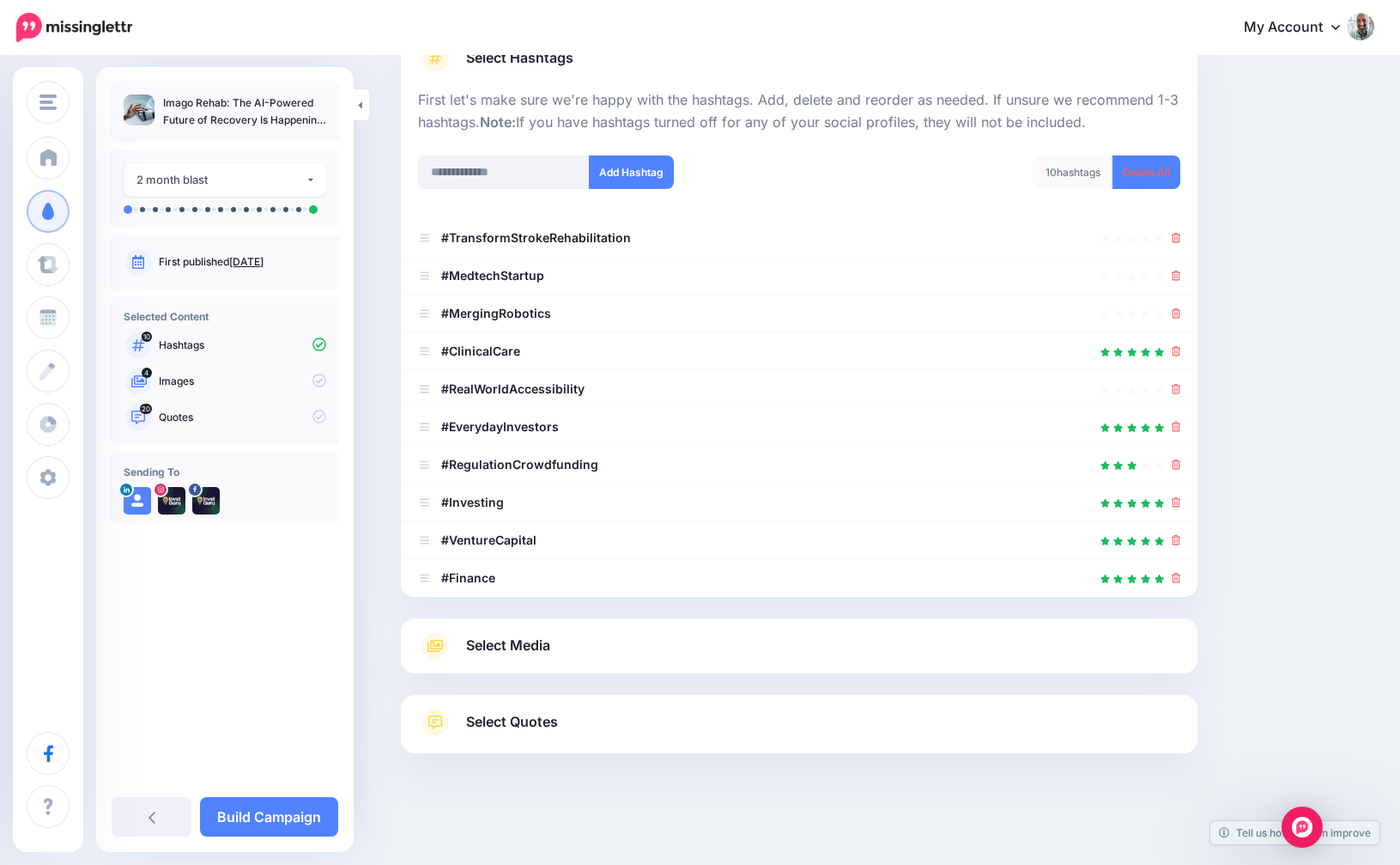
click at [609, 638] on link "Select Media" at bounding box center [799, 645] width 762 height 28
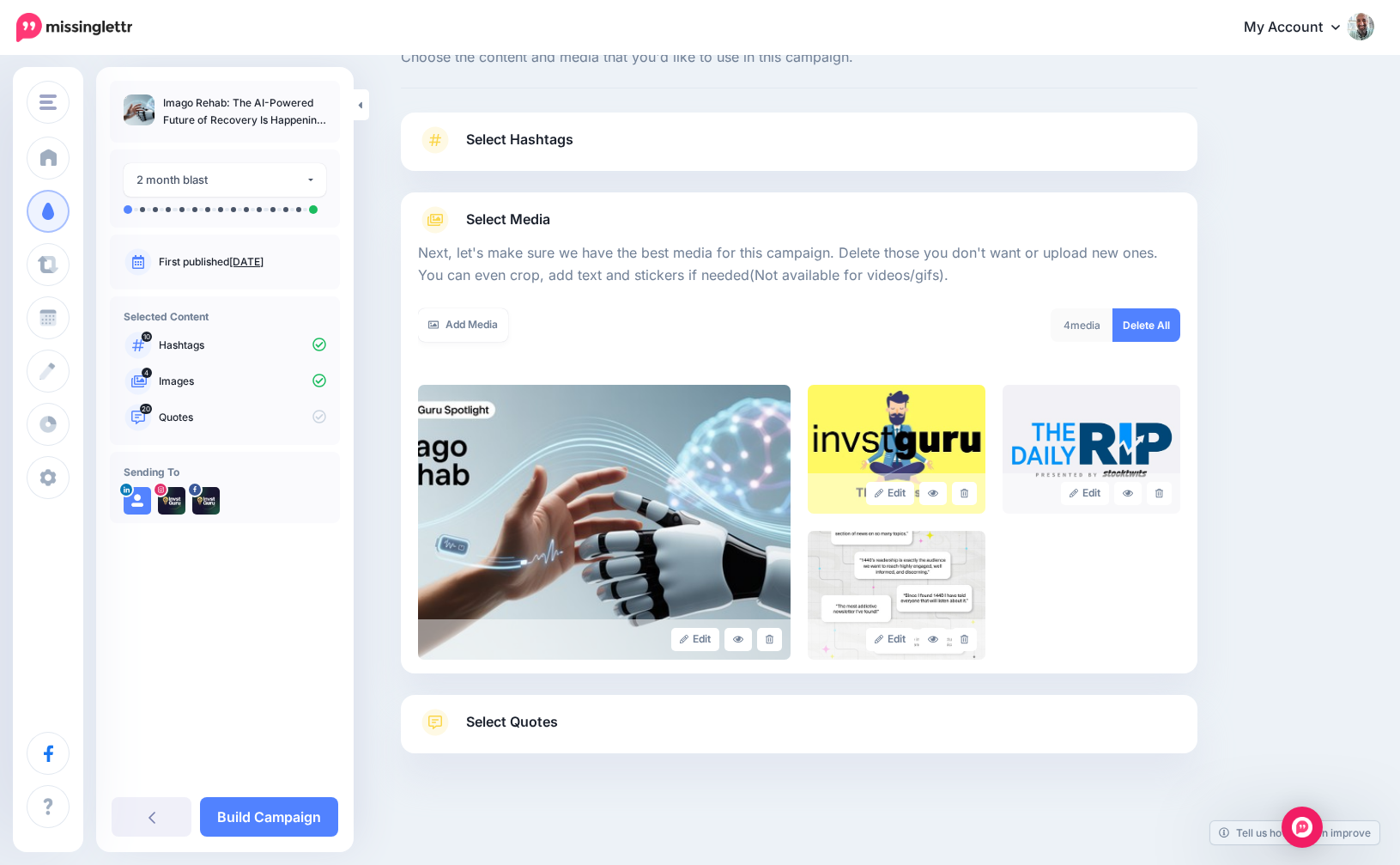
scroll to position [63, 0]
click at [966, 636] on icon at bounding box center [965, 640] width 8 height 10
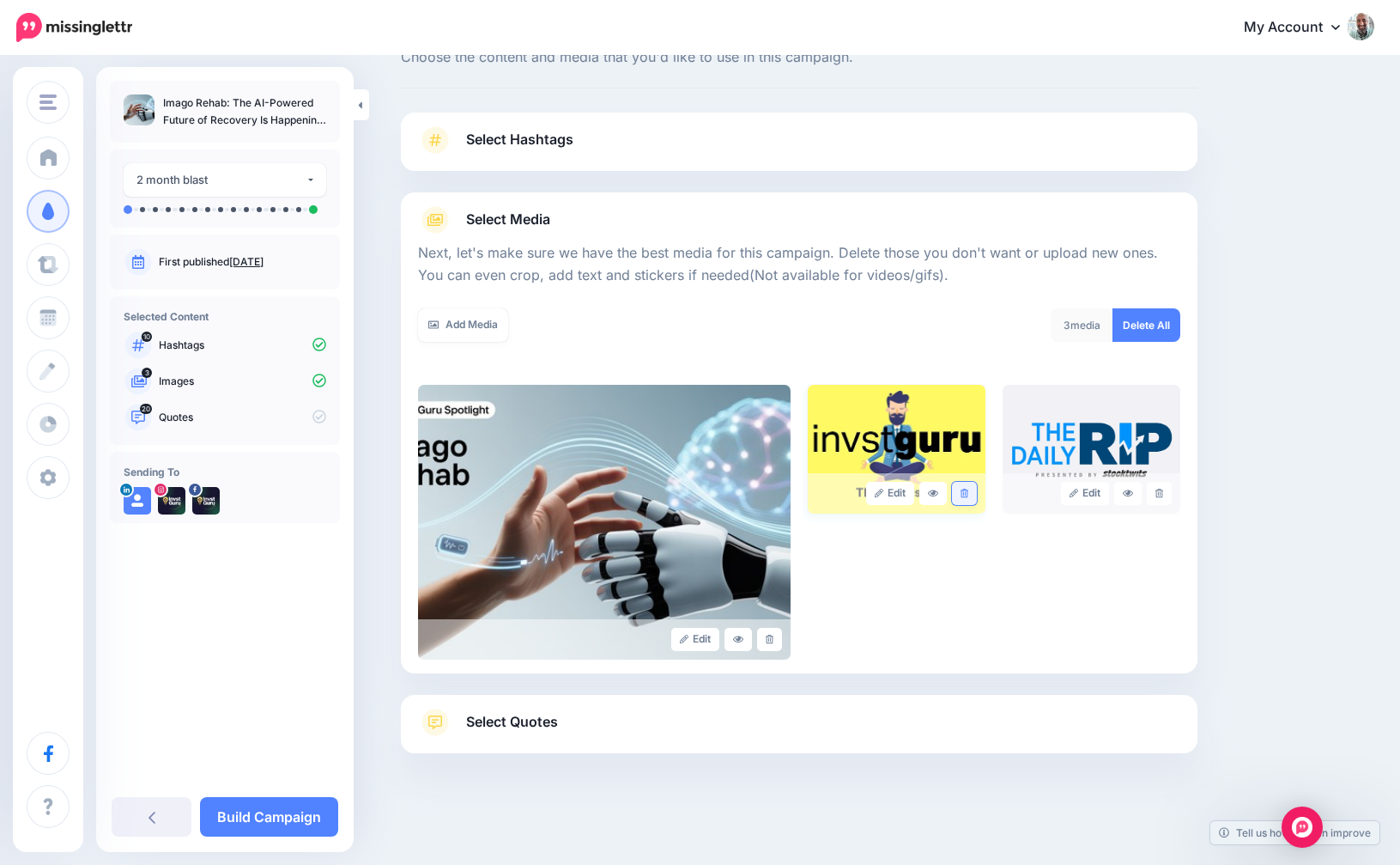
click at [965, 492] on icon at bounding box center [965, 493] width 8 height 10
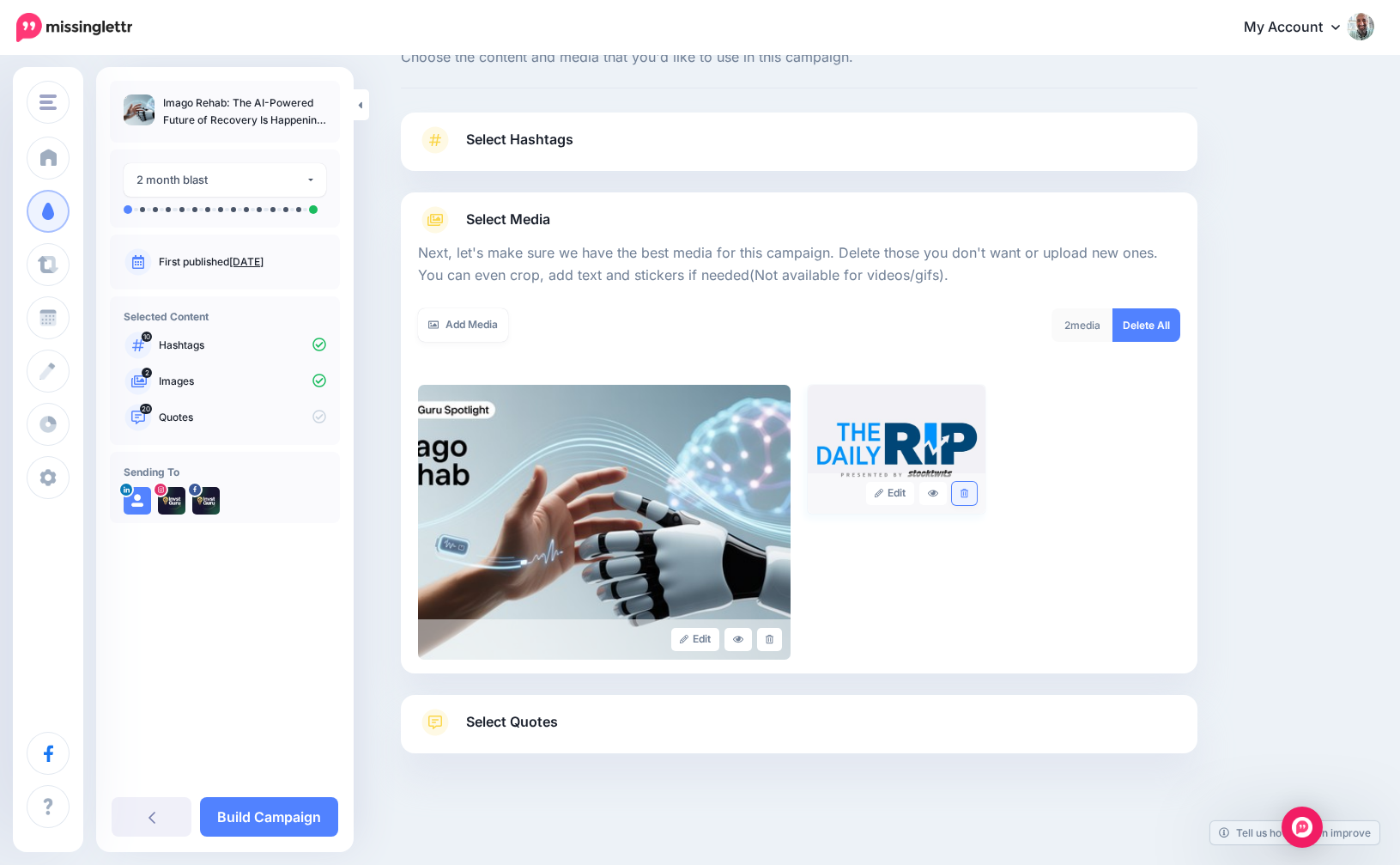
click at [968, 489] on link at bounding box center [965, 493] width 25 height 23
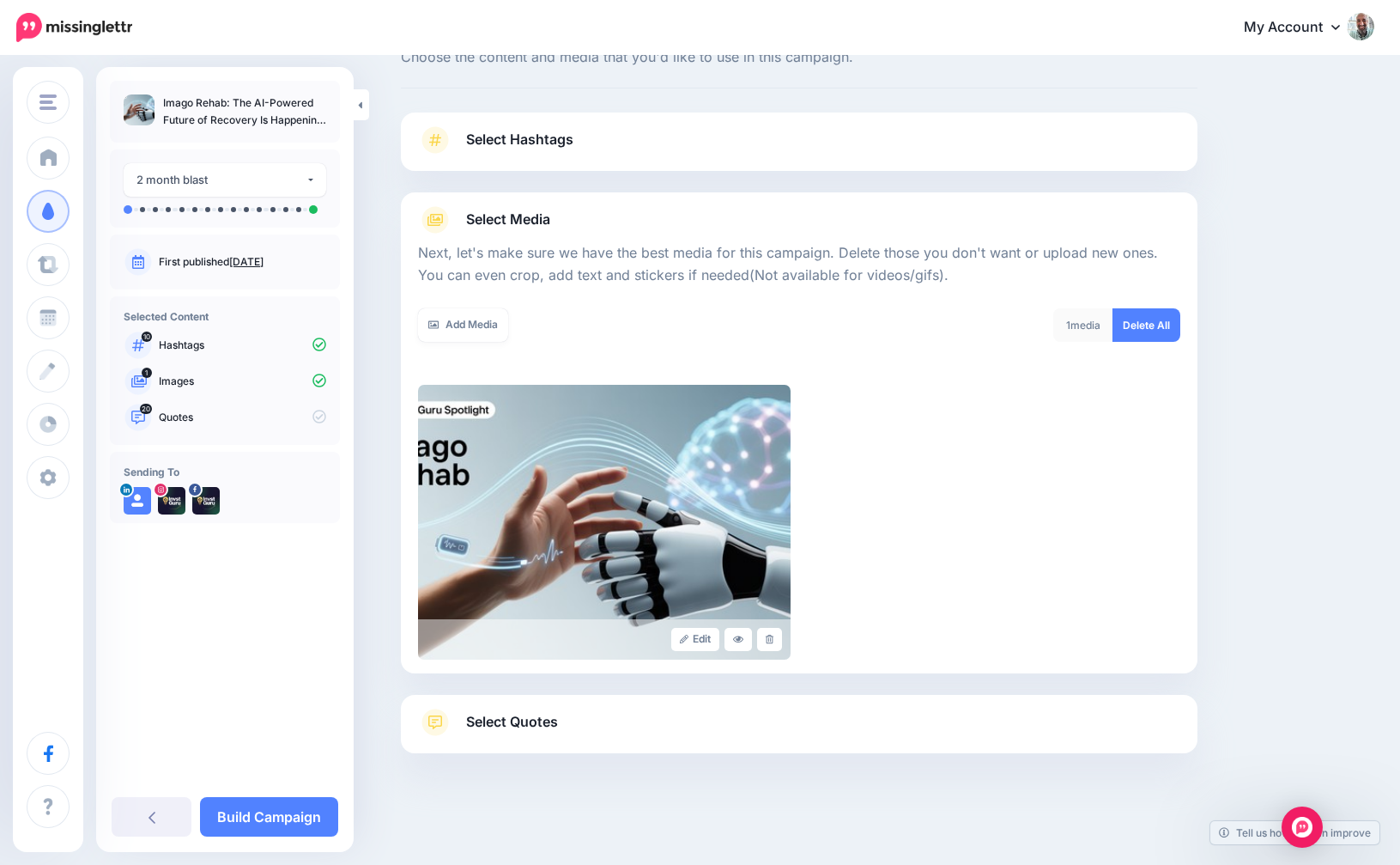
click at [493, 724] on span "Select Quotes" at bounding box center [512, 721] width 92 height 23
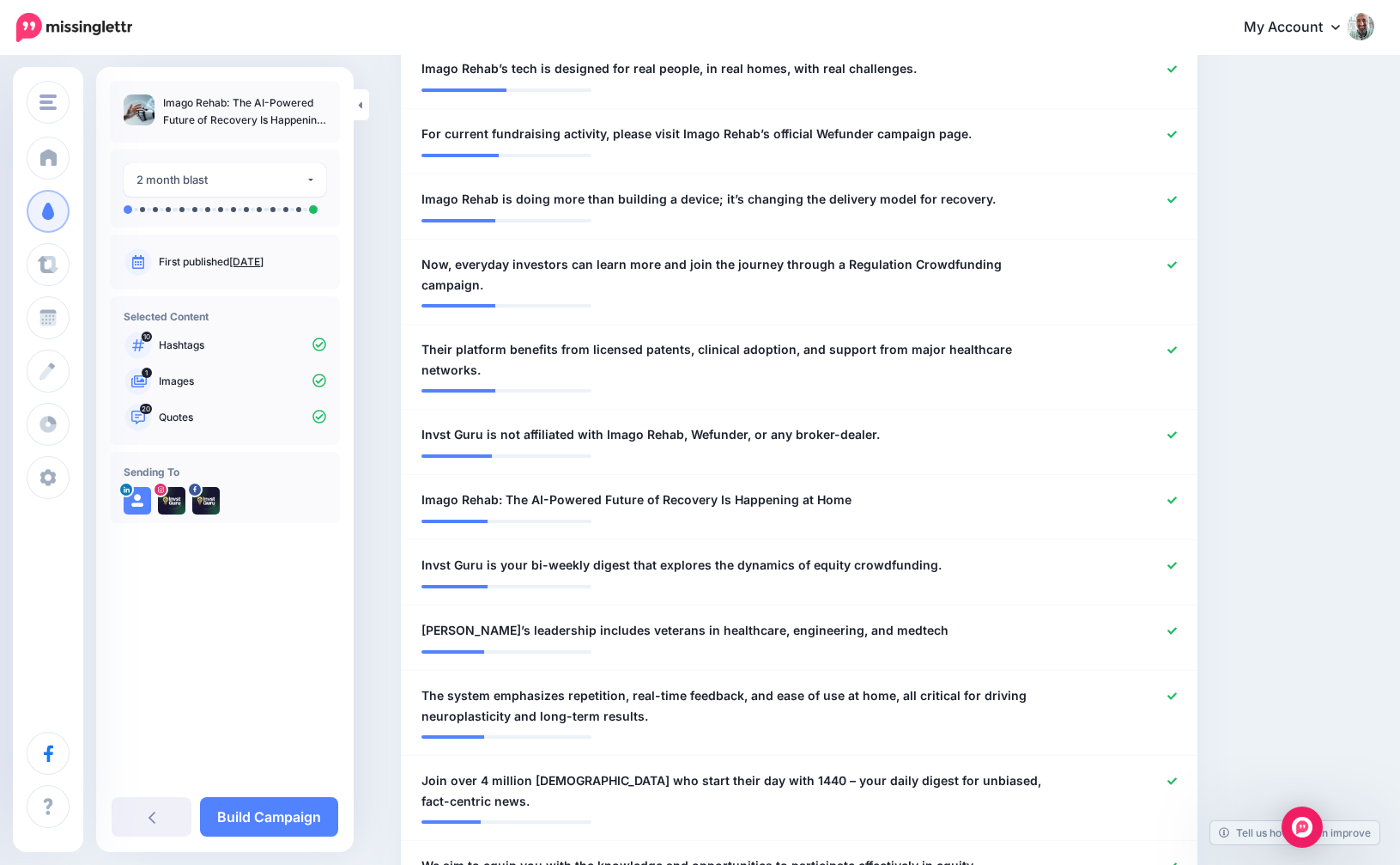
scroll to position [1138, 0]
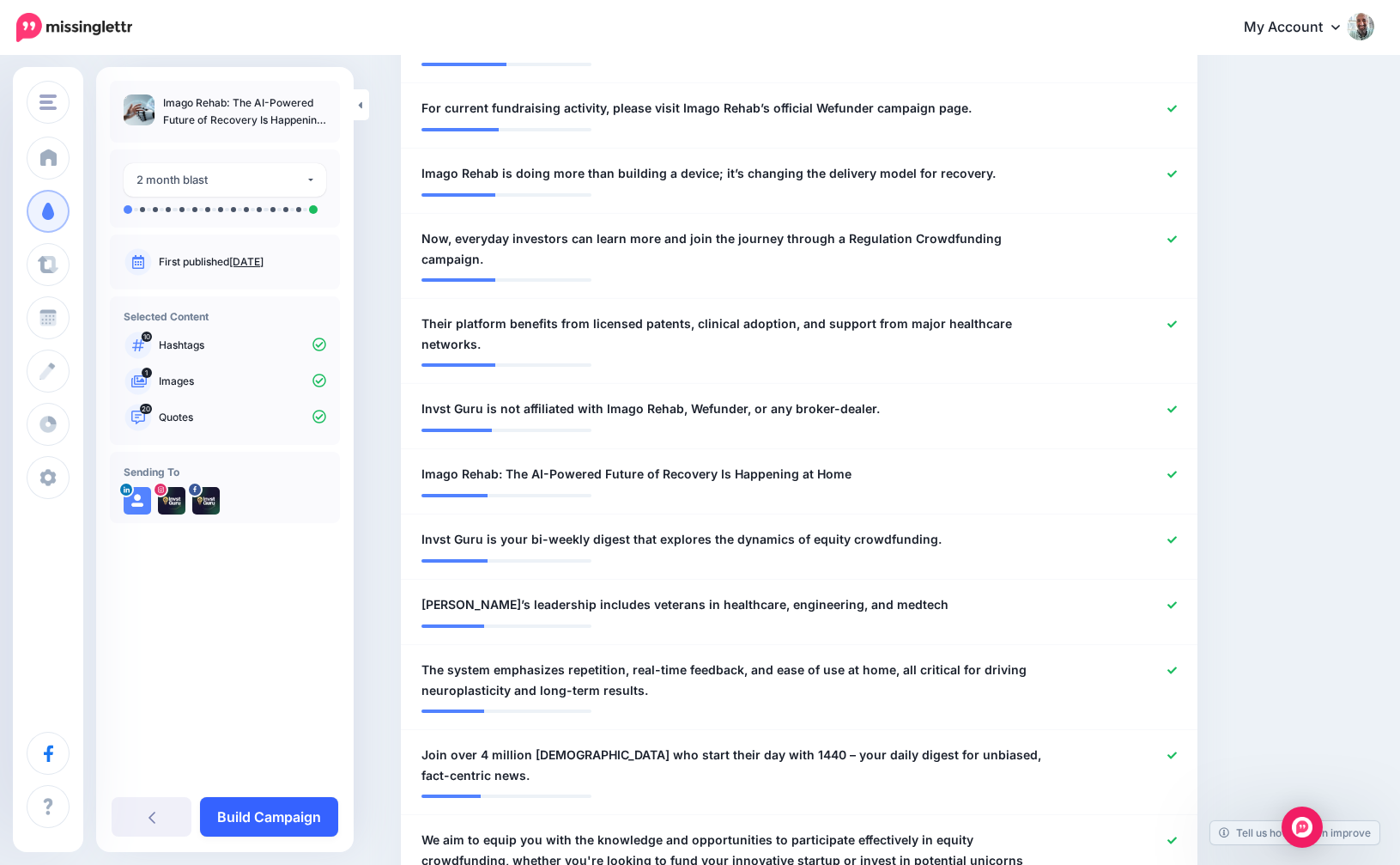
click at [291, 813] on link "Build Campaign" at bounding box center [268, 817] width 138 height 40
click at [244, 171] on div "2 month blast" at bounding box center [221, 180] width 169 height 20
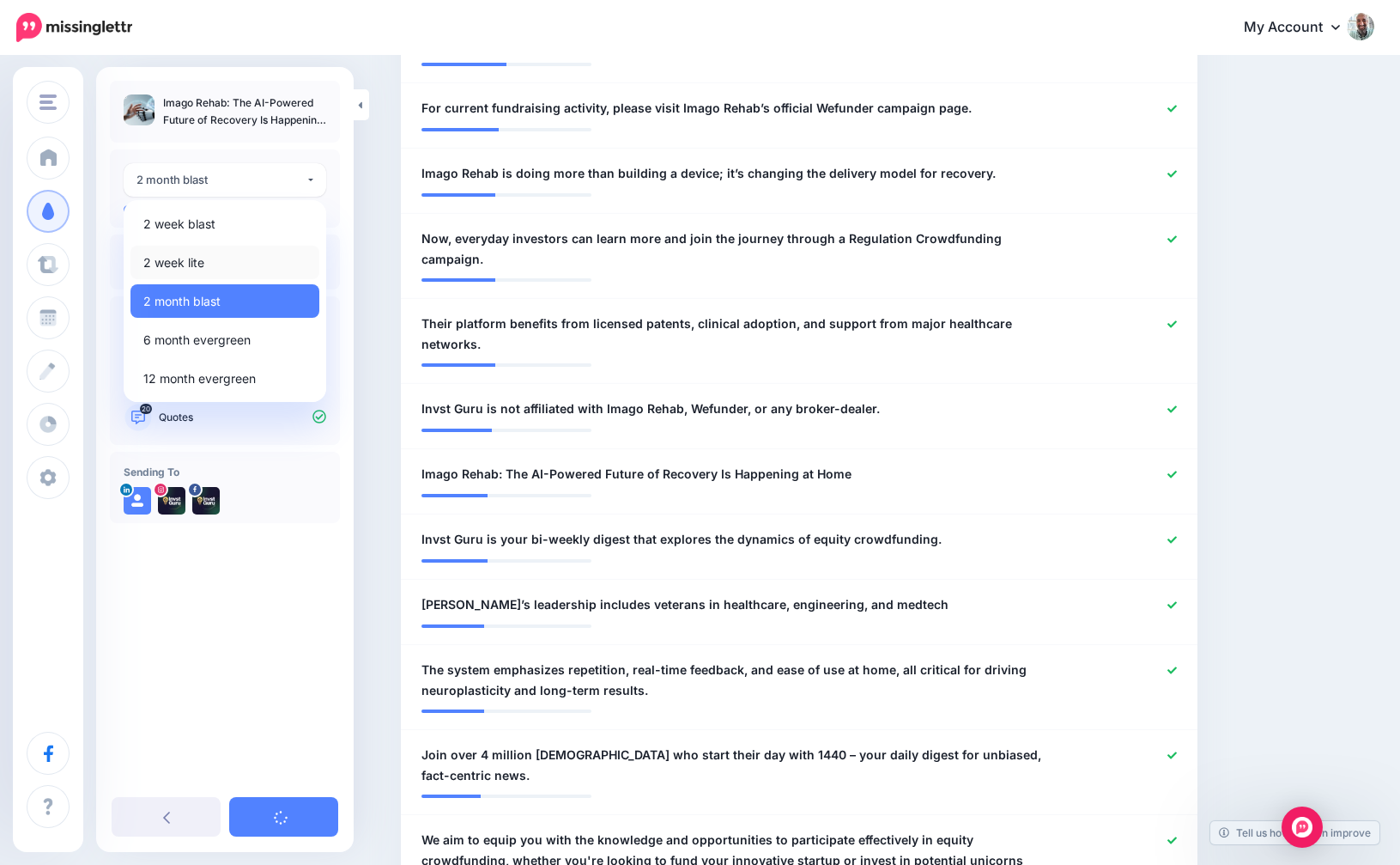
click at [186, 265] on span "2 week lite" at bounding box center [174, 263] width 61 height 21
select select "******"
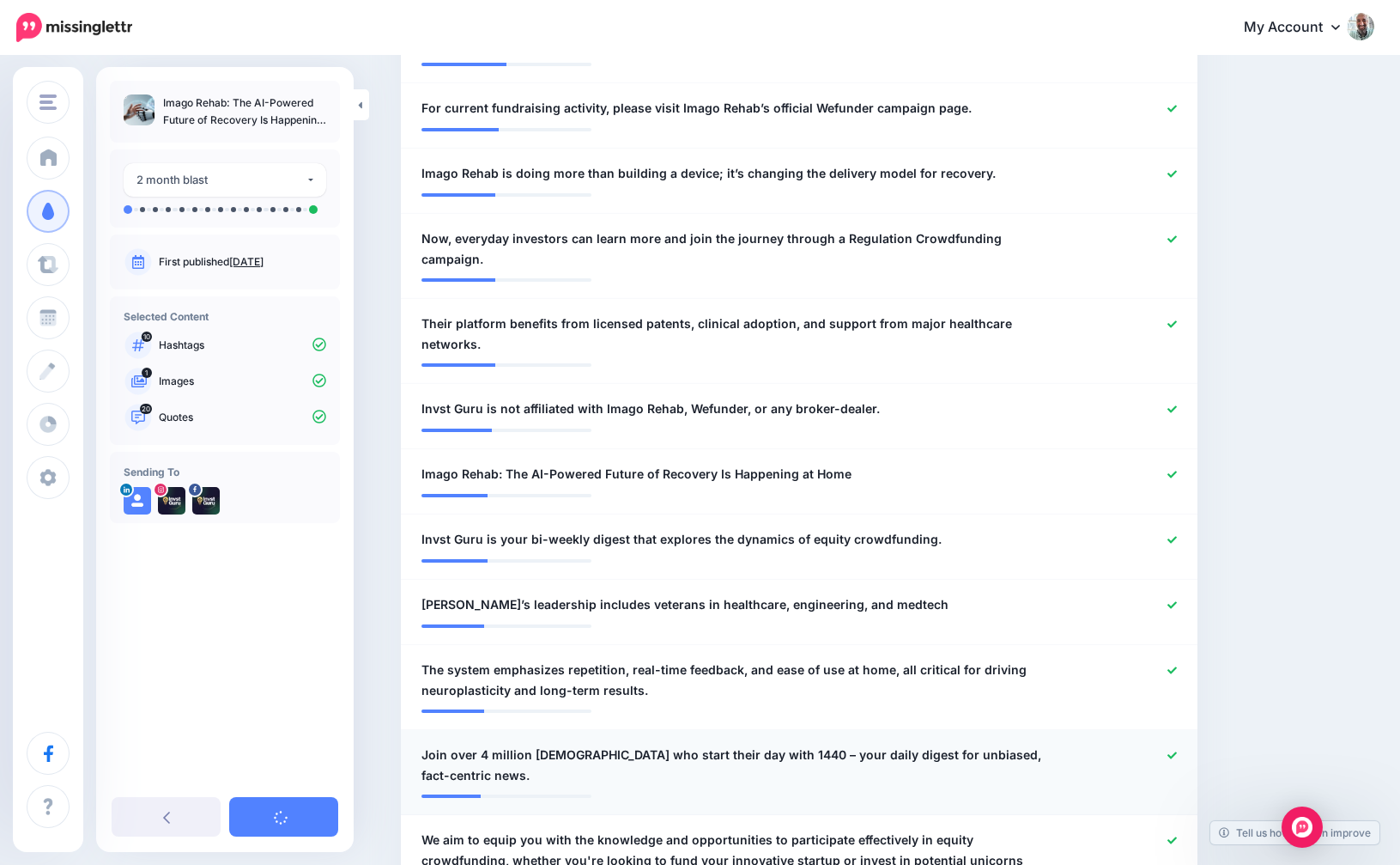
scroll to position [1301, 0]
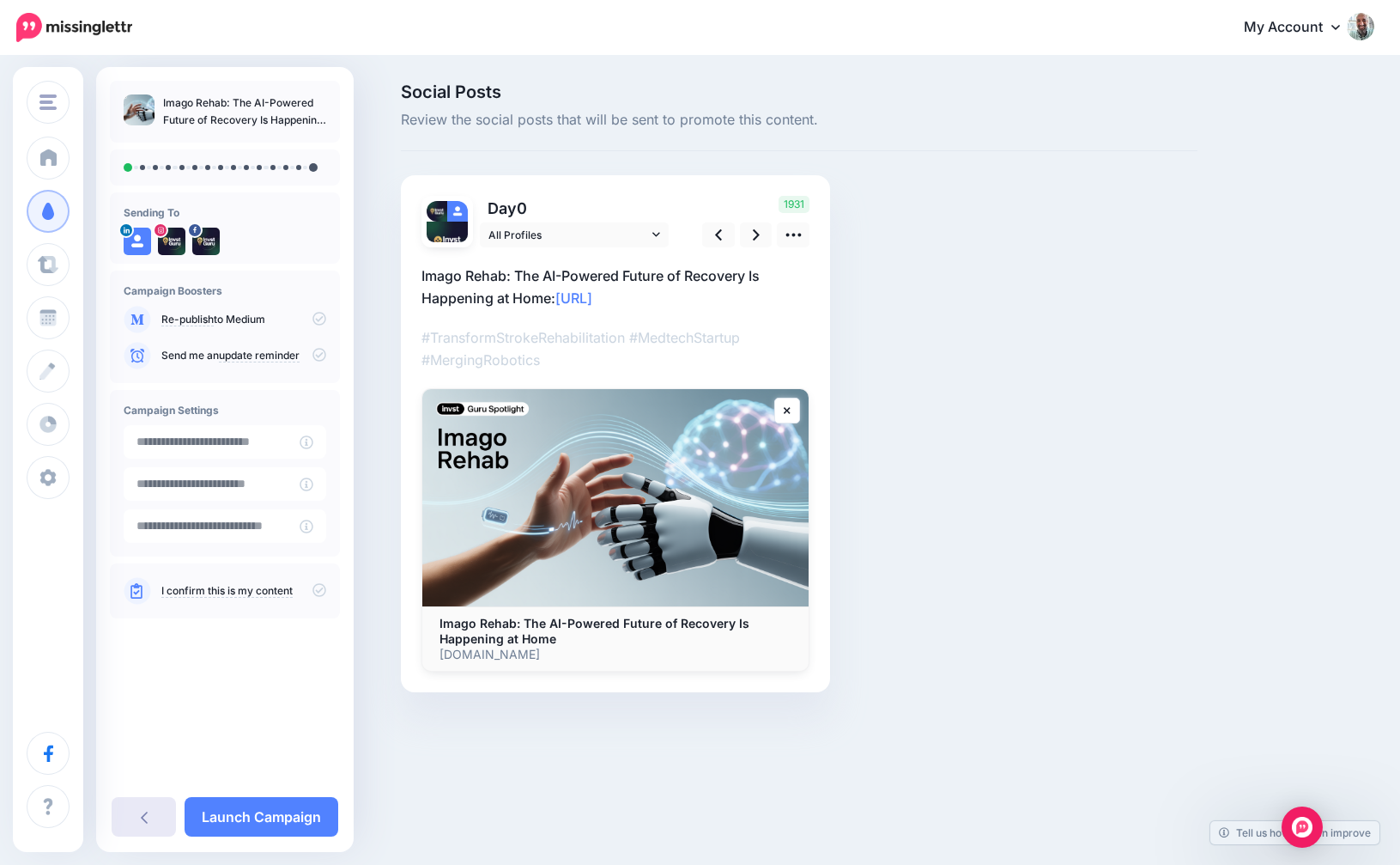
click at [156, 817] on link at bounding box center [144, 817] width 65 height 40
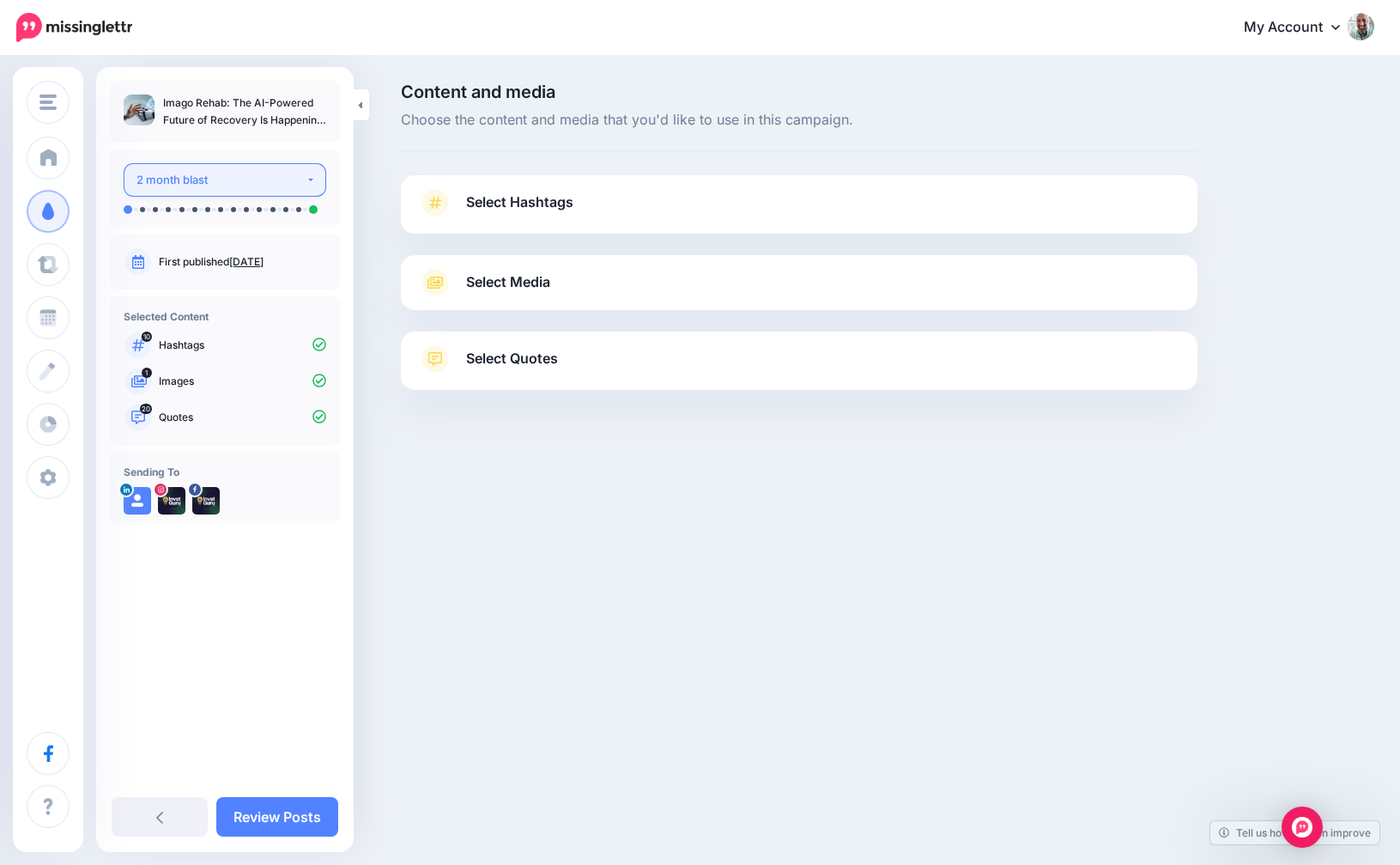
click at [262, 168] on button "2 month blast" at bounding box center [224, 180] width 202 height 33
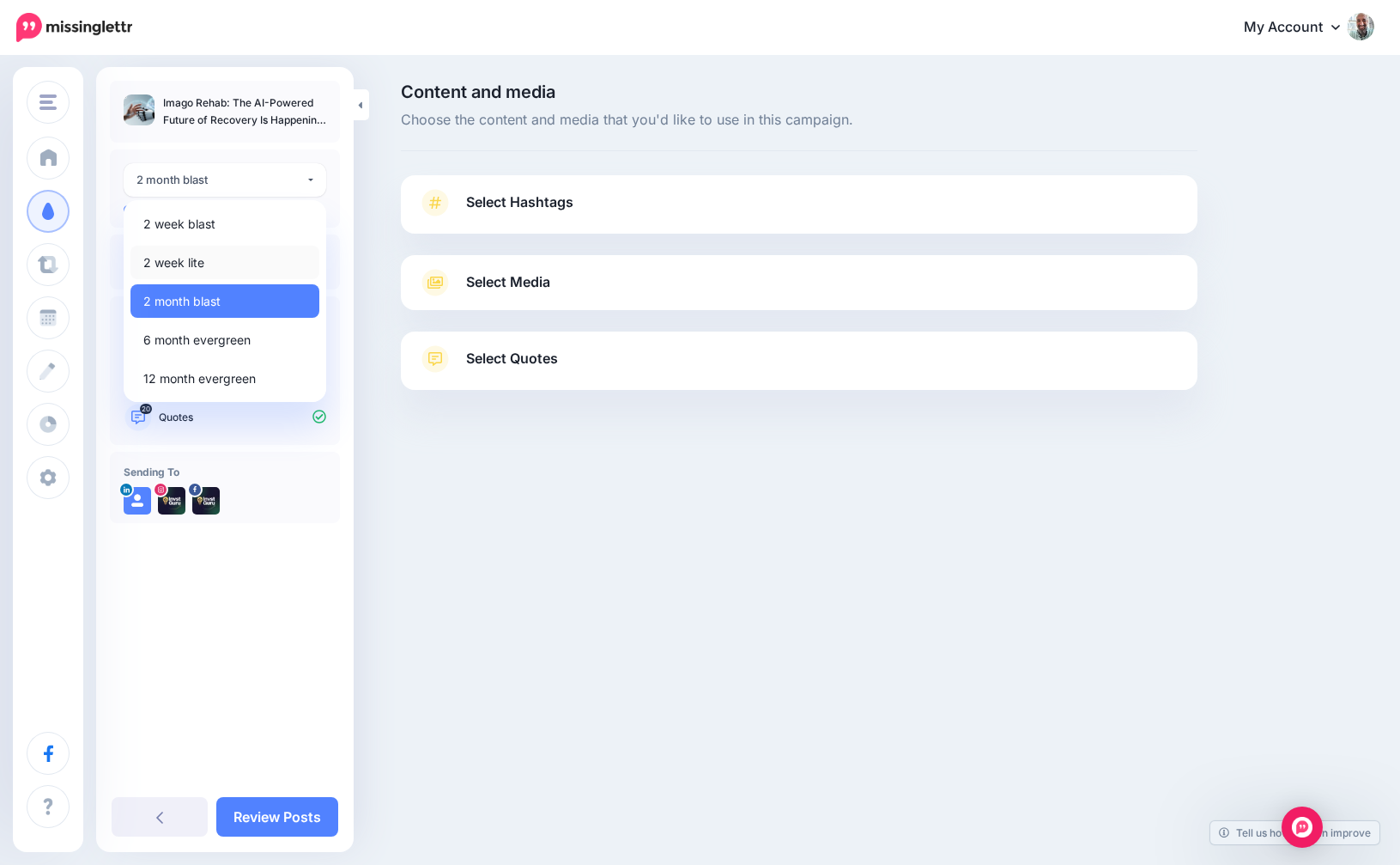
click at [200, 255] on span "2 week lite" at bounding box center [174, 263] width 61 height 21
select select "******"
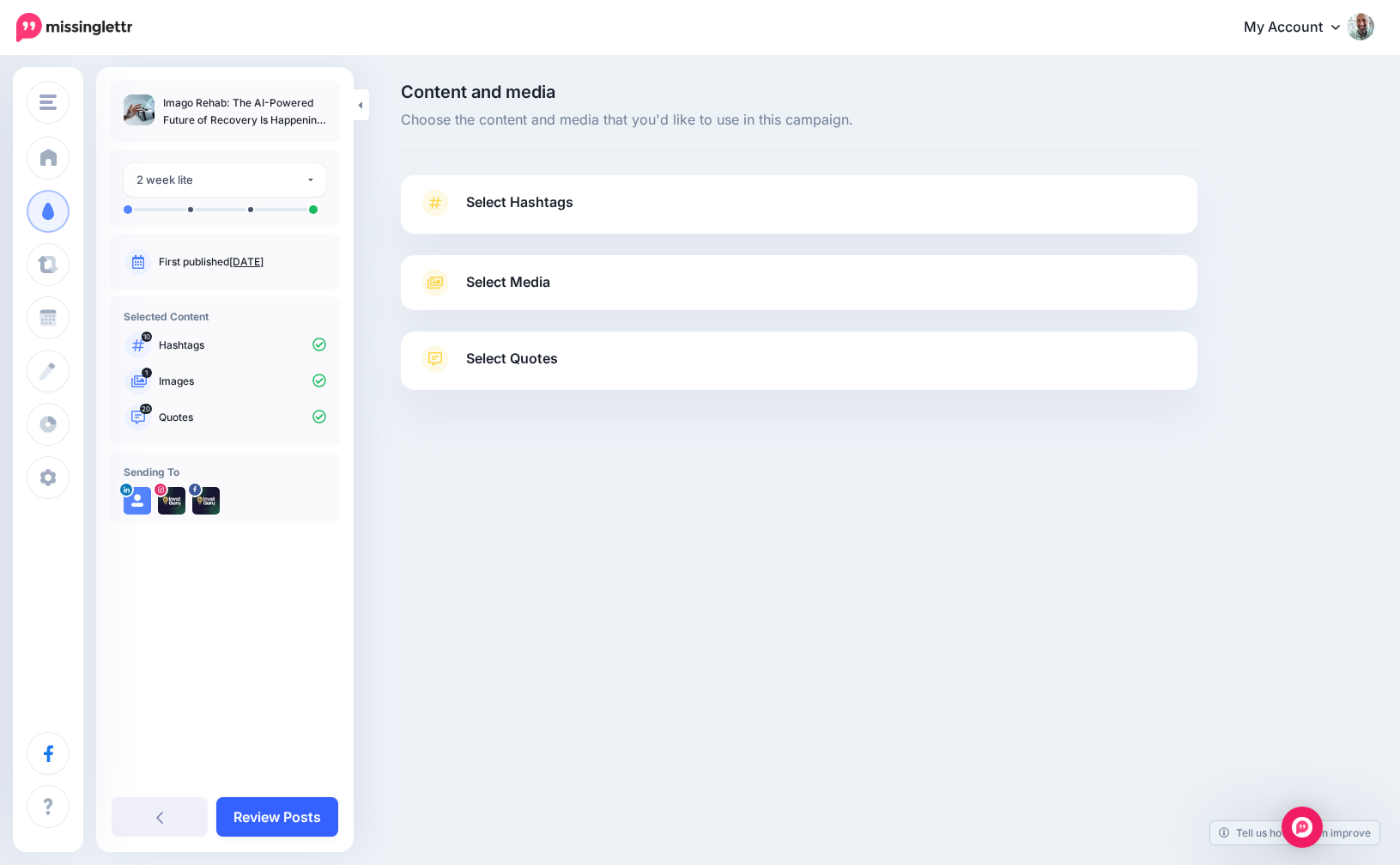
click at [286, 815] on link "Review Posts" at bounding box center [278, 817] width 122 height 40
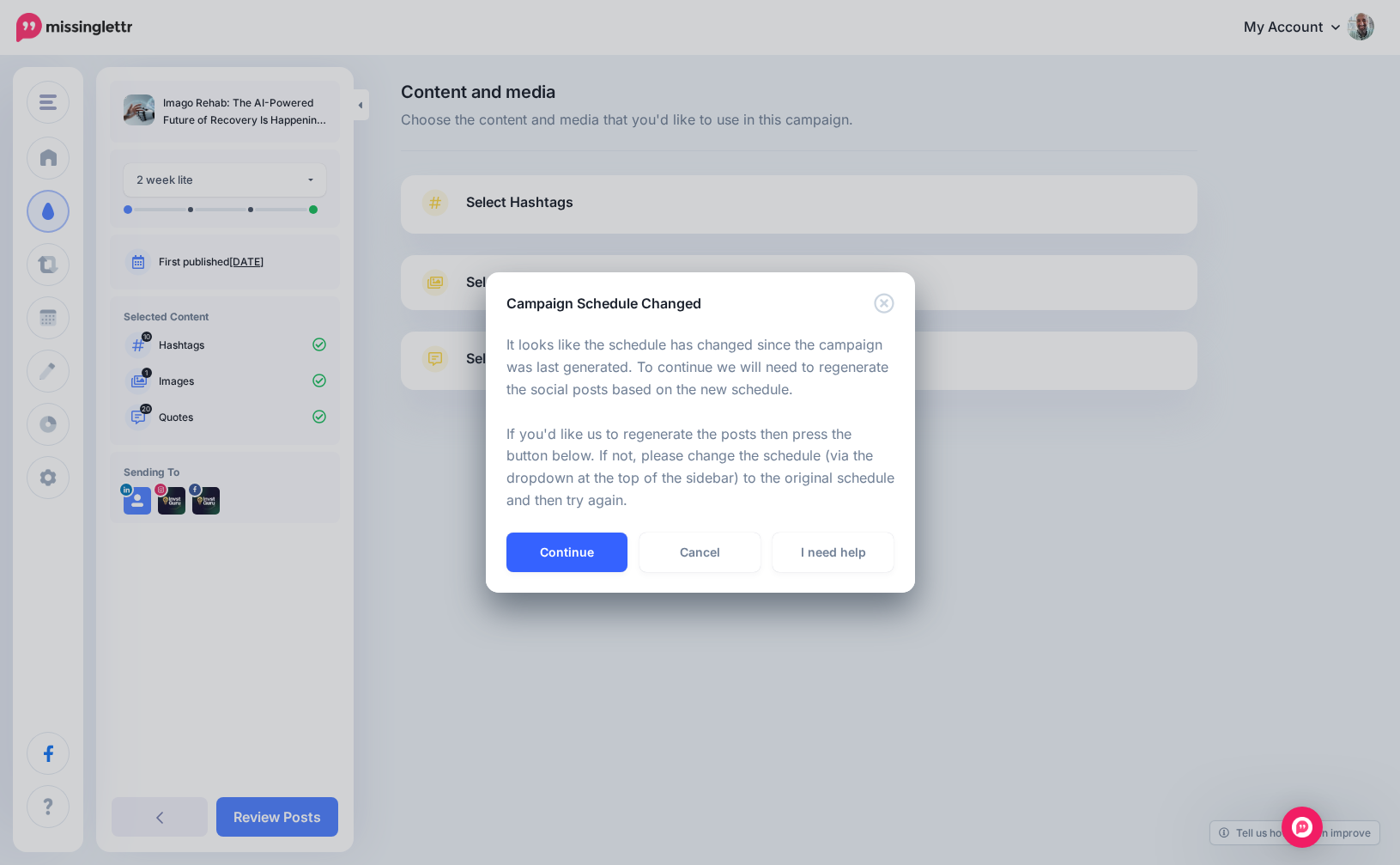
click at [560, 560] on button "Continue" at bounding box center [566, 552] width 121 height 40
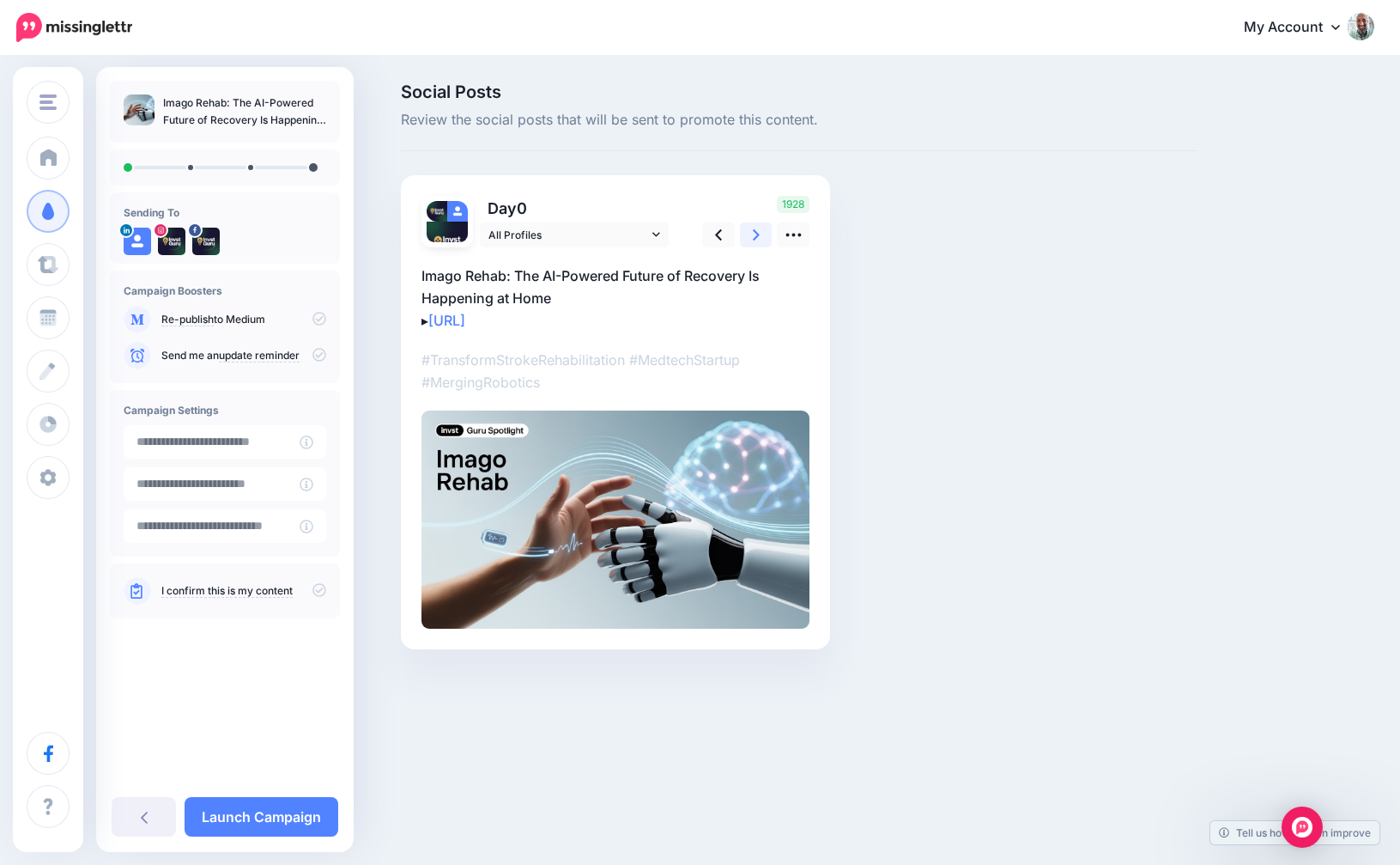
click at [751, 231] on link at bounding box center [757, 235] width 32 height 25
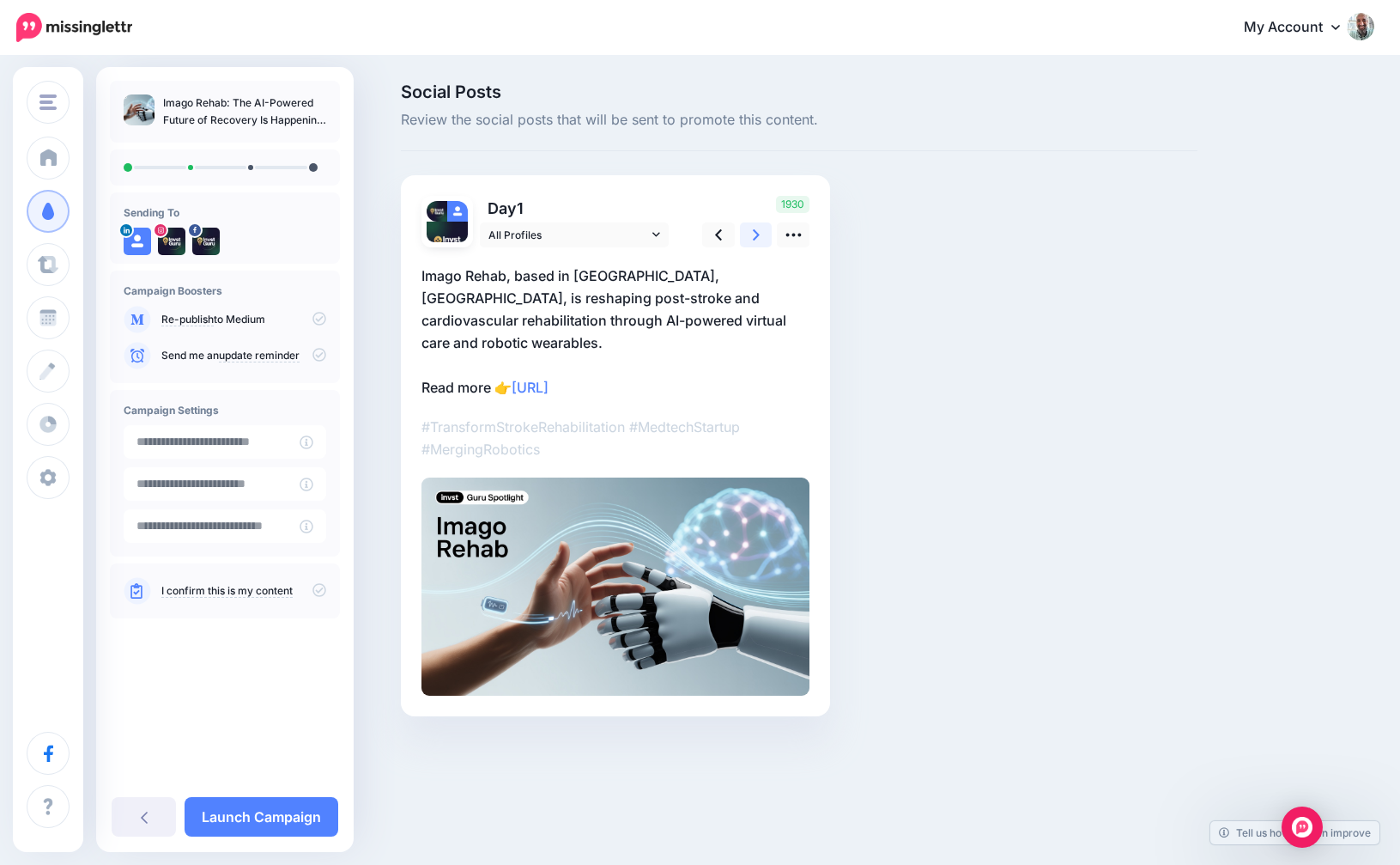
click at [751, 231] on link at bounding box center [757, 235] width 32 height 25
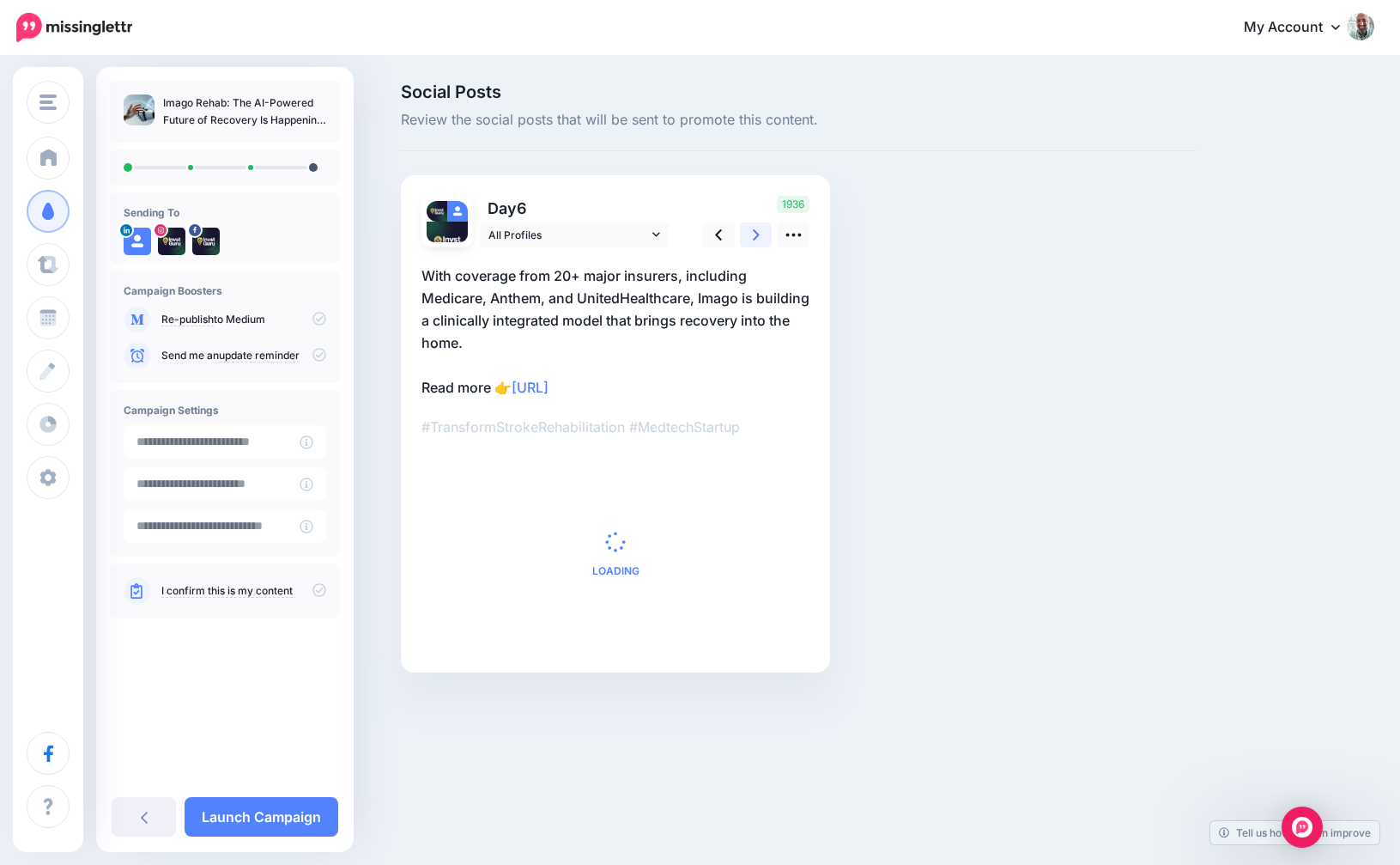
click at [751, 231] on link at bounding box center [757, 235] width 32 height 25
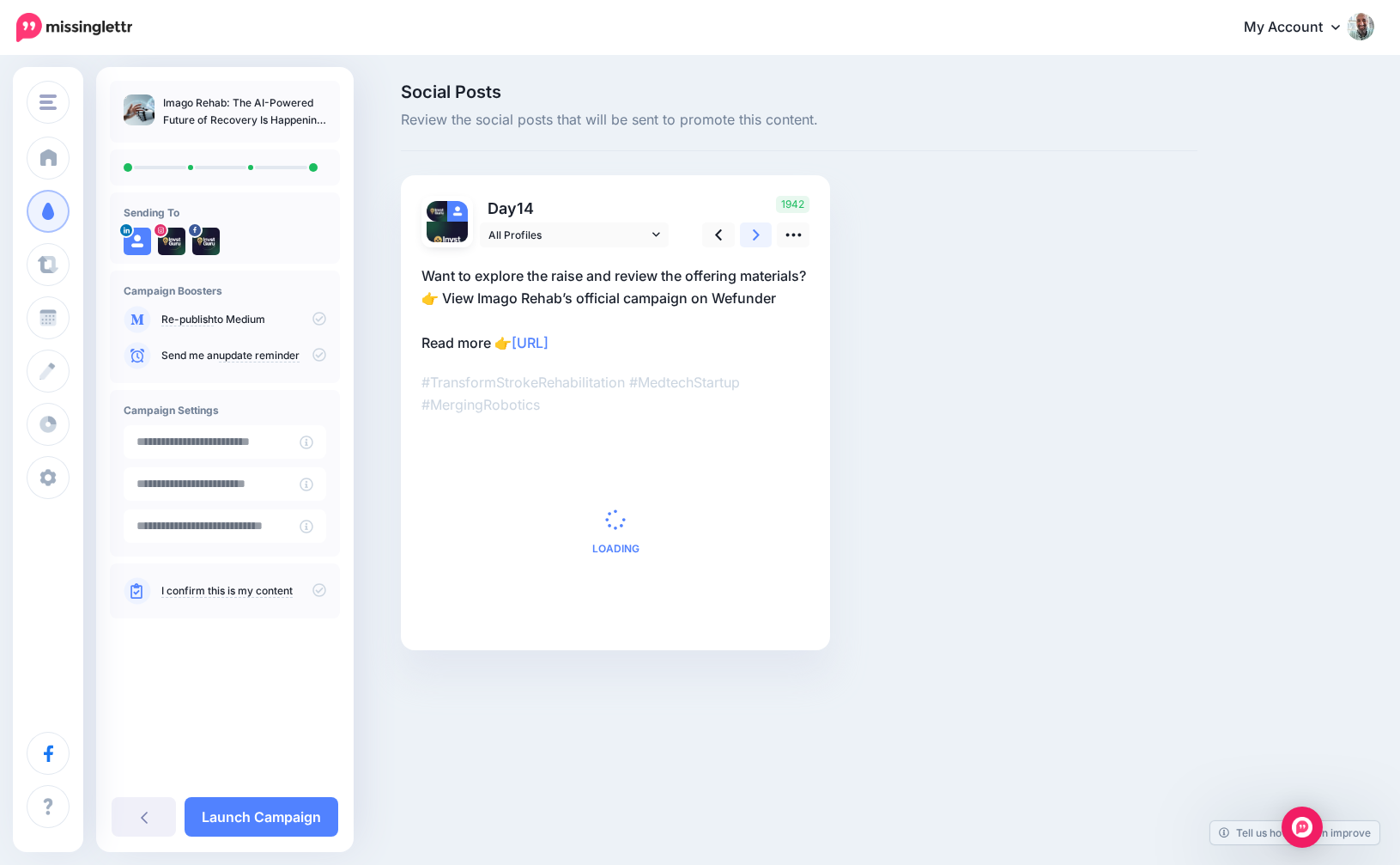
click at [751, 231] on link at bounding box center [757, 235] width 32 height 25
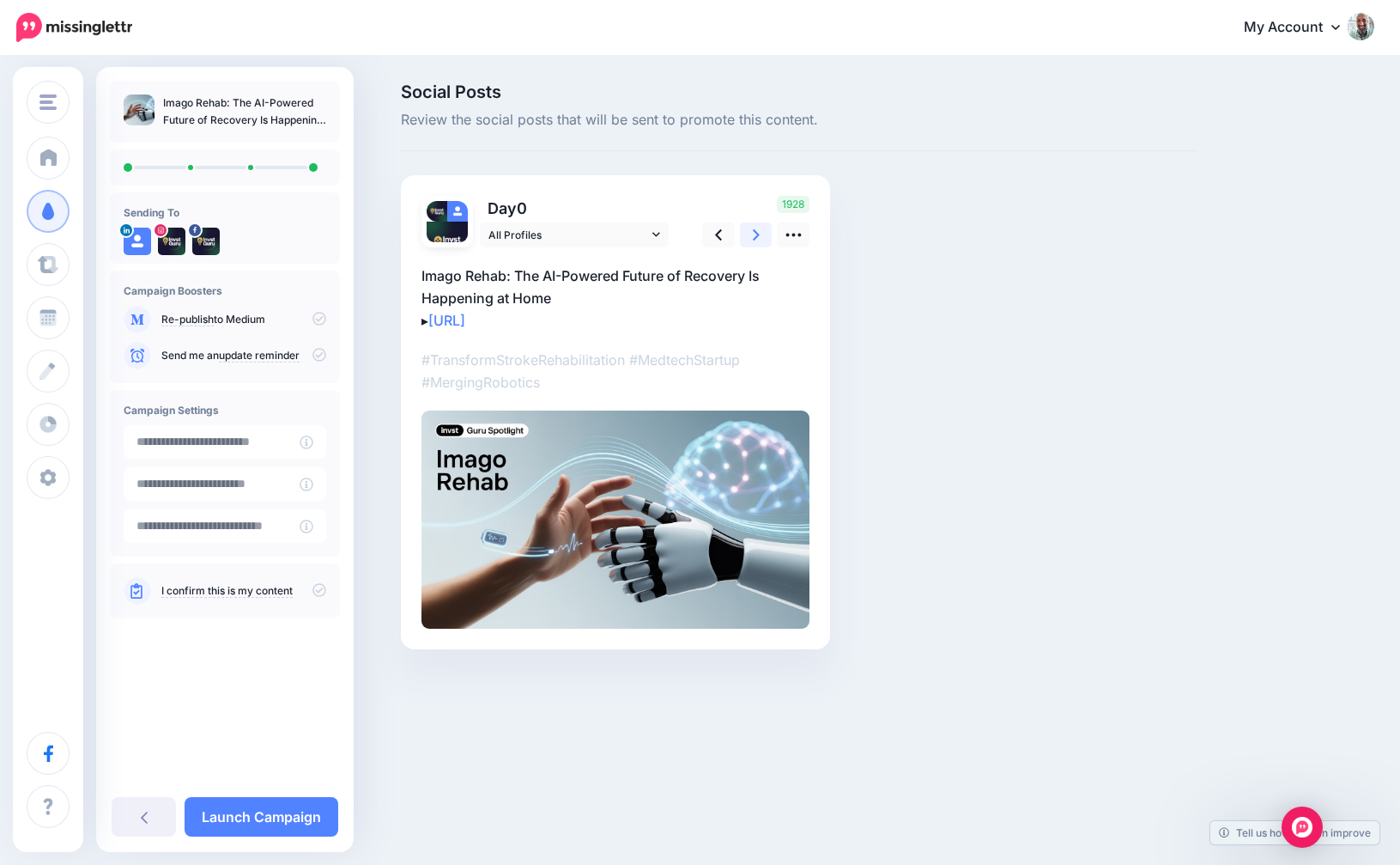
click at [751, 231] on link at bounding box center [757, 235] width 32 height 25
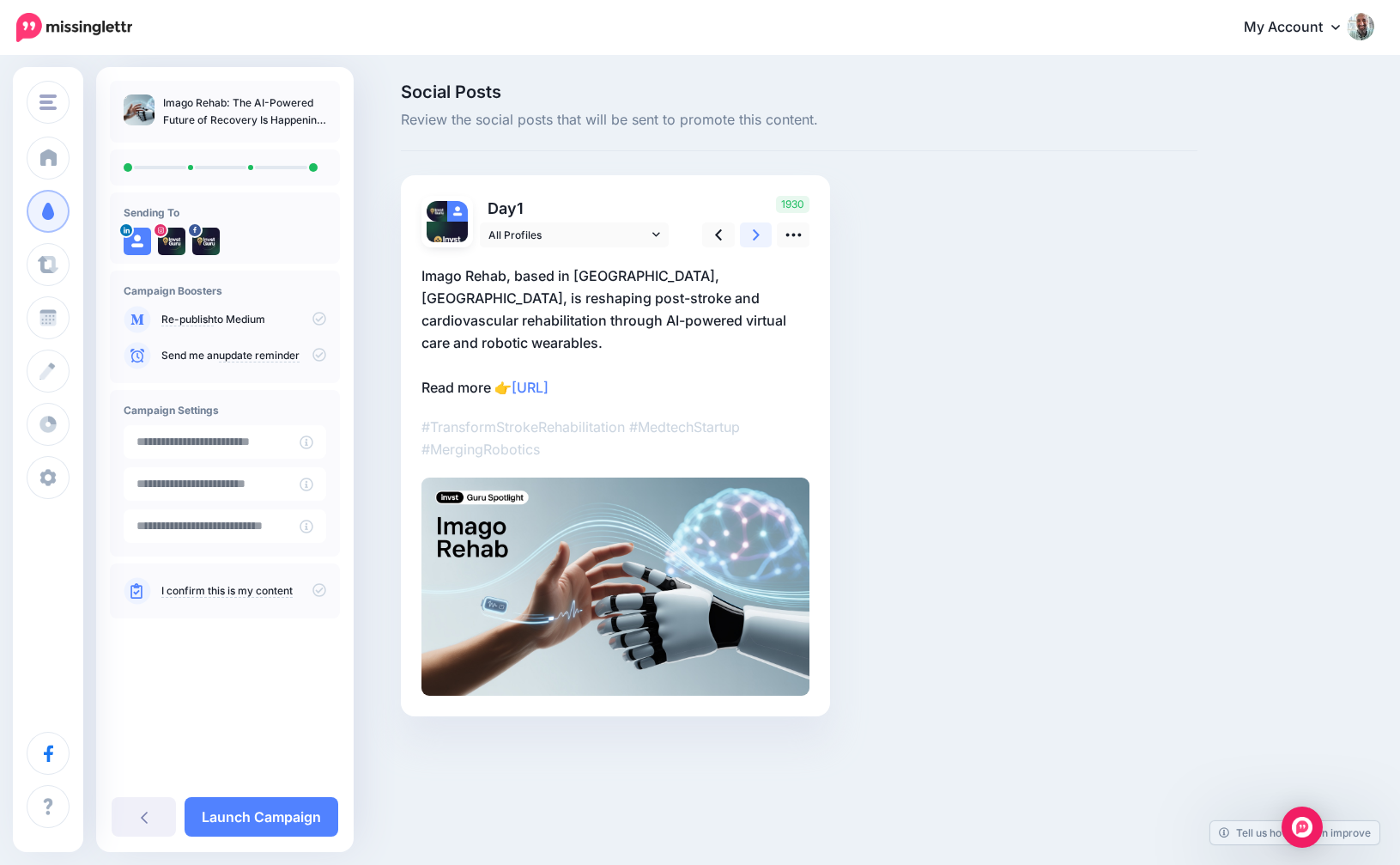
click at [751, 231] on link at bounding box center [757, 235] width 32 height 25
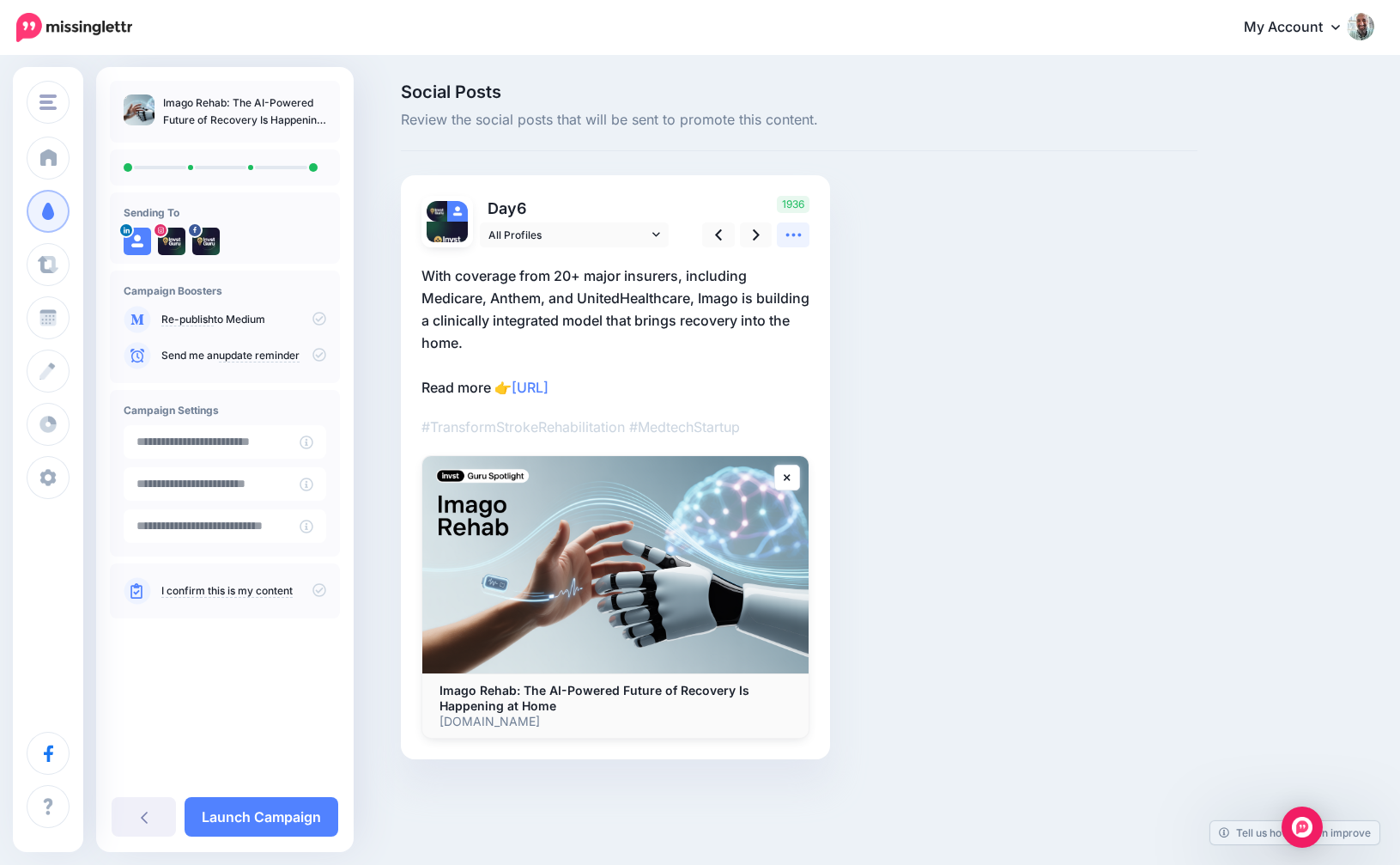
click at [803, 228] on link at bounding box center [794, 235] width 32 height 25
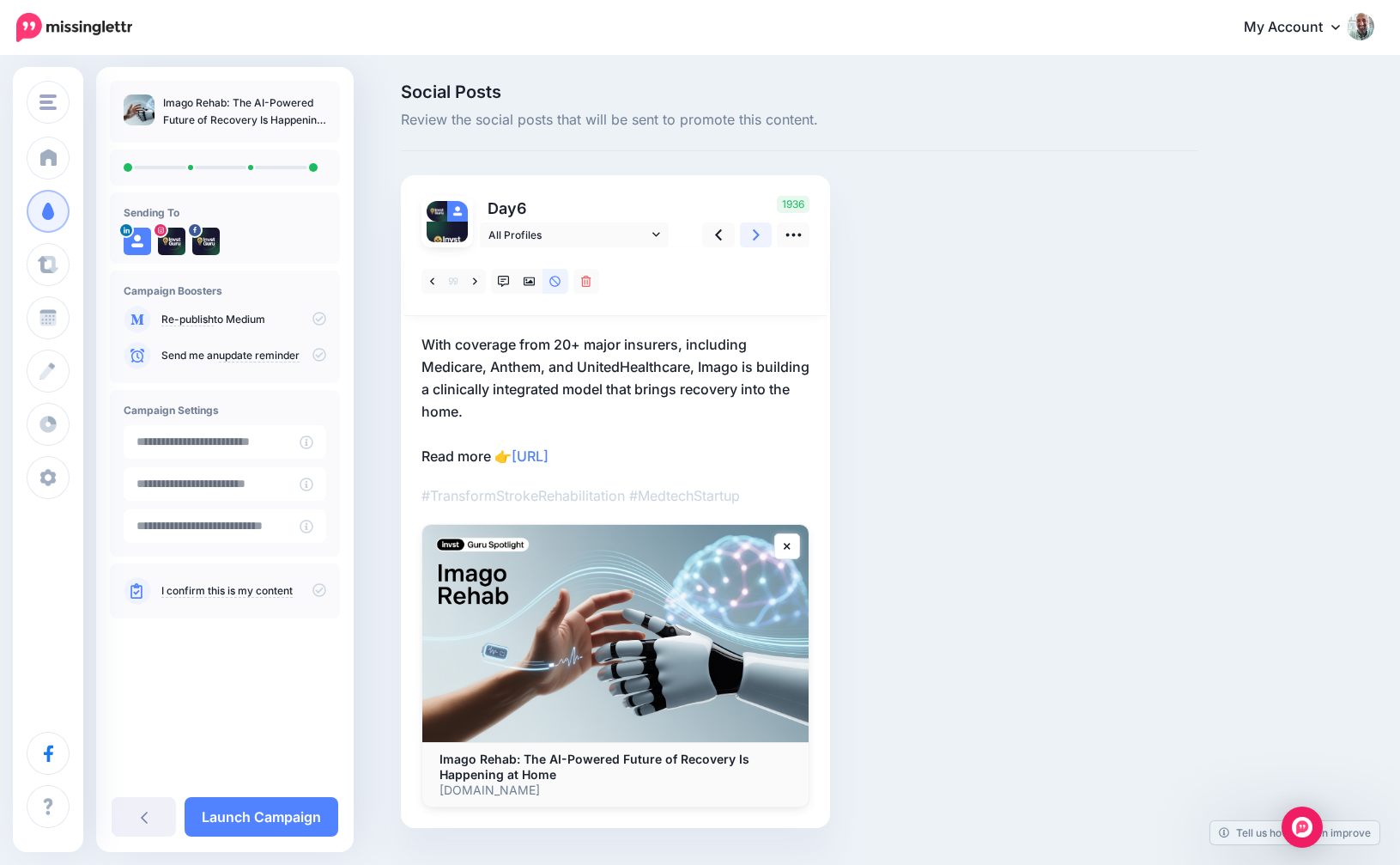
click link
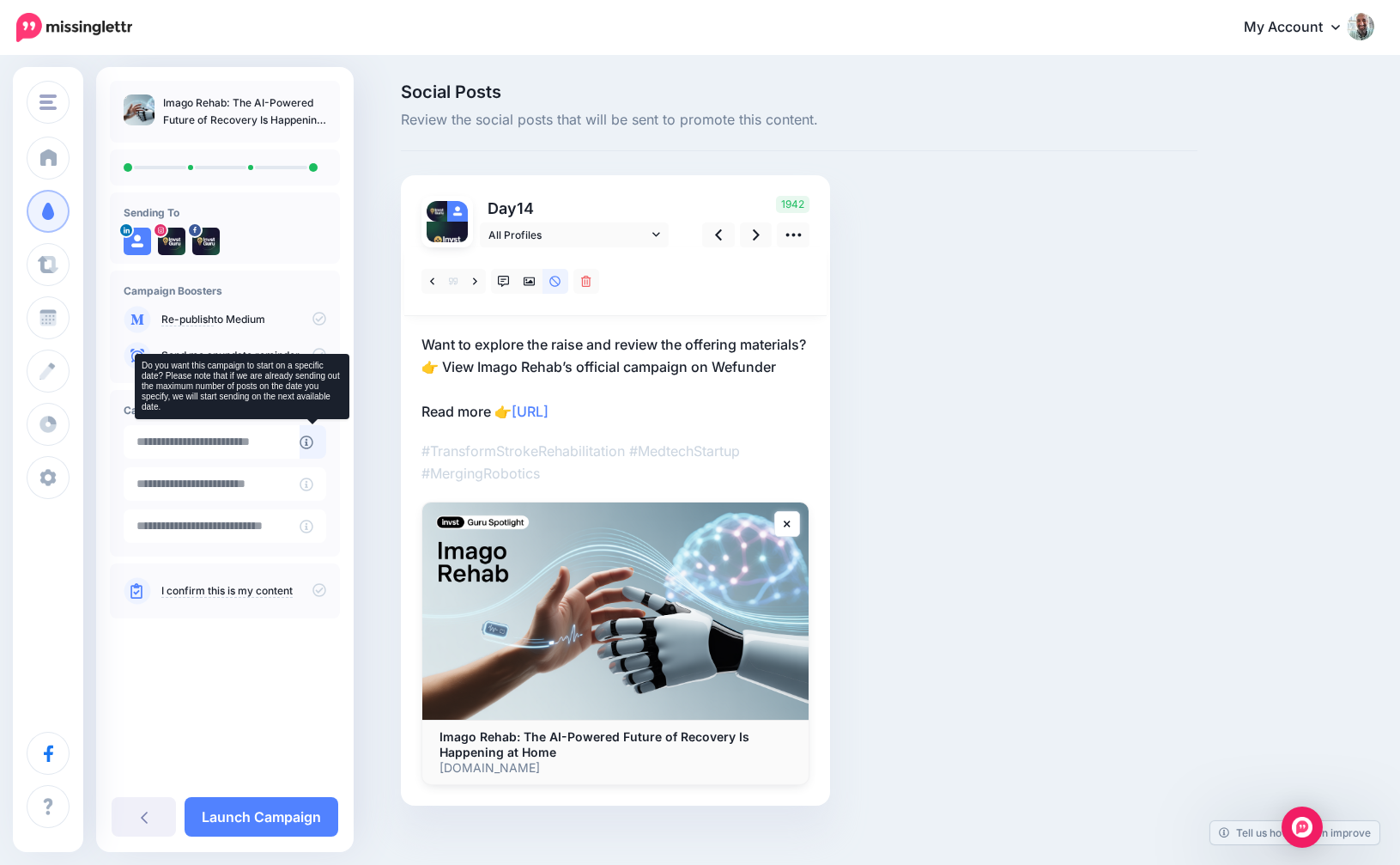
click icon
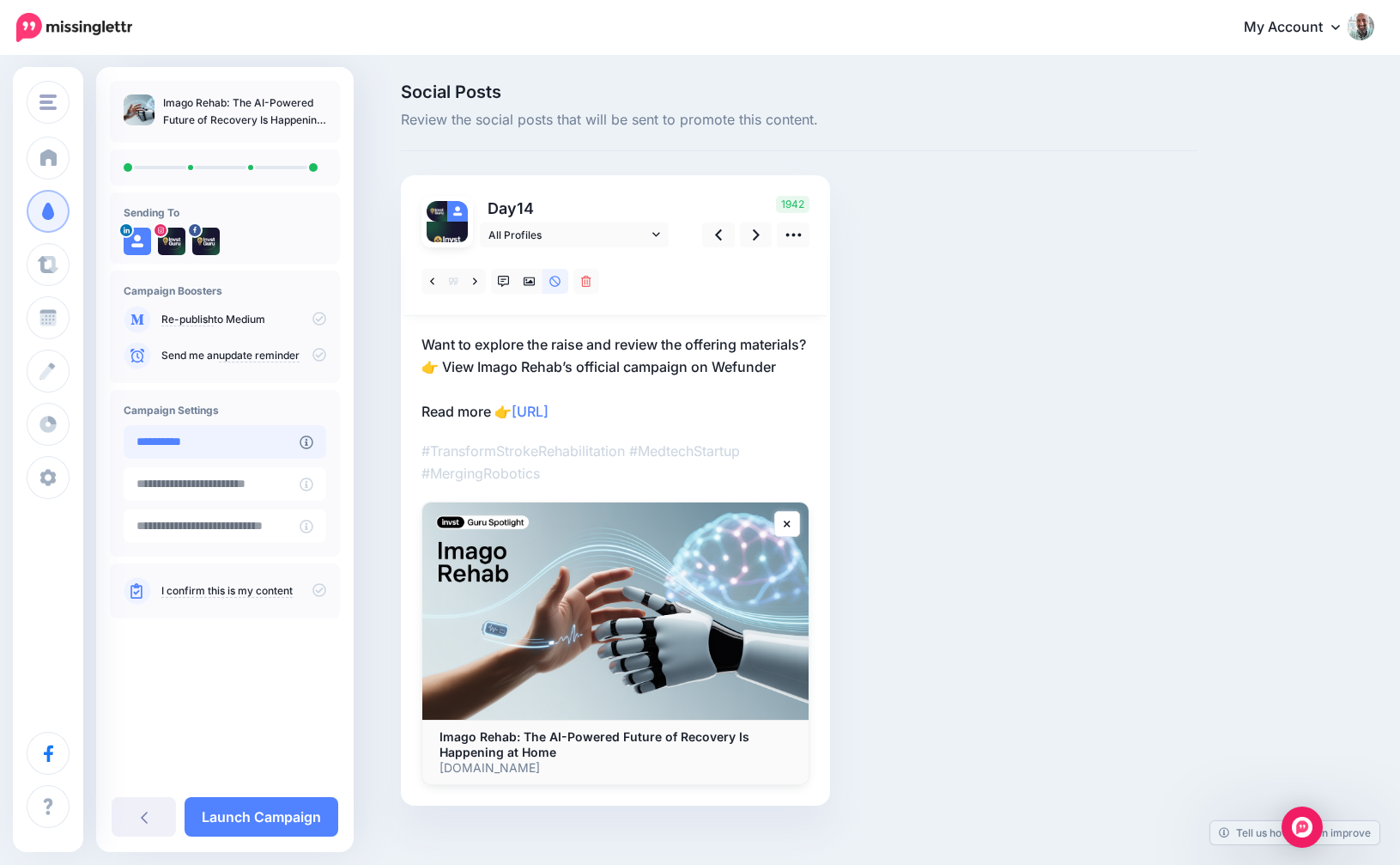
click input "**********"
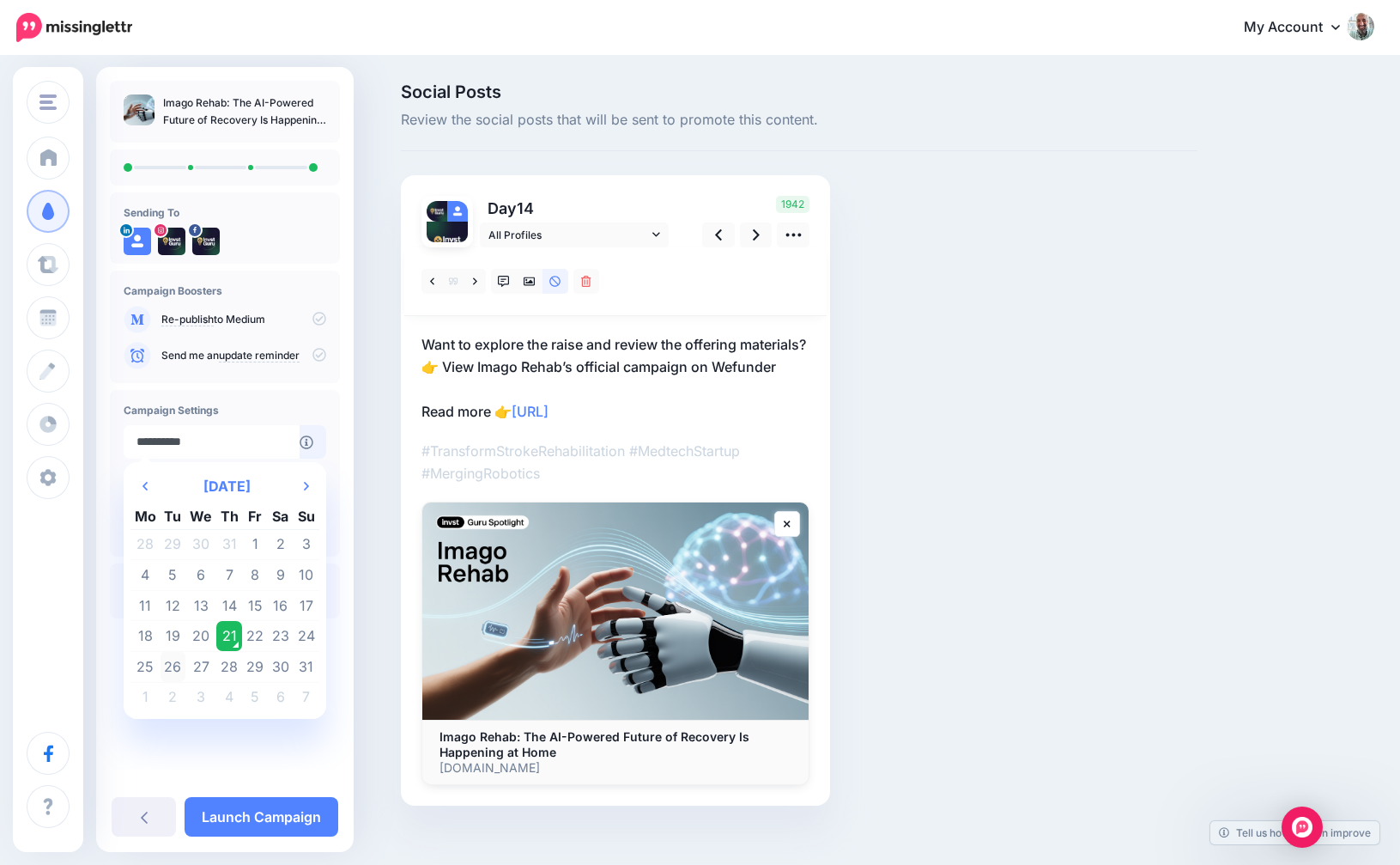
click td "26"
type input "**********"
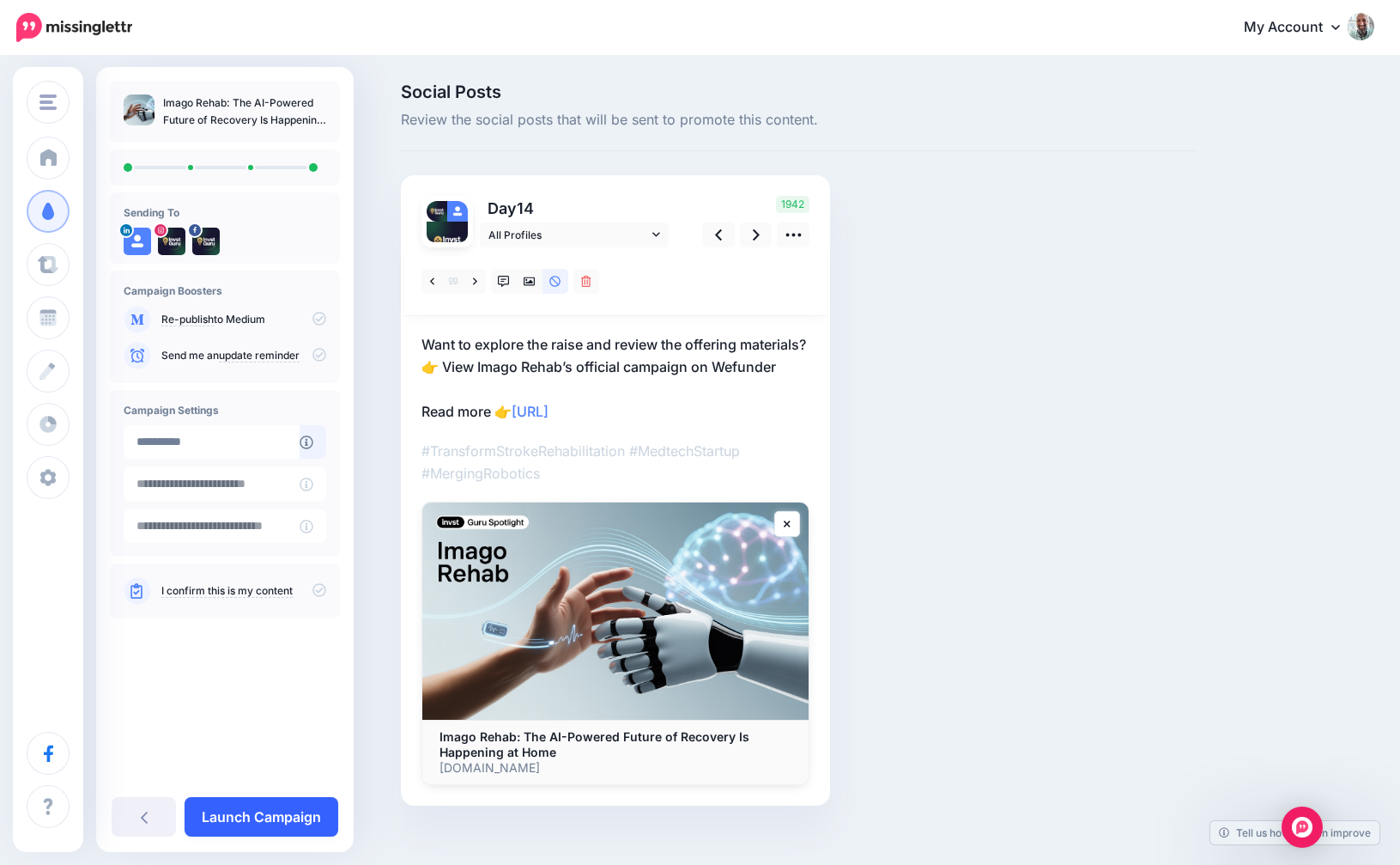
click link "Launch Campaign"
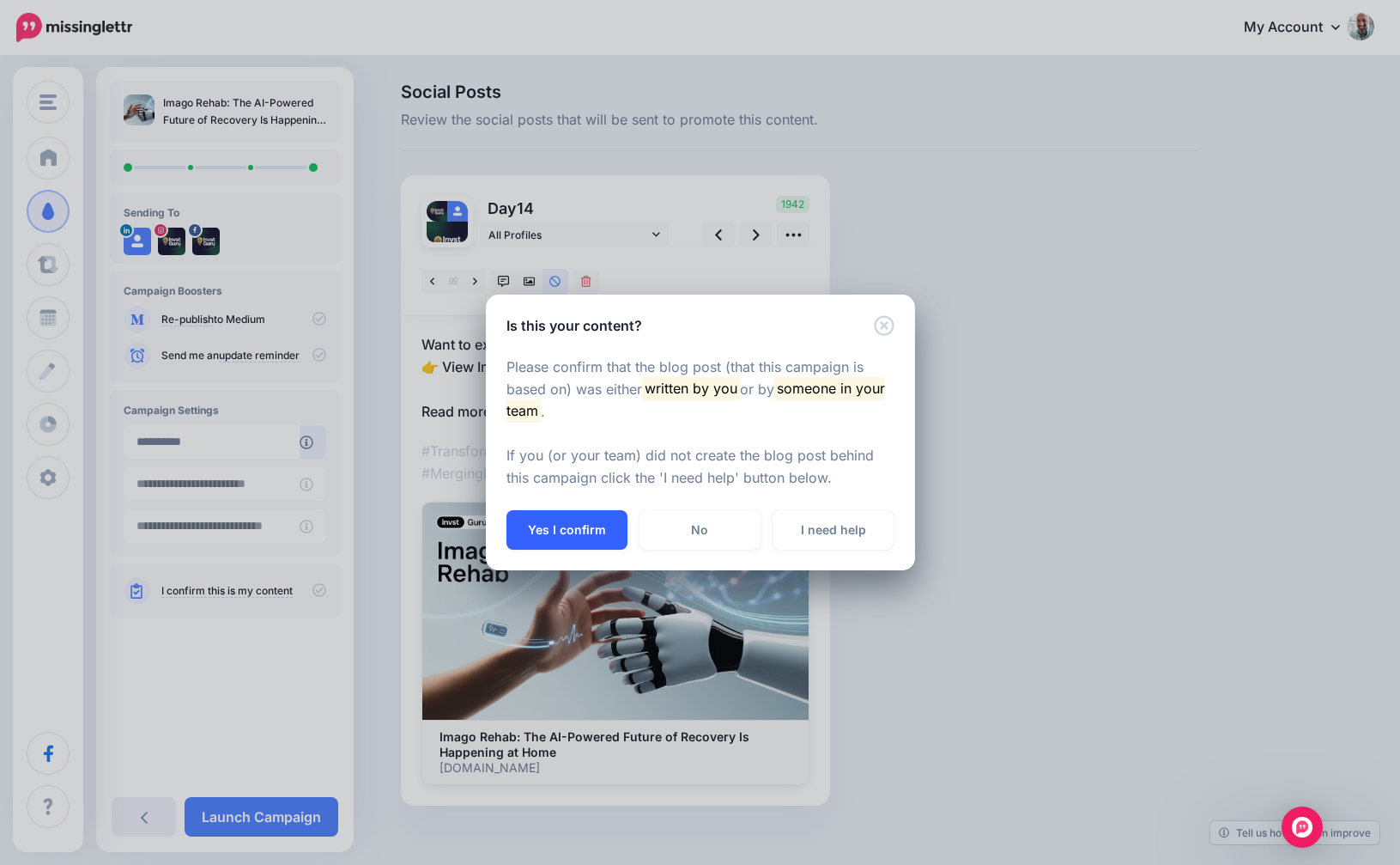
click button "Yes I confirm"
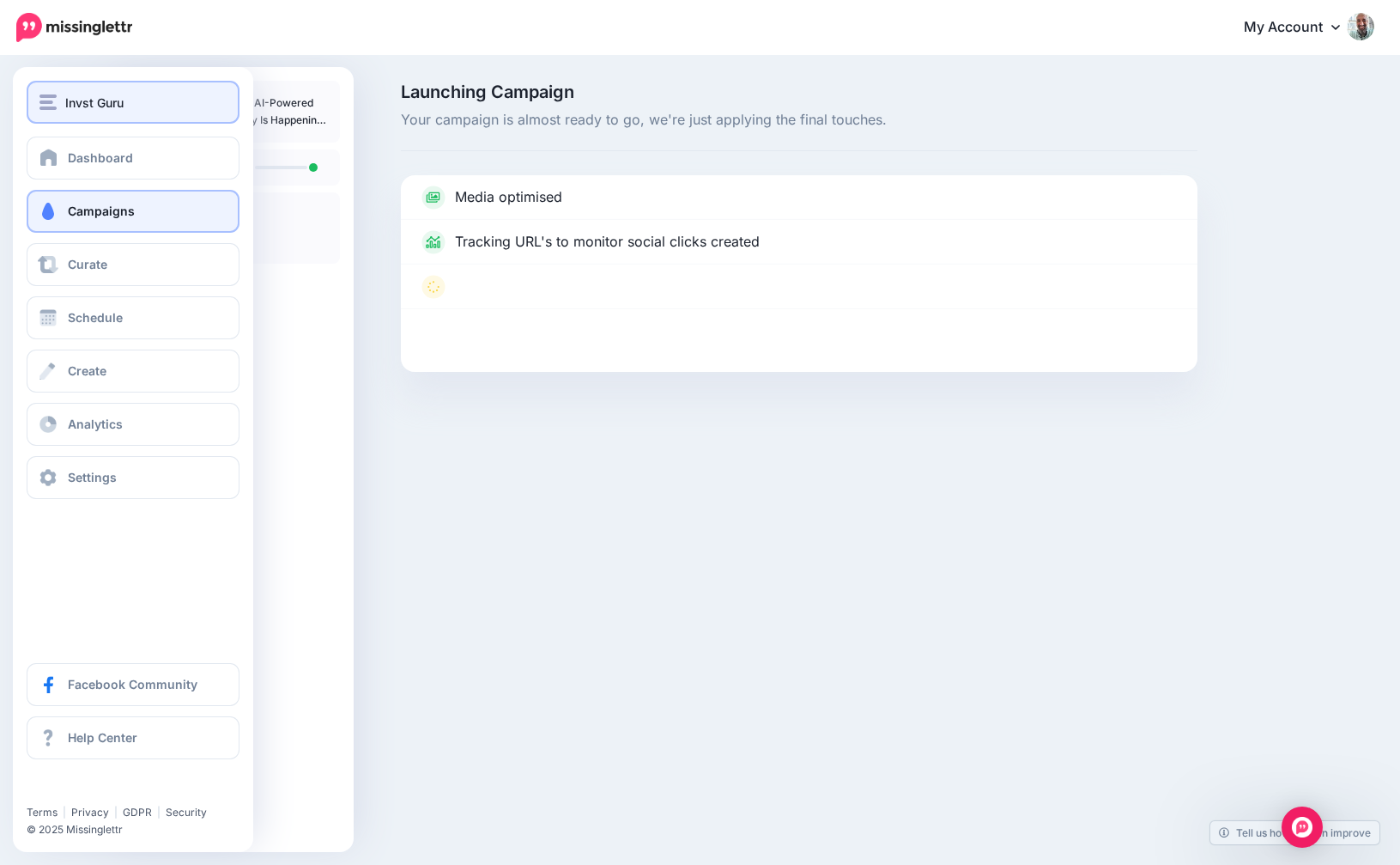
click at [93, 100] on span "Invst Guru" at bounding box center [94, 103] width 58 height 20
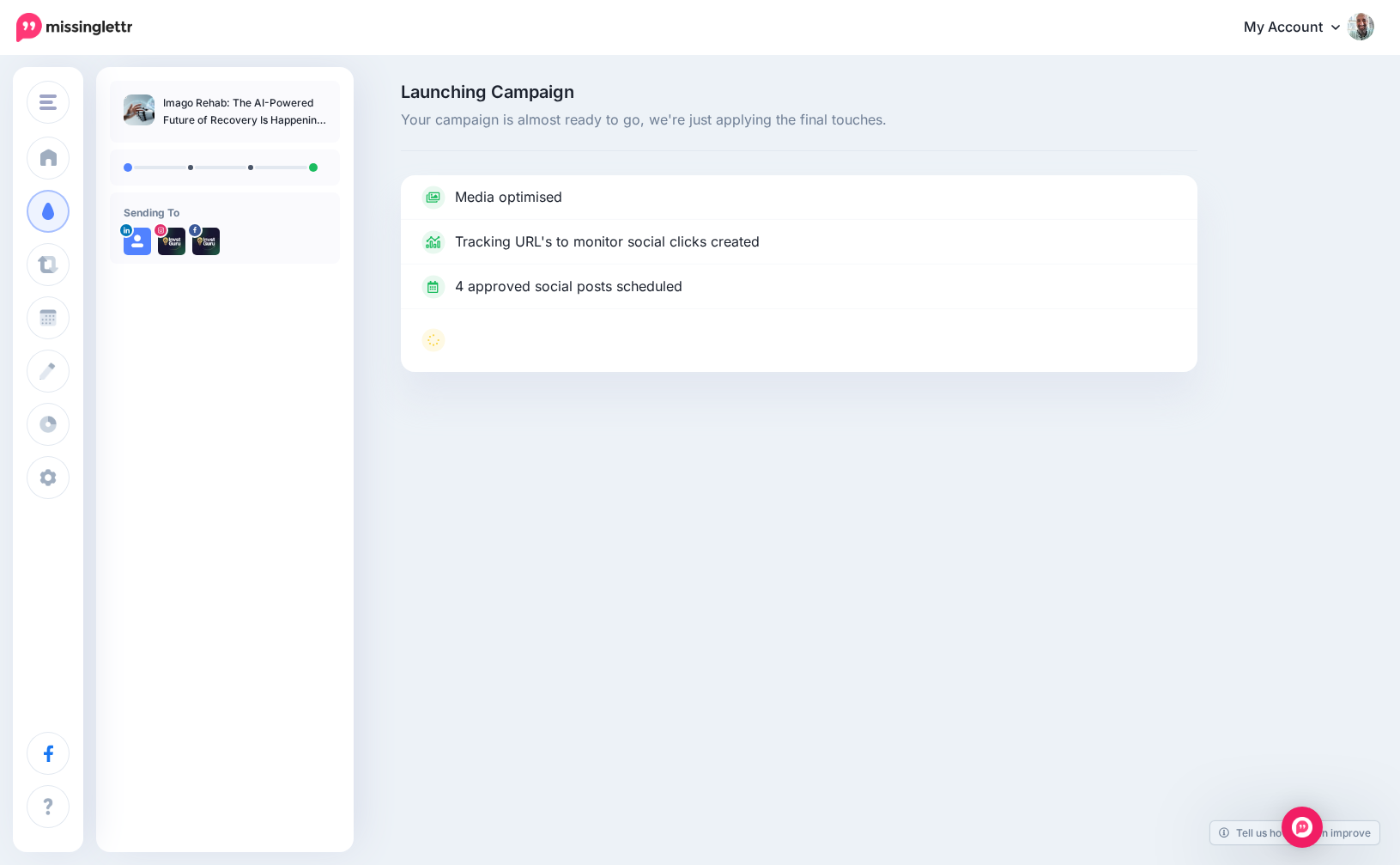
click at [342, 497] on div "Imago Rehab: The AI-Powered Future of Recovery Is Happening at Home Sending To" at bounding box center [224, 425] width 258 height 689
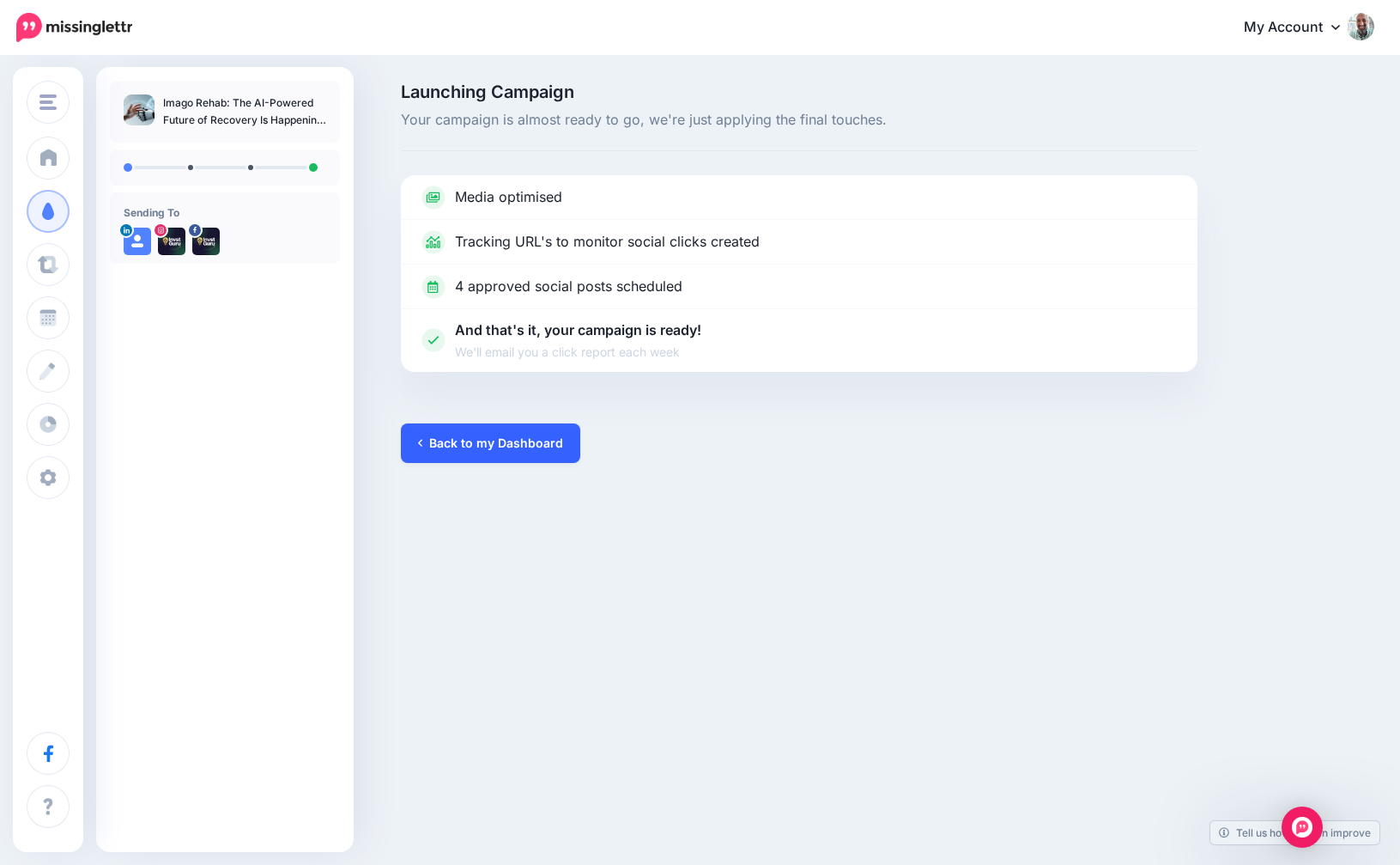
click at [486, 433] on link "Back to my Dashboard" at bounding box center [490, 443] width 180 height 40
